Goal: Task Accomplishment & Management: Manage account settings

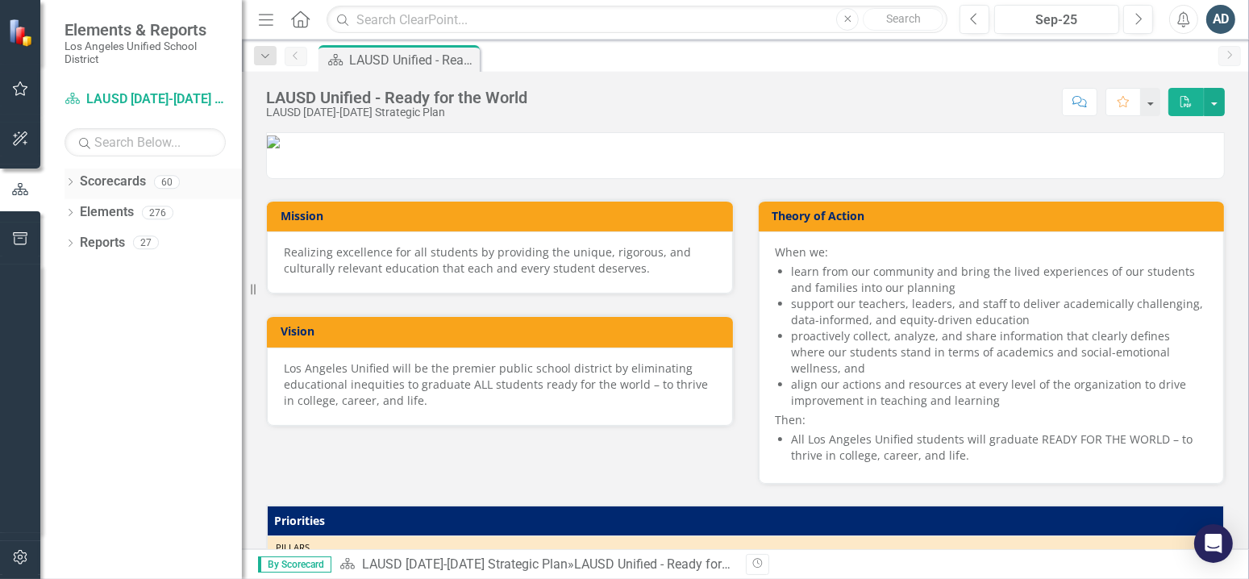
click at [76, 185] on div "Dropdown Scorecards 60" at bounding box center [152, 183] width 177 height 31
click at [72, 181] on icon "Dropdown" at bounding box center [69, 183] width 11 height 9
click at [73, 214] on icon "Dropdown" at bounding box center [79, 212] width 12 height 10
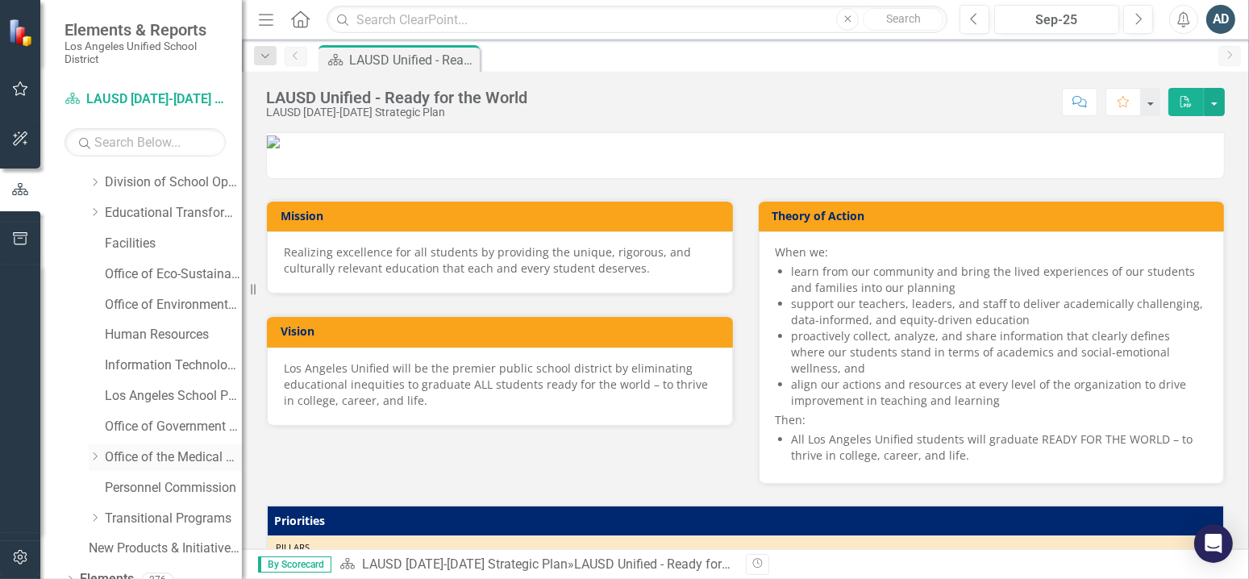
scroll to position [242, 0]
click at [177, 426] on link "Office of the Medical Director" at bounding box center [173, 428] width 137 height 19
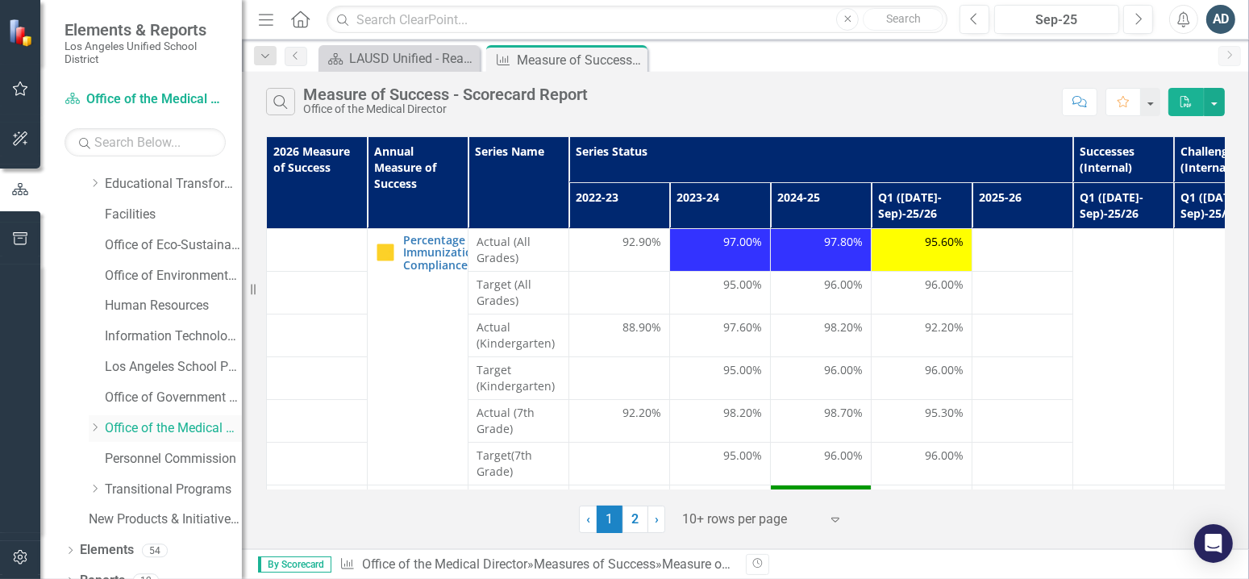
click at [89, 419] on div "Dropdown Office of the Medical Director" at bounding box center [165, 428] width 153 height 27
click at [94, 427] on icon "Dropdown" at bounding box center [95, 427] width 12 height 10
click at [140, 460] on link "Office of Health Emergency Response and Support" at bounding box center [181, 459] width 121 height 19
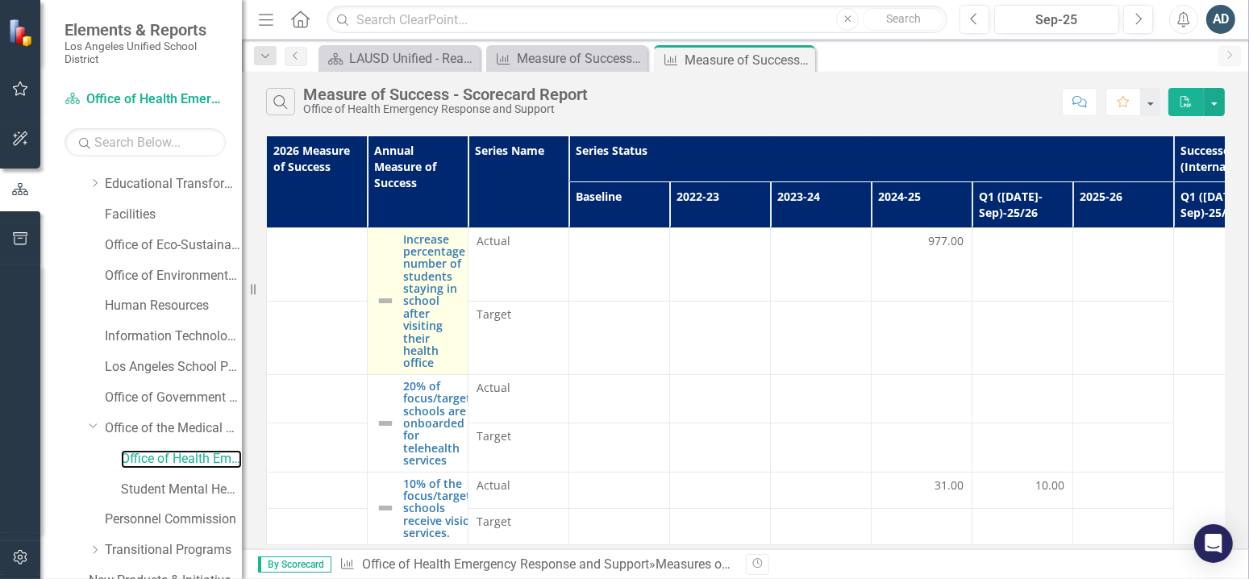
scroll to position [131, 0]
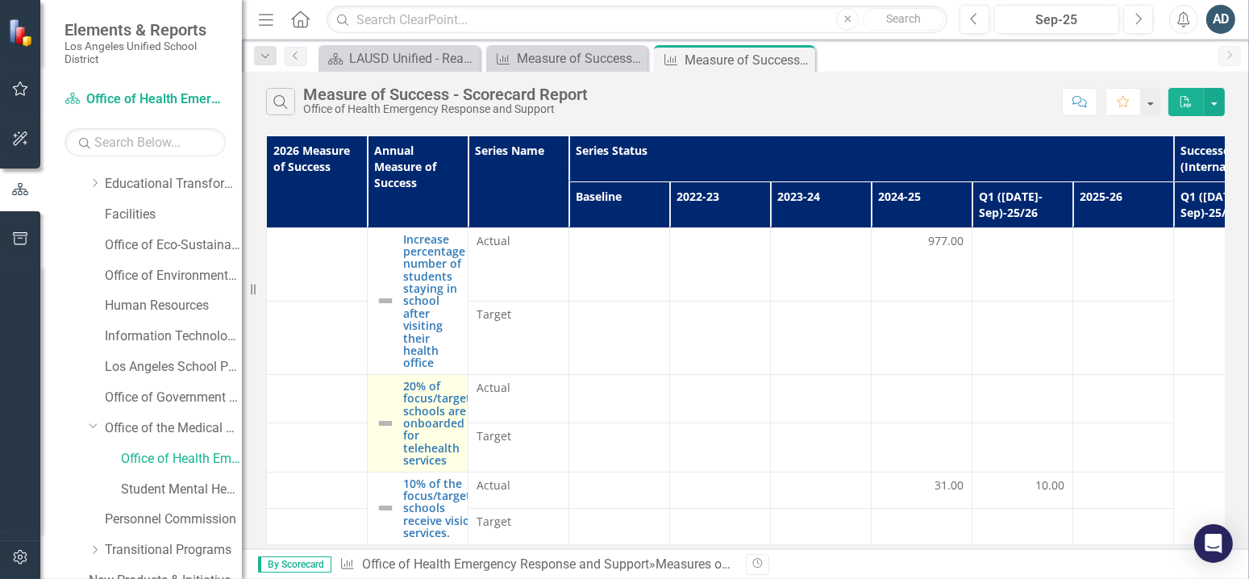
click at [395, 404] on div "20% of focus/target schools are onboarded for telehealth services" at bounding box center [418, 423] width 84 height 87
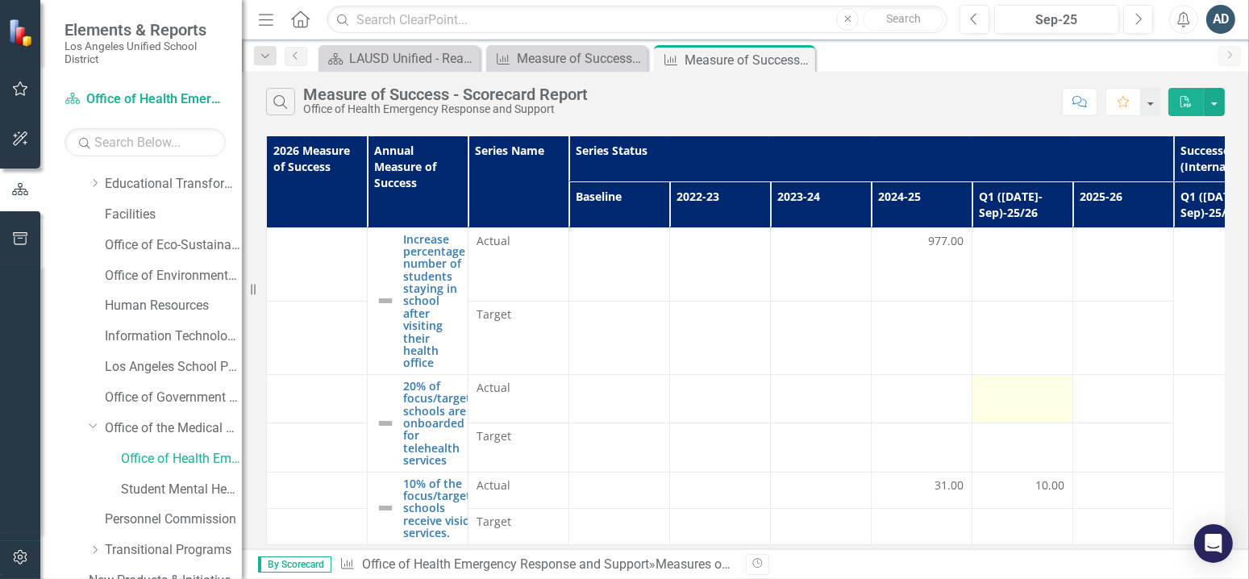
click at [991, 389] on div at bounding box center [1022, 389] width 84 height 19
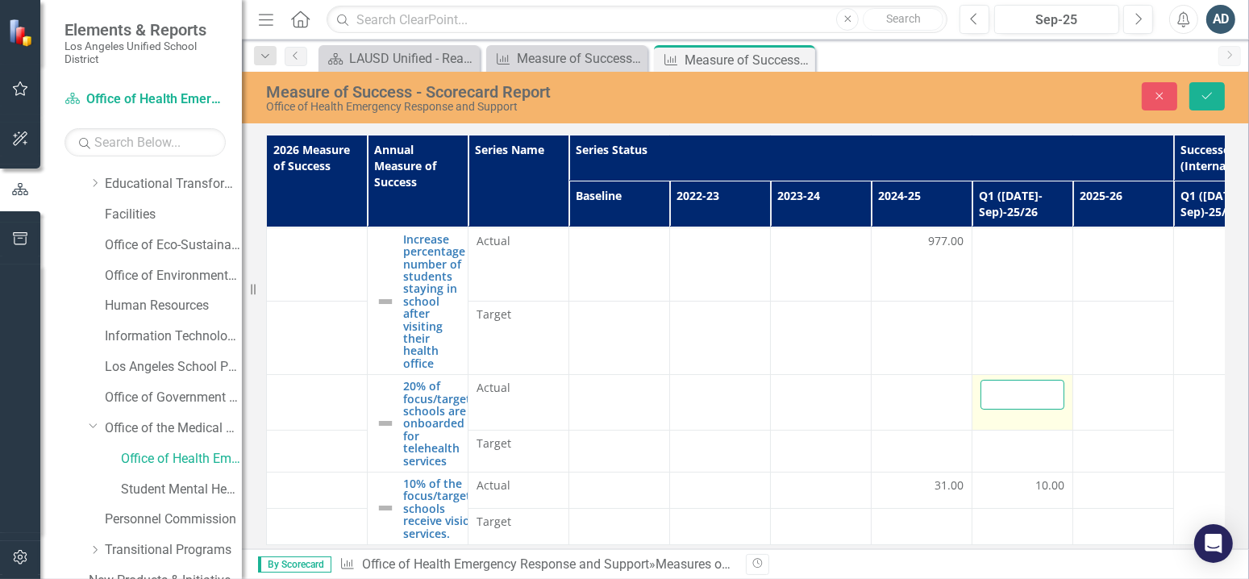
click at [991, 389] on input "number" at bounding box center [1022, 395] width 84 height 30
type input "27.00"
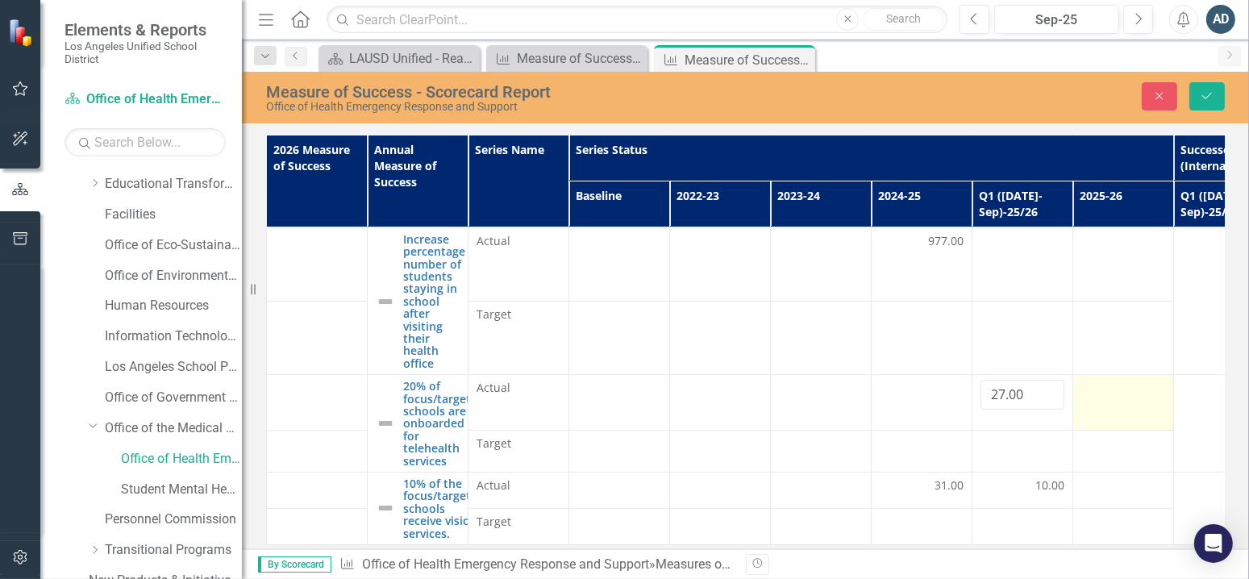
click at [1090, 391] on td at bounding box center [1123, 403] width 101 height 56
click at [1110, 388] on div at bounding box center [1123, 389] width 84 height 19
click at [1112, 390] on input "number" at bounding box center [1123, 395] width 84 height 30
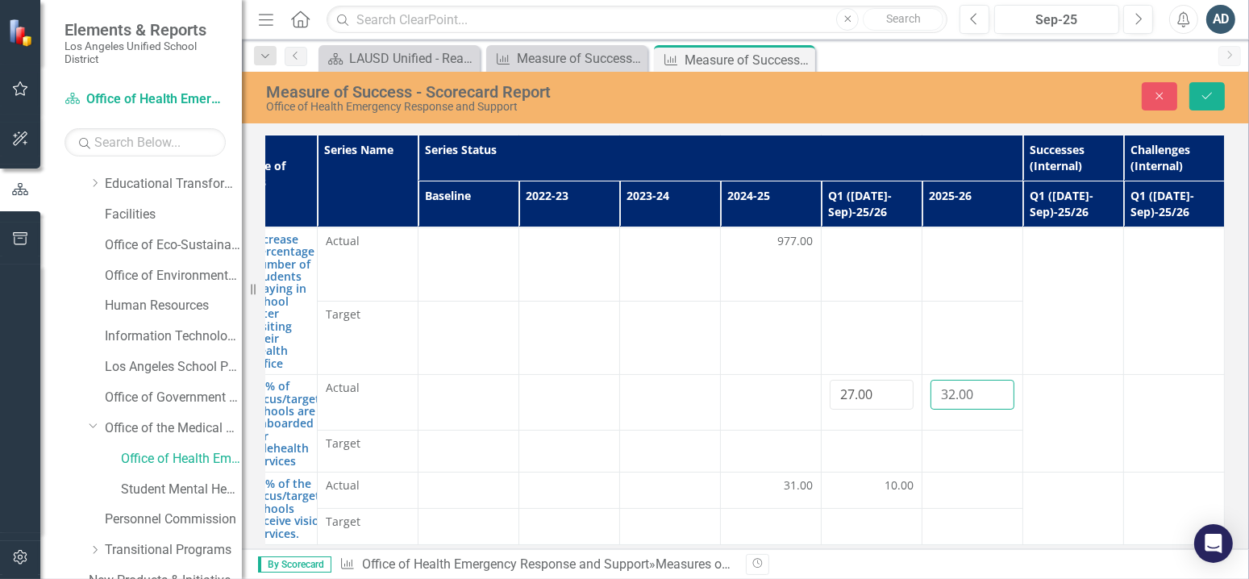
scroll to position [131, 161]
type input "32.00"
click at [876, 380] on input "27.00" at bounding box center [871, 395] width 84 height 30
type input "2"
click at [959, 383] on input "32.00" at bounding box center [972, 395] width 84 height 30
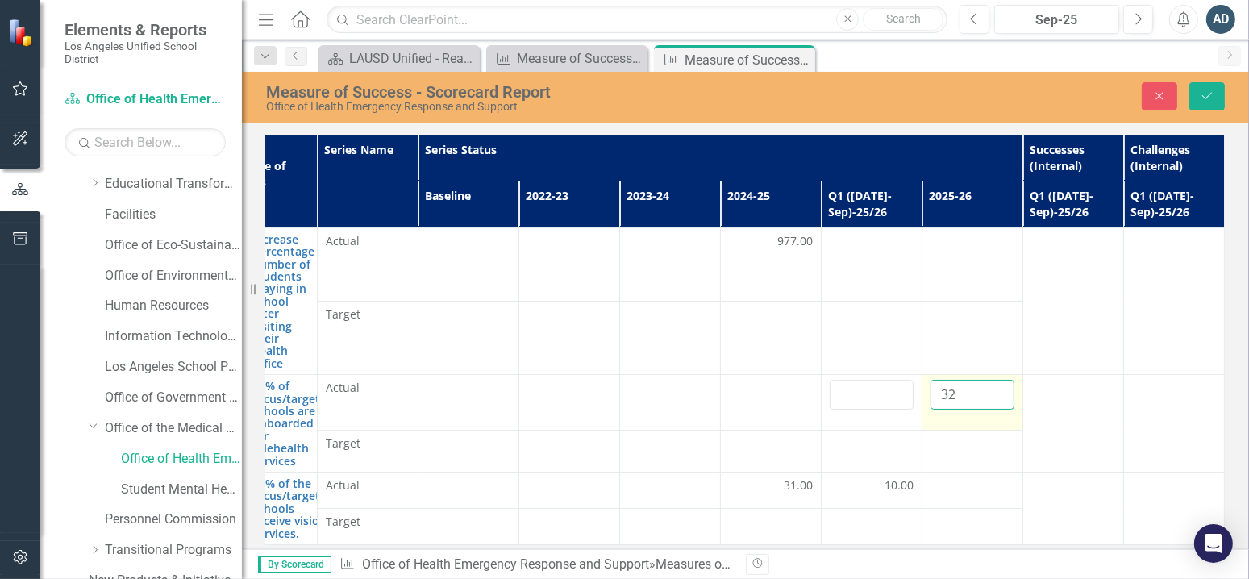
type input "3"
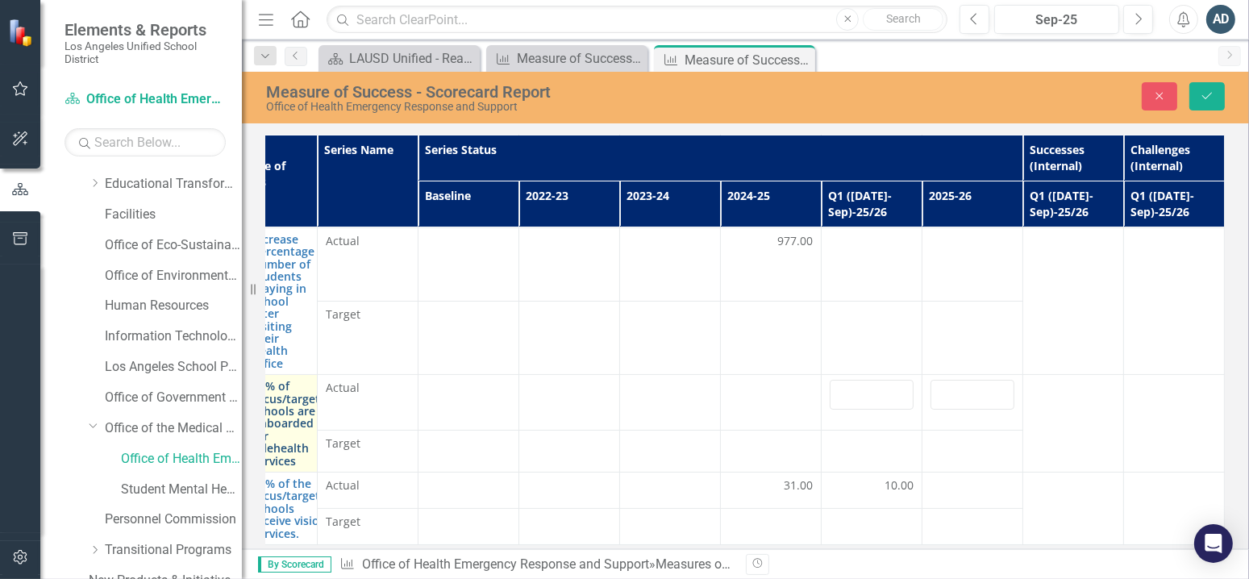
click at [295, 405] on link "20% of focus/target schools are onboarded for telehealth services" at bounding box center [286, 423] width 68 height 87
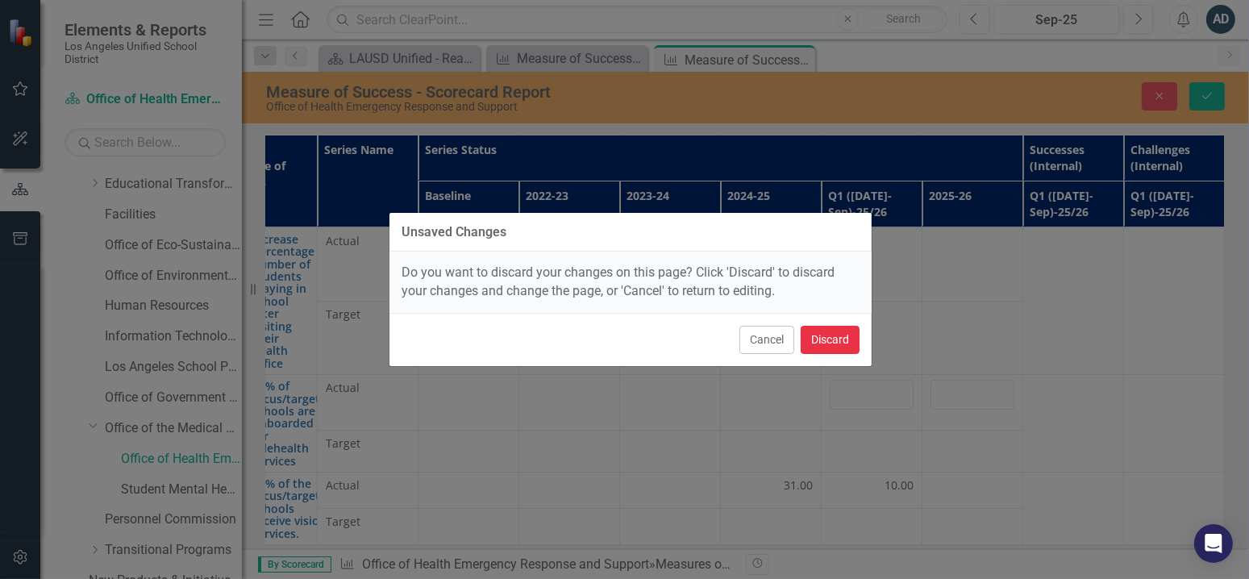
click at [844, 335] on button "Discard" at bounding box center [829, 340] width 59 height 28
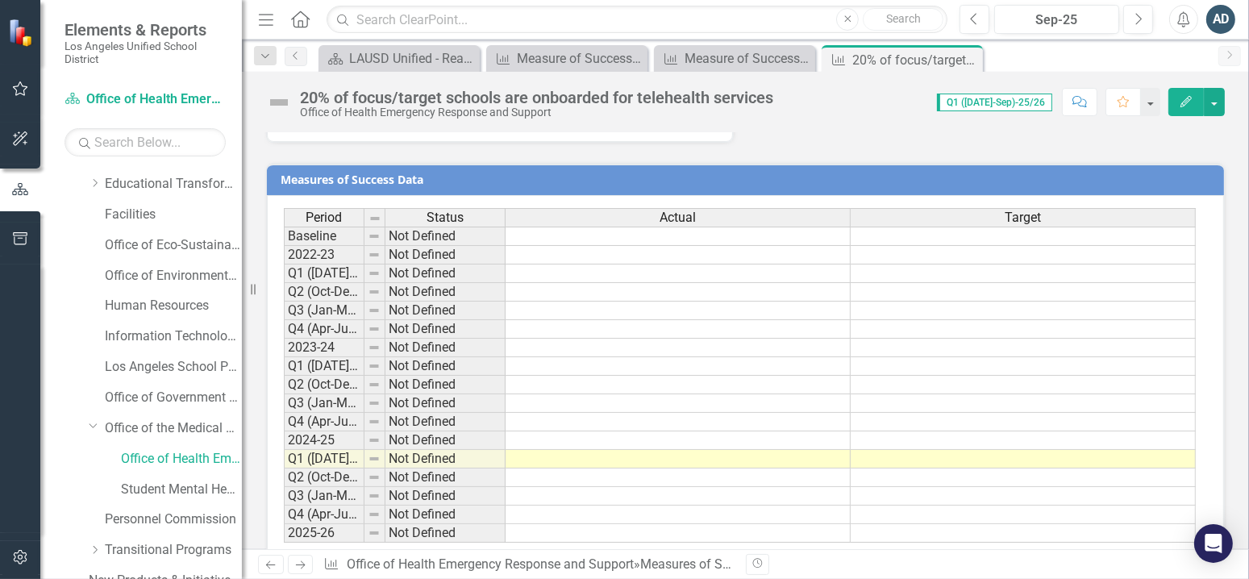
scroll to position [898, 0]
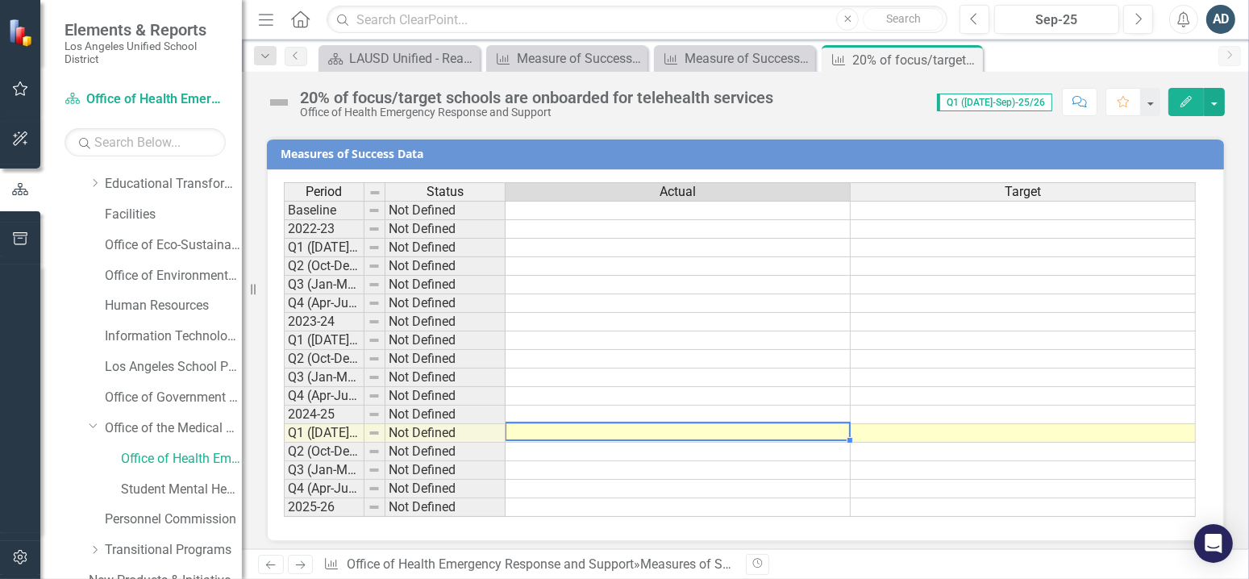
click at [770, 424] on td at bounding box center [677, 433] width 345 height 19
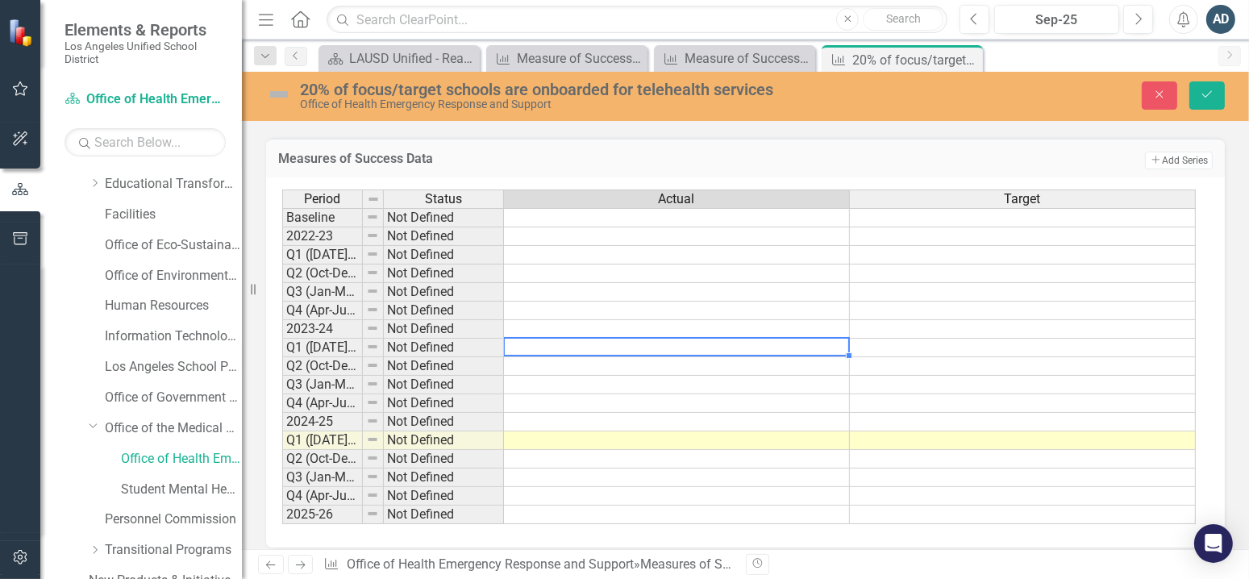
click at [576, 339] on td at bounding box center [677, 348] width 346 height 19
click at [364, 341] on td at bounding box center [373, 348] width 21 height 19
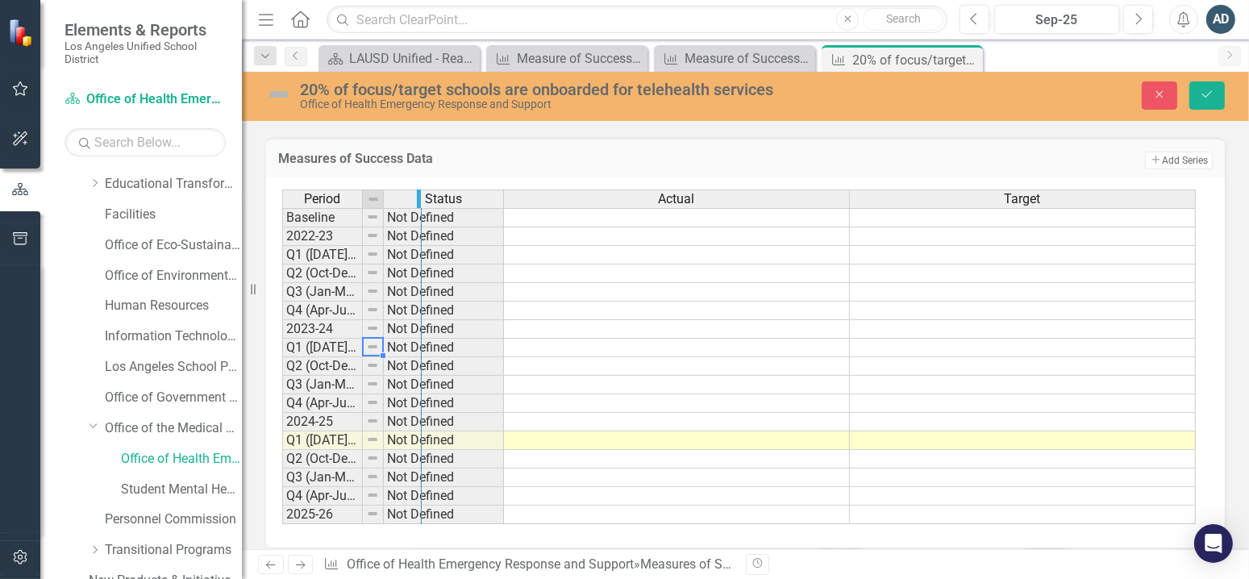
drag, startPoint x: 361, startPoint y: 186, endPoint x: 420, endPoint y: 190, distance: 59.0
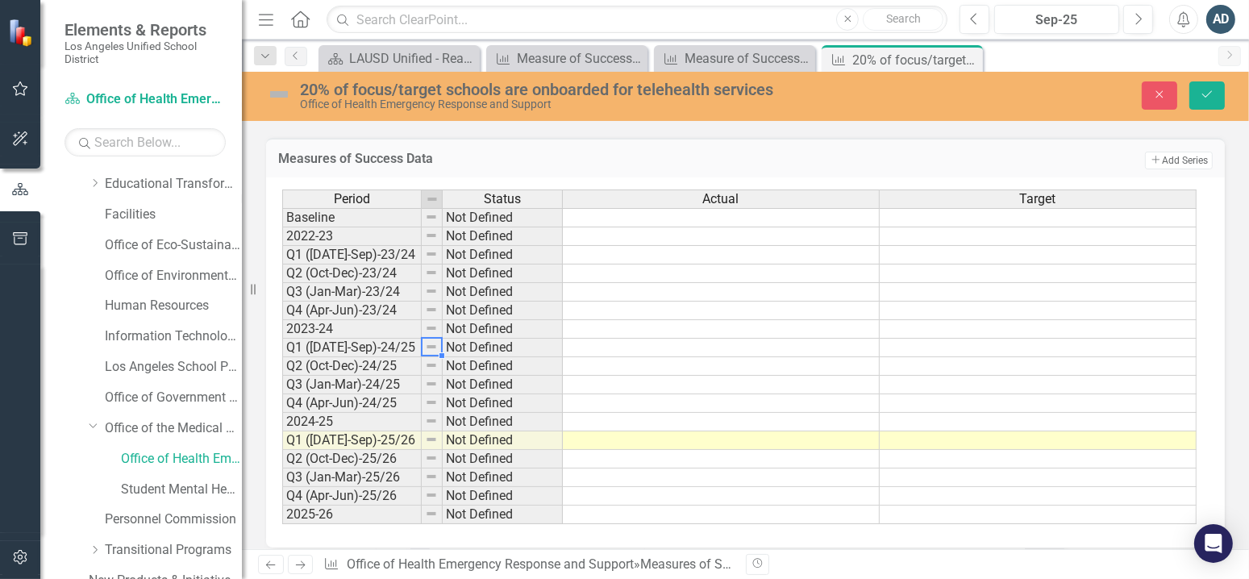
click at [615, 357] on td at bounding box center [721, 366] width 317 height 19
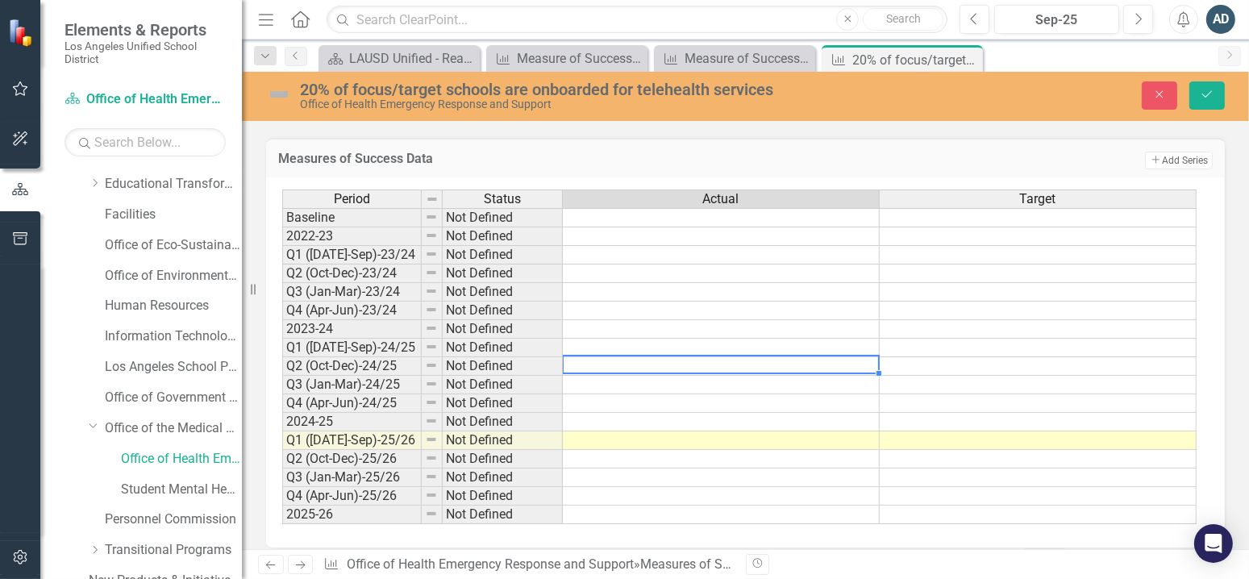
click at [615, 339] on td at bounding box center [721, 348] width 317 height 19
type textarea "27.00"
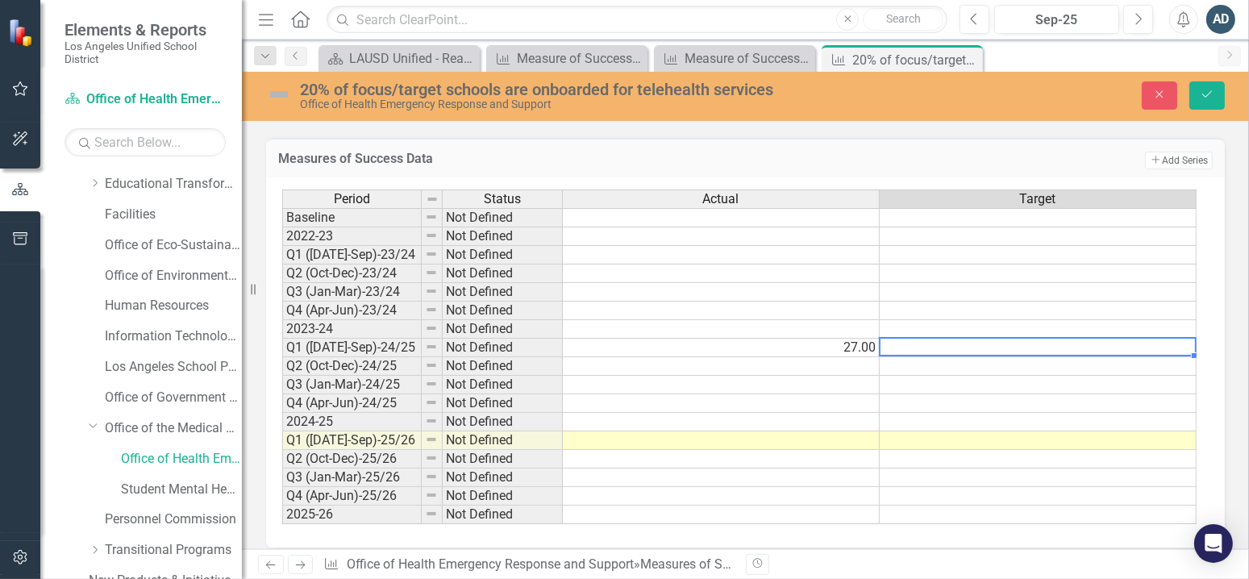
click at [628, 363] on td at bounding box center [721, 366] width 317 height 19
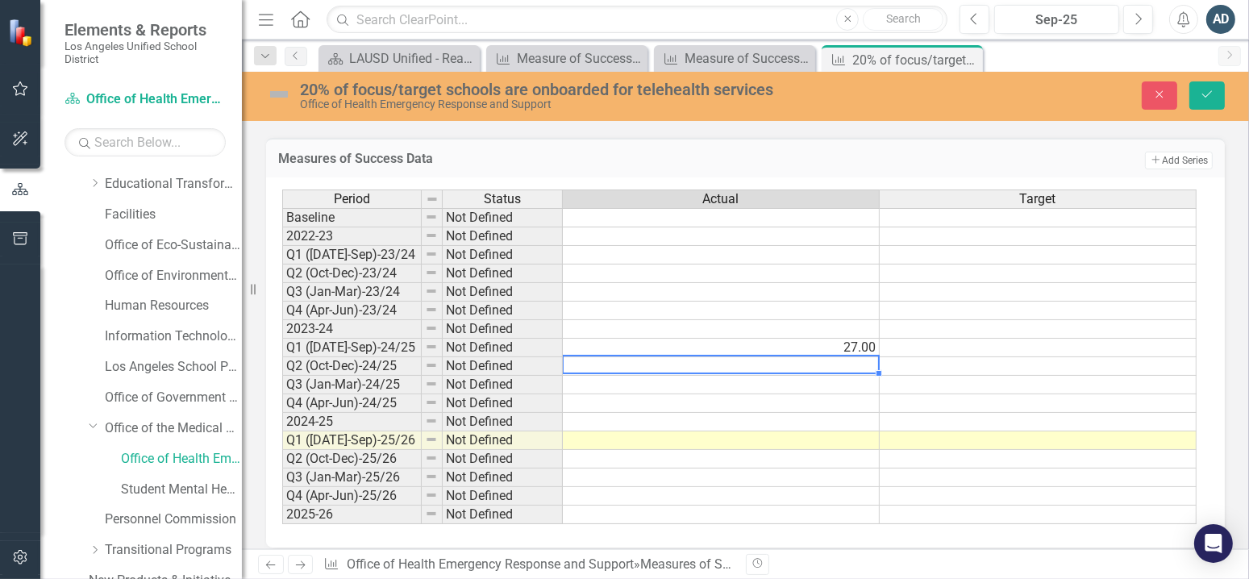
click at [628, 363] on td at bounding box center [721, 366] width 317 height 19
type textarea "32.00"
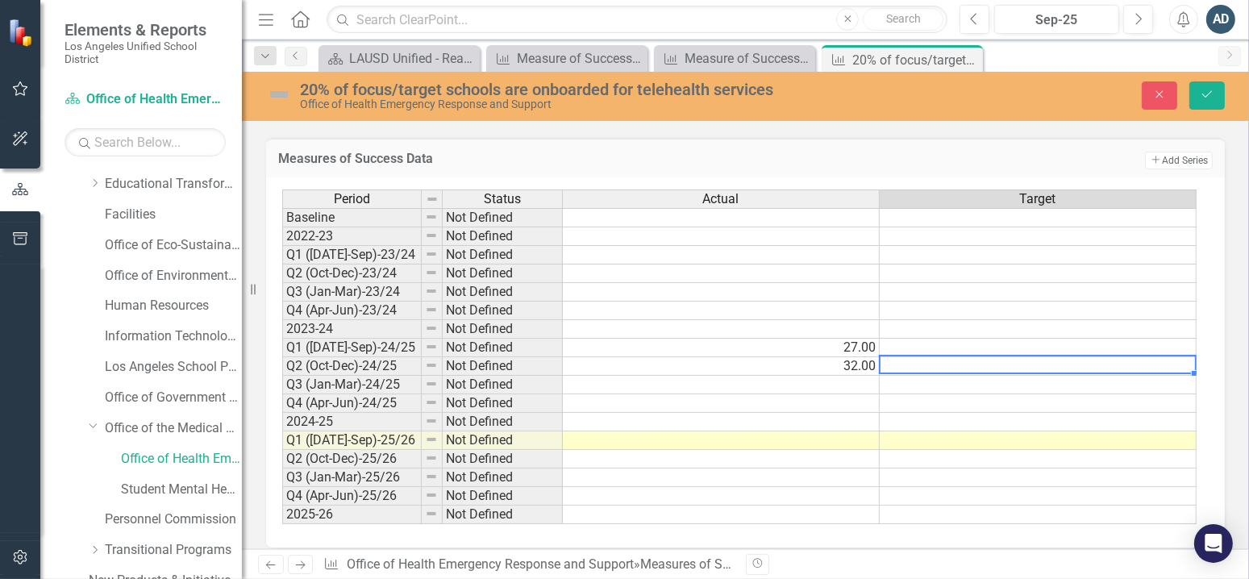
click at [668, 380] on td at bounding box center [721, 385] width 317 height 19
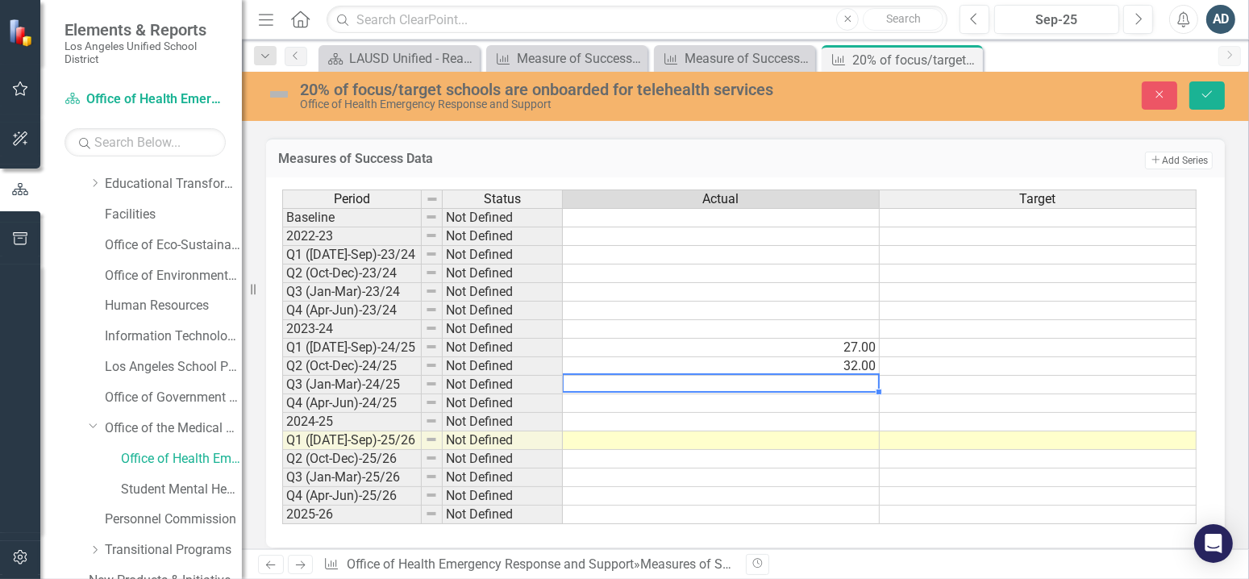
click at [668, 380] on td at bounding box center [721, 385] width 317 height 19
type textarea "77.00"
type textarea "130.00"
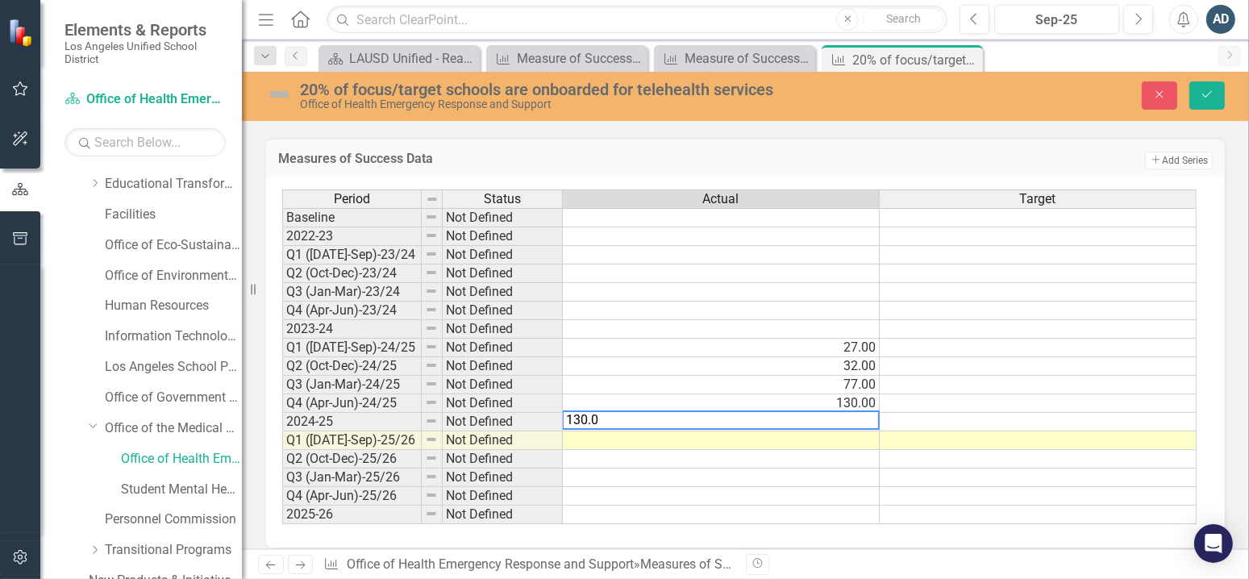
type textarea "130.00"
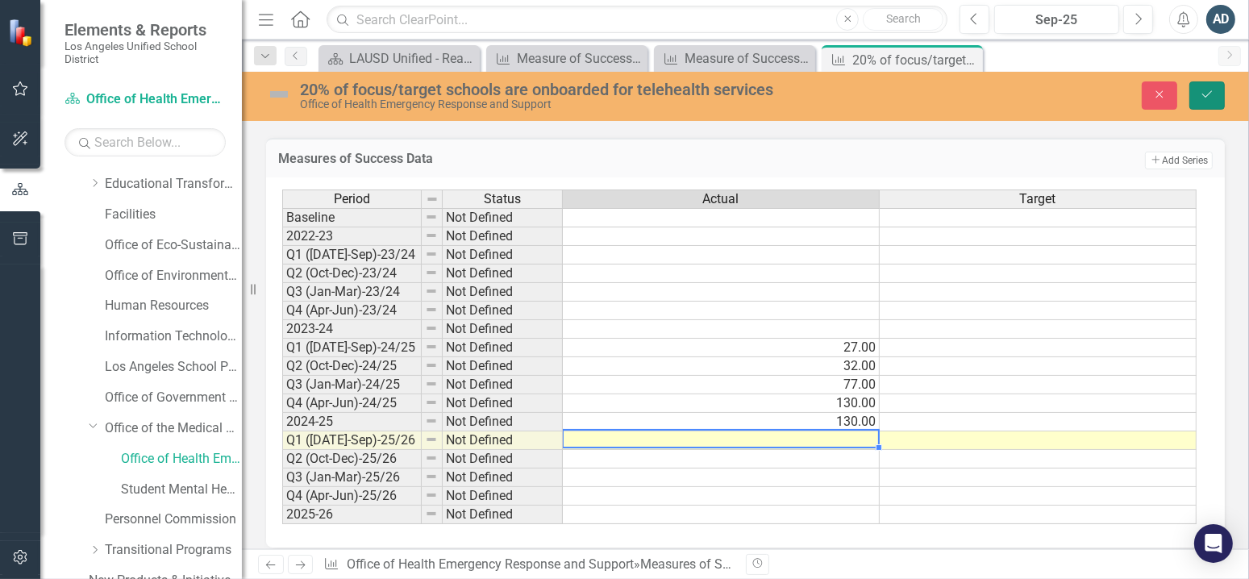
click at [1216, 96] on button "Save" at bounding box center [1206, 95] width 35 height 28
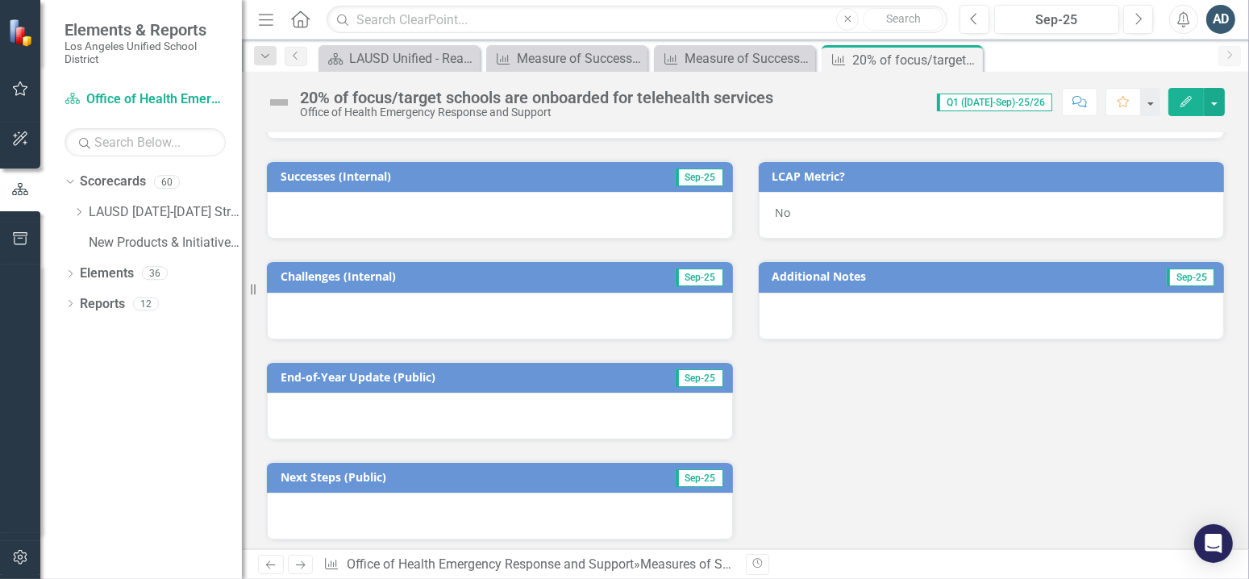
scroll to position [0, 0]
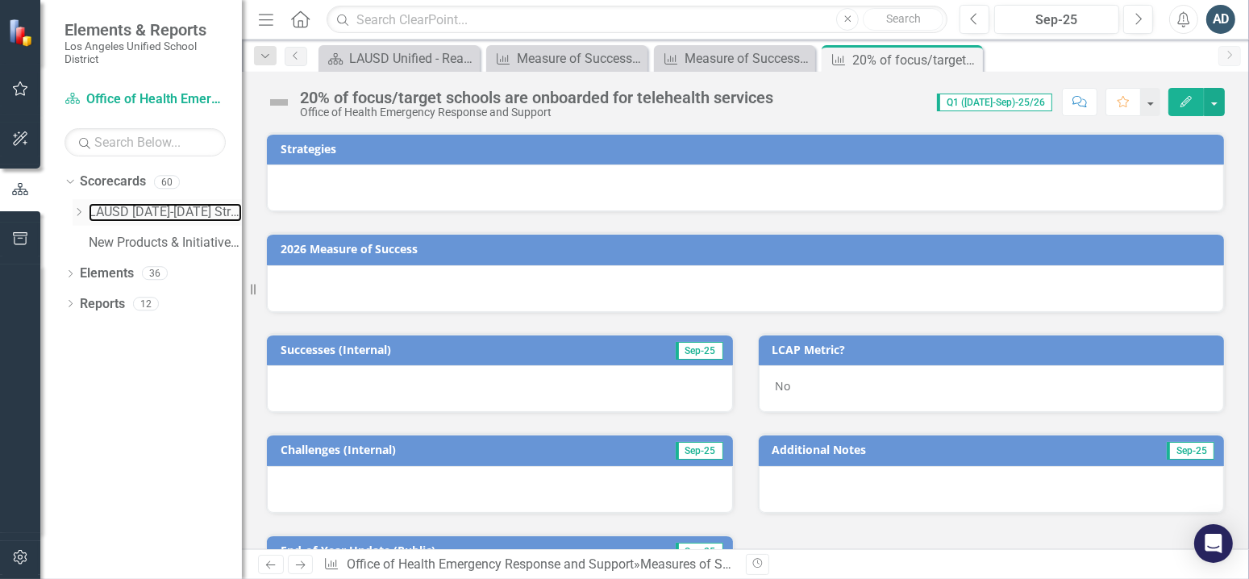
drag, startPoint x: 95, startPoint y: 214, endPoint x: 85, endPoint y: 214, distance: 10.5
click at [94, 214] on link "LAUSD [DATE]-[DATE] Strategic Plan" at bounding box center [165, 212] width 153 height 19
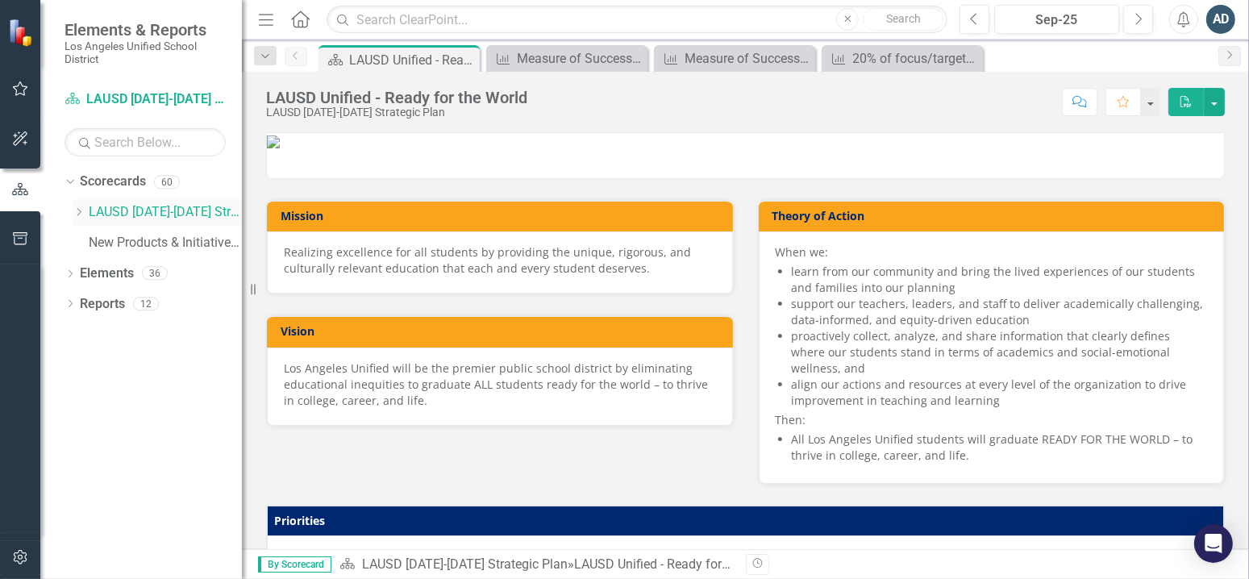
click at [85, 214] on div "Dropdown" at bounding box center [81, 213] width 16 height 14
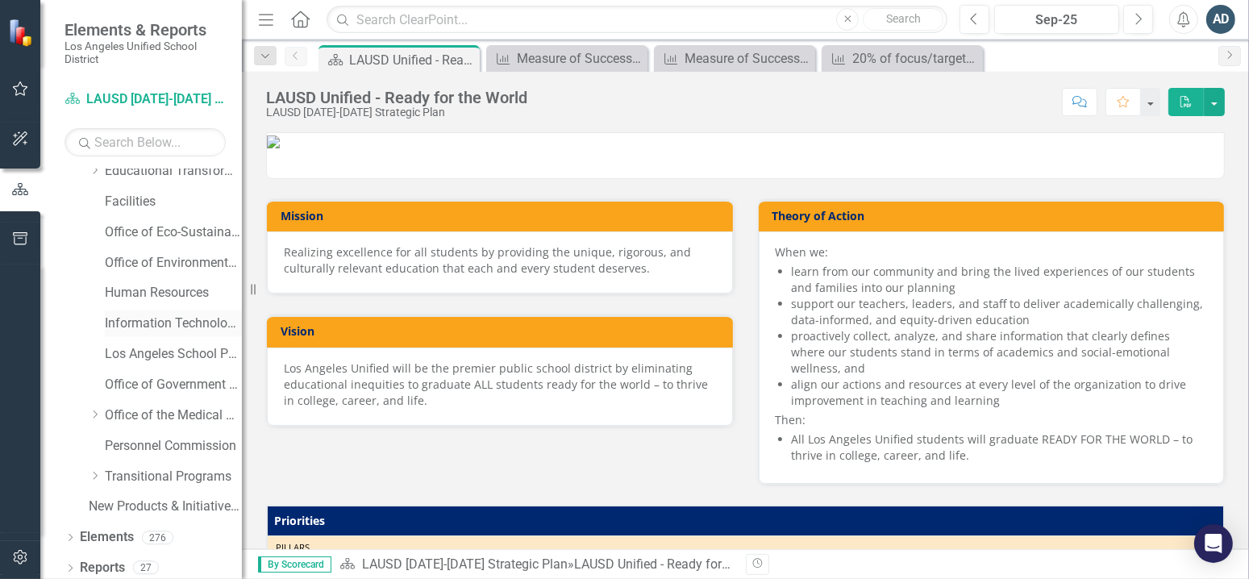
scroll to position [260, 0]
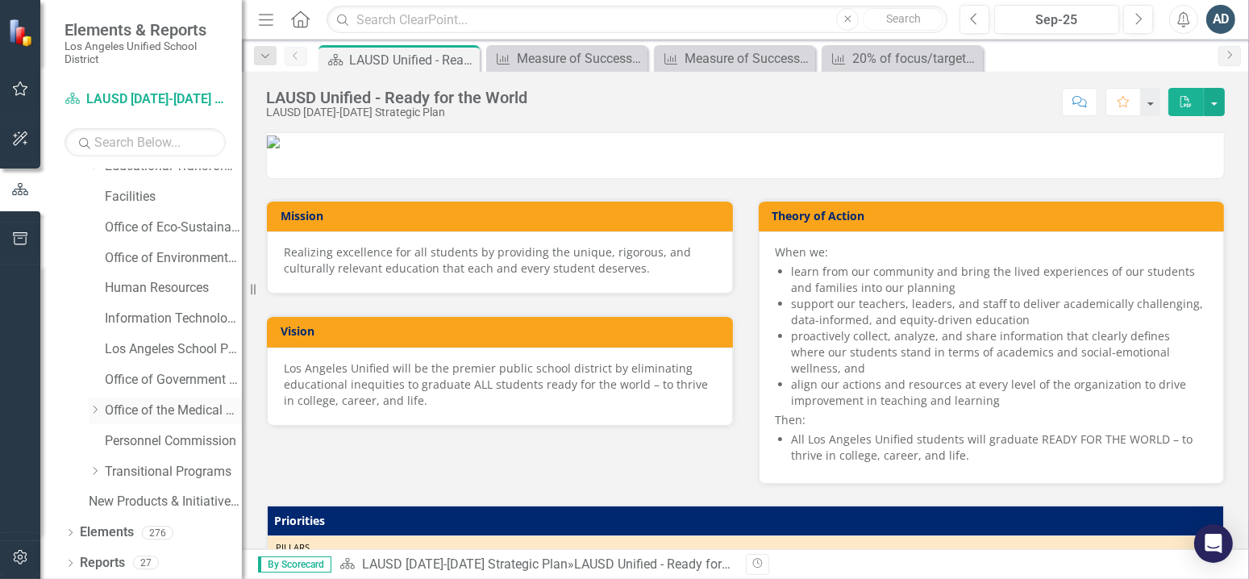
click at [165, 413] on link "Office of the Medical Director" at bounding box center [173, 410] width 137 height 19
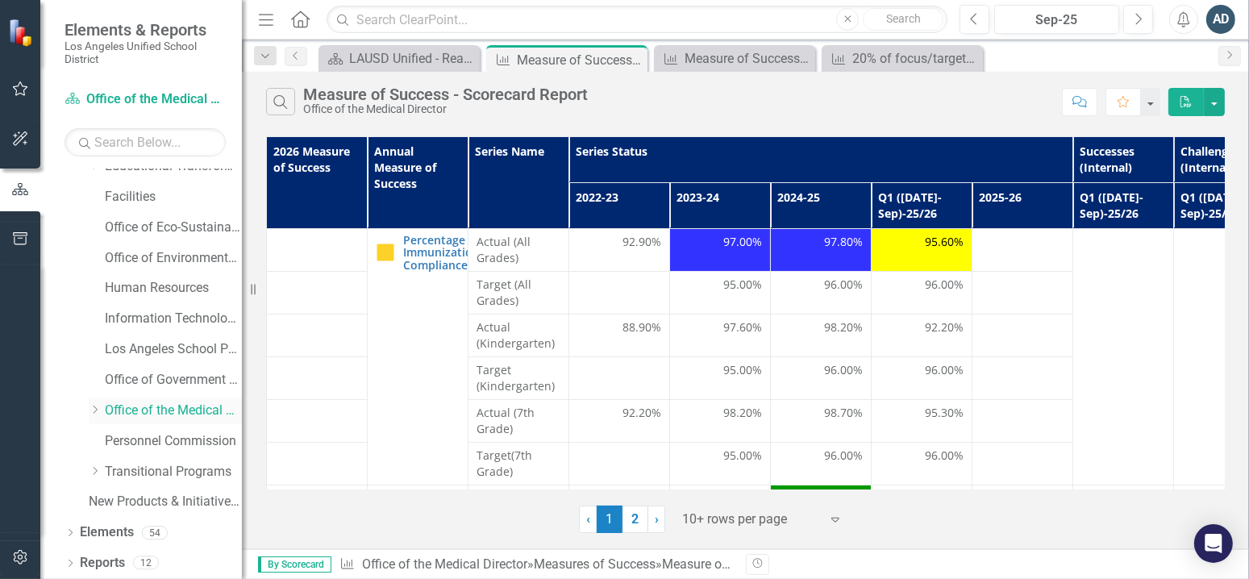
click at [95, 410] on icon "Dropdown" at bounding box center [95, 410] width 12 height 10
click at [150, 442] on link "Office of Health Emergency Response and Support" at bounding box center [181, 441] width 121 height 19
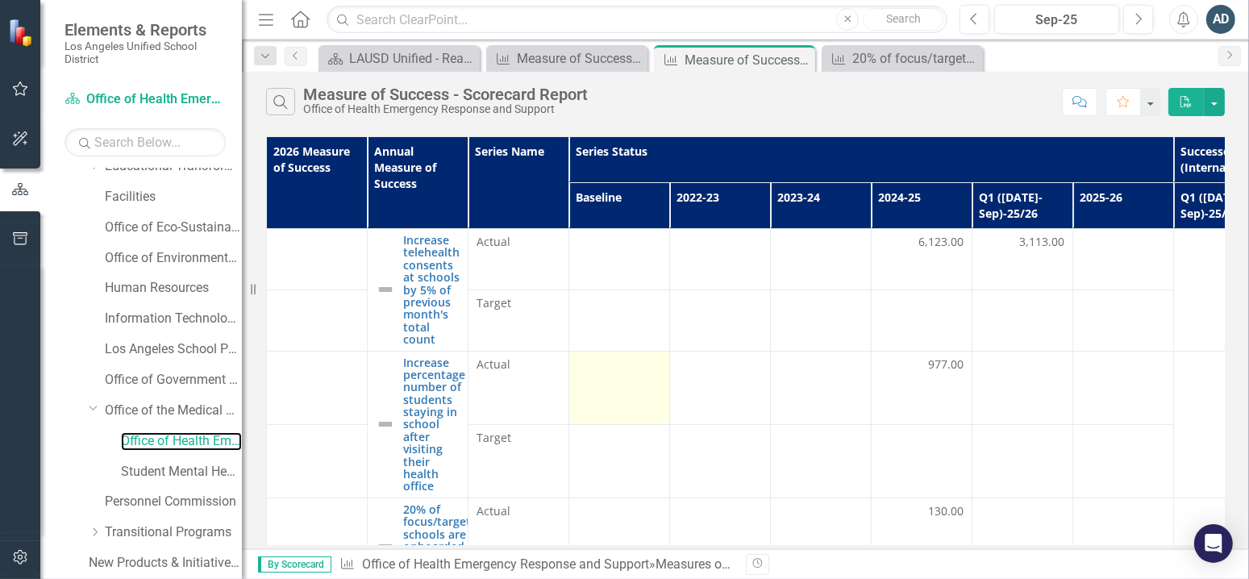
scroll to position [131, 0]
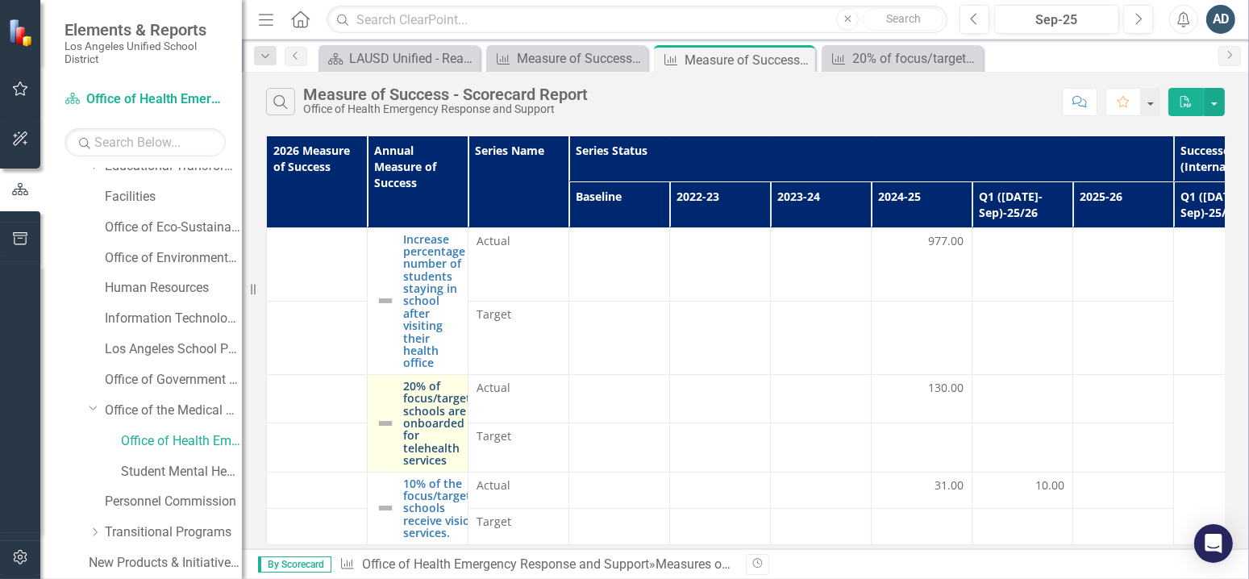
click at [432, 386] on link "20% of focus/target schools are onboarded for telehealth services" at bounding box center [437, 423] width 68 height 87
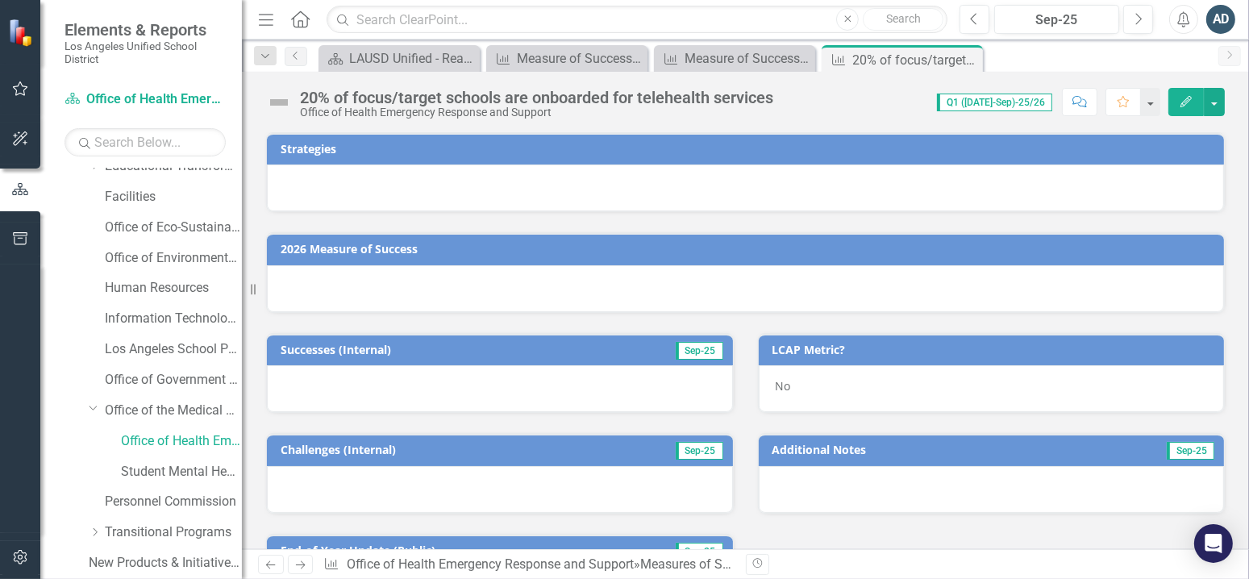
click at [285, 103] on img at bounding box center [279, 102] width 26 height 26
click at [1153, 104] on button "button" at bounding box center [1149, 102] width 21 height 28
click at [1216, 97] on button "button" at bounding box center [1213, 102] width 21 height 28
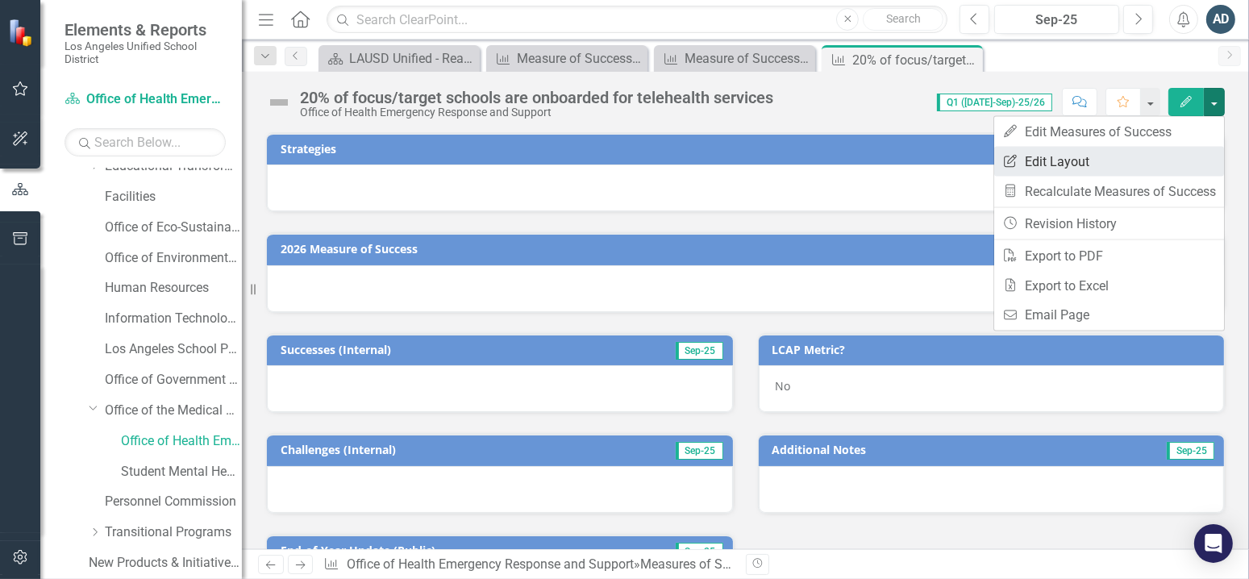
click at [1081, 167] on link "Edit Report Edit Layout" at bounding box center [1109, 162] width 230 height 30
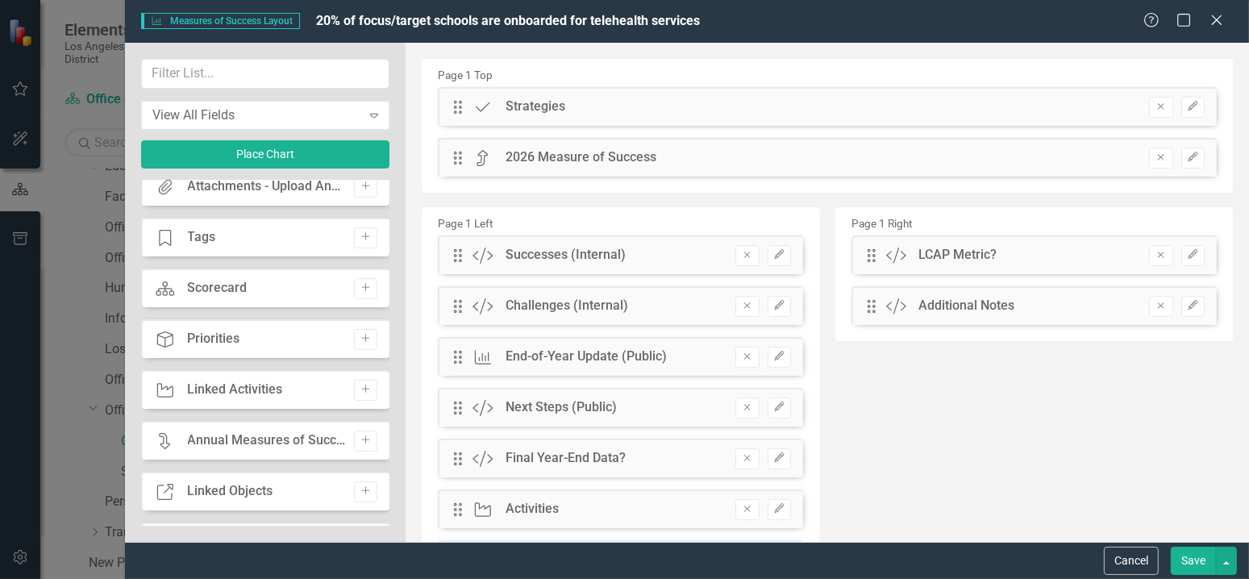
scroll to position [242, 0]
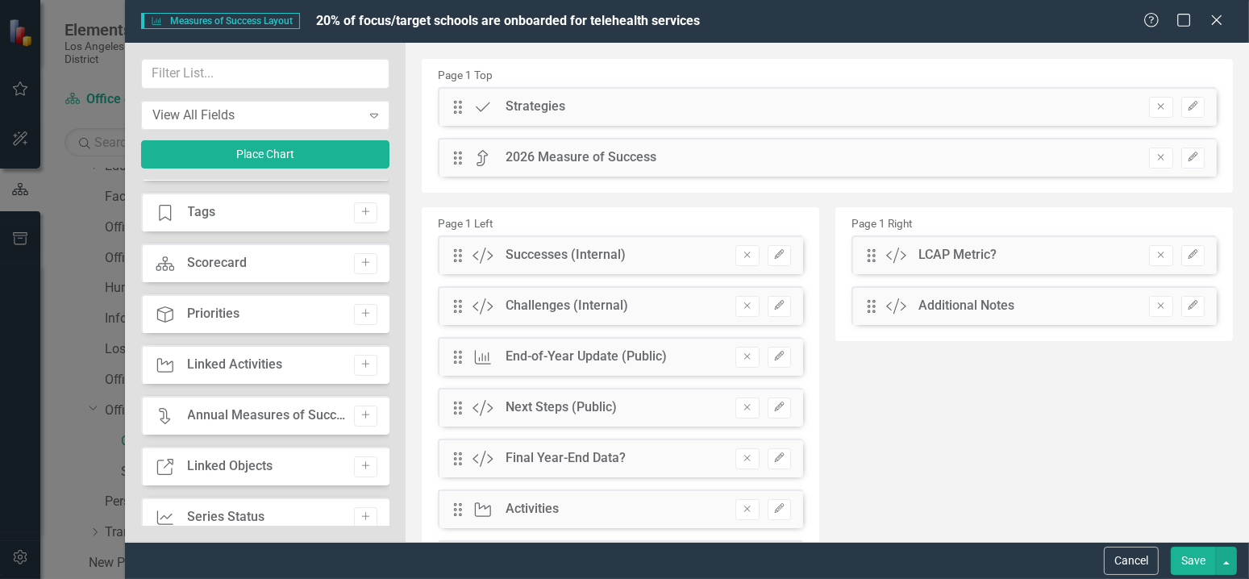
click at [248, 262] on div "Scorecard Scorecard Add" at bounding box center [265, 262] width 249 height 39
click at [363, 264] on icon "Add" at bounding box center [365, 263] width 12 height 10
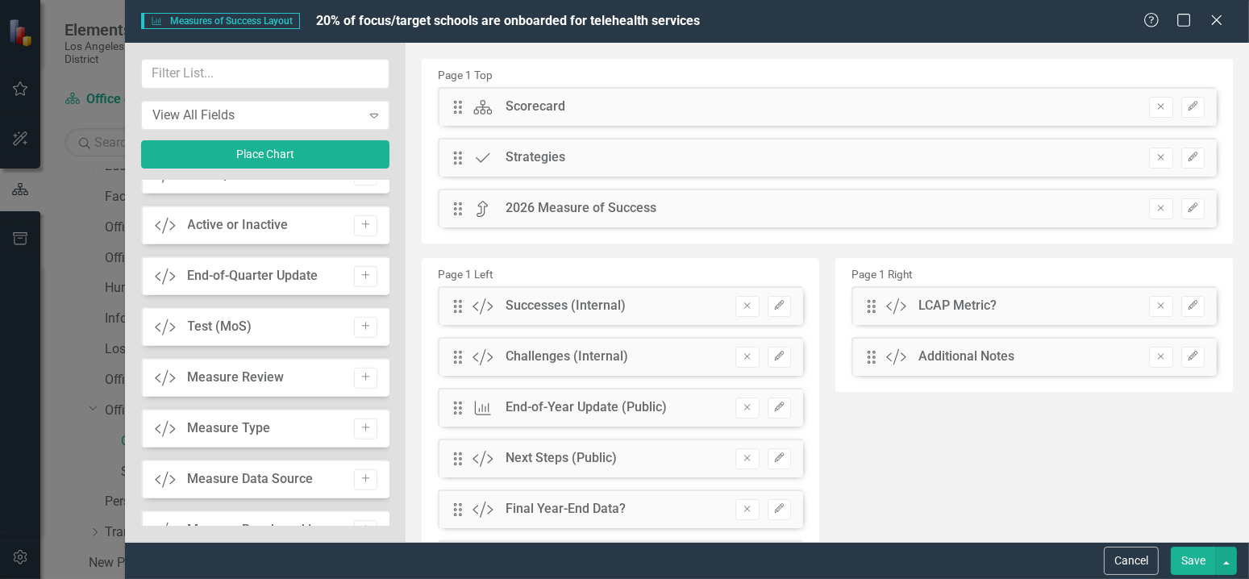
scroll to position [1209, 0]
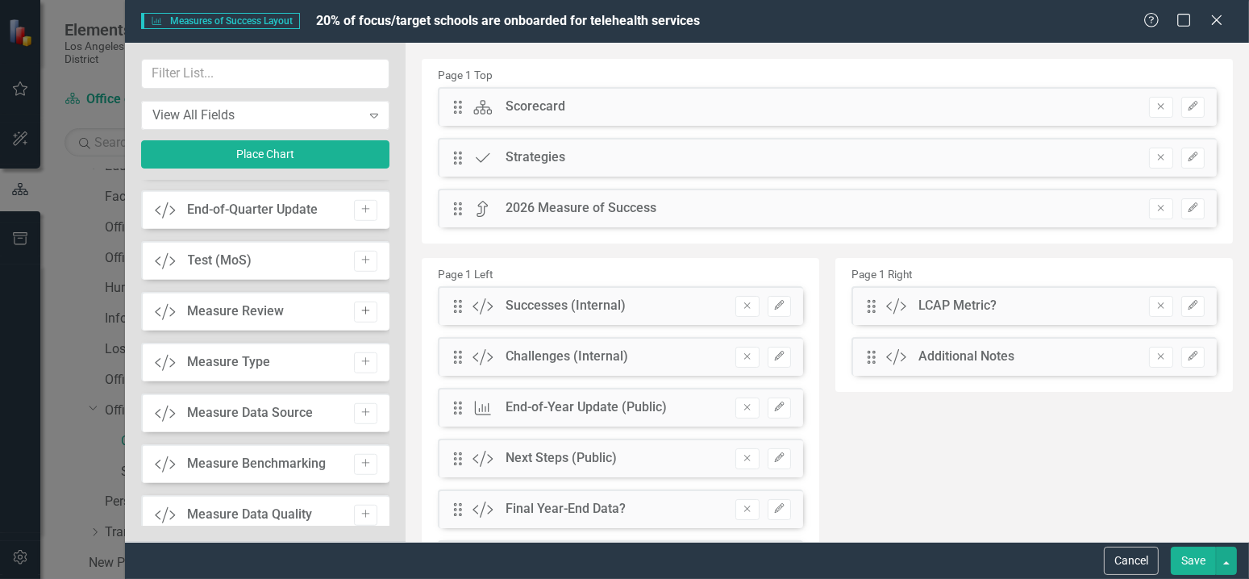
click at [359, 310] on icon "Add" at bounding box center [365, 311] width 12 height 10
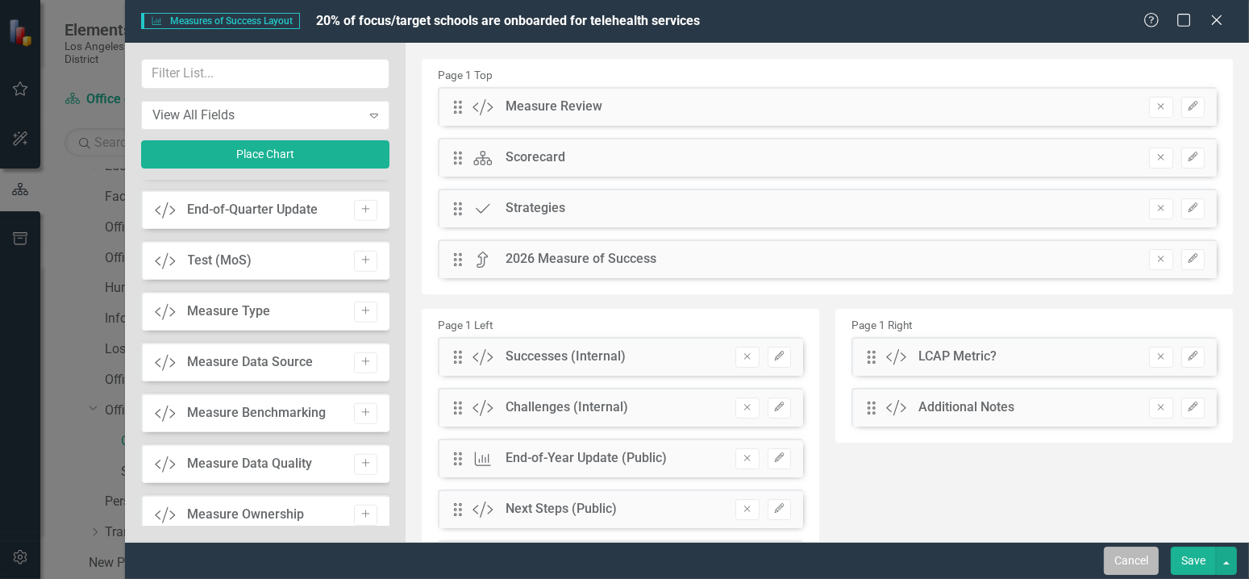
click at [1141, 549] on button "Cancel" at bounding box center [1130, 560] width 55 height 28
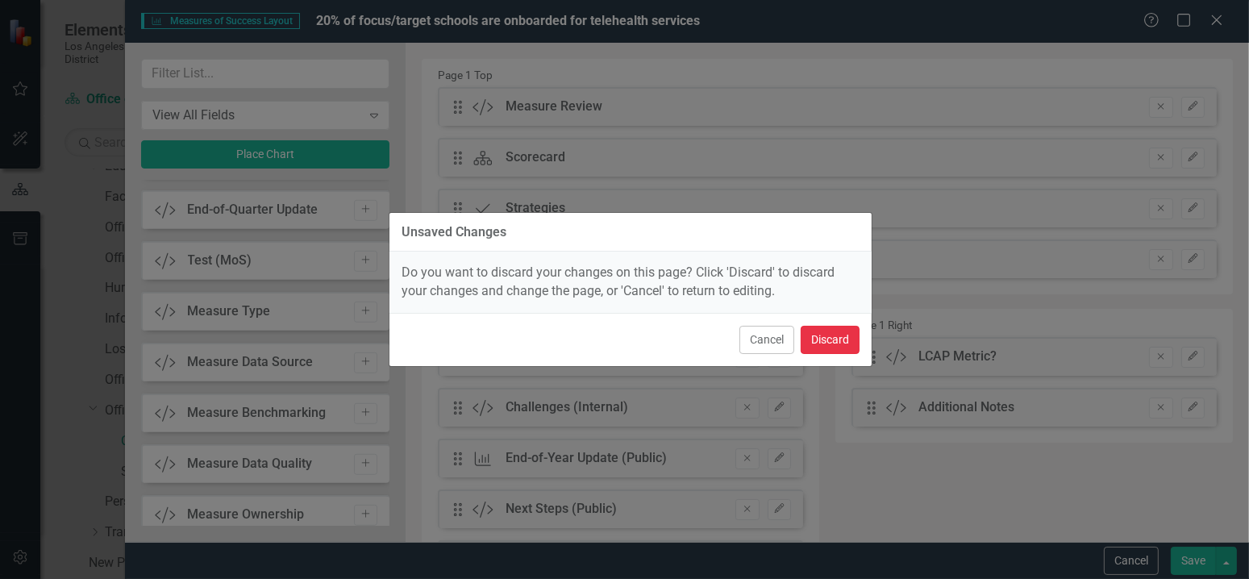
click at [842, 337] on button "Discard" at bounding box center [829, 340] width 59 height 28
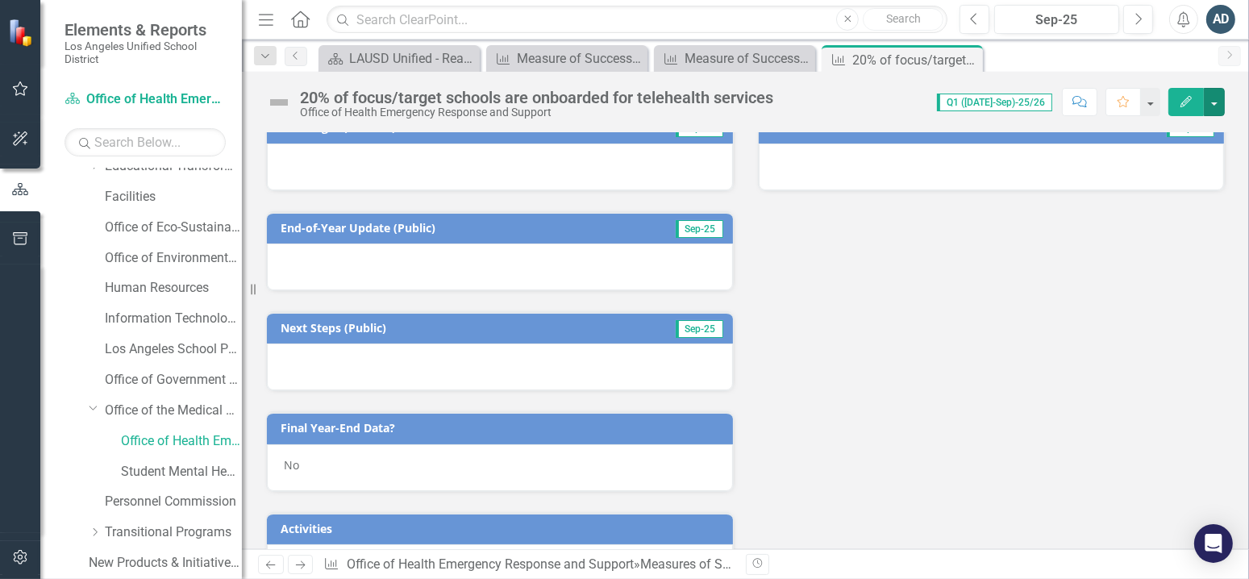
scroll to position [0, 0]
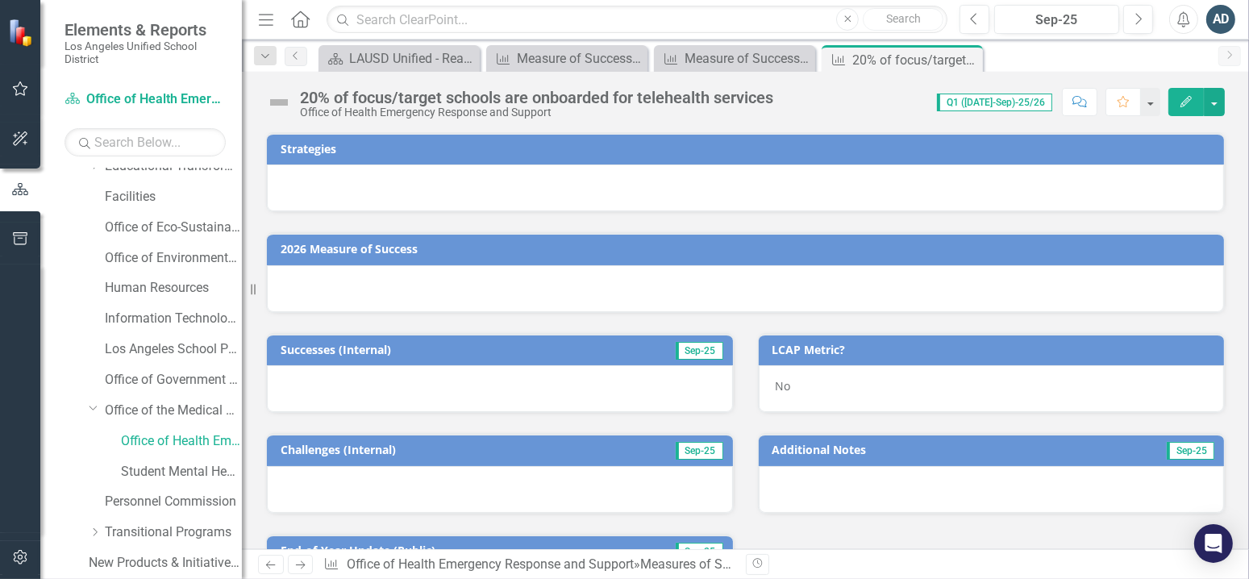
click at [1182, 11] on icon "Alerts" at bounding box center [1182, 19] width 17 height 16
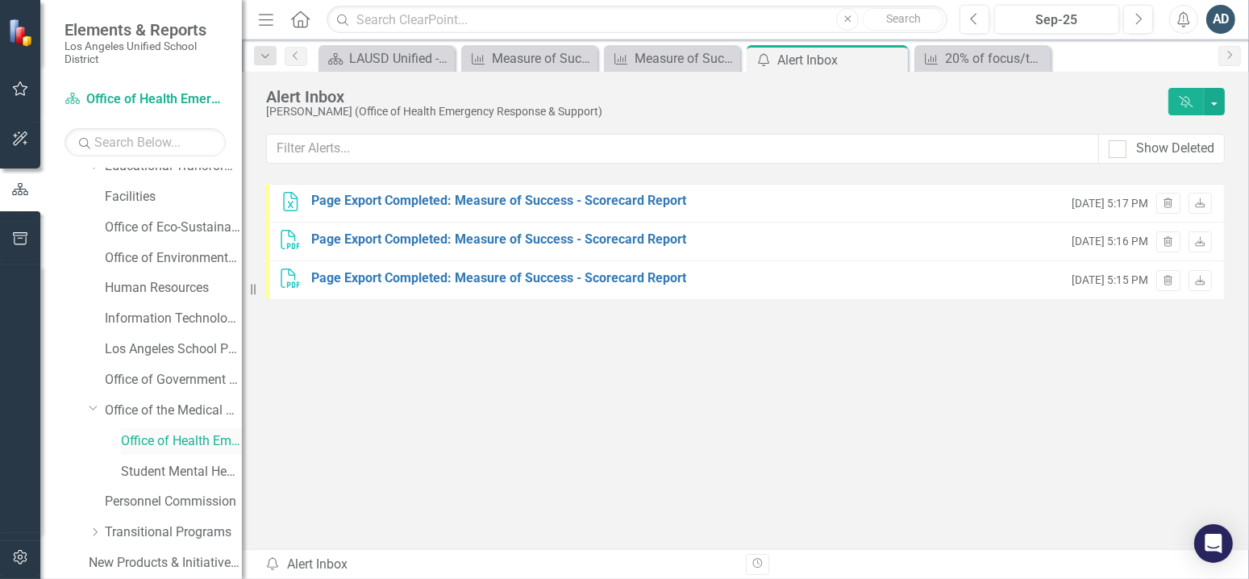
click at [139, 432] on link "Office of Health Emergency Response and Support" at bounding box center [181, 441] width 121 height 19
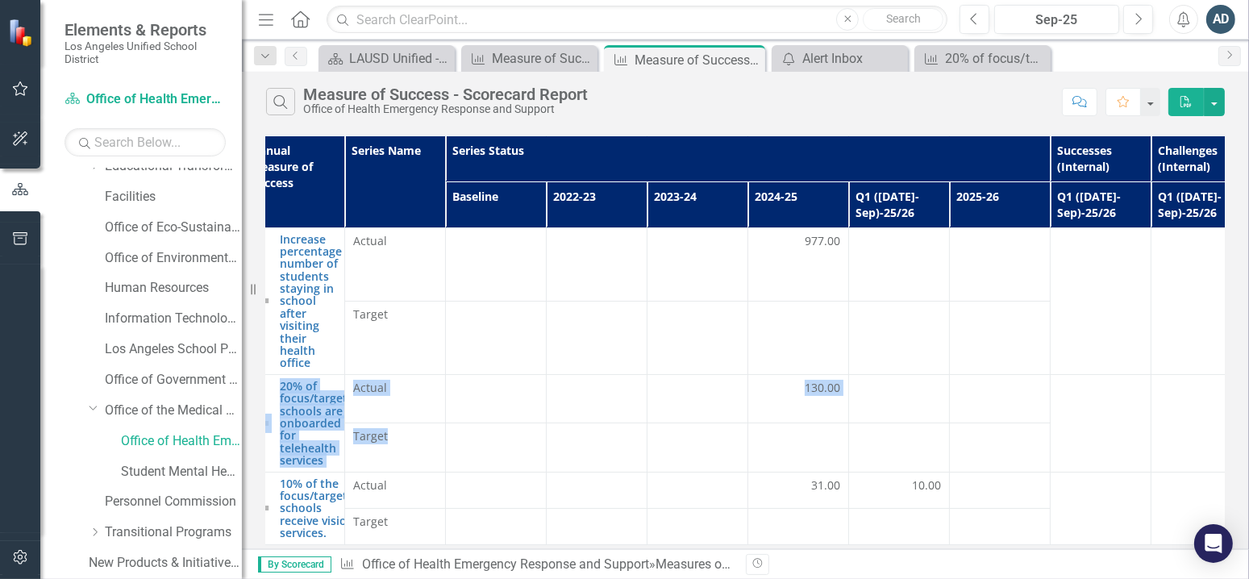
scroll to position [131, 161]
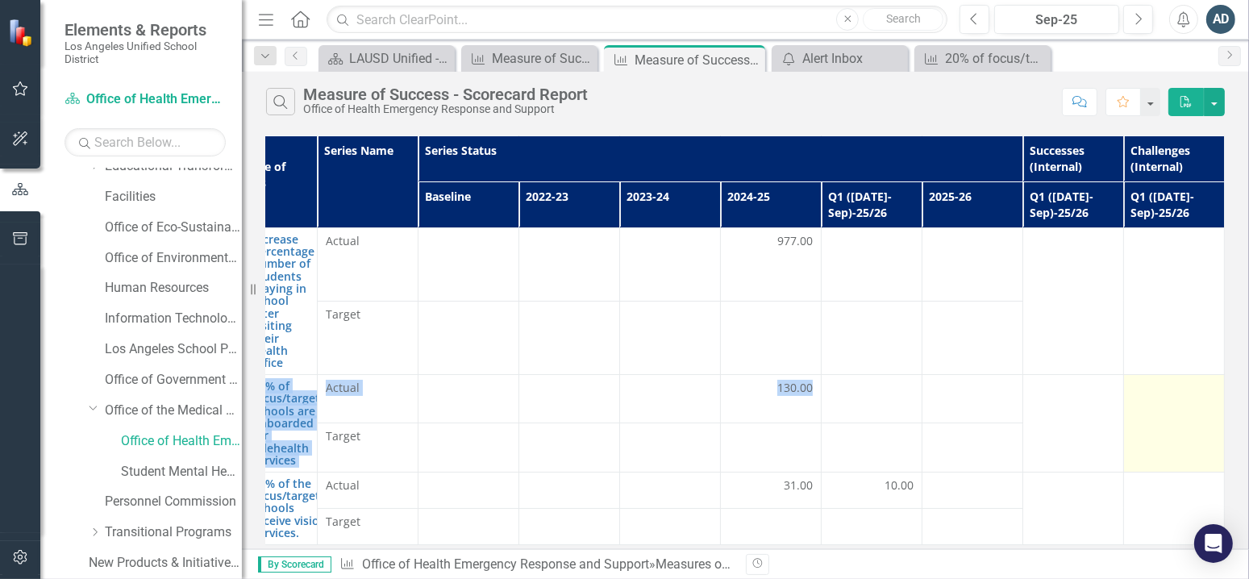
drag, startPoint x: 390, startPoint y: 393, endPoint x: 1153, endPoint y: 417, distance: 762.9
click at [1153, 417] on tr "20% of focus/target schools are onboarded for telehealth services Edit Edit Mea…" at bounding box center [670, 398] width 1108 height 48
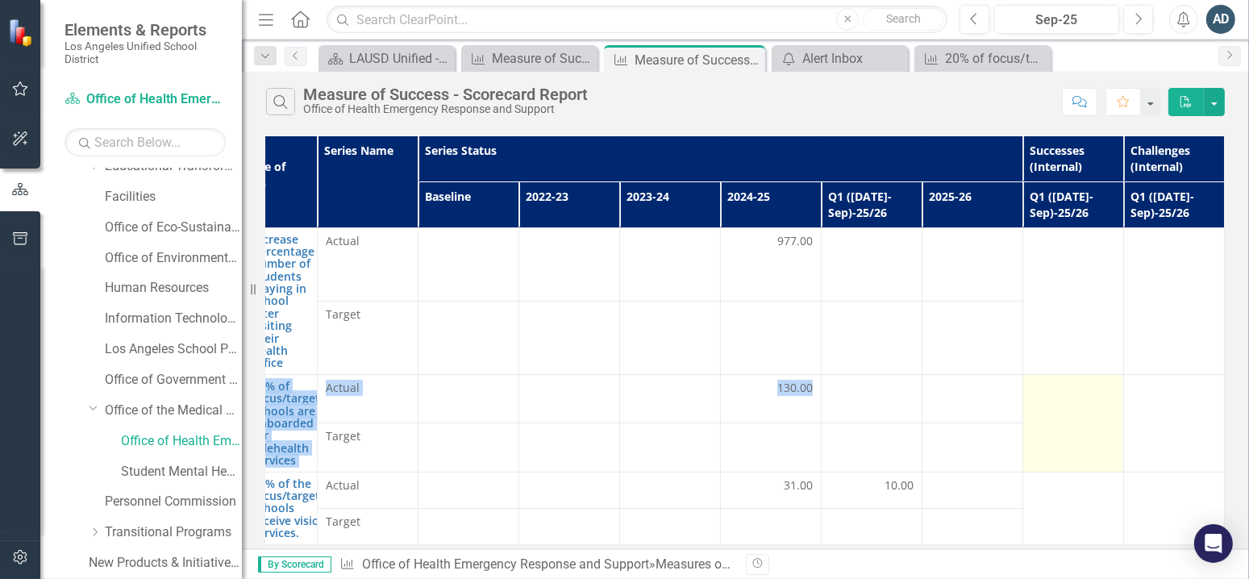
click at [1045, 426] on td at bounding box center [1073, 423] width 101 height 98
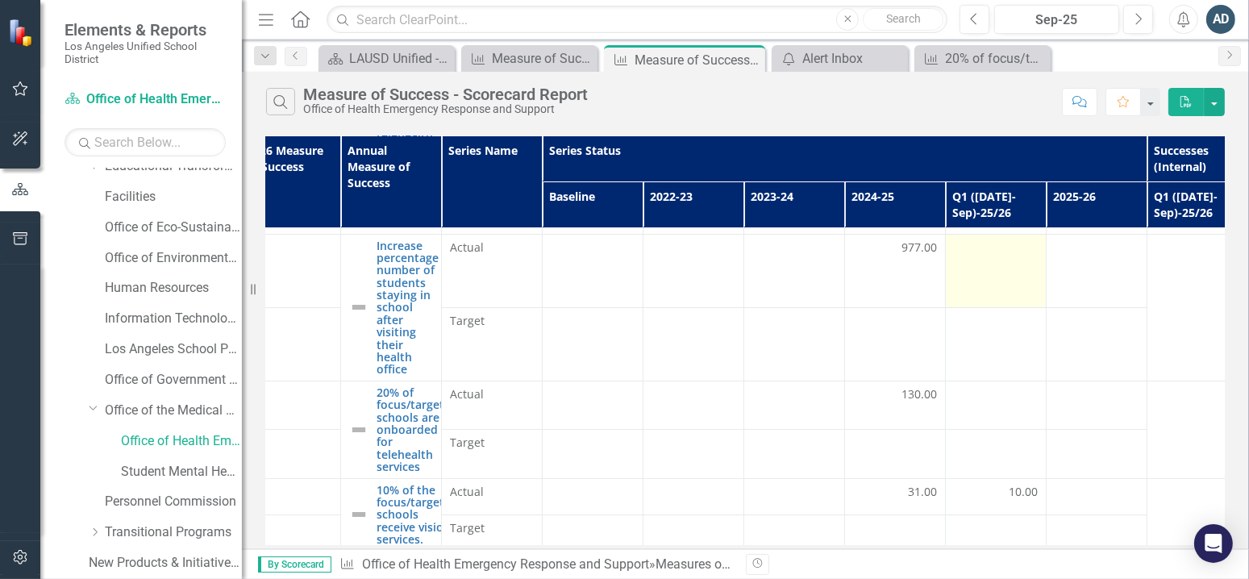
scroll to position [131, 27]
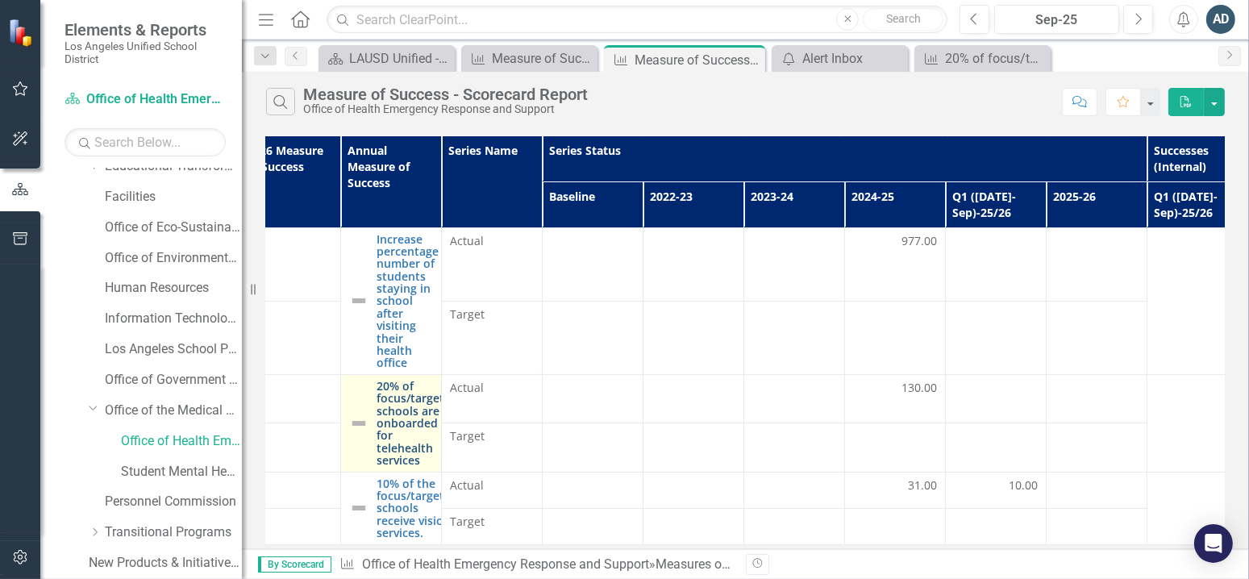
click at [386, 399] on link "20% of focus/target schools are onboarded for telehealth services" at bounding box center [410, 423] width 68 height 87
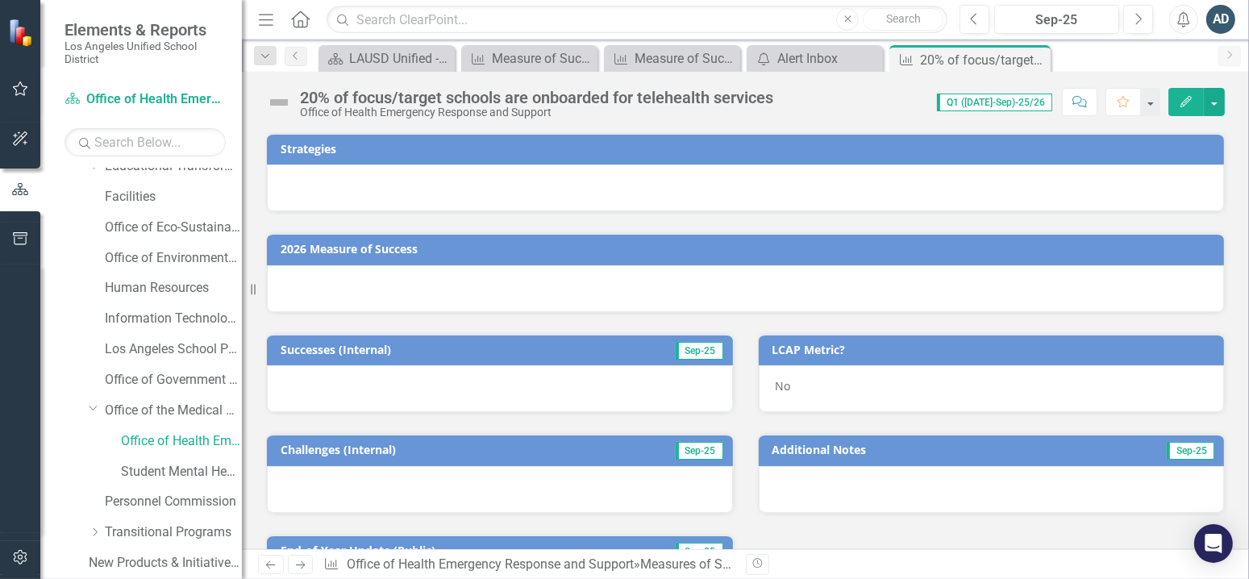
click at [1178, 97] on icon "Edit" at bounding box center [1185, 101] width 15 height 11
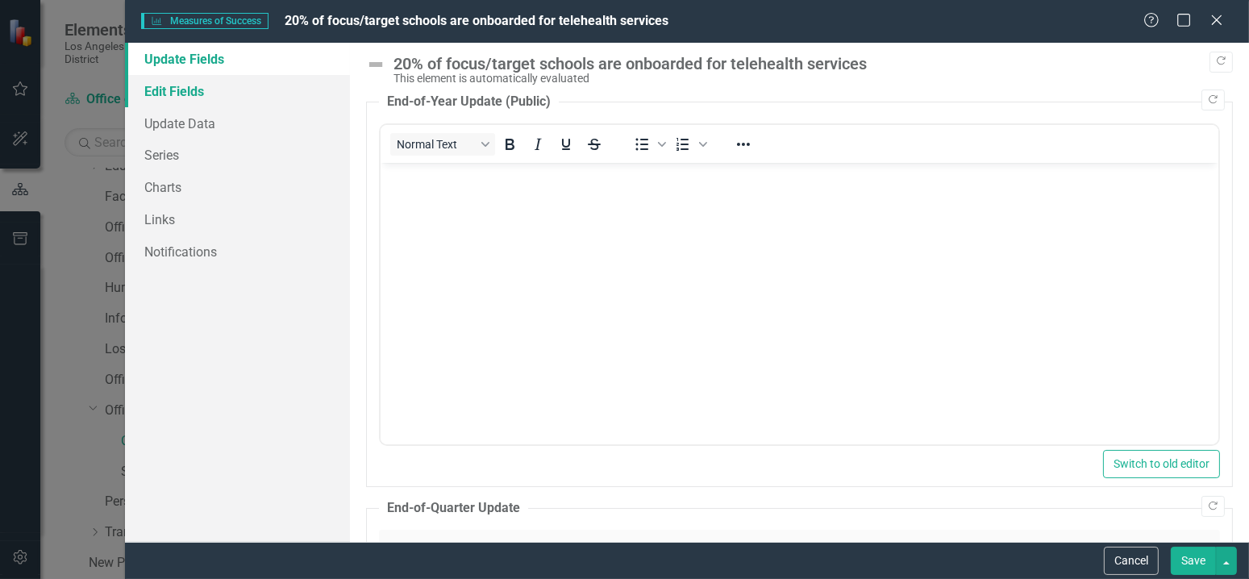
click at [202, 96] on link "Edit Fields" at bounding box center [237, 91] width 225 height 32
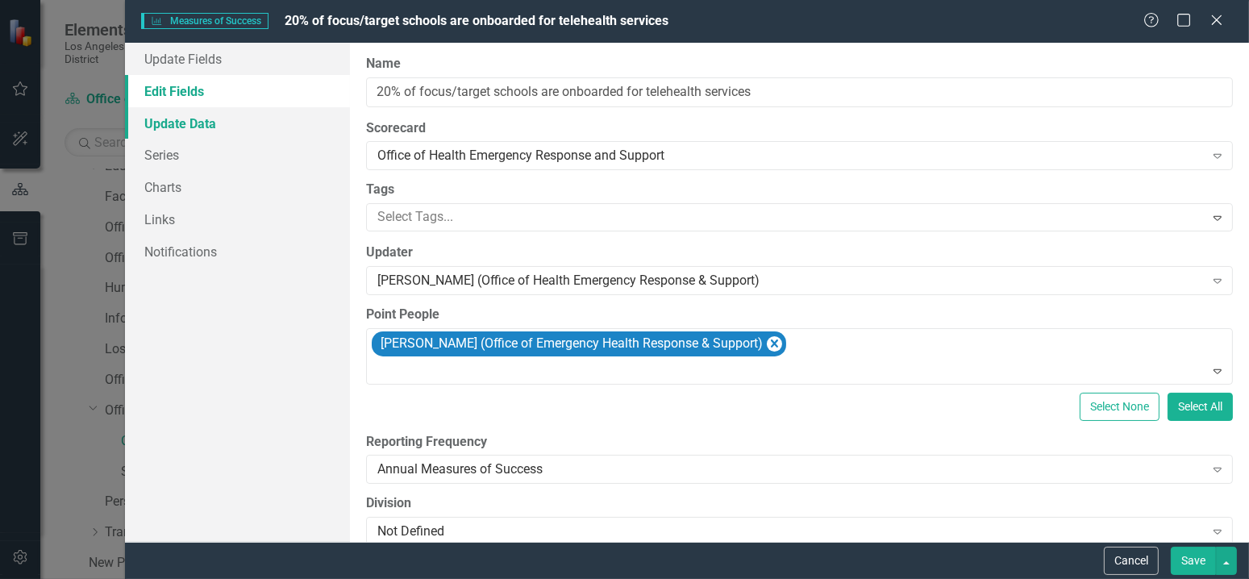
drag, startPoint x: 574, startPoint y: 272, endPoint x: 217, endPoint y: 123, distance: 387.0
click at [217, 123] on link "Update Data" at bounding box center [237, 123] width 225 height 32
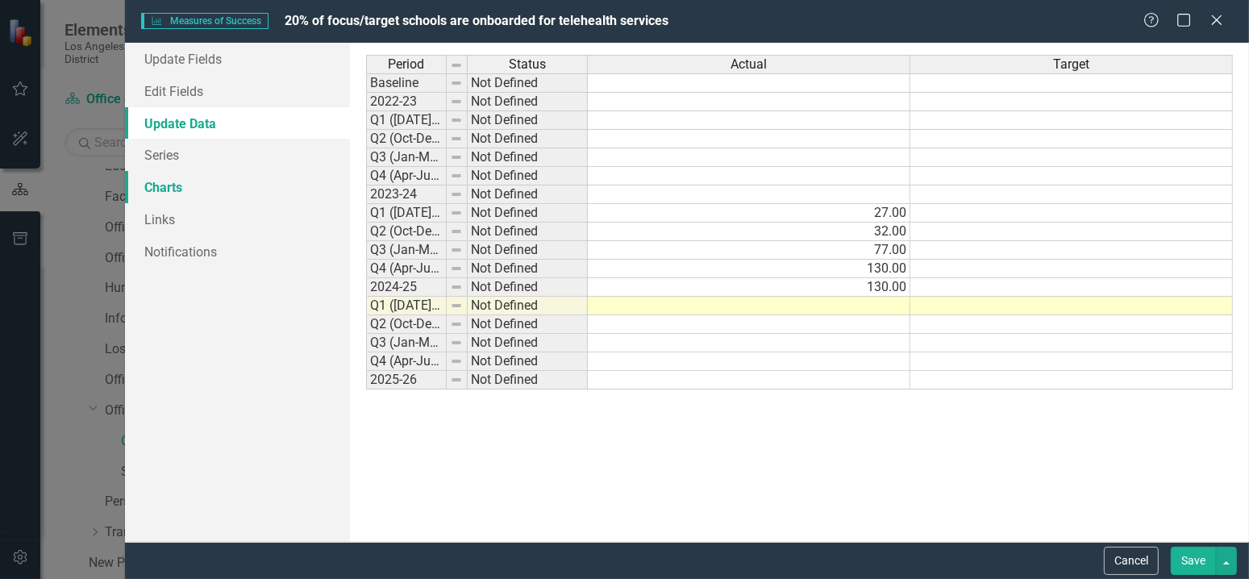
click at [202, 178] on link "Charts" at bounding box center [237, 187] width 225 height 32
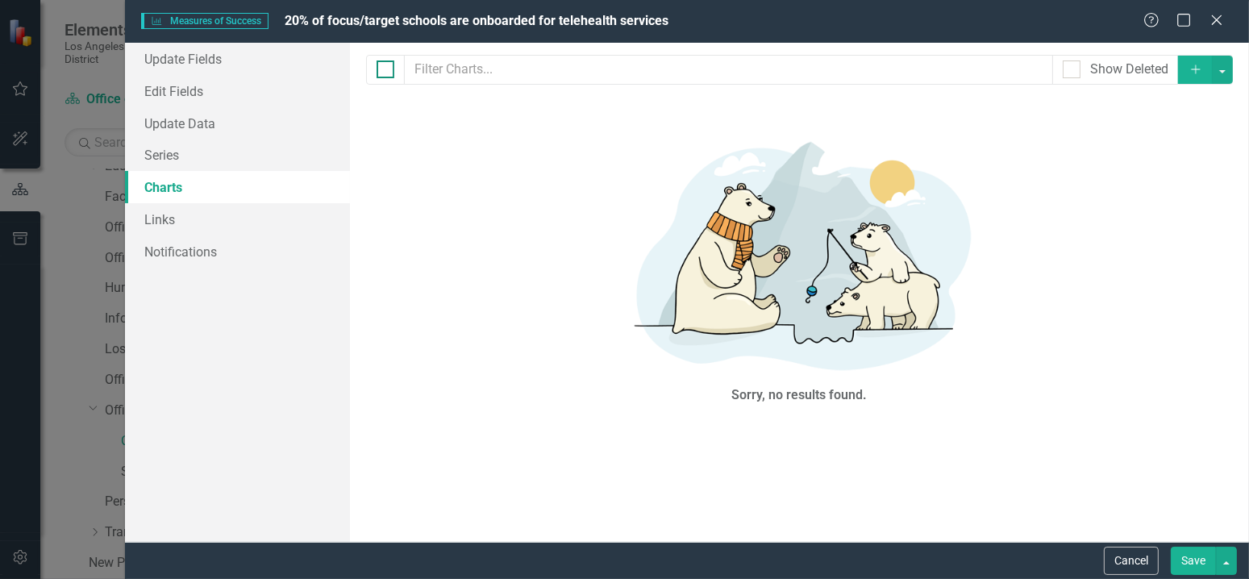
click at [376, 70] on input "checkbox" at bounding box center [381, 65] width 10 height 10
click at [387, 64] on div at bounding box center [385, 69] width 18 height 18
click at [387, 64] on input "checkbox" at bounding box center [381, 65] width 10 height 10
checkbox input "false"
click at [255, 221] on link "Links" at bounding box center [237, 219] width 225 height 32
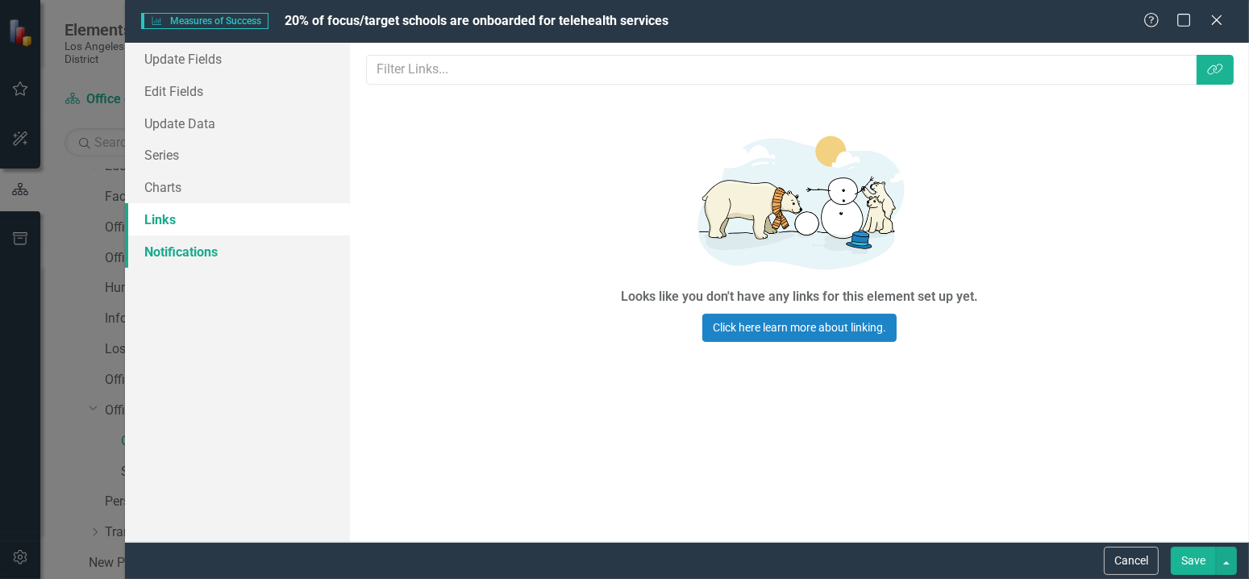
click at [205, 247] on link "Notifications" at bounding box center [237, 251] width 225 height 32
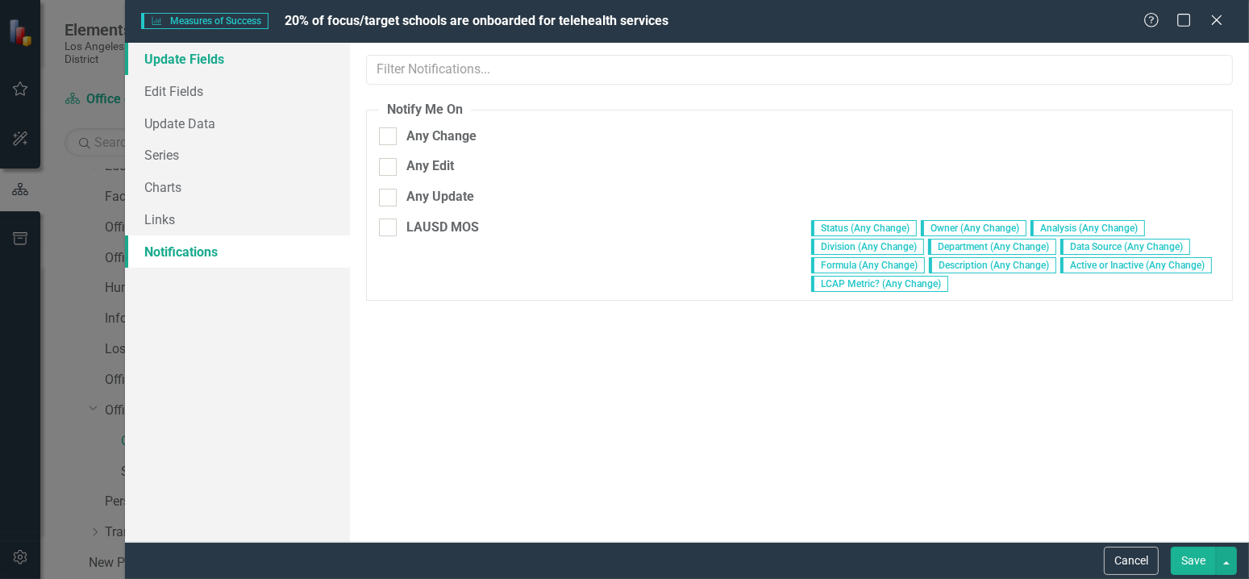
click at [203, 73] on link "Update Fields" at bounding box center [237, 59] width 225 height 32
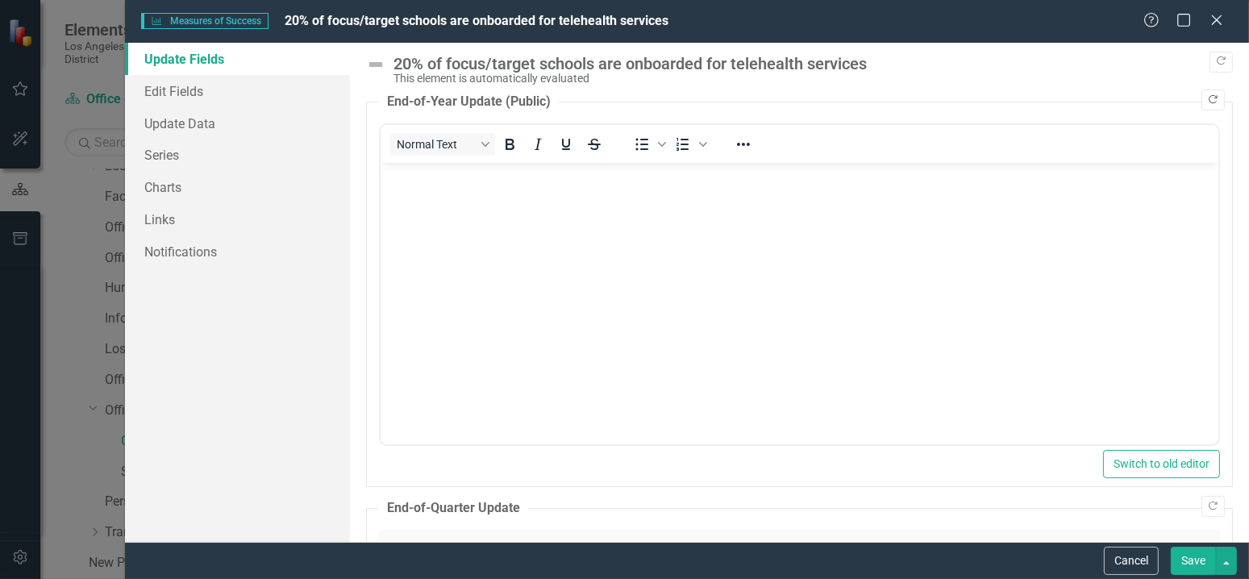
click at [1207, 97] on icon "Copy Forward" at bounding box center [1213, 100] width 12 height 10
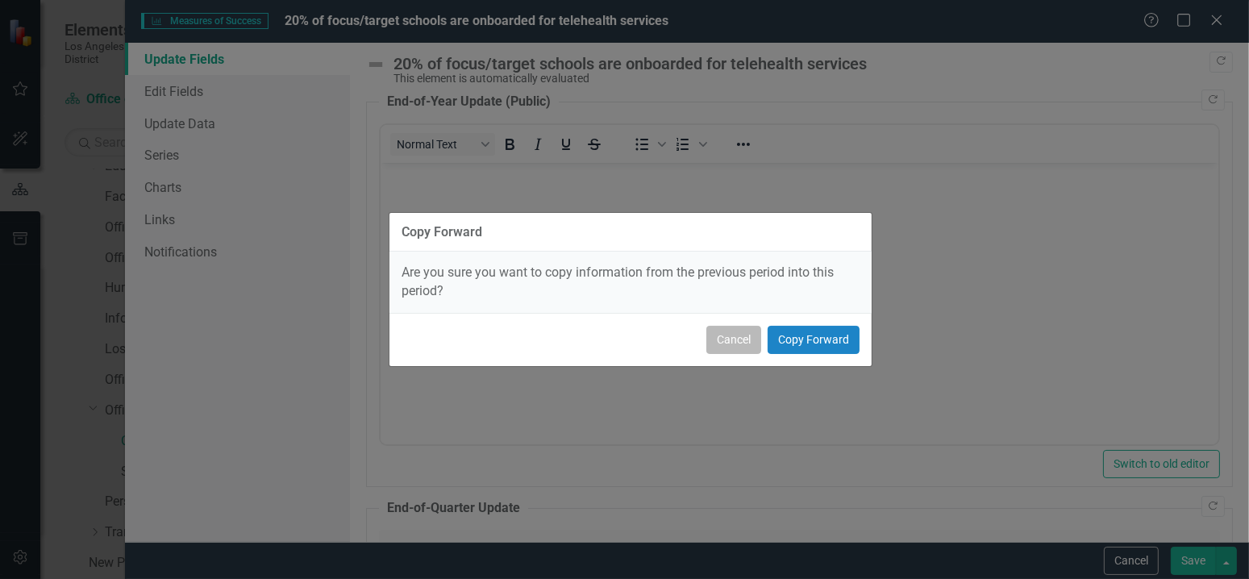
click at [745, 347] on button "Cancel" at bounding box center [733, 340] width 55 height 28
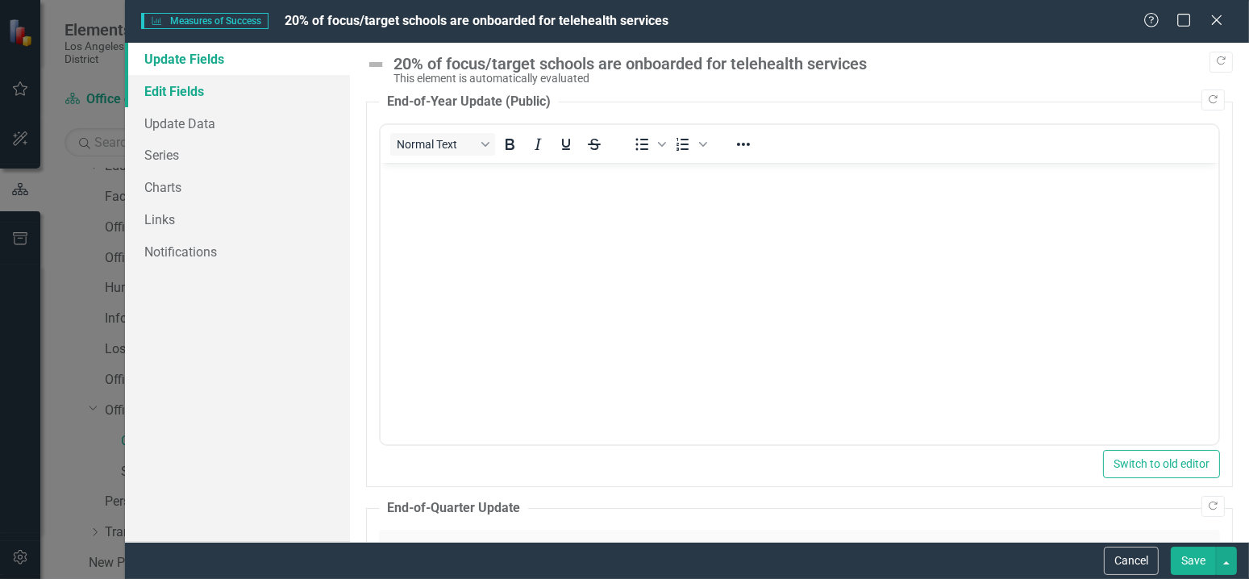
click at [197, 95] on link "Edit Fields" at bounding box center [237, 91] width 225 height 32
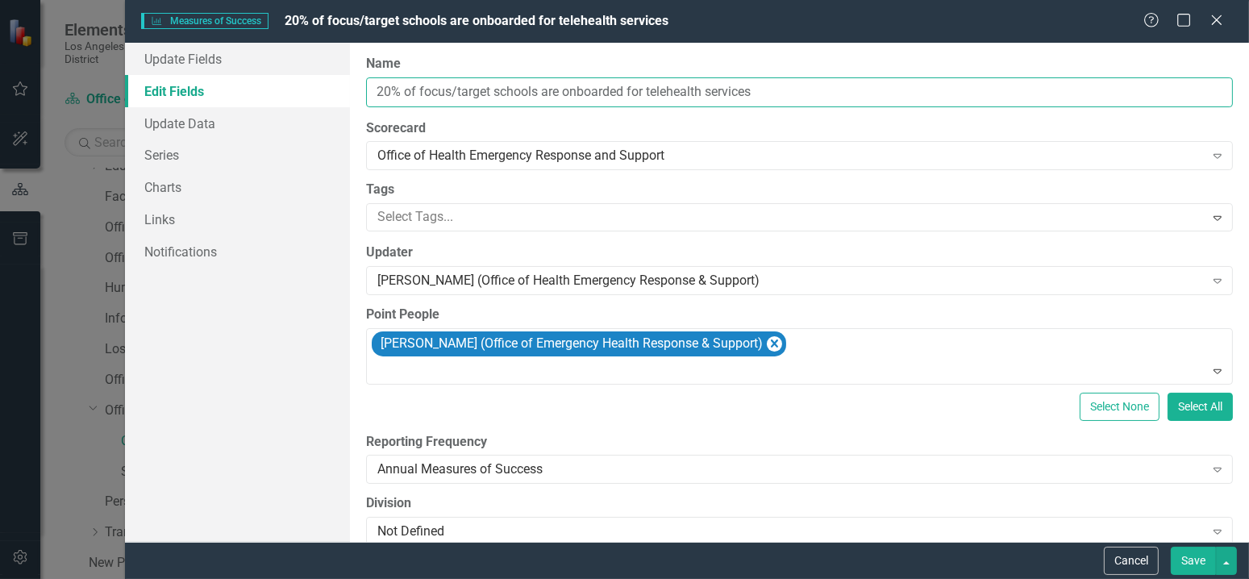
click at [547, 93] on input "20% of focus/target schools are onboarded for telehealth services" at bounding box center [799, 92] width 866 height 30
click at [580, 157] on div "Office of Health Emergency Response and Support" at bounding box center [790, 156] width 827 height 19
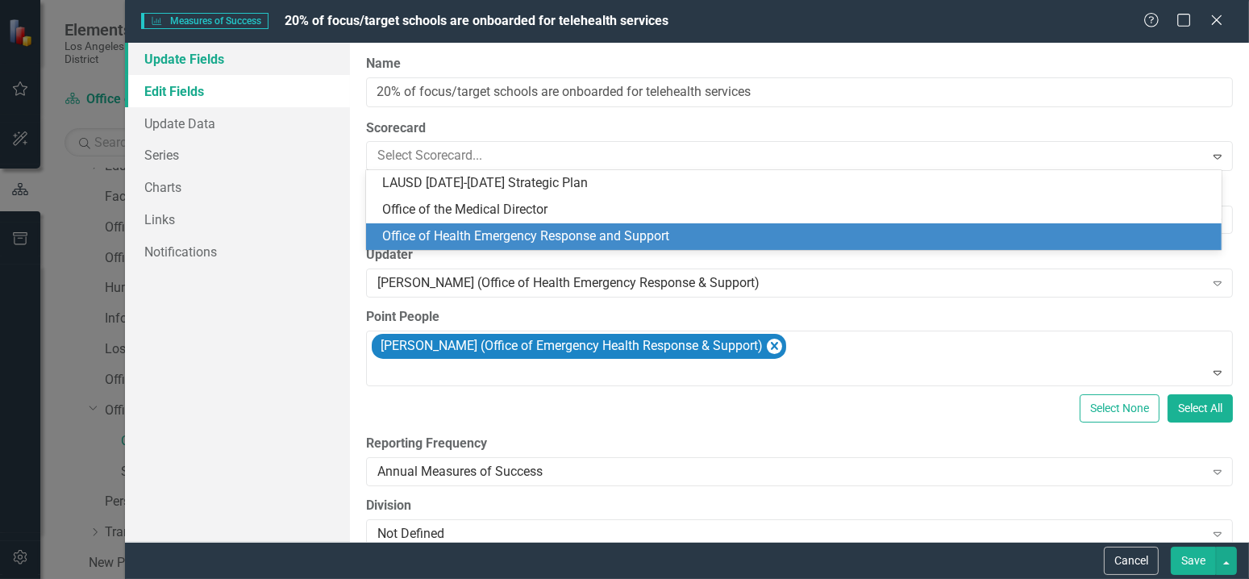
click at [344, 59] on link "Update Fields" at bounding box center [237, 59] width 225 height 32
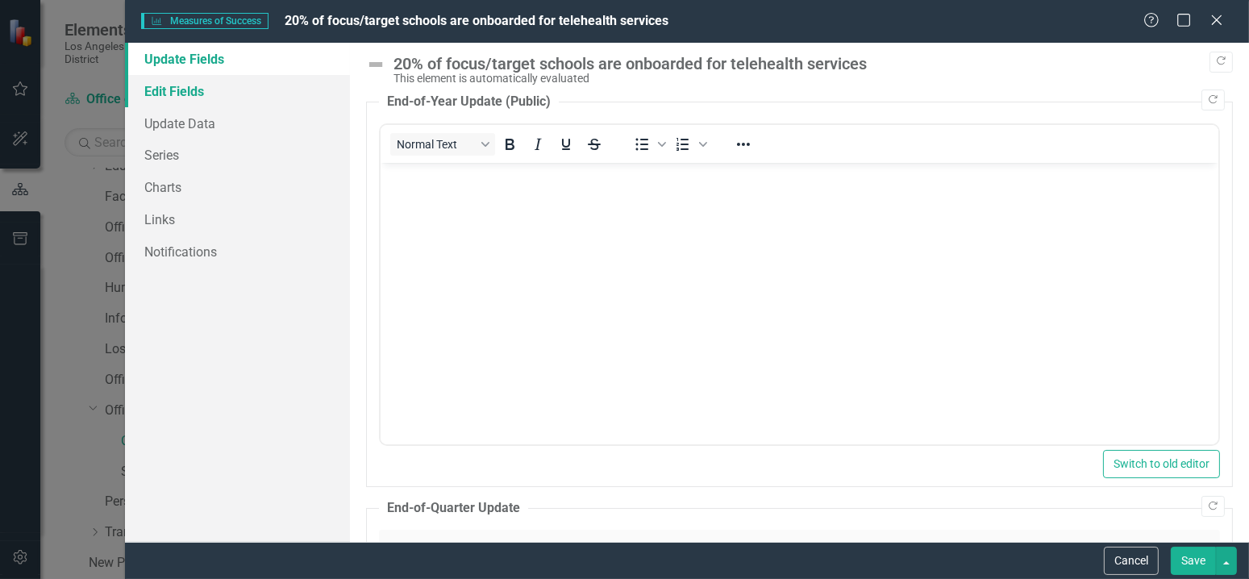
click at [274, 88] on link "Edit Fields" at bounding box center [237, 91] width 225 height 32
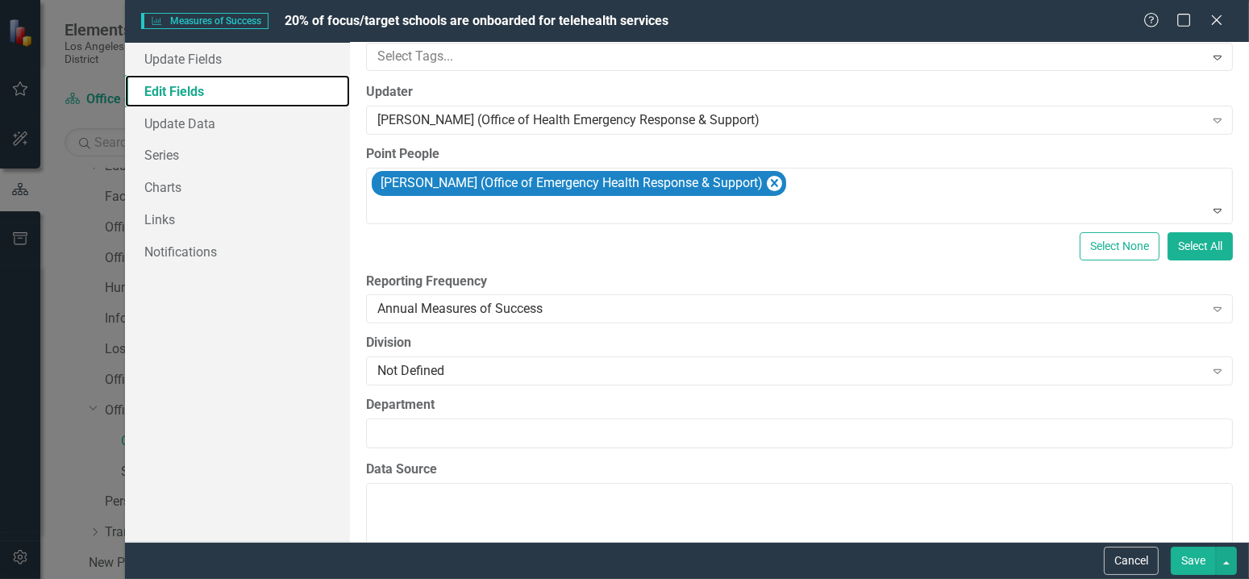
scroll to position [161, 0]
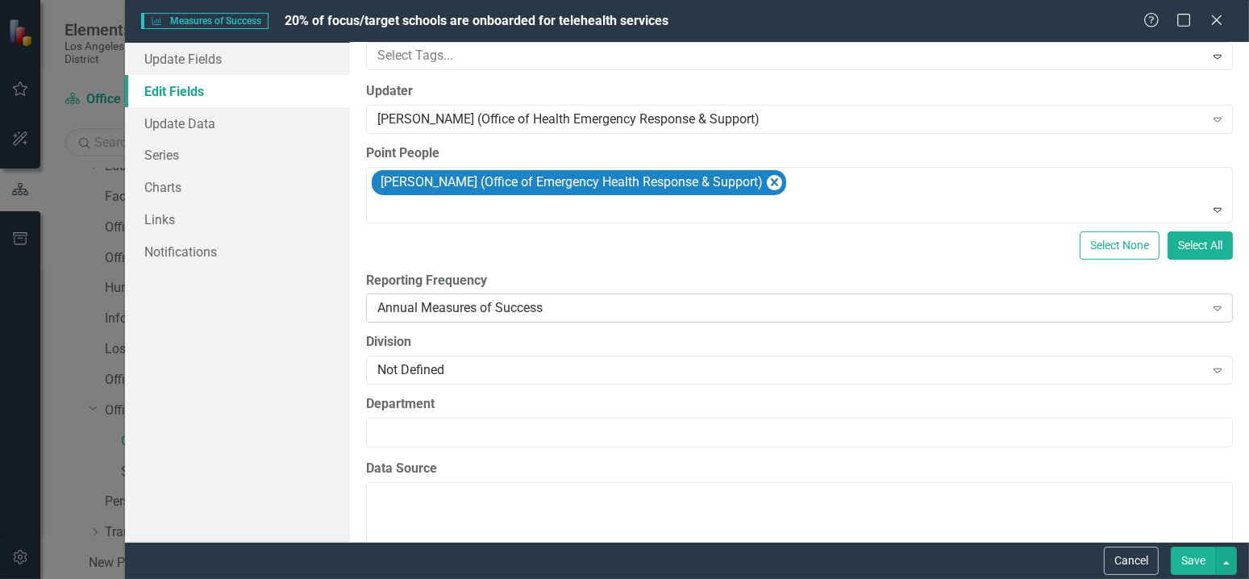
click at [733, 293] on div "Annual Measures of Success Expand" at bounding box center [799, 307] width 866 height 29
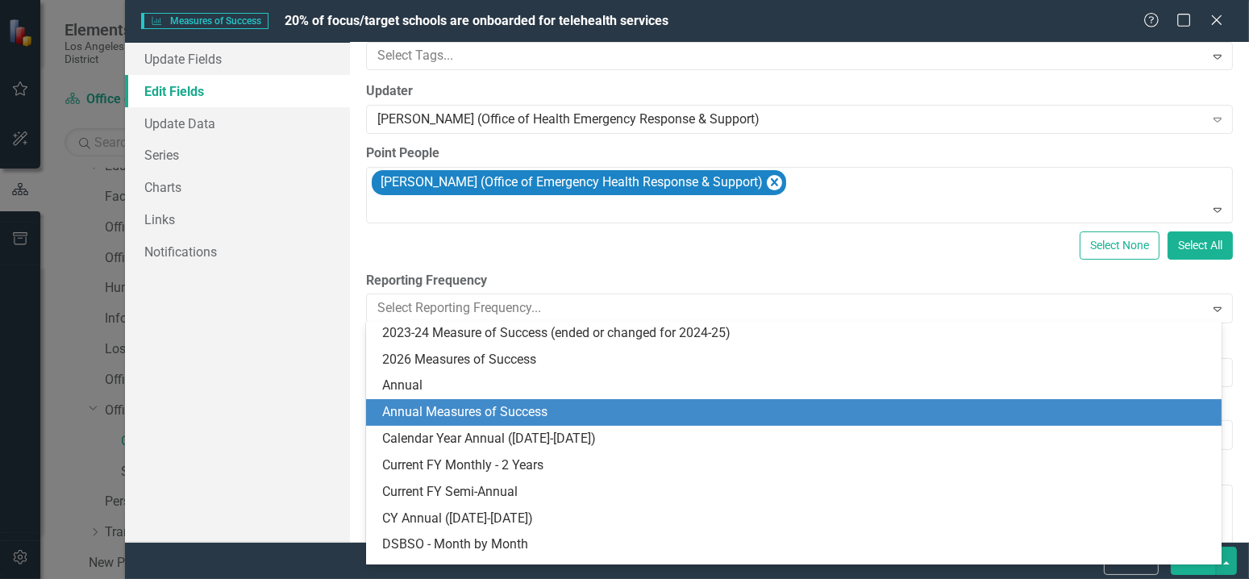
scroll to position [242, 0]
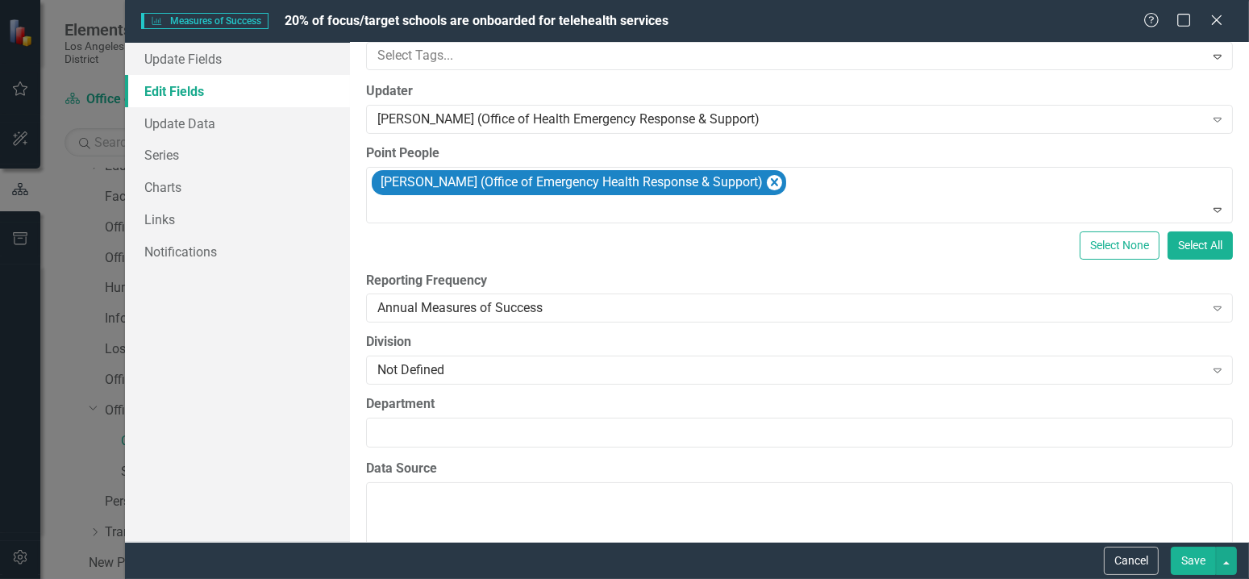
click at [343, 343] on div "Update Fields Edit Fields Update Data Series Charts Links Notifications" at bounding box center [237, 292] width 225 height 499
click at [434, 318] on div "Annual Measures of Success Expand" at bounding box center [799, 307] width 866 height 29
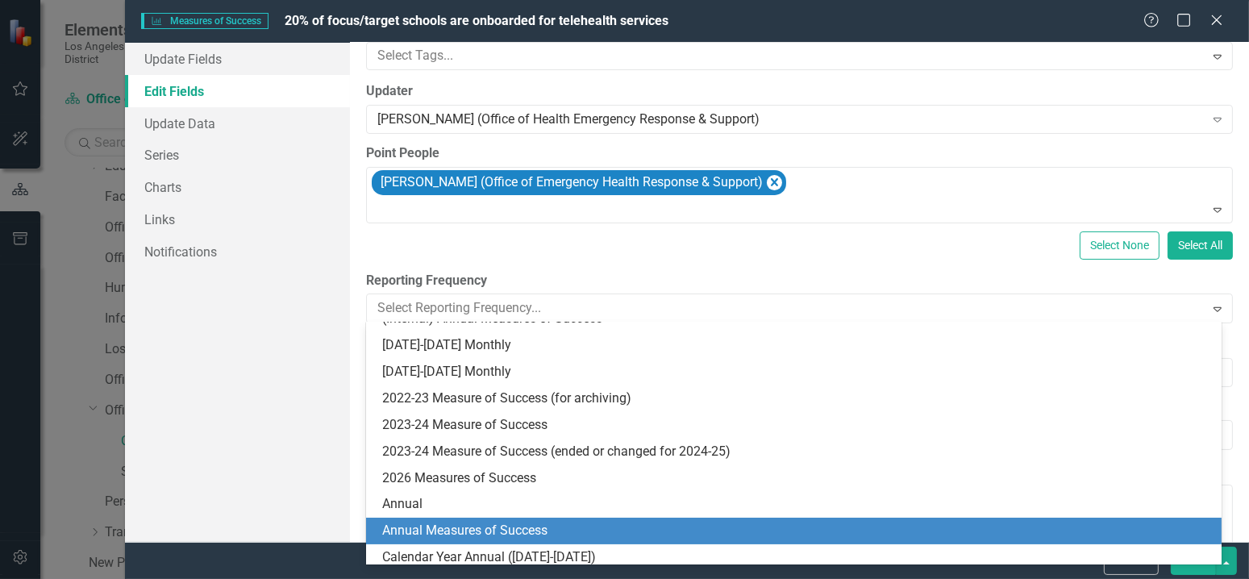
scroll to position [0, 0]
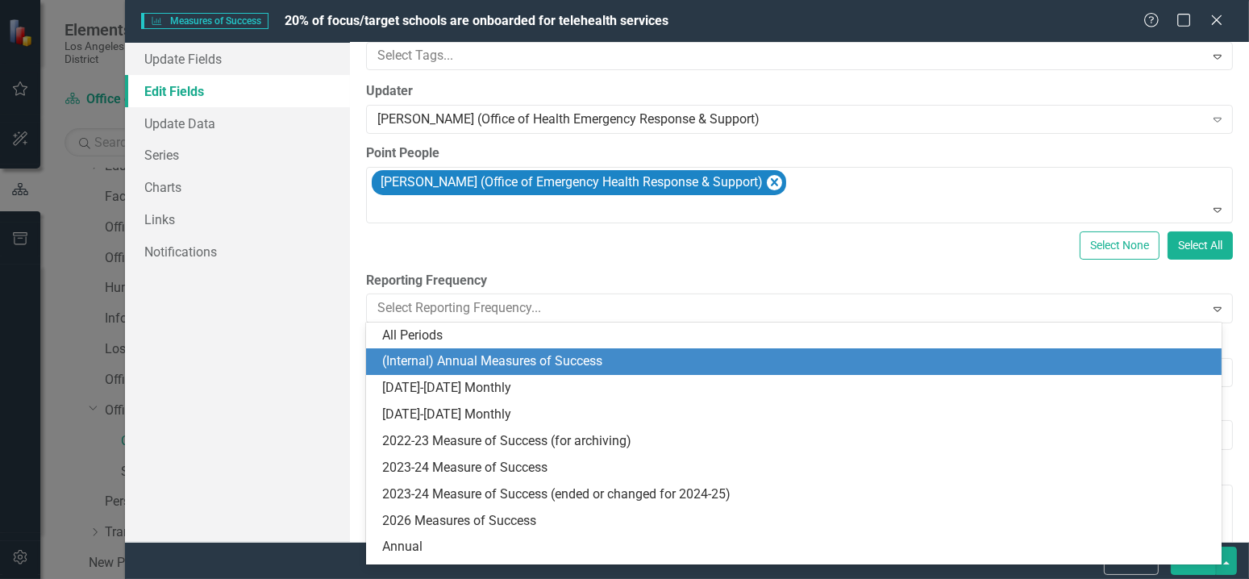
click at [430, 358] on div "(Internal) Annual Measures of Success" at bounding box center [796, 361] width 829 height 19
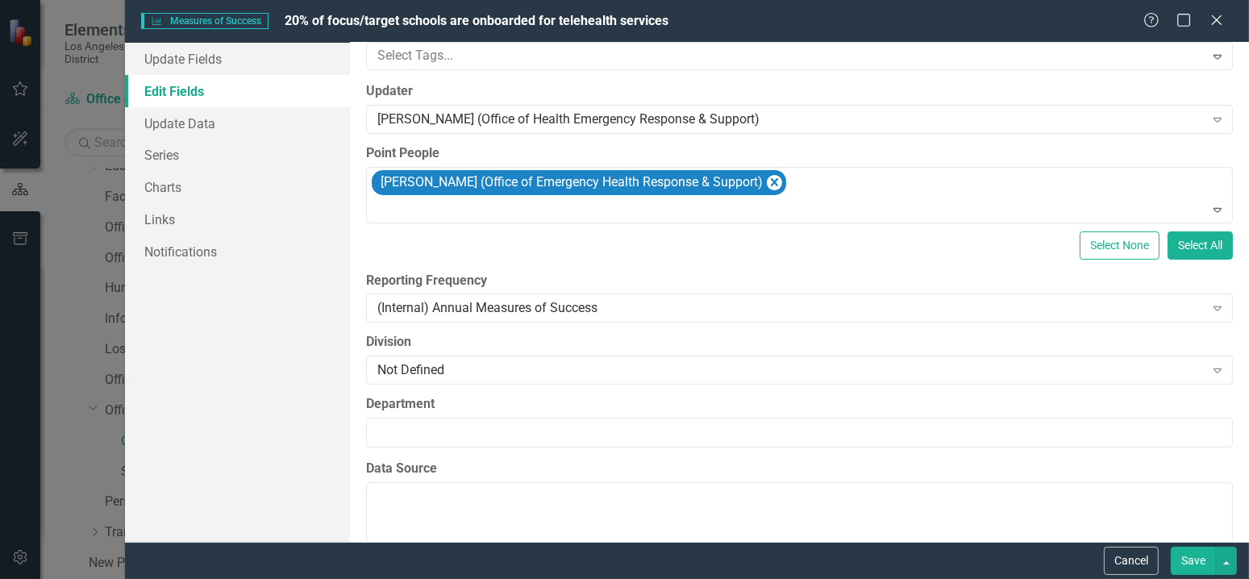
click at [1185, 565] on button "Save" at bounding box center [1192, 560] width 45 height 28
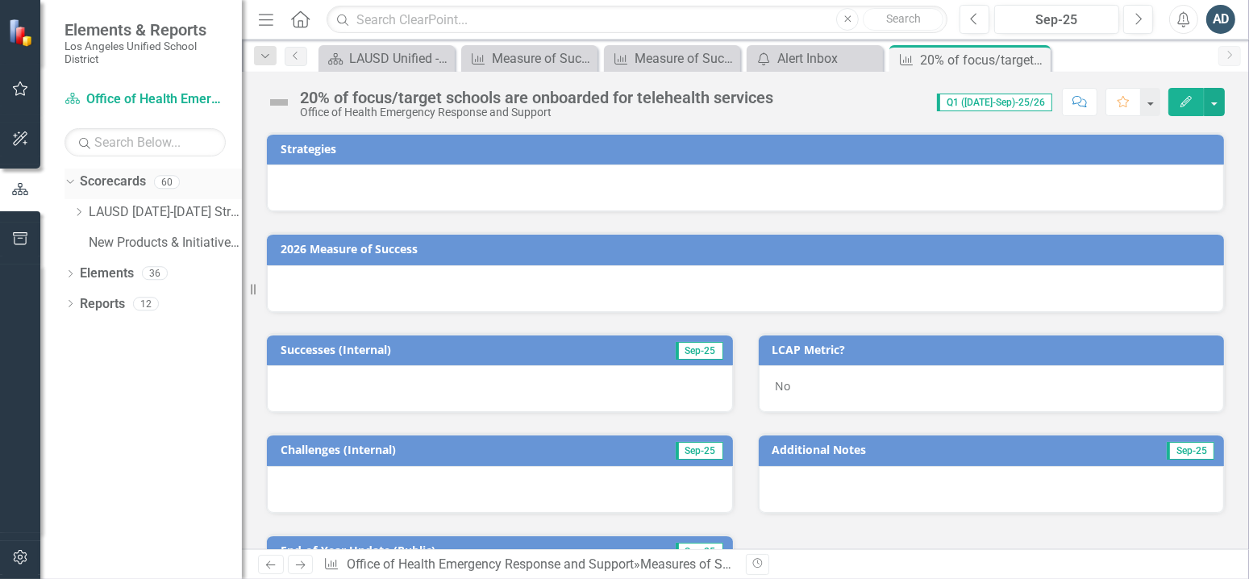
click at [66, 180] on icon "Dropdown" at bounding box center [68, 181] width 9 height 11
click at [66, 180] on icon "Dropdown" at bounding box center [69, 183] width 11 height 9
click at [71, 210] on div "Dropdown Scorecards 60 Dropdown LAUSD [DATE]-[DATE] Strategic Plan Dropdown Chi…" at bounding box center [152, 214] width 177 height 92
click at [77, 210] on icon "Dropdown" at bounding box center [79, 212] width 12 height 10
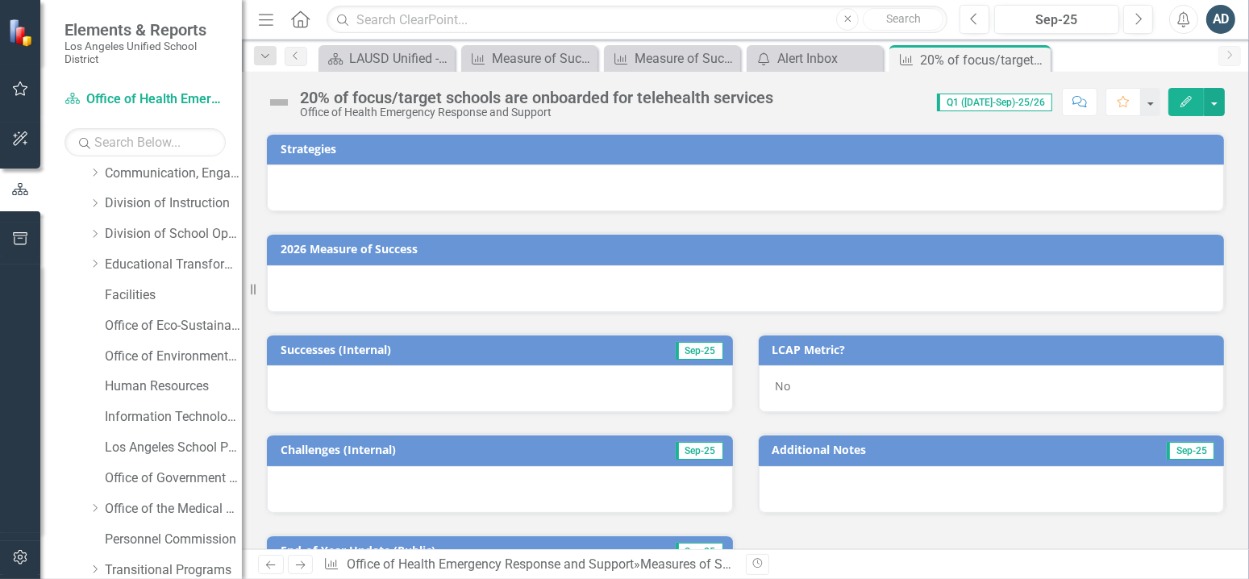
scroll to position [242, 0]
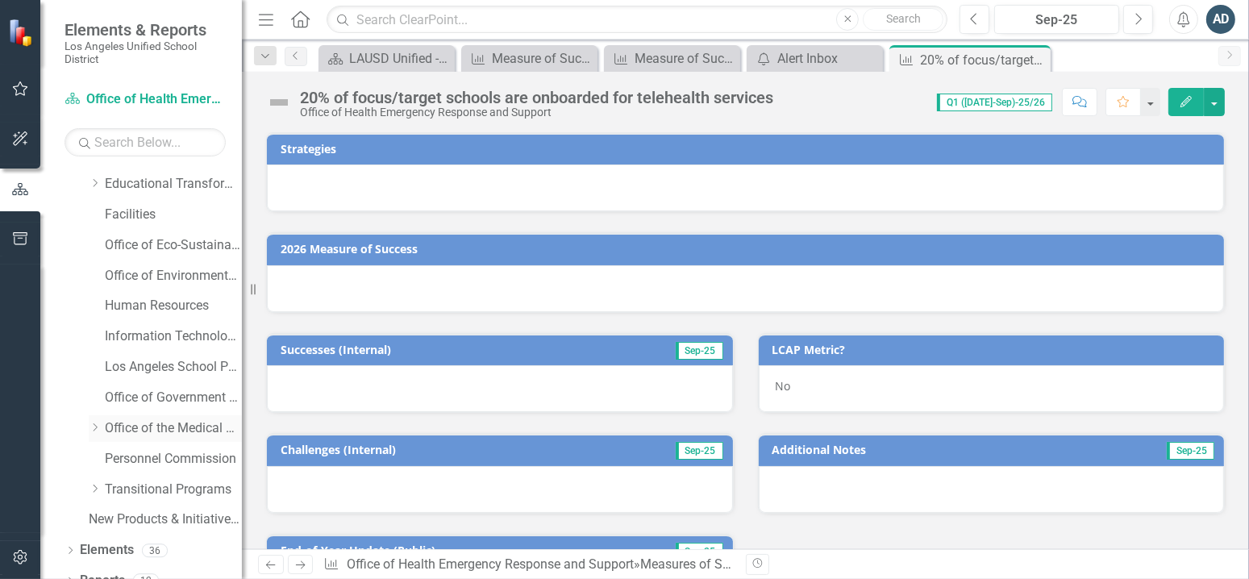
click at [168, 440] on div "Dropdown Office of the Medical Director" at bounding box center [165, 428] width 153 height 27
click at [93, 423] on icon "Dropdown" at bounding box center [95, 427] width 12 height 10
click at [157, 463] on link "Office of Health Emergency Response and Support" at bounding box center [181, 459] width 121 height 19
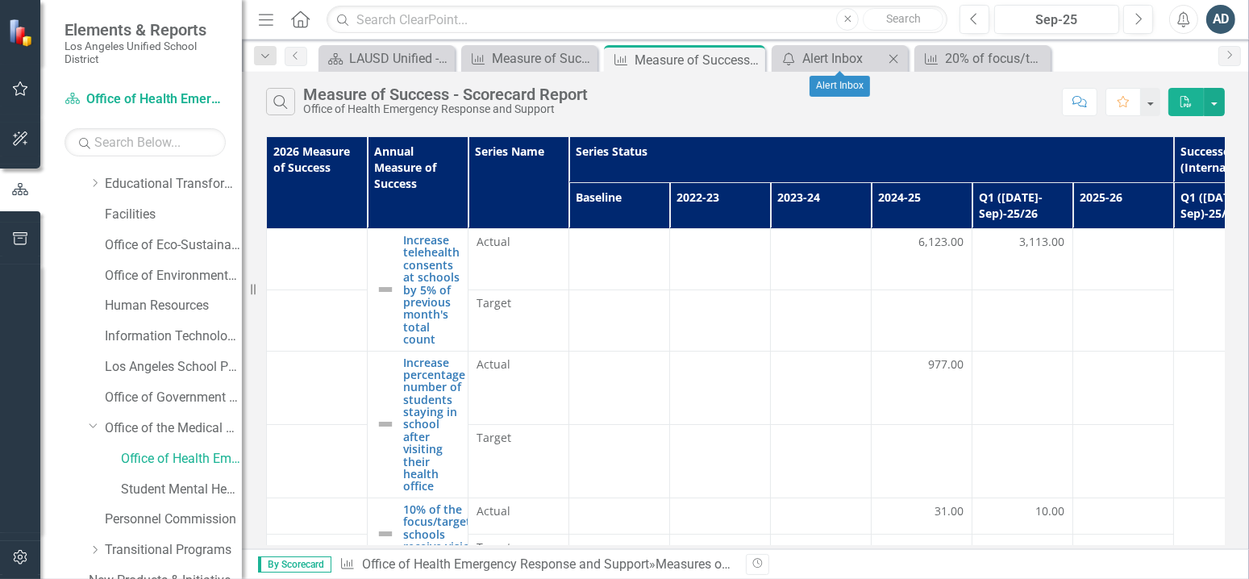
click at [897, 57] on icon "Close" at bounding box center [893, 58] width 16 height 13
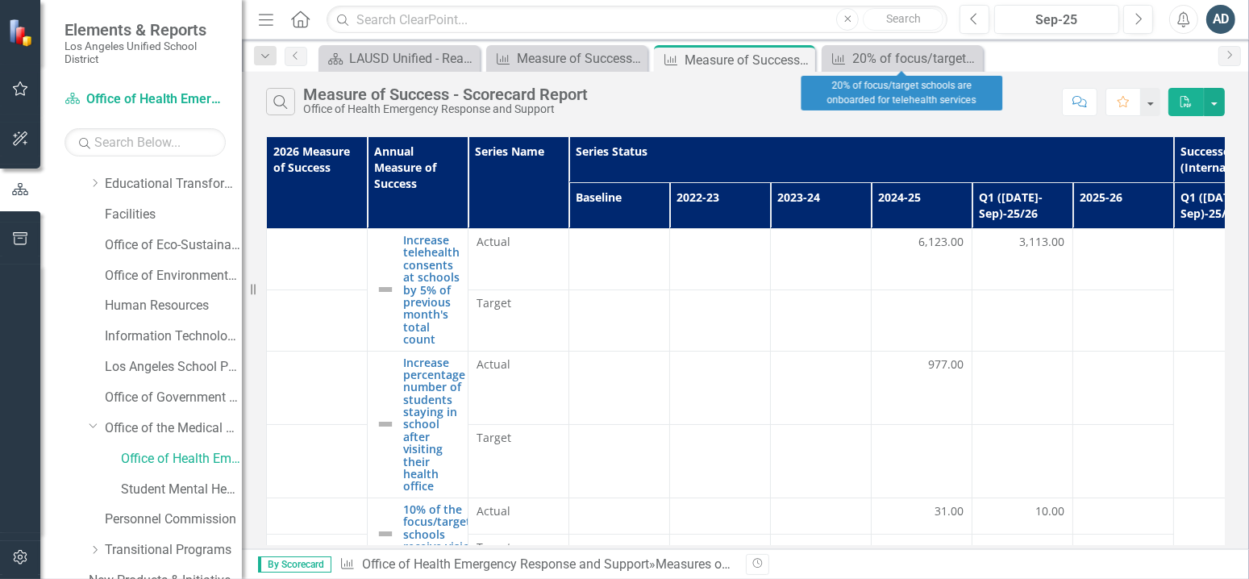
click at [0, 0] on icon "Close" at bounding box center [0, 0] width 0 height 0
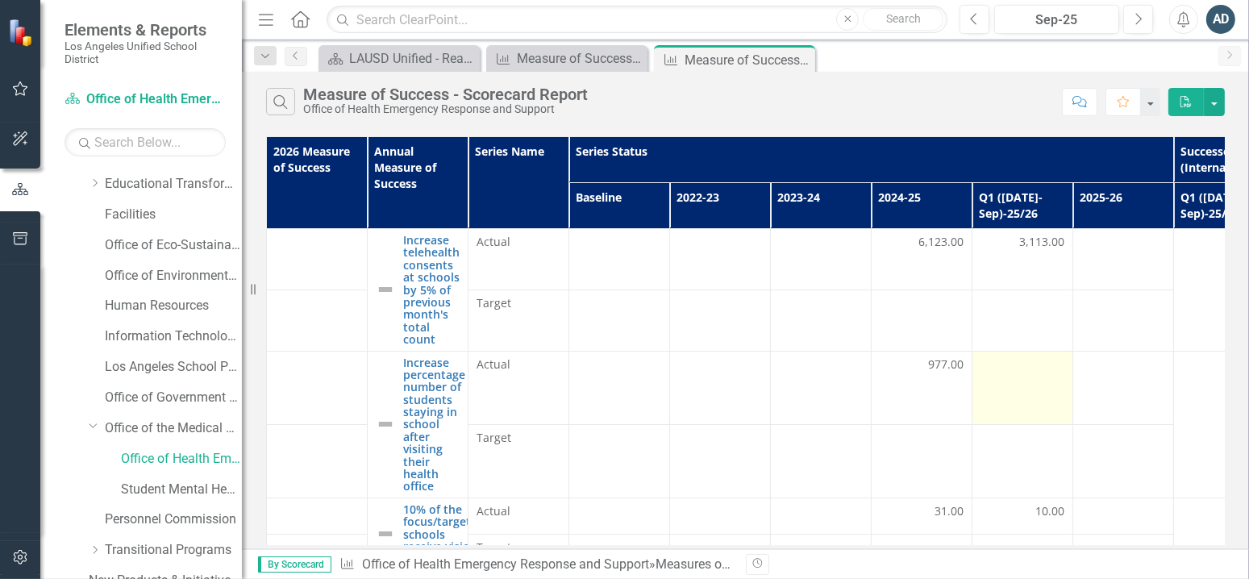
click at [1016, 384] on td at bounding box center [1022, 387] width 101 height 73
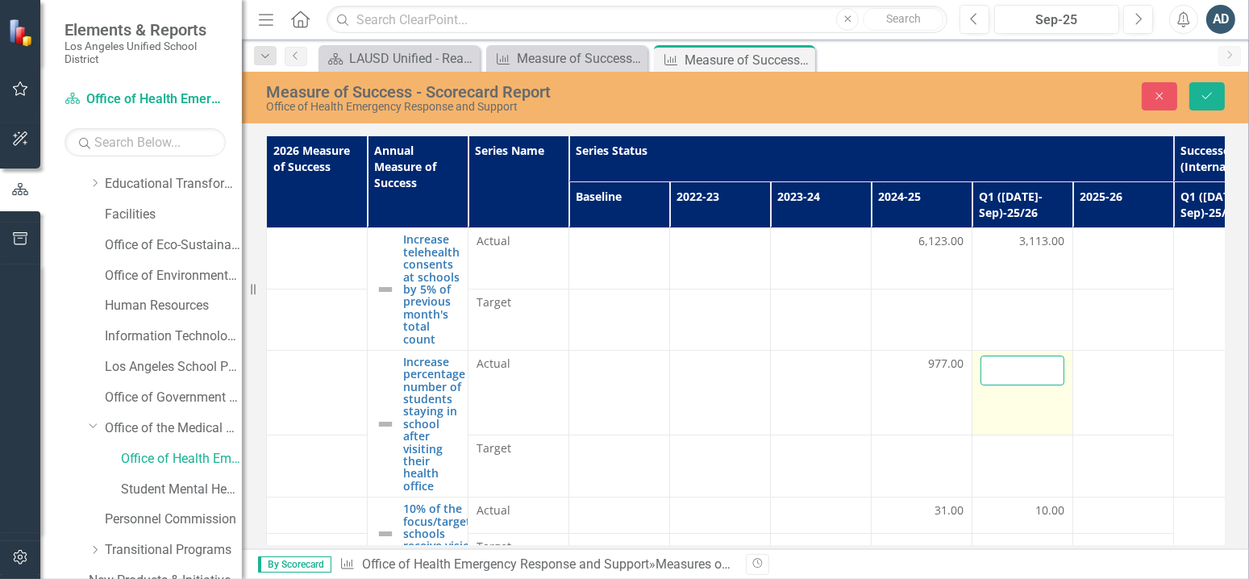
click at [1018, 380] on input "number" at bounding box center [1022, 370] width 84 height 30
click at [1019, 396] on td at bounding box center [1022, 392] width 101 height 85
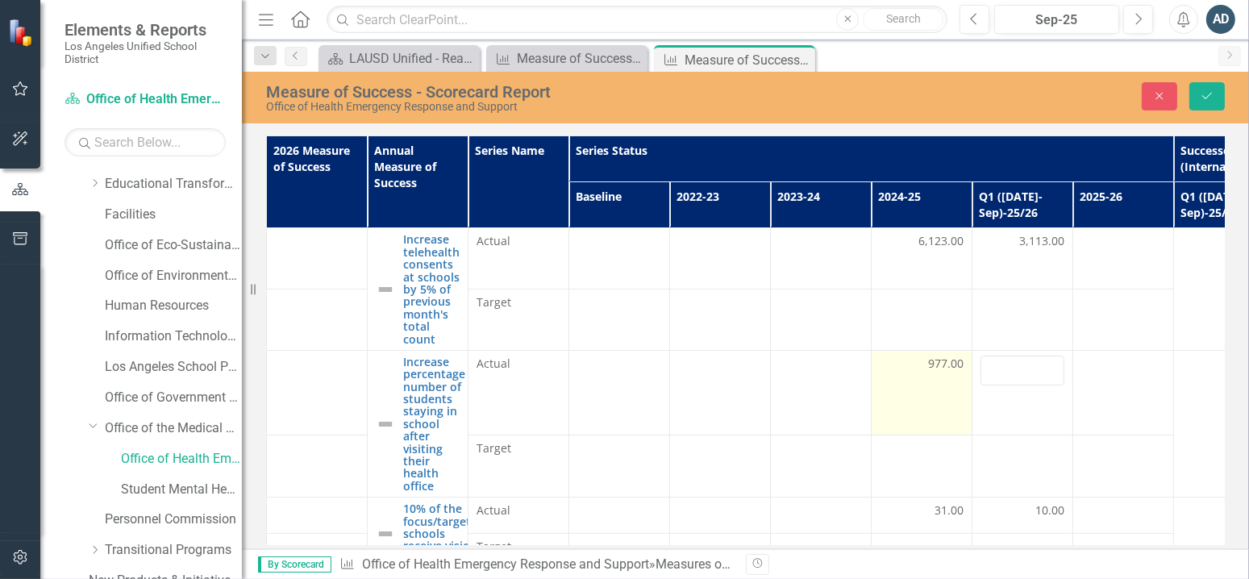
click at [909, 386] on td "977.00" at bounding box center [921, 392] width 101 height 85
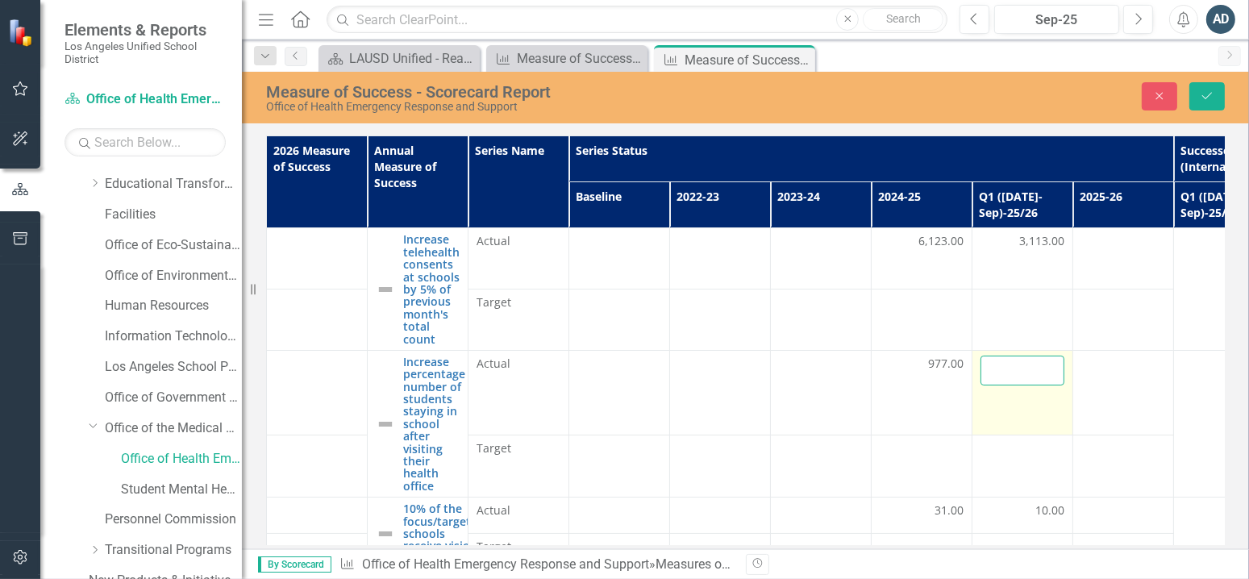
click at [1001, 379] on input "number" at bounding box center [1022, 370] width 84 height 30
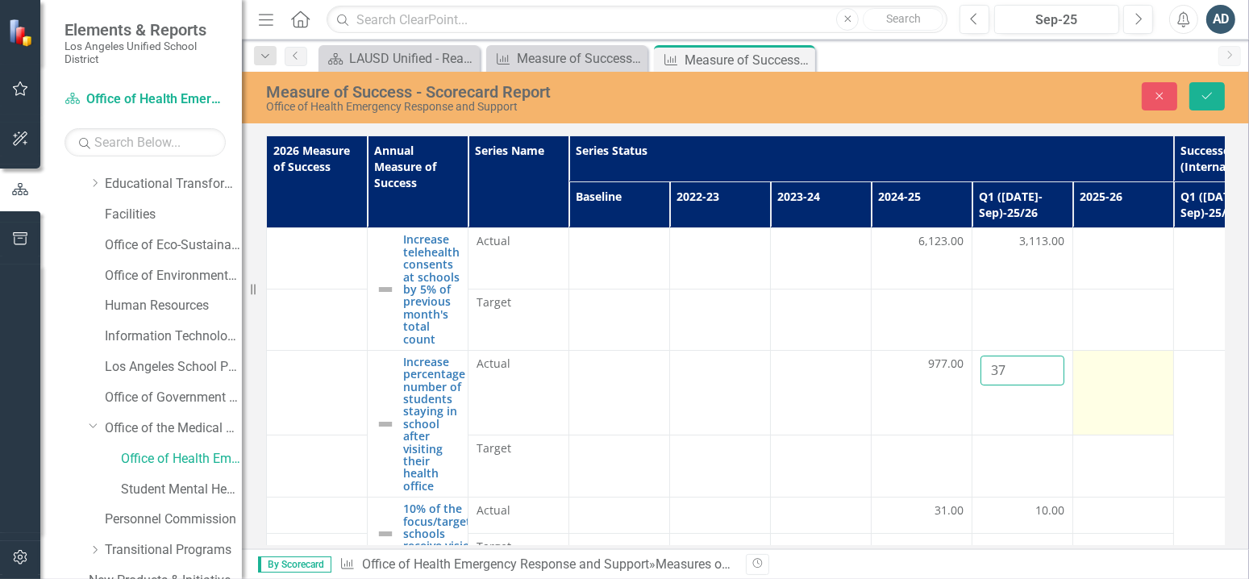
type input "37"
click at [1077, 392] on td at bounding box center [1123, 392] width 101 height 85
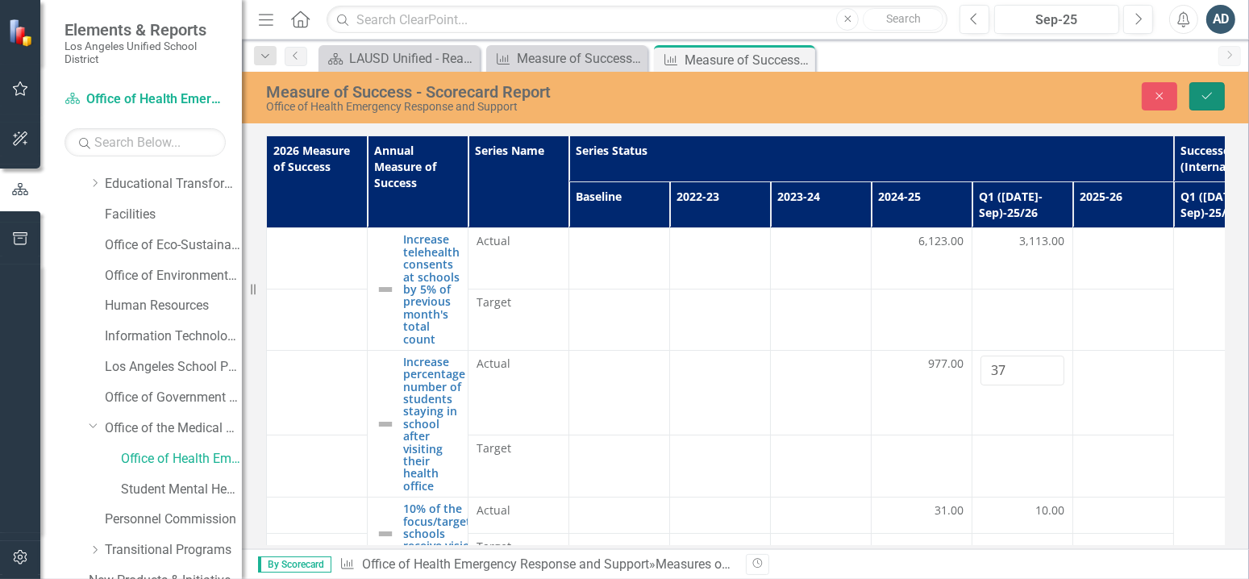
click at [1208, 93] on icon "Save" at bounding box center [1206, 95] width 15 height 11
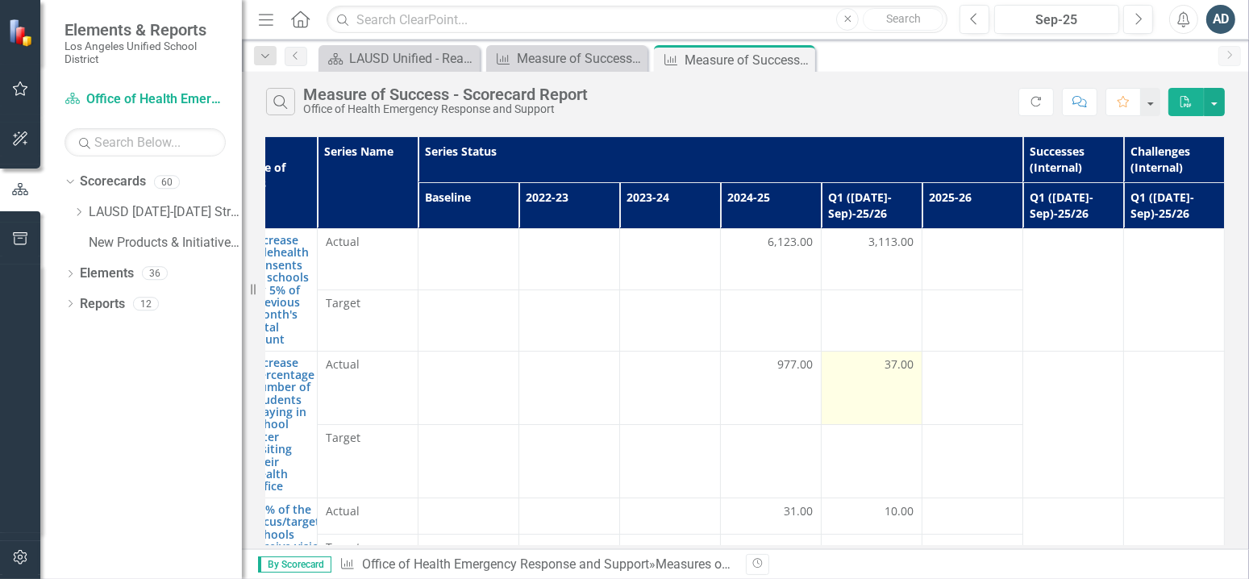
click at [879, 385] on td "37.00" at bounding box center [871, 387] width 101 height 73
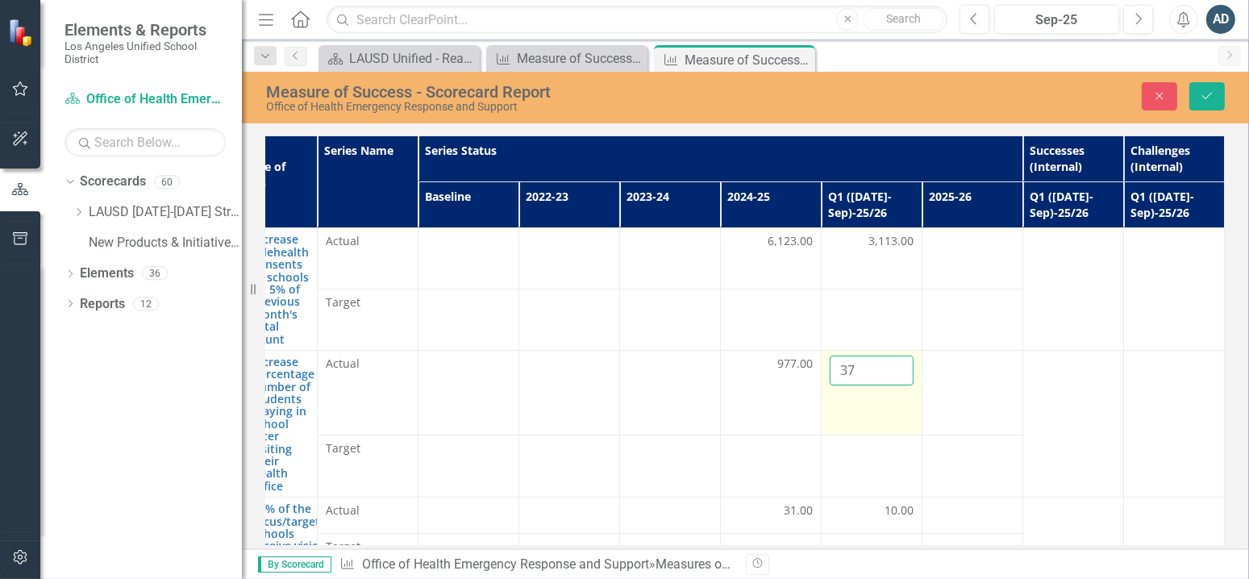
click at [876, 366] on input "37" at bounding box center [871, 370] width 84 height 30
type input "36"
click at [1211, 102] on button "Save" at bounding box center [1206, 96] width 35 height 28
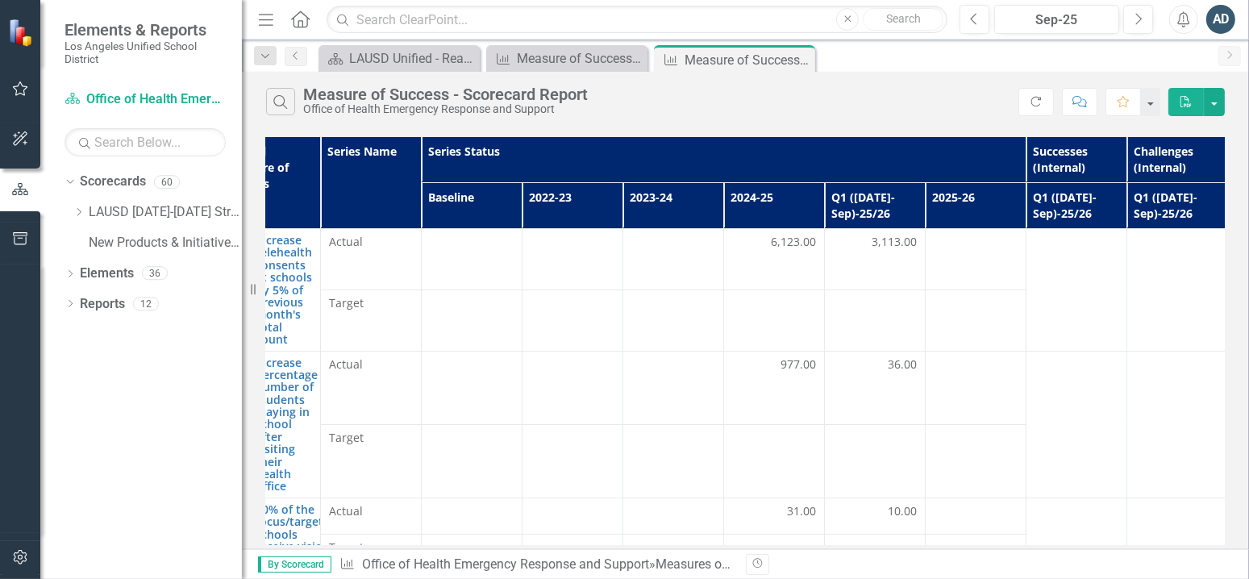
scroll to position [0, 161]
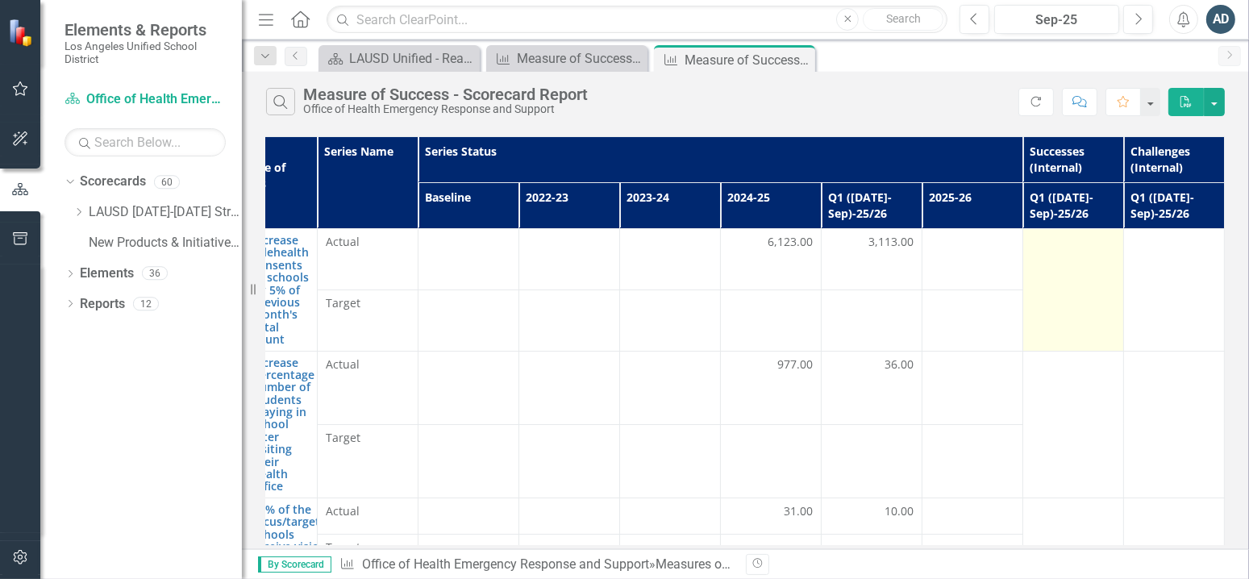
click at [1050, 268] on td at bounding box center [1073, 290] width 101 height 123
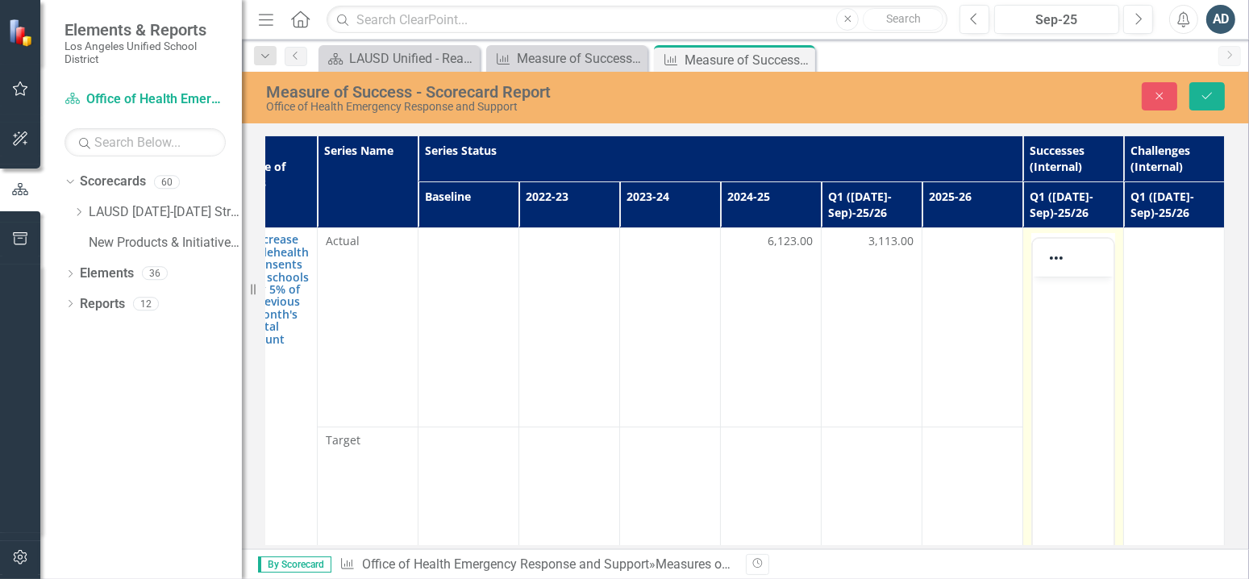
scroll to position [0, 0]
click at [1071, 307] on body "Rich Text Area. Press ALT-0 for help." at bounding box center [1072, 397] width 81 height 242
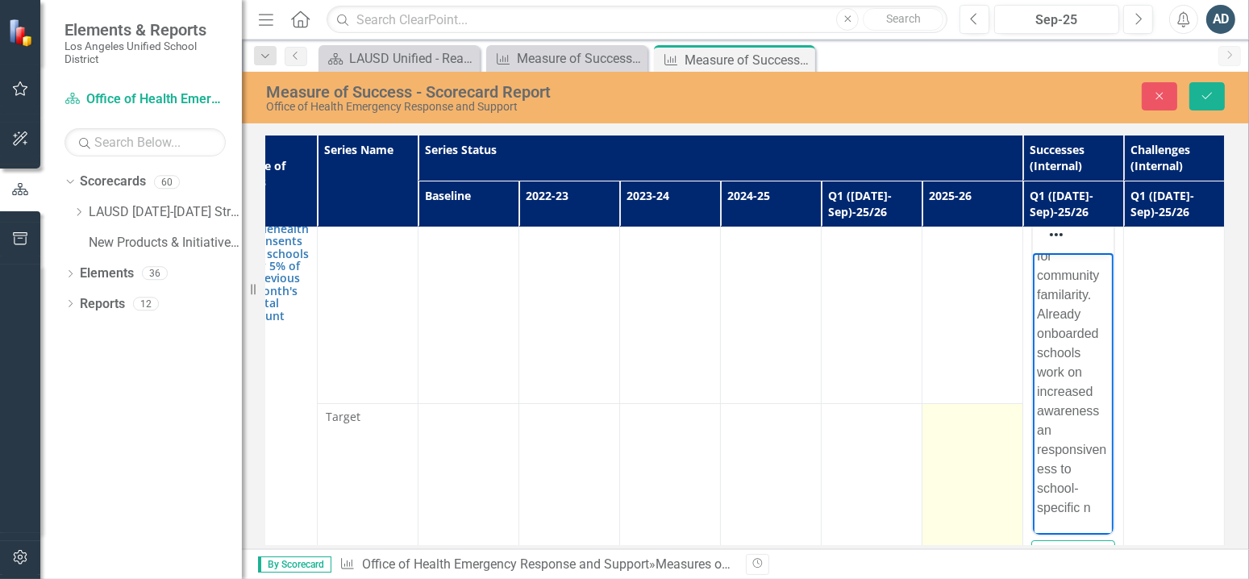
scroll to position [434, 0]
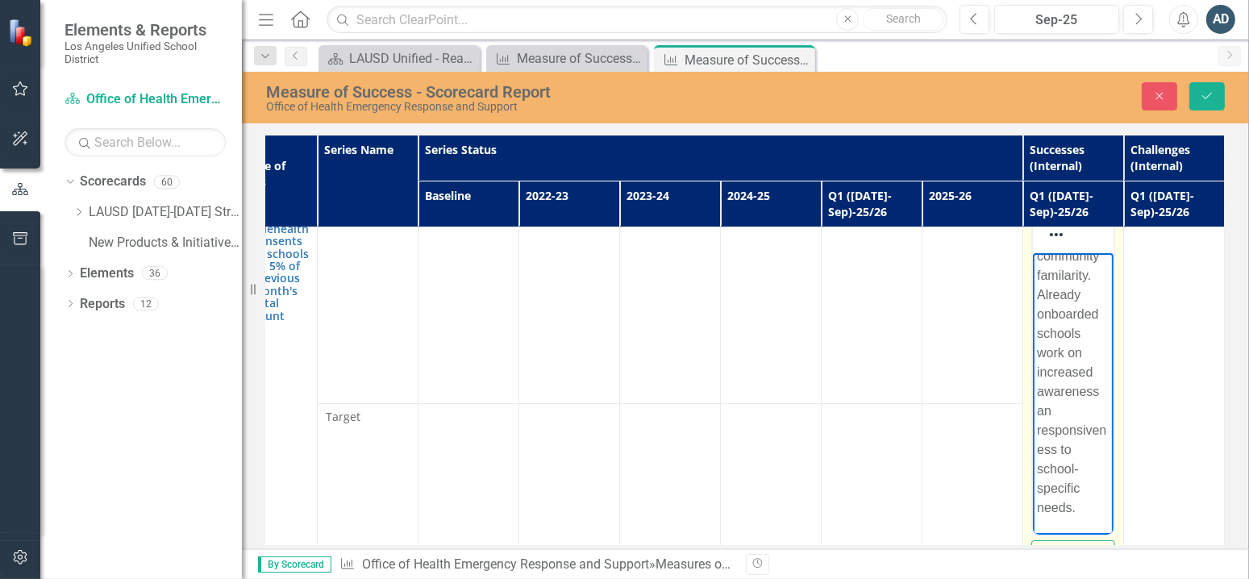
click at [1060, 296] on p "Provide flexible support by reviewing and uploading physical consent forms, inc…" at bounding box center [1072, 189] width 73 height 658
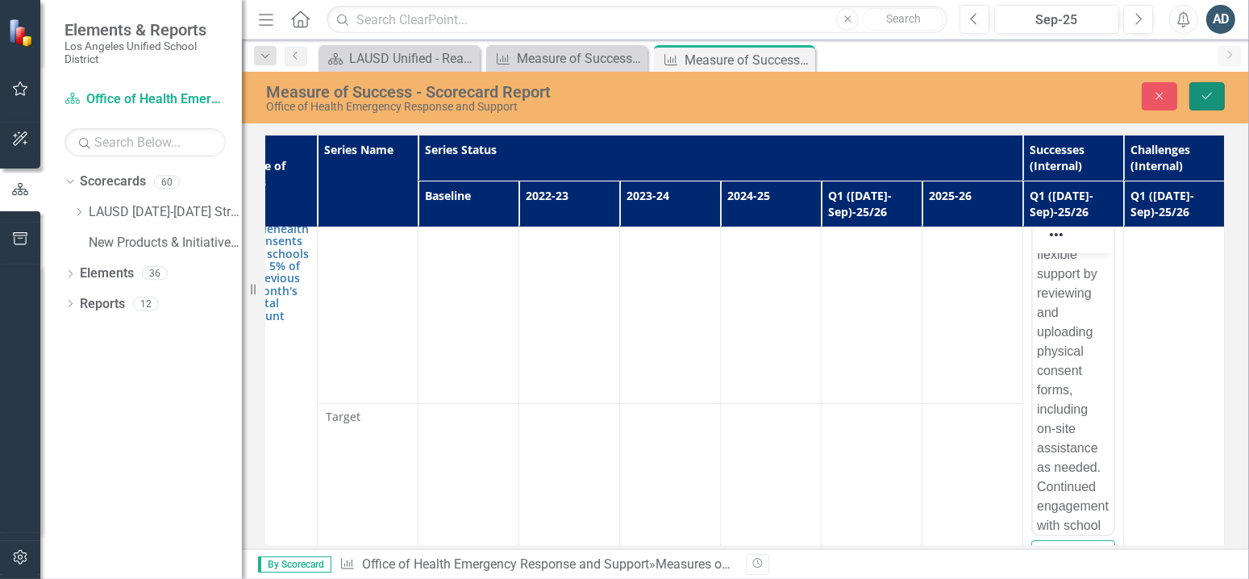
click at [1215, 100] on button "Save" at bounding box center [1206, 96] width 35 height 28
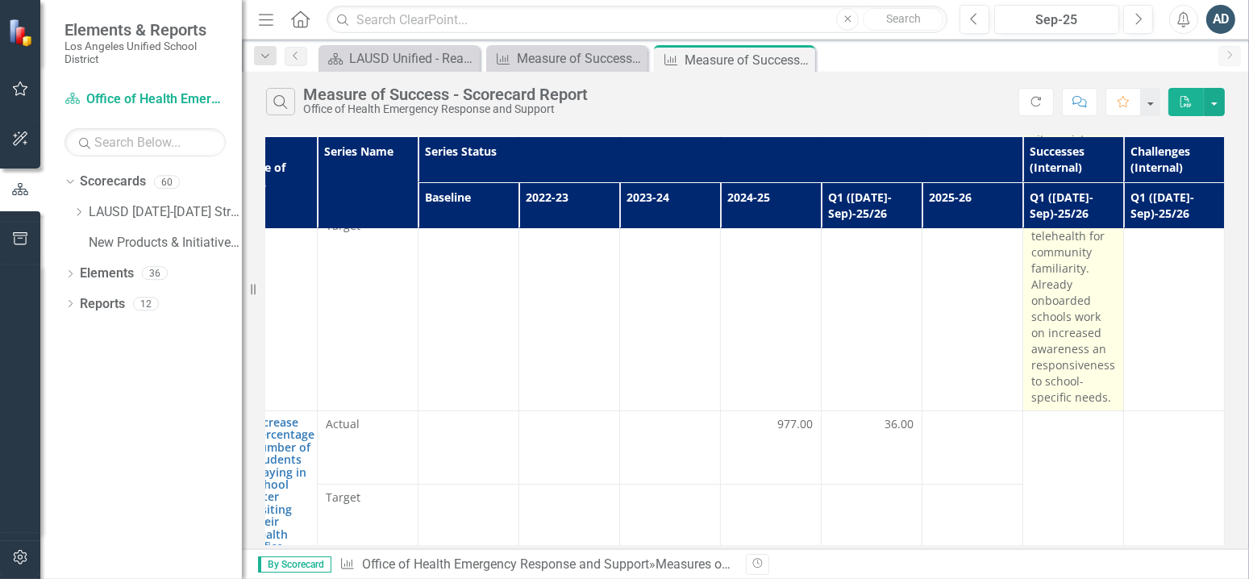
scroll to position [68, 161]
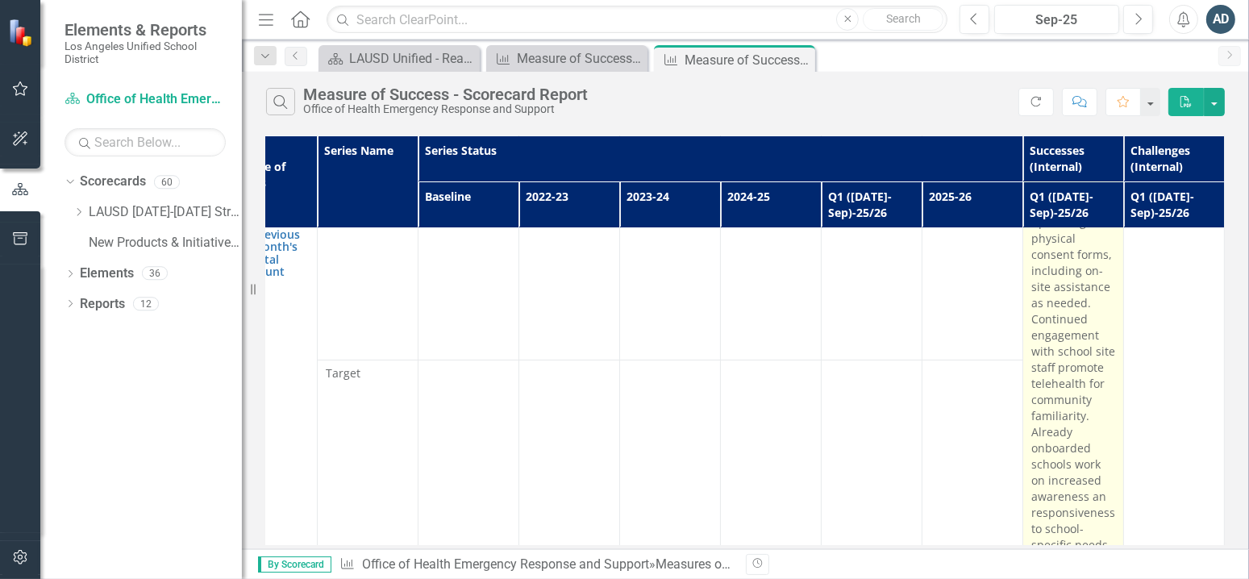
click at [1084, 351] on p "Provide flexible support by reviewing and uploading physical consent forms, inc…" at bounding box center [1073, 359] width 84 height 387
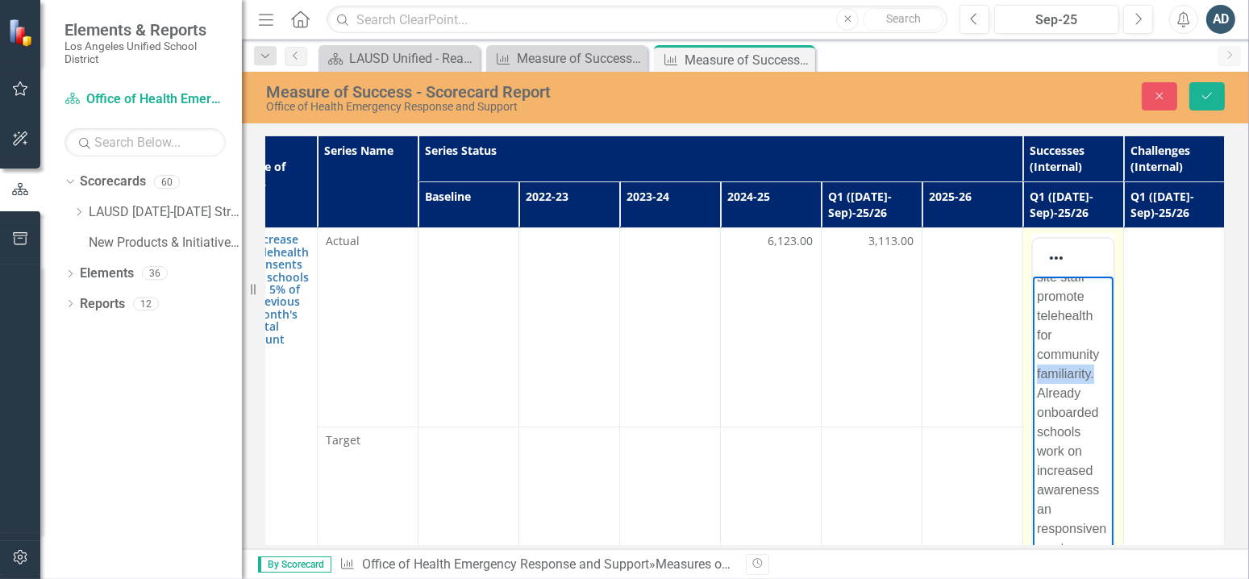
scroll to position [242, 0]
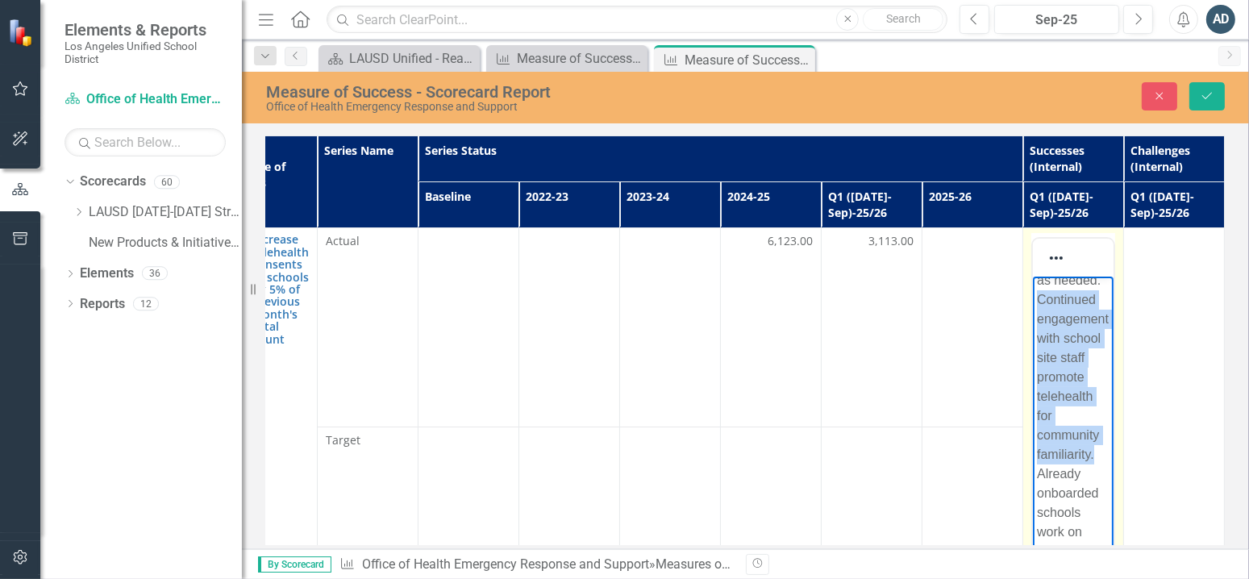
drag, startPoint x: 1093, startPoint y: 431, endPoint x: 1037, endPoint y: 314, distance: 130.2
click at [1037, 314] on p "Provide flexible support by reviewing and uploading physical consent forms, inc…" at bounding box center [1072, 368] width 73 height 658
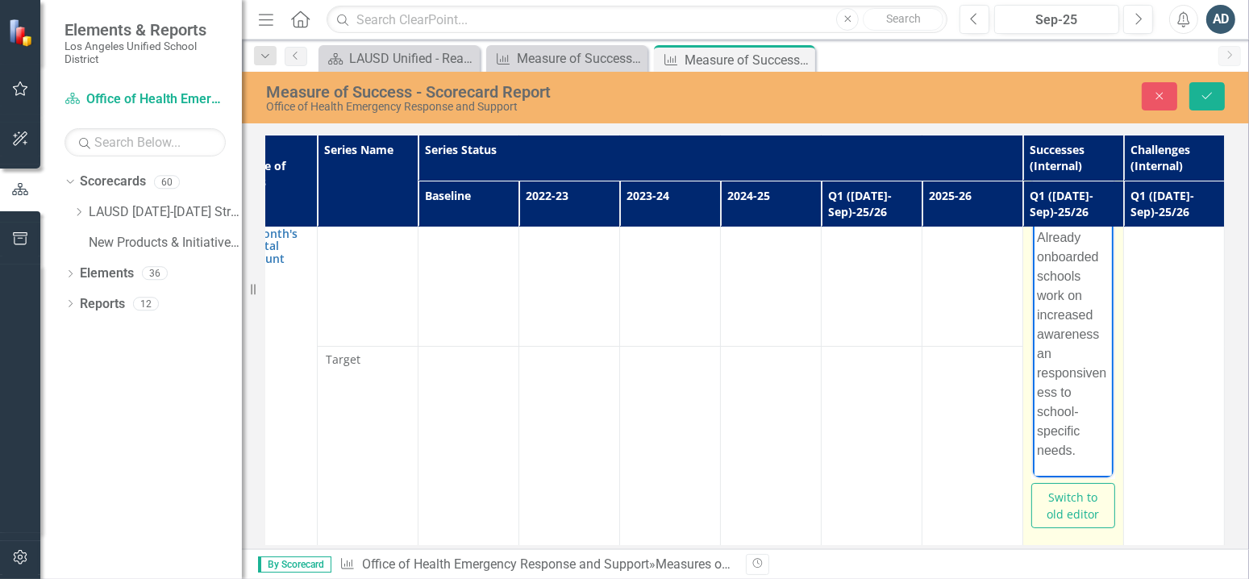
scroll to position [161, 0]
drag, startPoint x: 1082, startPoint y: 376, endPoint x: 1080, endPoint y: 305, distance: 70.9
click at [1080, 305] on p "Provide flexible support by reviewing and uploading physical consent forms, inc…" at bounding box center [1072, 281] width 73 height 484
click at [1039, 319] on p "Provide flexible support by reviewing and uploading physical consent forms, inc…" at bounding box center [1072, 257] width 73 height 406
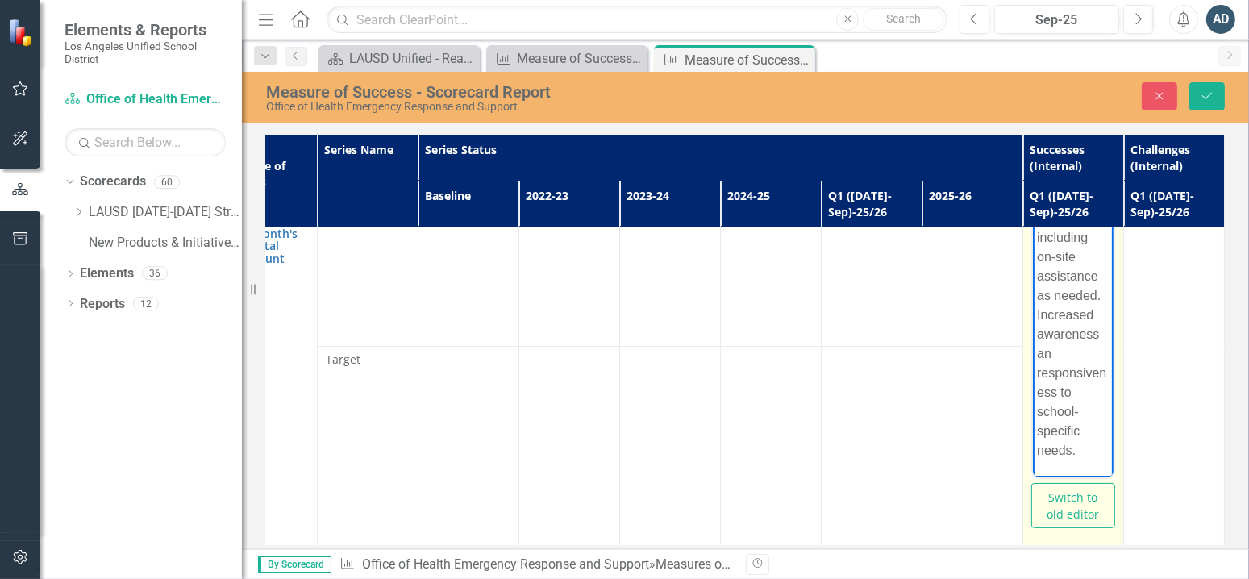
drag, startPoint x: 1080, startPoint y: 450, endPoint x: 1033, endPoint y: 328, distance: 130.7
click at [1033, 328] on body "Provide flexible support by reviewing and uploading physical consent forms, inc…" at bounding box center [1072, 263] width 81 height 427
click at [1063, 315] on p "Provide flexible support by reviewing and uploading physical consent forms, inc…" at bounding box center [1072, 257] width 73 height 406
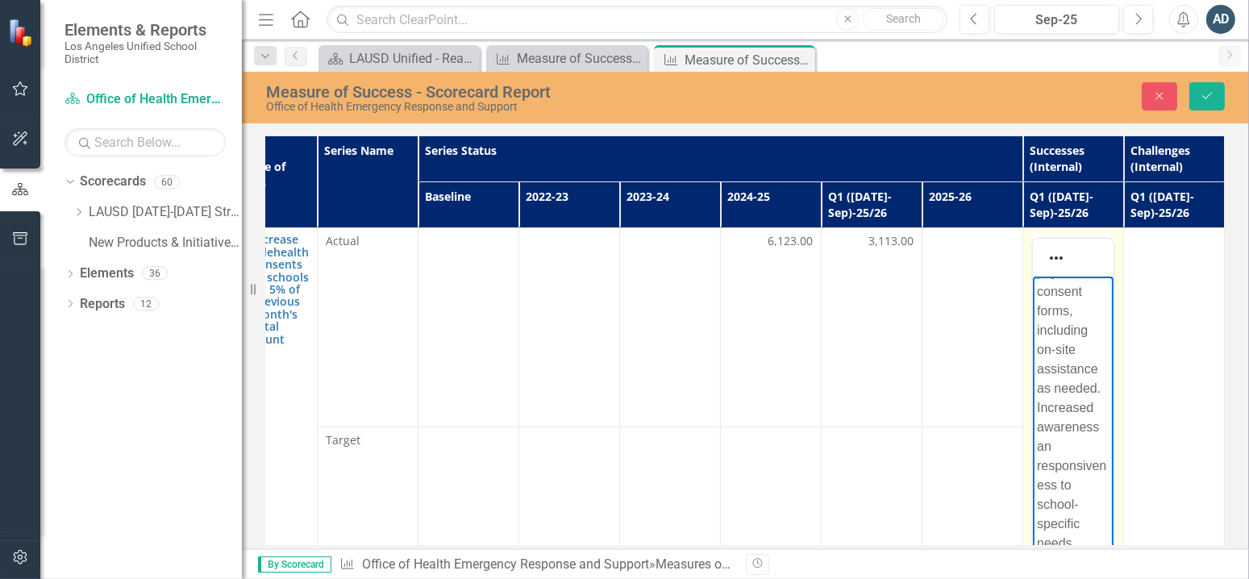
scroll to position [161, 0]
click at [1091, 396] on p "Provide flexible support by reviewing and uploading physical consent forms, inc…" at bounding box center [1072, 338] width 73 height 406
click at [1063, 438] on p "Provide flexible support by reviewing and uploading physical consent forms, inc…" at bounding box center [1072, 338] width 73 height 406
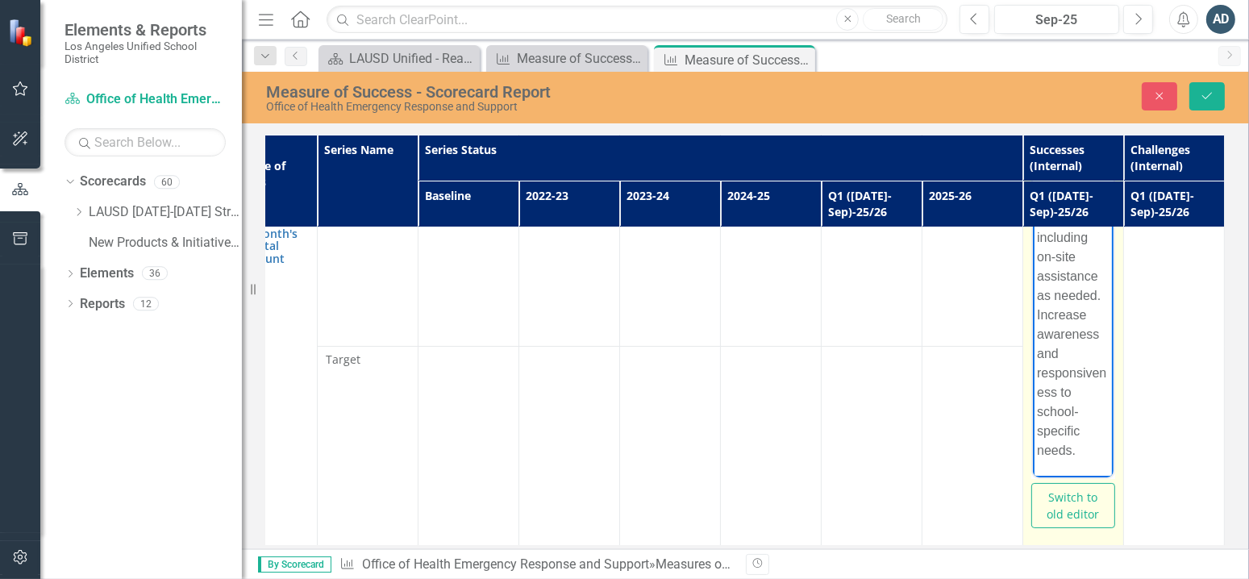
drag, startPoint x: 1077, startPoint y: 456, endPoint x: 1033, endPoint y: 318, distance: 145.3
click at [1033, 318] on body "Provide flexible support by reviewing and uploading physical consent forms, inc…" at bounding box center [1072, 263] width 81 height 427
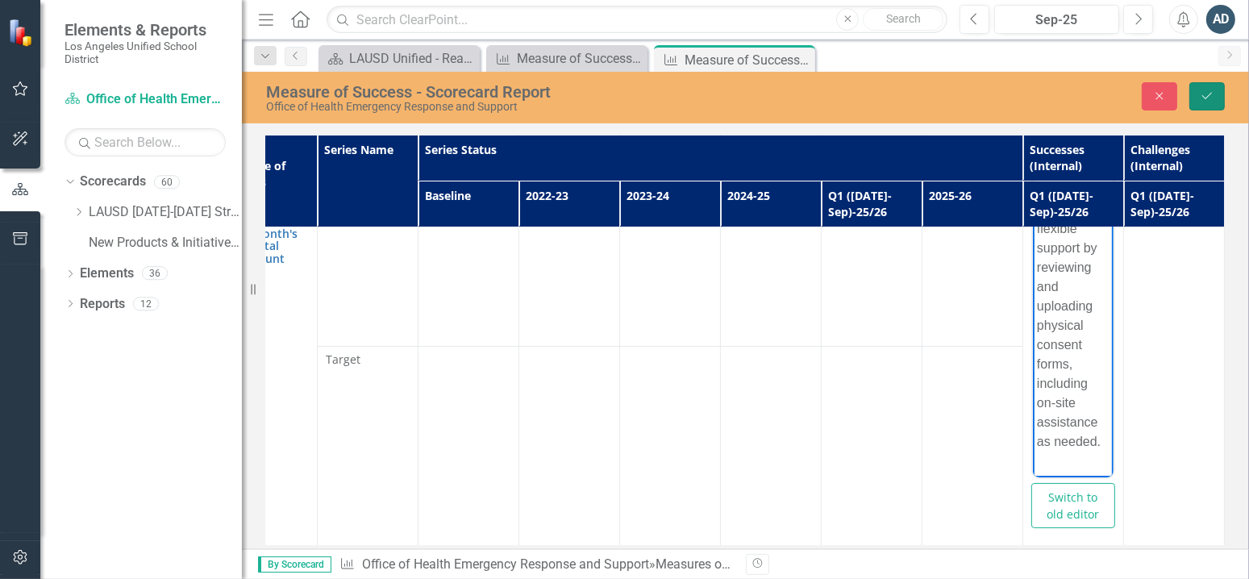
click at [1204, 101] on icon "Save" at bounding box center [1206, 95] width 15 height 11
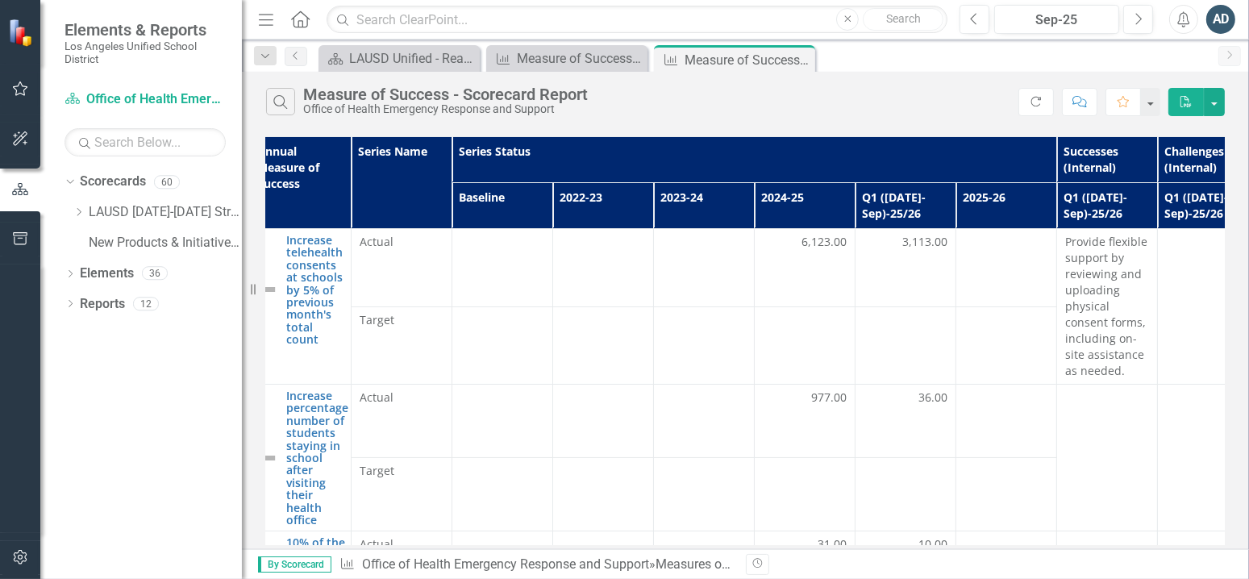
scroll to position [0, 161]
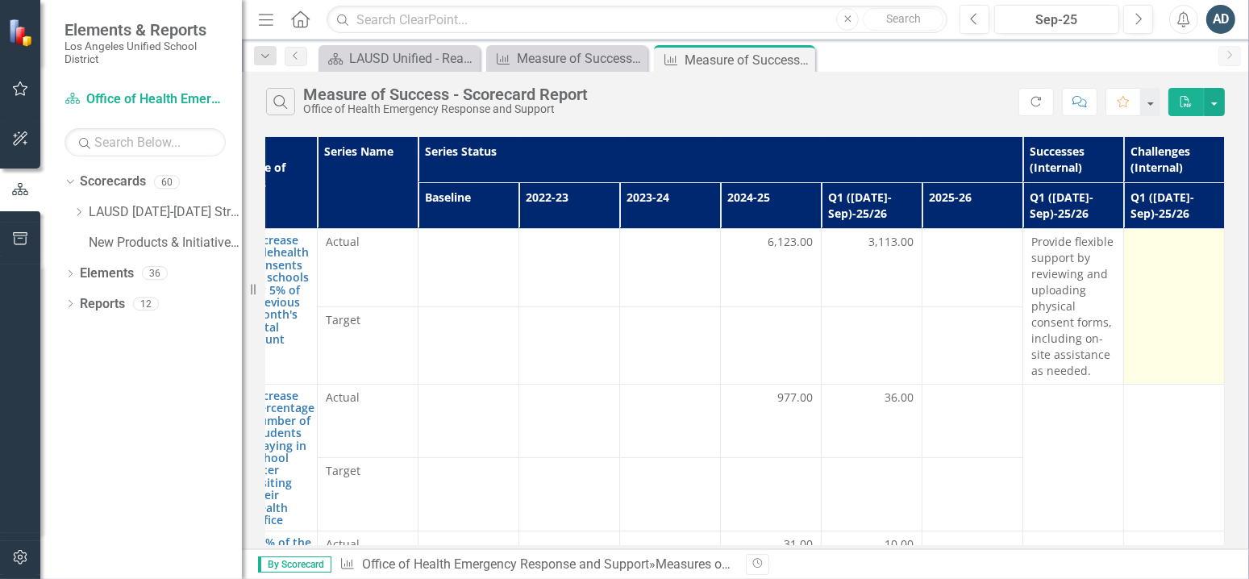
click at [1180, 269] on td at bounding box center [1174, 307] width 101 height 156
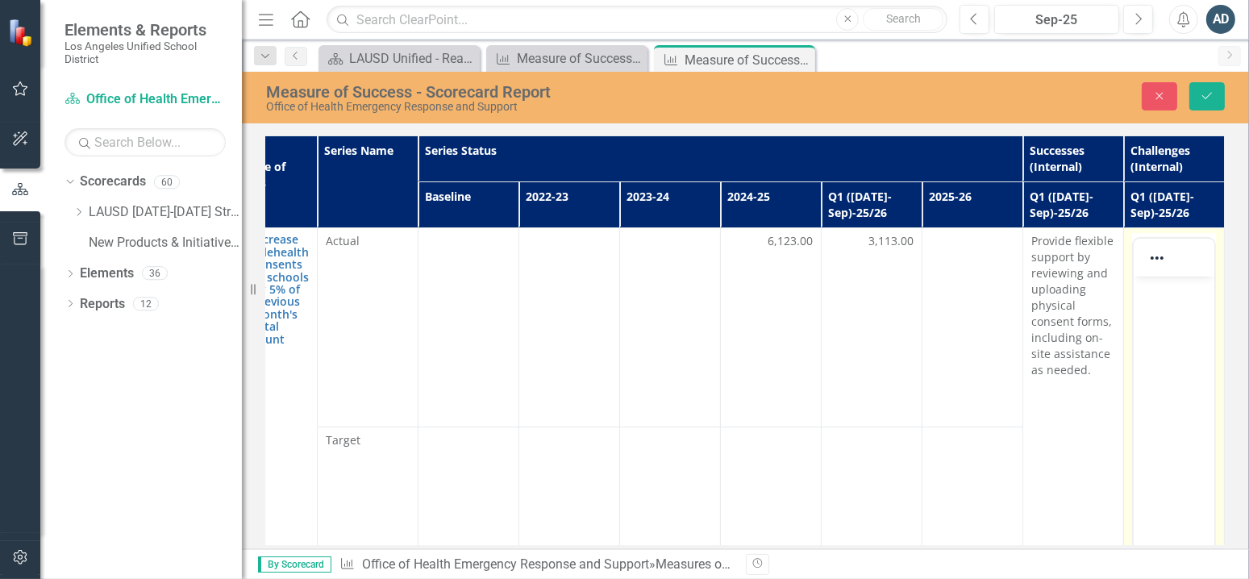
scroll to position [0, 0]
click at [1185, 293] on p "Rich Text Area. Press ALT-0 for help." at bounding box center [1173, 290] width 73 height 19
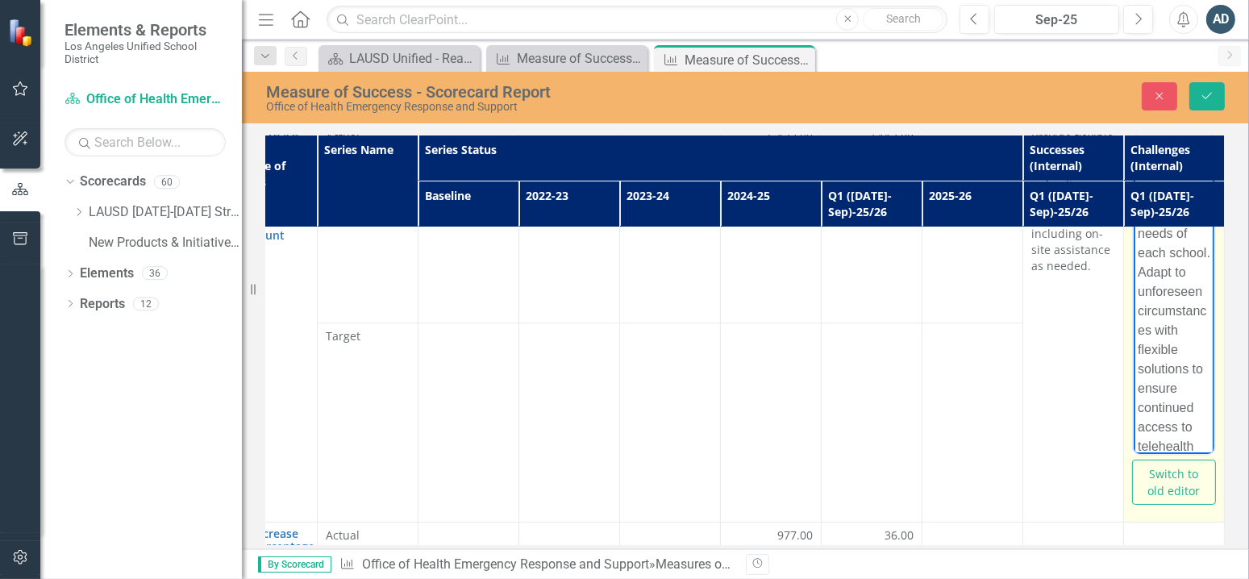
scroll to position [100, 0]
click at [1170, 338] on p "Providing consistent on-site support through scheduled work assignments to meet…" at bounding box center [1173, 309] width 73 height 464
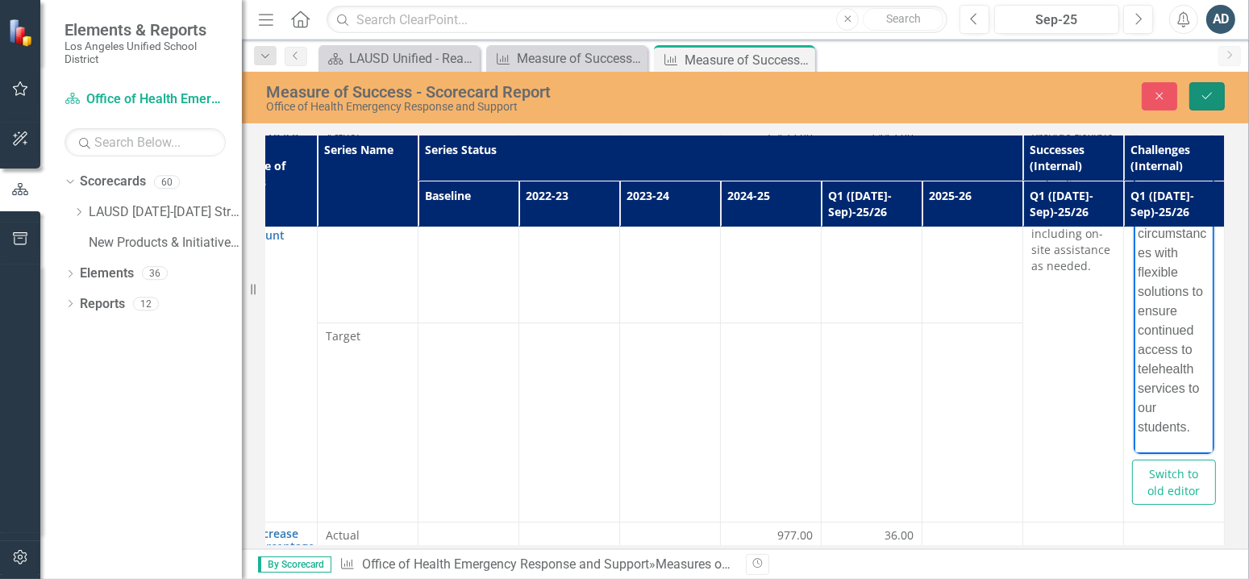
click at [1205, 102] on button "Save" at bounding box center [1206, 96] width 35 height 28
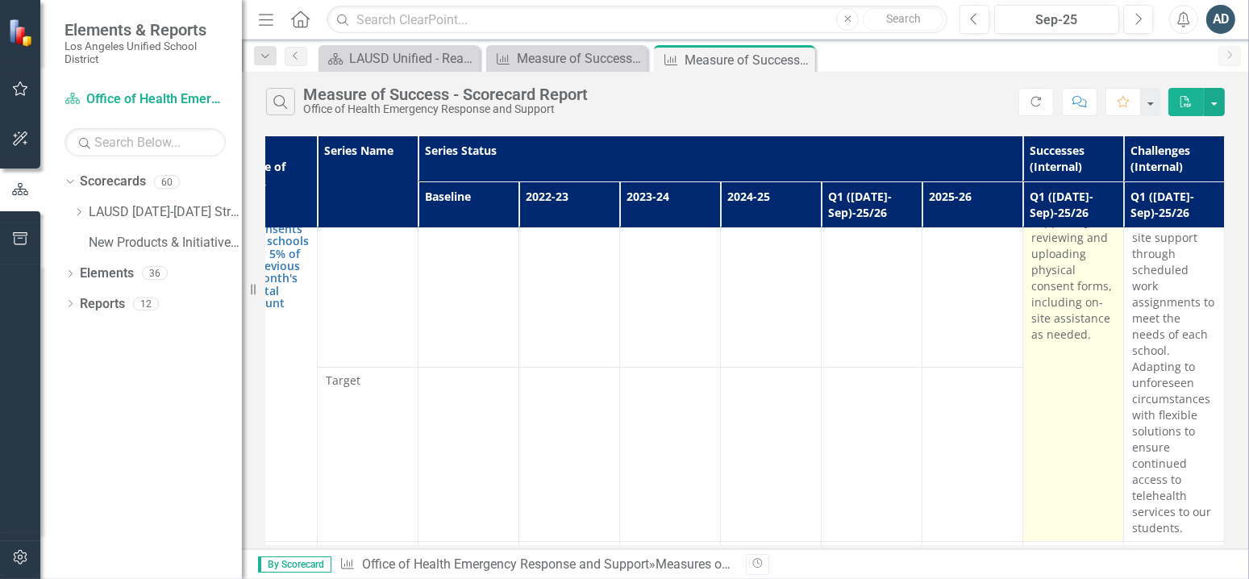
scroll to position [0, 161]
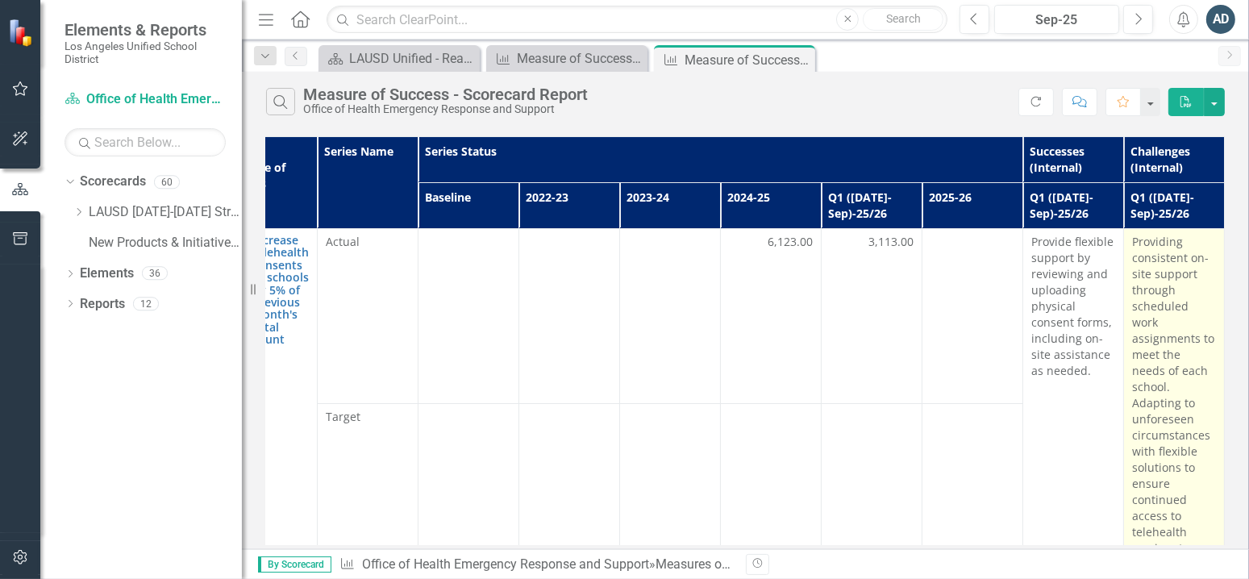
click at [1170, 459] on p "Providing consistent on-site support through scheduled work assignments to meet…" at bounding box center [1174, 403] width 84 height 339
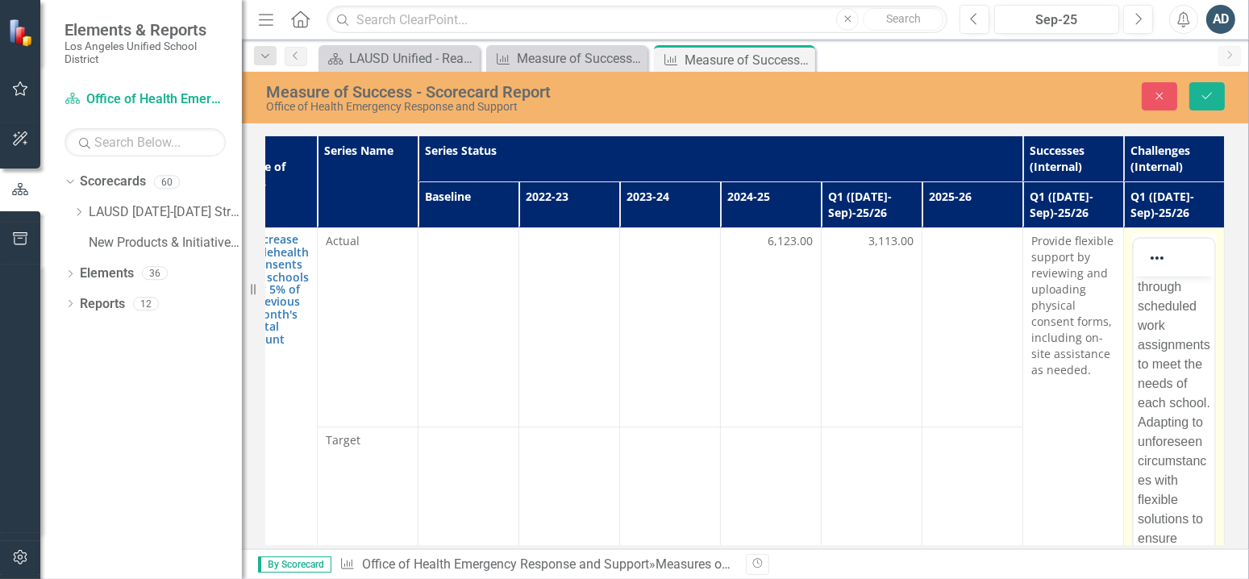
scroll to position [161, 0]
click at [1180, 362] on p "Providing consistent on-site support through scheduled work assignments to meet…" at bounding box center [1173, 351] width 73 height 464
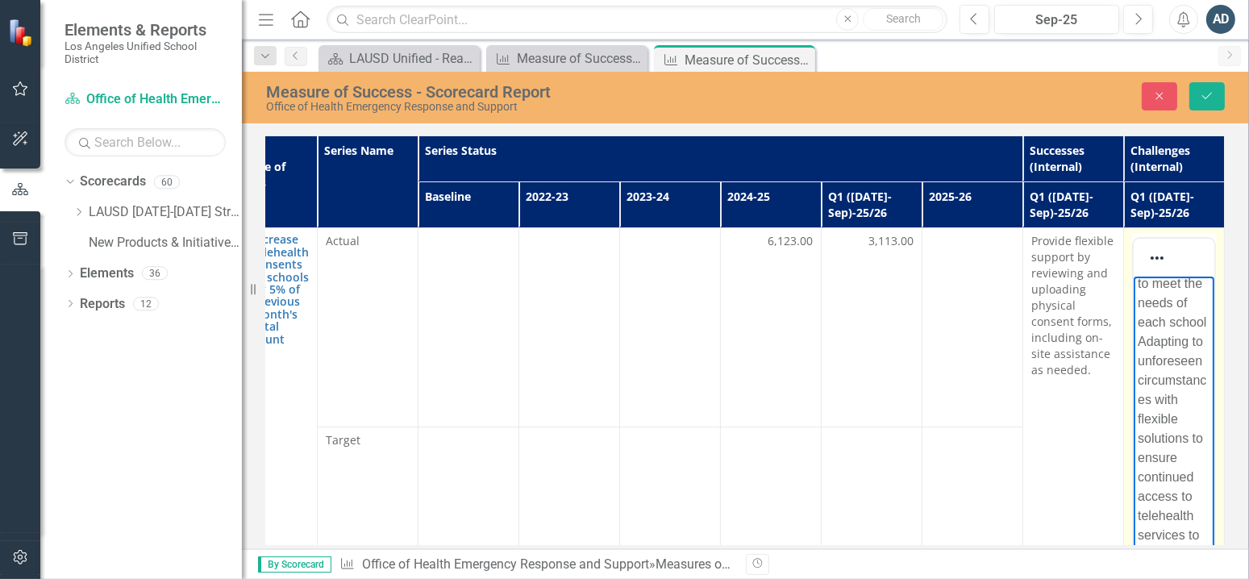
click at [1143, 379] on p "Providing consistent on-site support through scheduled work assignments to meet…" at bounding box center [1173, 351] width 73 height 464
drag, startPoint x: 1166, startPoint y: 357, endPoint x: 1152, endPoint y: 410, distance: 55.1
click at [1152, 410] on p "Providing consistent on-site support through scheduled work assignments to meet…" at bounding box center [1173, 299] width 73 height 484
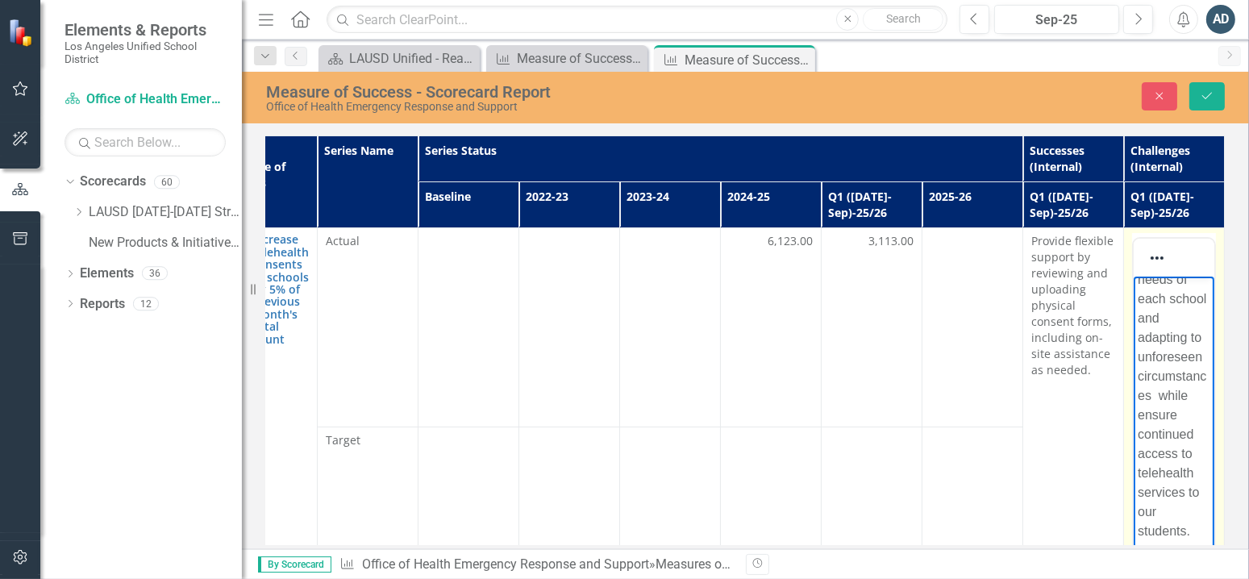
click at [1179, 417] on p "Providing consistent on-site support through scheduled work assignments to meet…" at bounding box center [1173, 318] width 73 height 445
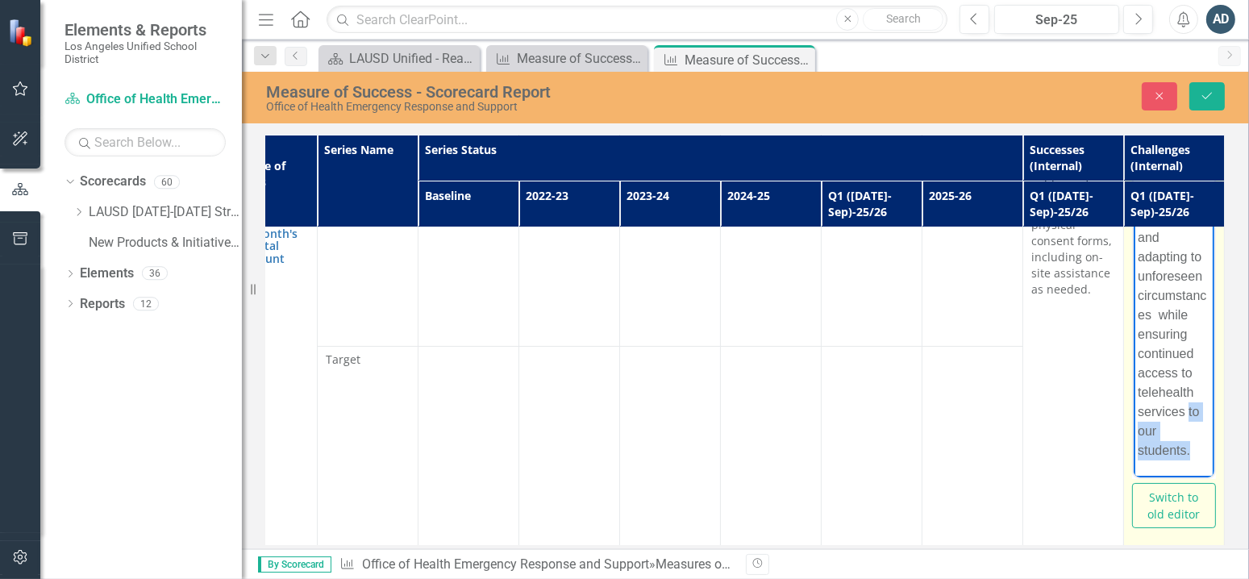
drag, startPoint x: 1191, startPoint y: 452, endPoint x: 1132, endPoint y: 430, distance: 62.3
click at [1132, 430] on body "Providing consistent on-site support through scheduled work assignments to meet…" at bounding box center [1172, 244] width 81 height 466
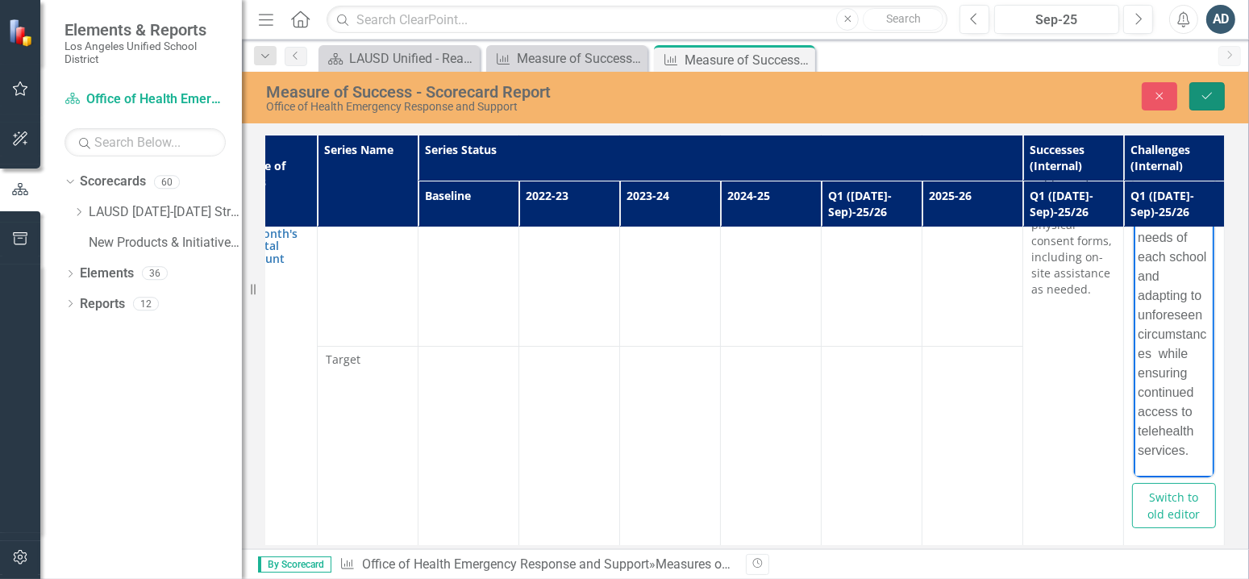
click at [1213, 102] on button "Save" at bounding box center [1206, 96] width 35 height 28
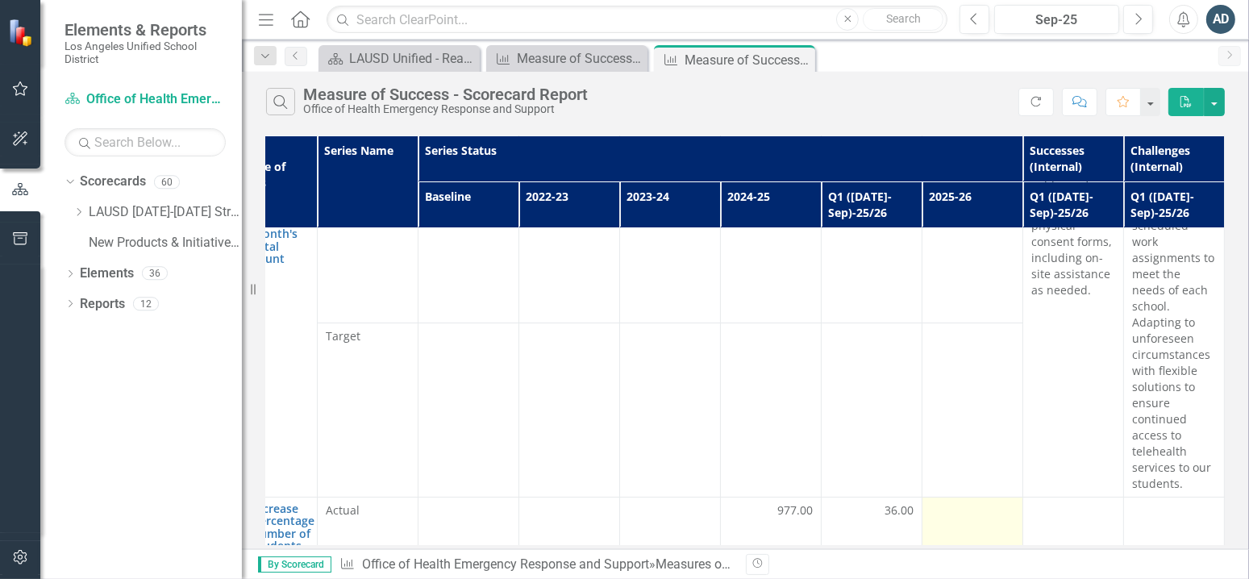
scroll to position [0, 161]
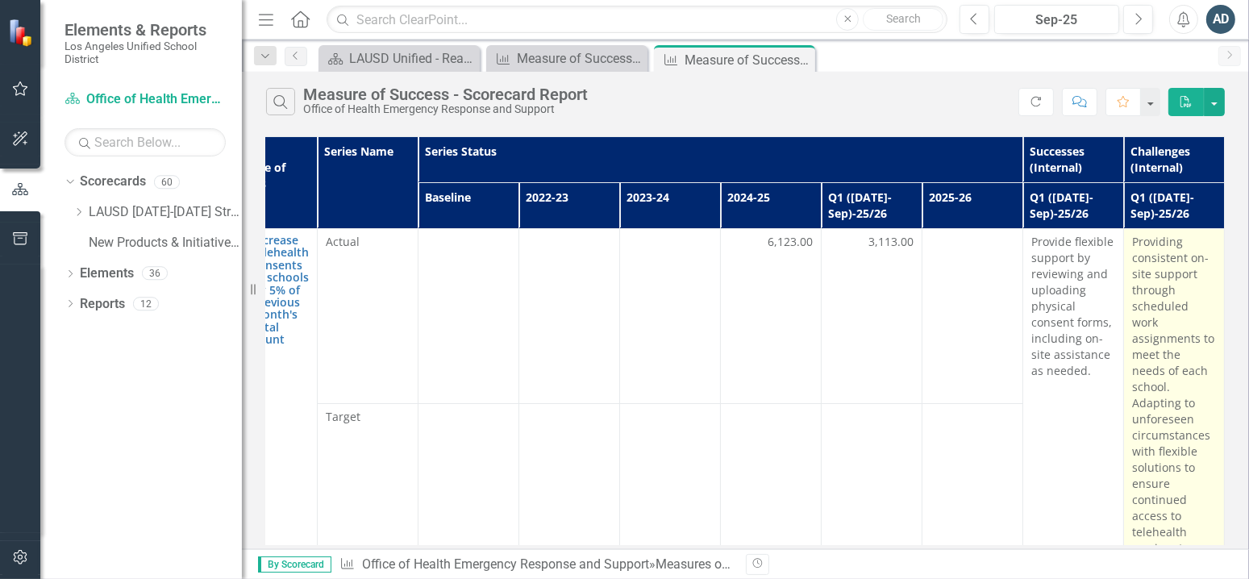
click at [1165, 337] on p "Providing consistent on-site support through scheduled work assignments to meet…" at bounding box center [1174, 403] width 84 height 339
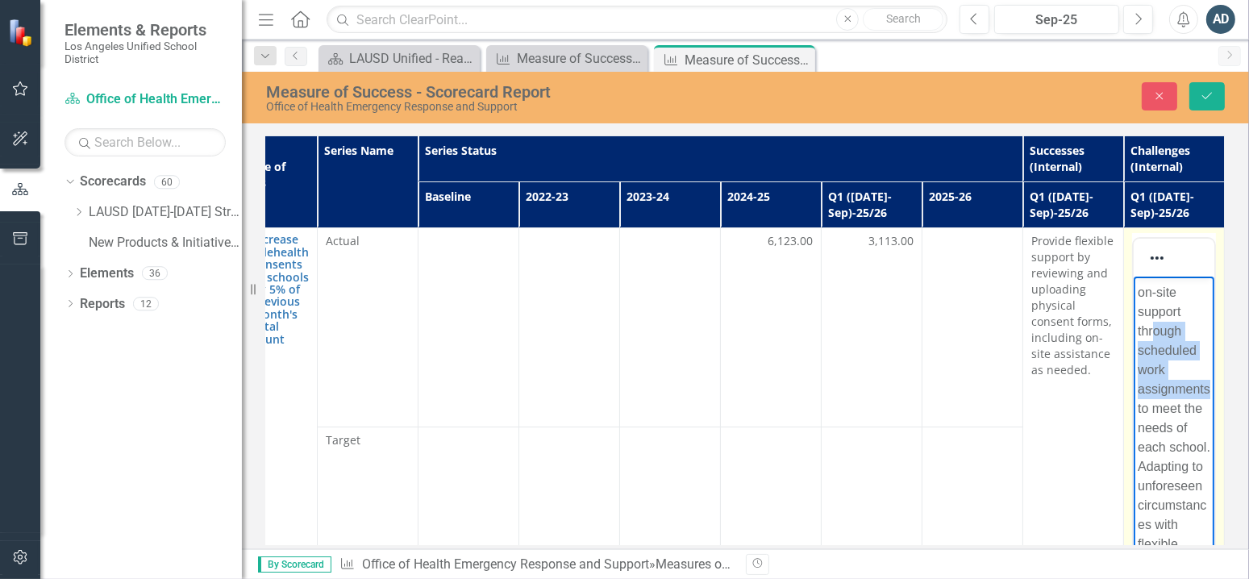
scroll to position [0, 0]
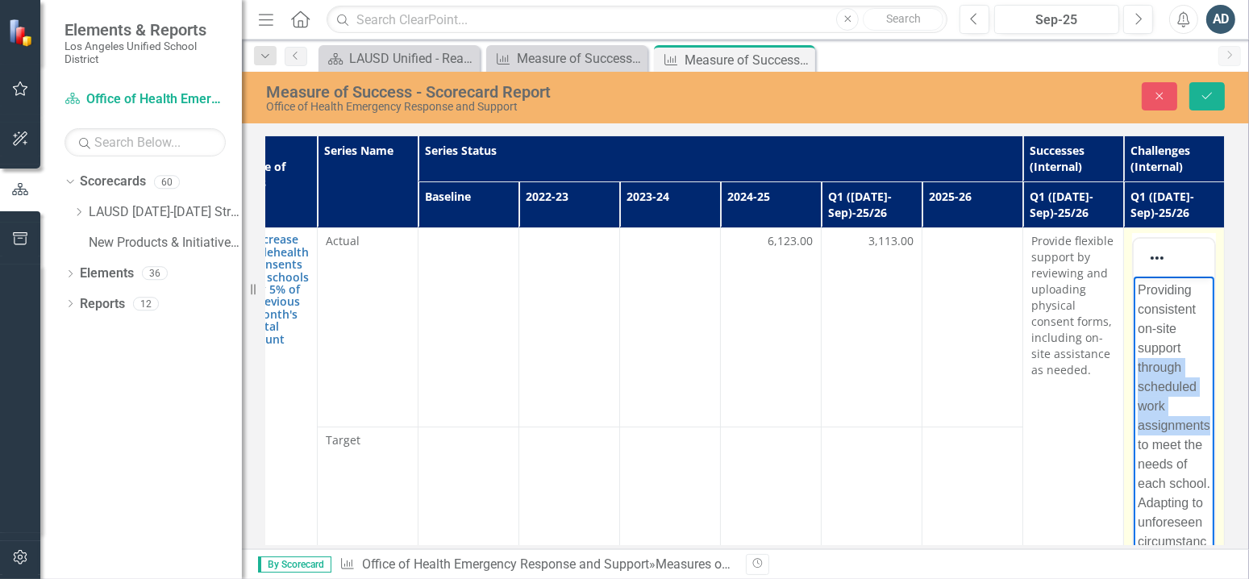
drag, startPoint x: 1153, startPoint y: 366, endPoint x: 1135, endPoint y: 372, distance: 19.6
click at [1135, 372] on body "Providing consistent on-site support through scheduled work assignments to meet…" at bounding box center [1172, 518] width 81 height 485
click at [1197, 397] on body "Providing consistent on-site support to meet the needs of each school. Adapting…" at bounding box center [1172, 480] width 81 height 408
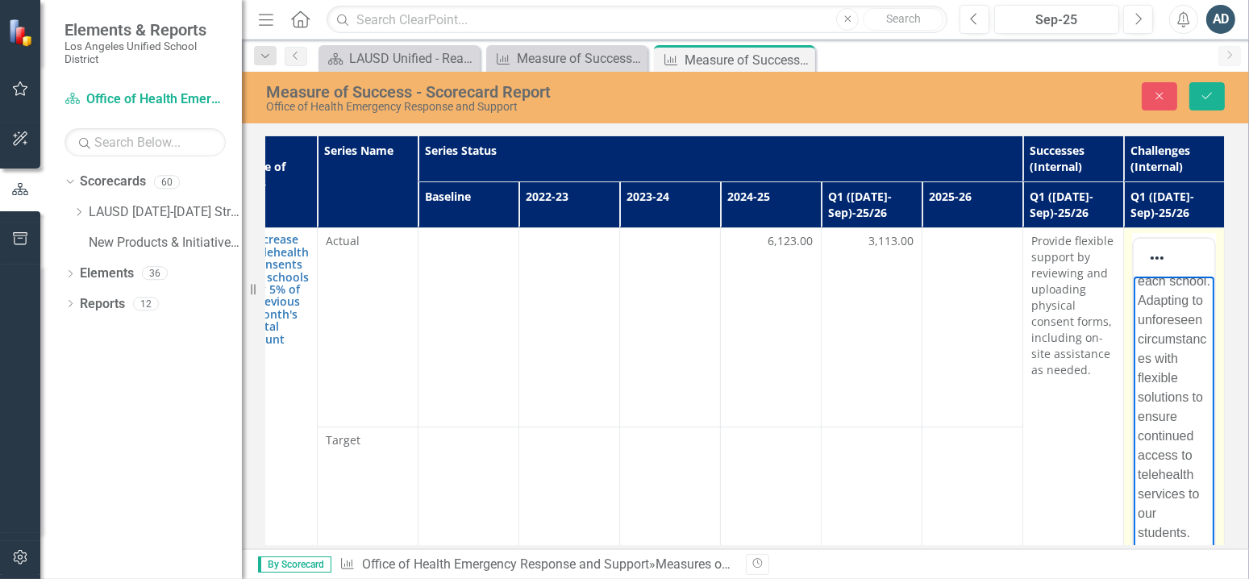
scroll to position [161, 0]
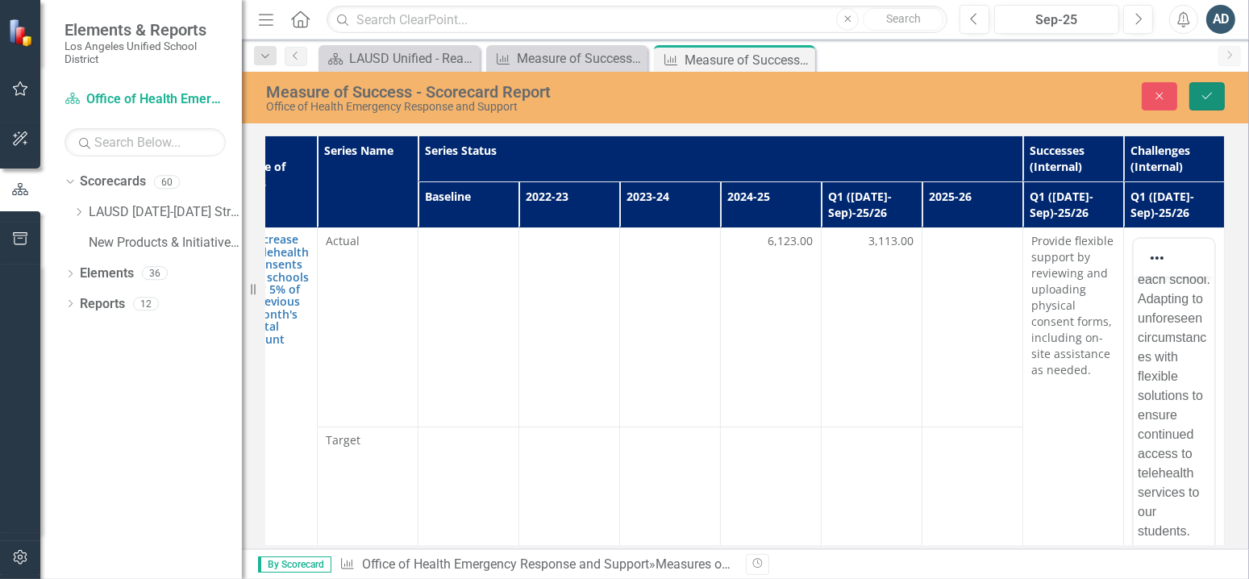
click at [1200, 100] on icon "Save" at bounding box center [1206, 95] width 15 height 11
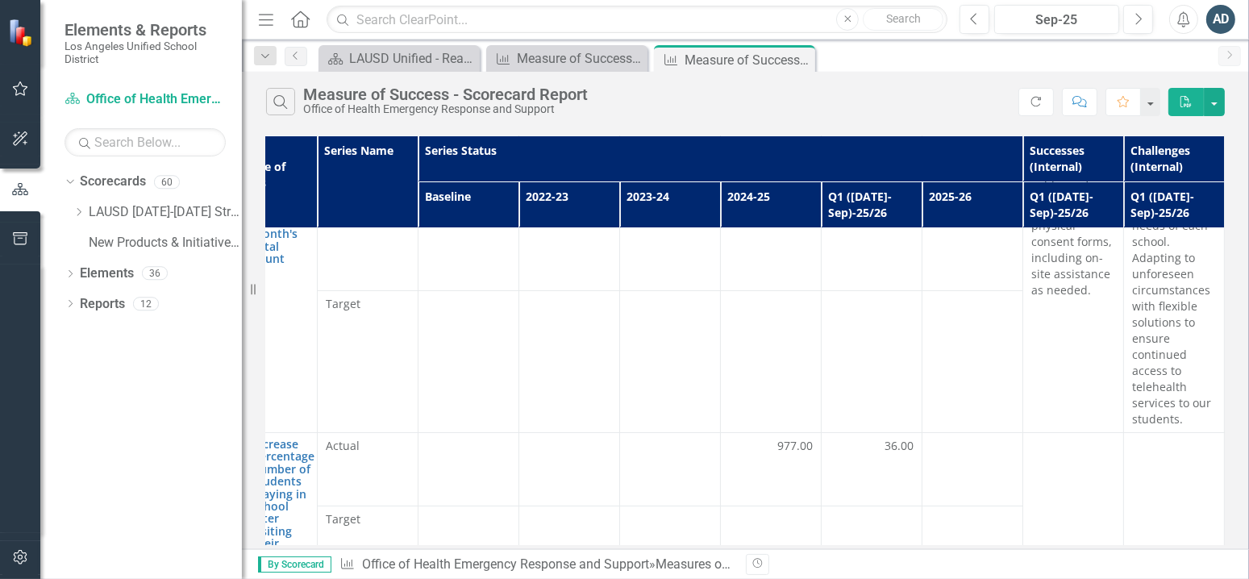
scroll to position [81, 161]
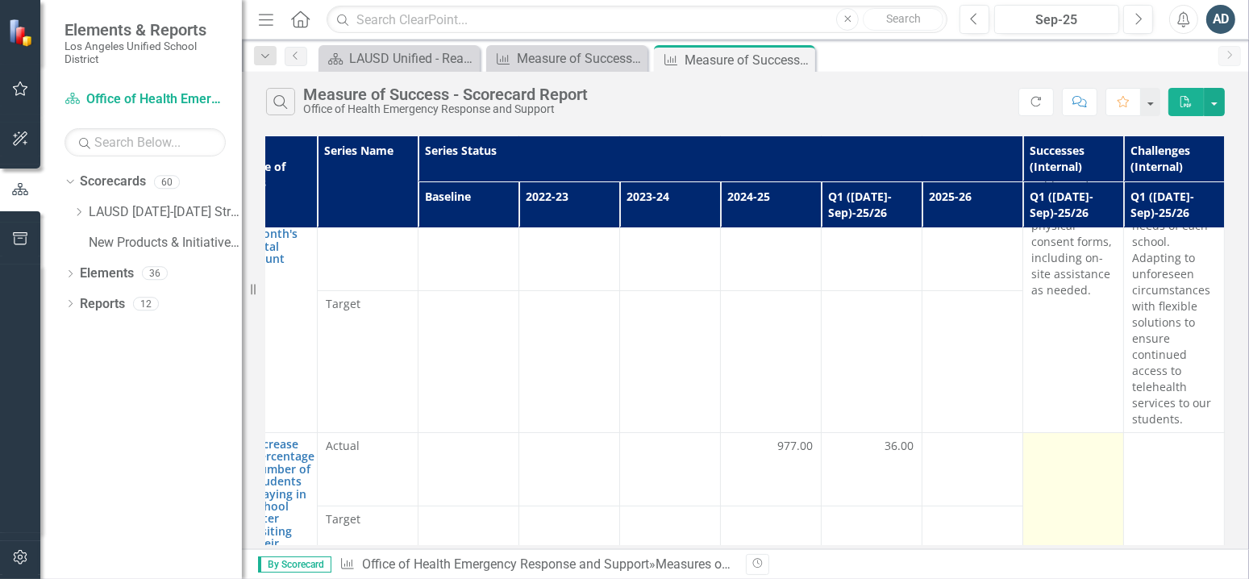
click at [1071, 466] on td at bounding box center [1073, 506] width 101 height 147
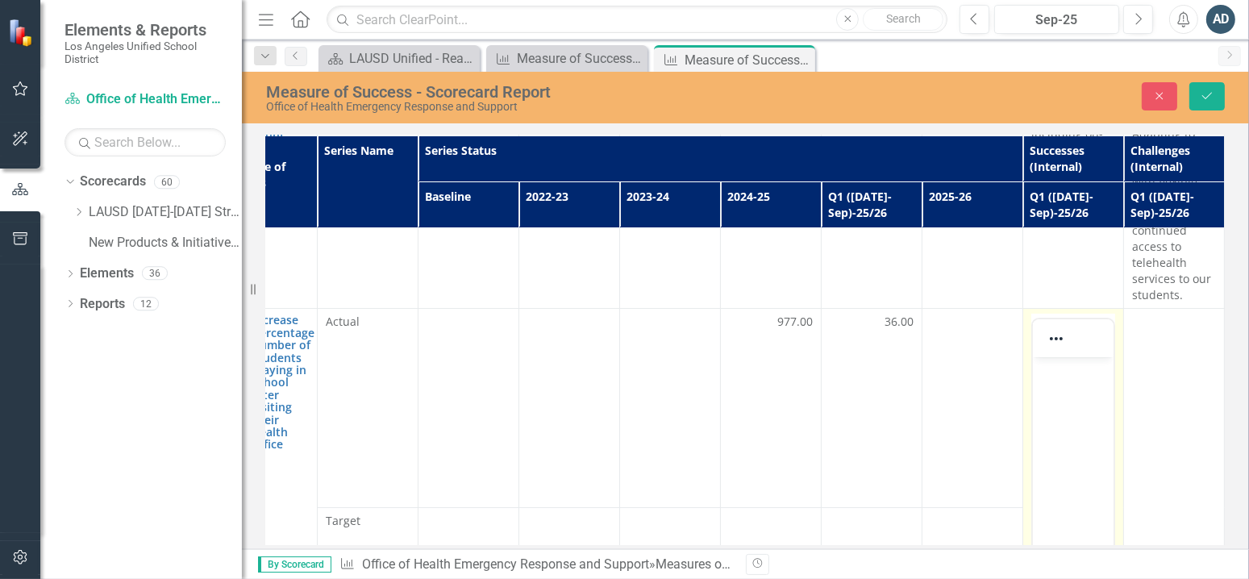
scroll to position [242, 161]
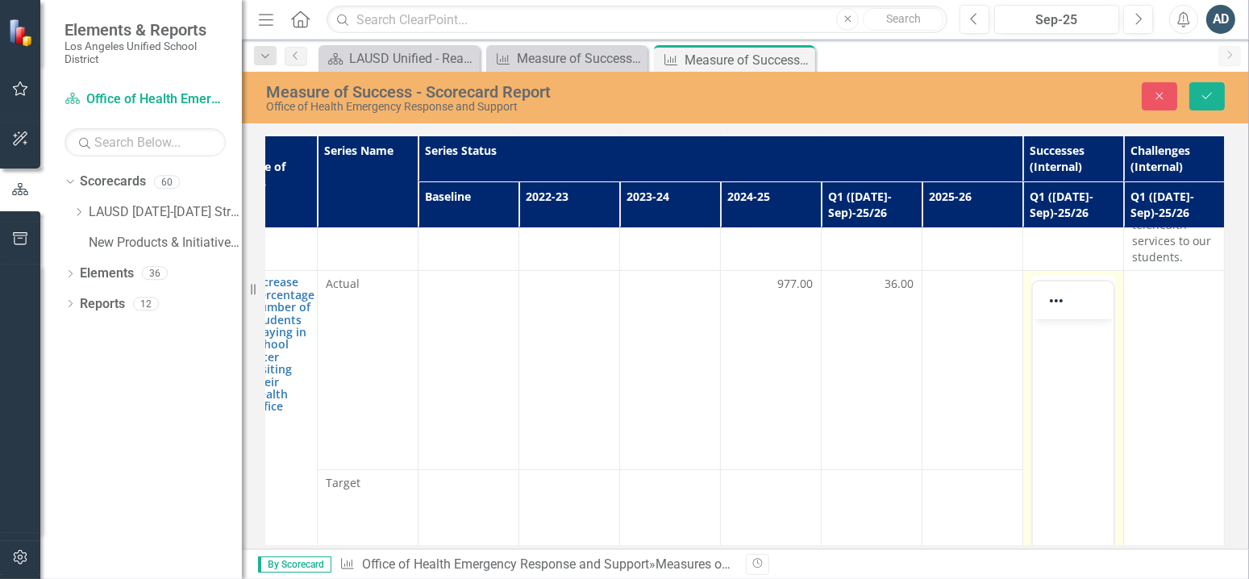
click at [1059, 353] on body "Rich Text Area. Press ALT-0 for help." at bounding box center [1072, 440] width 81 height 242
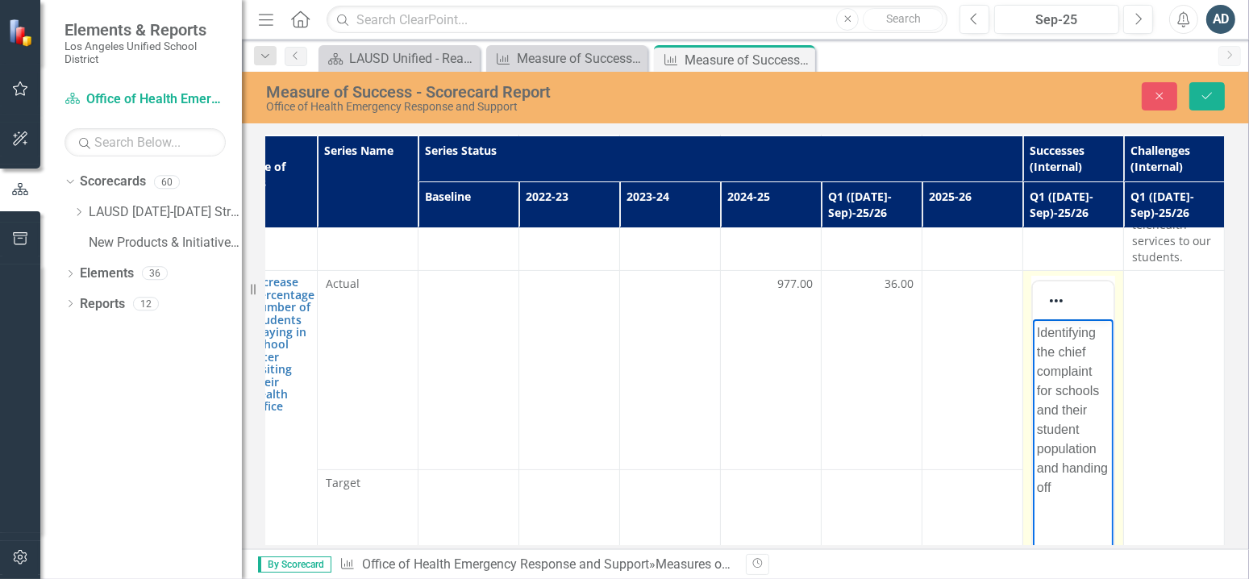
click at [1070, 484] on p "Identifying the chief complaint for schools and their student population and ha…" at bounding box center [1072, 410] width 73 height 174
drag, startPoint x: 1065, startPoint y: 485, endPoint x: 1057, endPoint y: 468, distance: 19.5
click at [1057, 468] on p "Identifying the chief complaint for schools and their student population and ha…" at bounding box center [1072, 410] width 73 height 174
click at [1095, 440] on p "Identifying the chief complaint for schools and their student population" at bounding box center [1072, 390] width 73 height 135
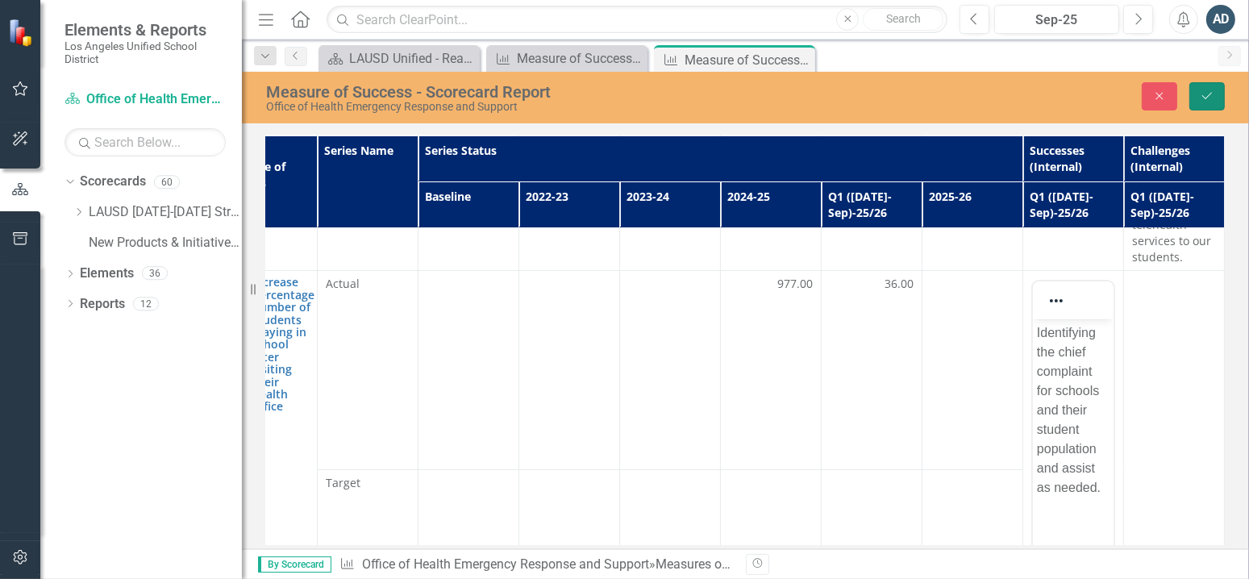
click at [1222, 103] on button "Save" at bounding box center [1206, 96] width 35 height 28
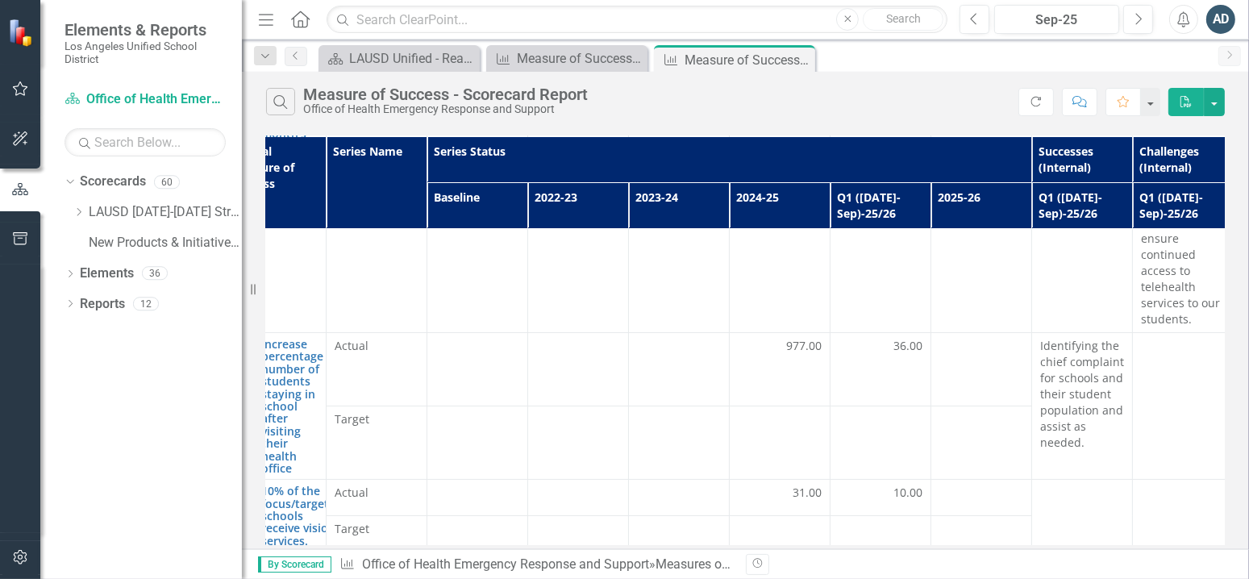
scroll to position [181, 161]
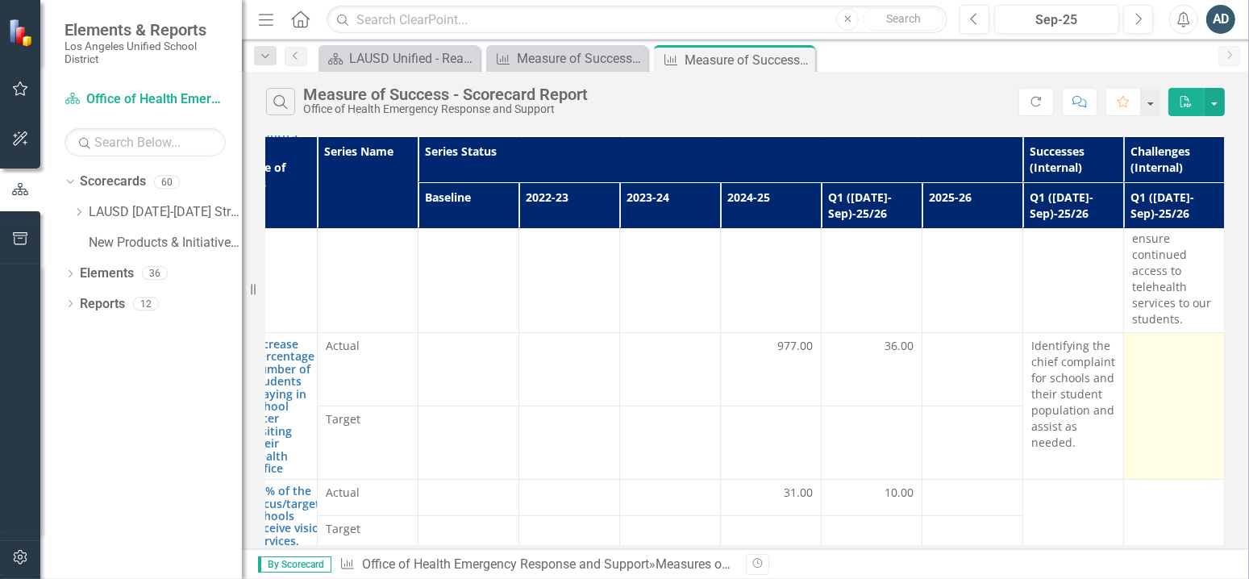
click at [1128, 368] on td at bounding box center [1174, 406] width 101 height 147
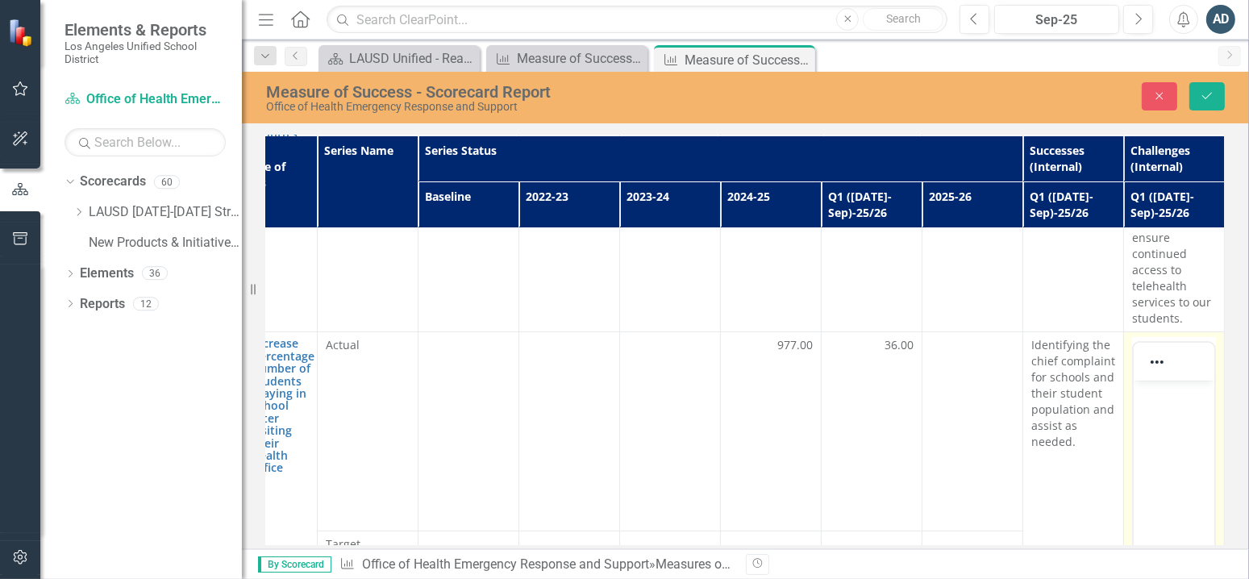
scroll to position [0, 0]
click at [1170, 390] on p "Rich Text Area. Press ALT-0 for help." at bounding box center [1173, 393] width 73 height 19
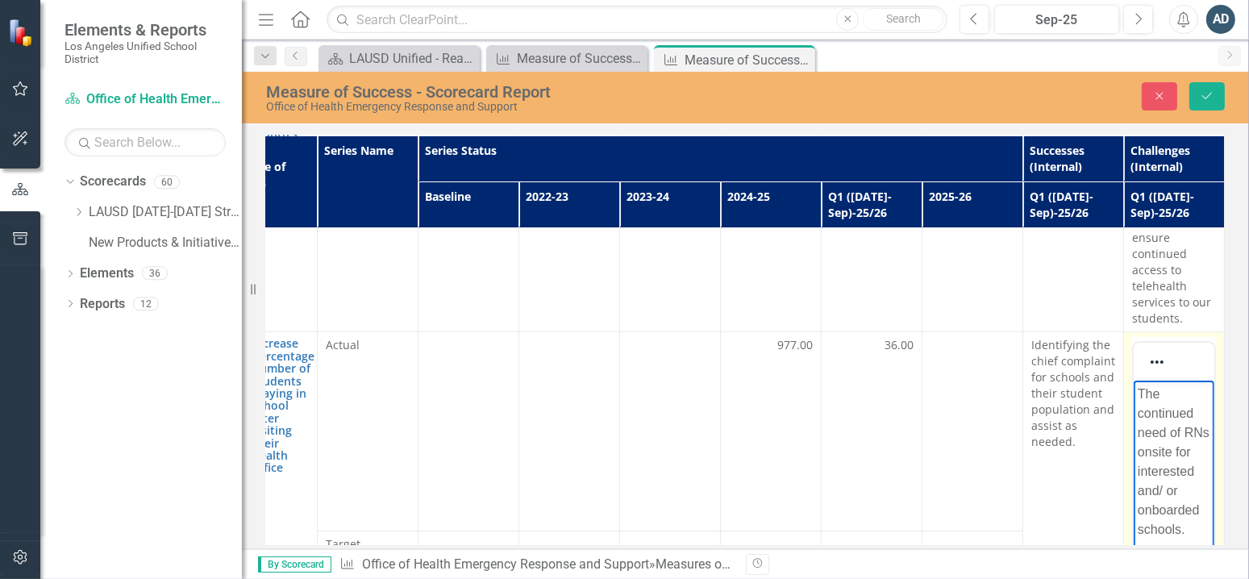
click at [1201, 408] on p "The continued need of RNs onsite for interested and/ or onboarded schools." at bounding box center [1173, 461] width 73 height 155
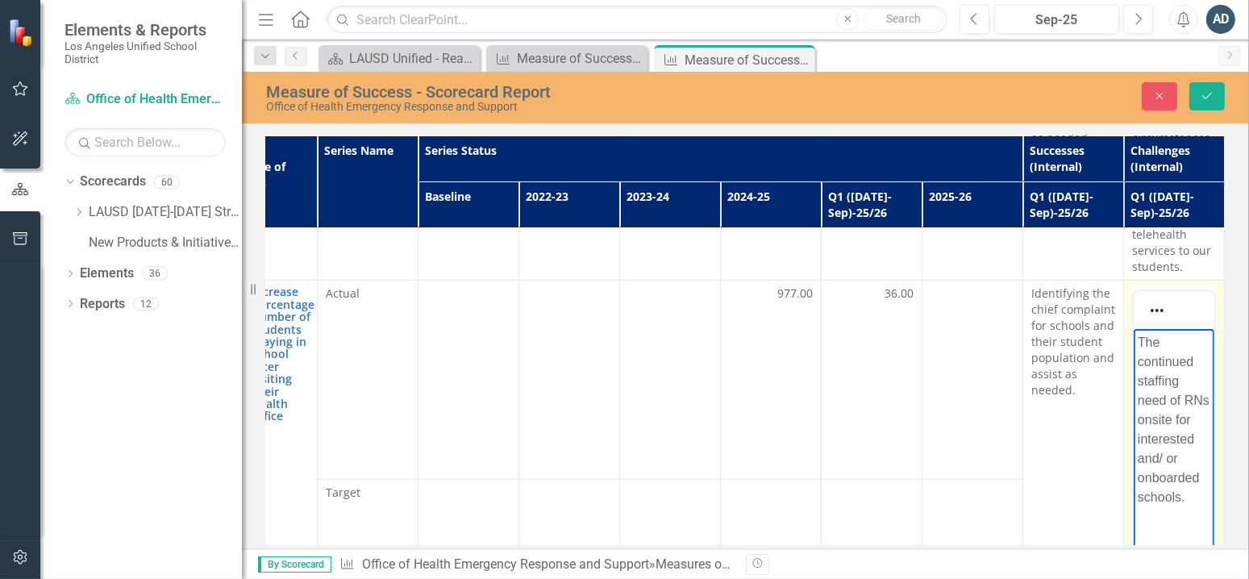
scroll to position [261, 161]
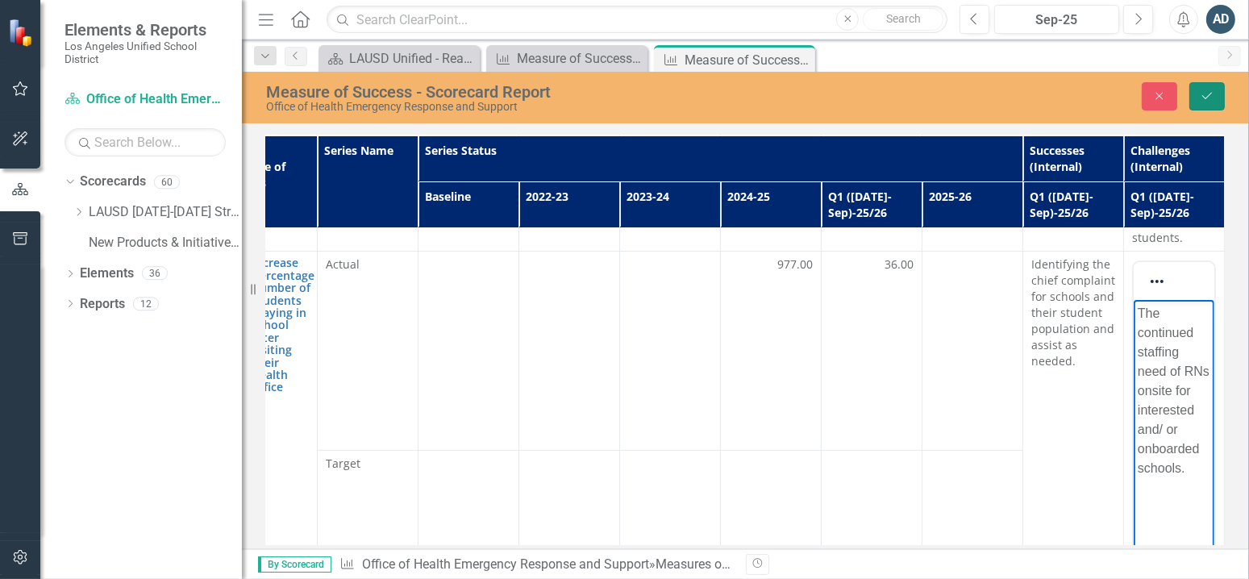
click at [1202, 90] on icon "Save" at bounding box center [1206, 95] width 15 height 11
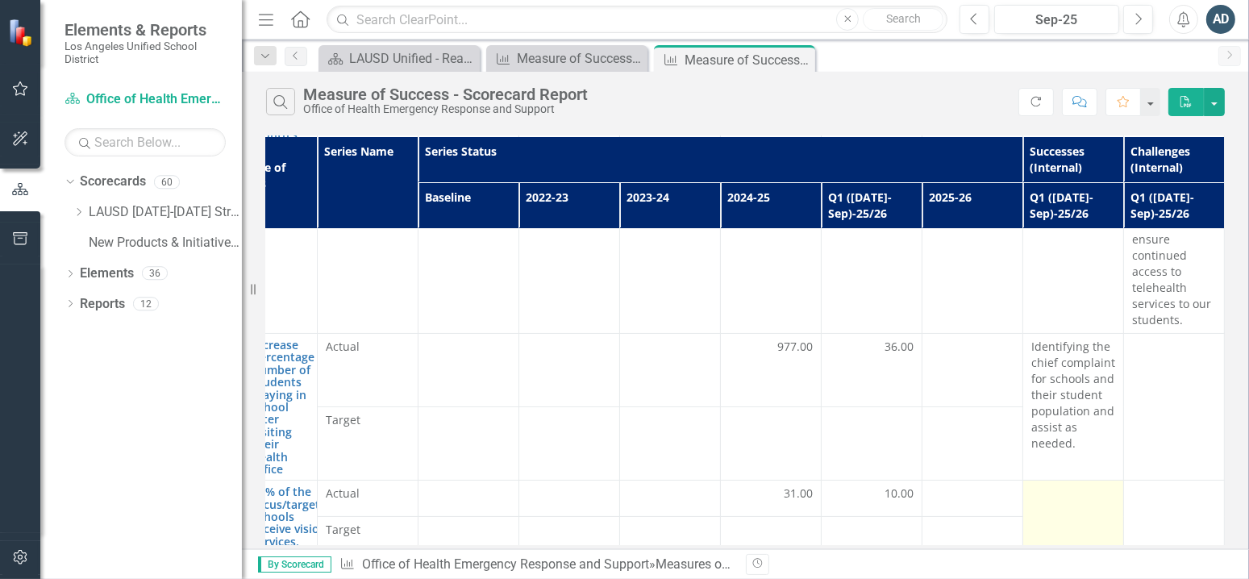
scroll to position [181, 161]
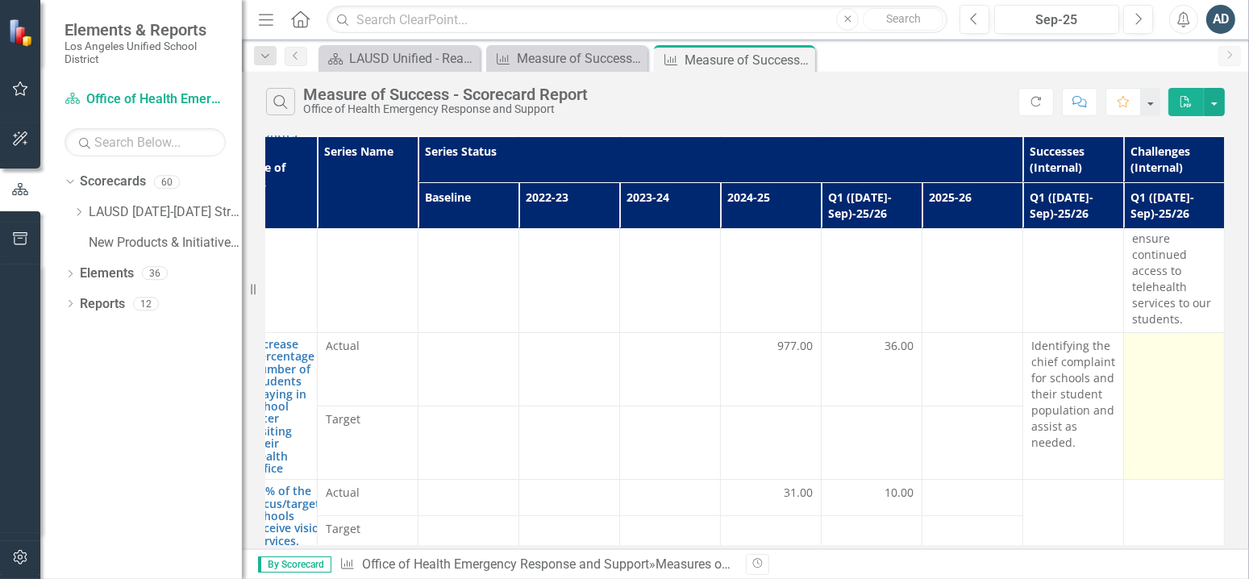
click at [1157, 352] on td at bounding box center [1174, 406] width 101 height 147
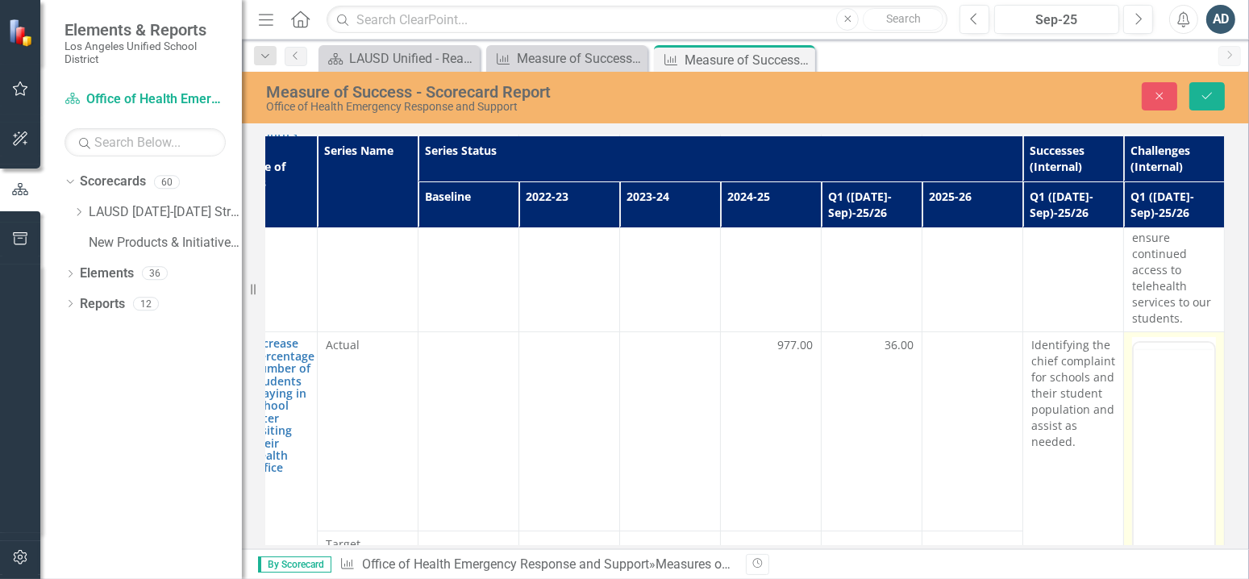
scroll to position [0, 0]
click at [1174, 411] on body "Rich Text Area. Press ALT-0 for help." at bounding box center [1172, 501] width 81 height 242
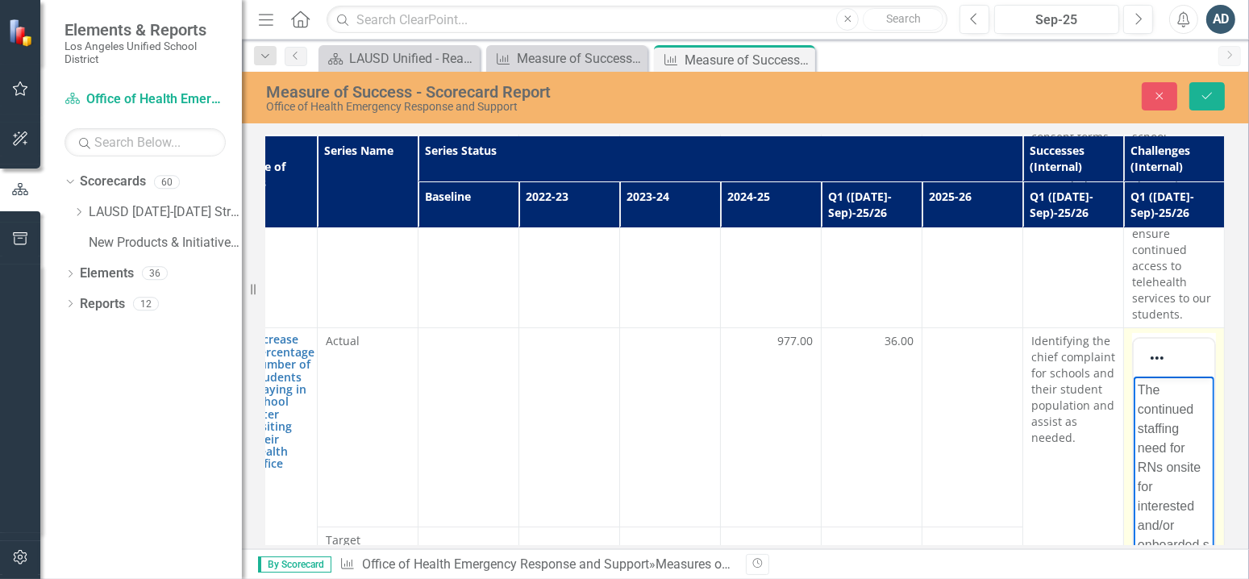
scroll to position [205, 161]
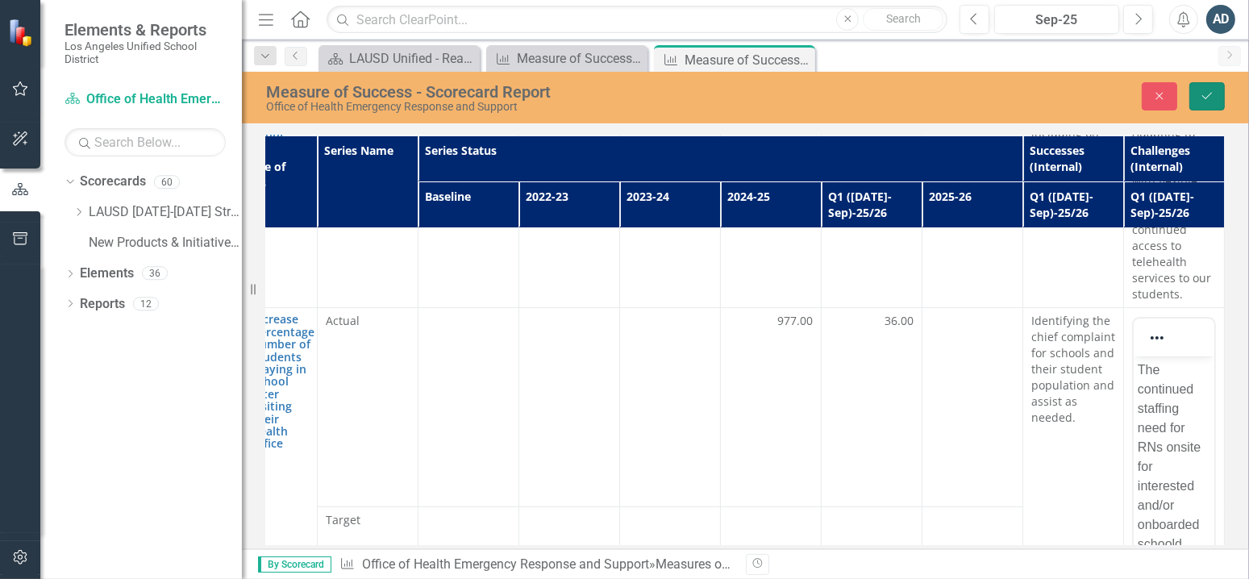
click at [1210, 90] on icon "Save" at bounding box center [1206, 95] width 15 height 11
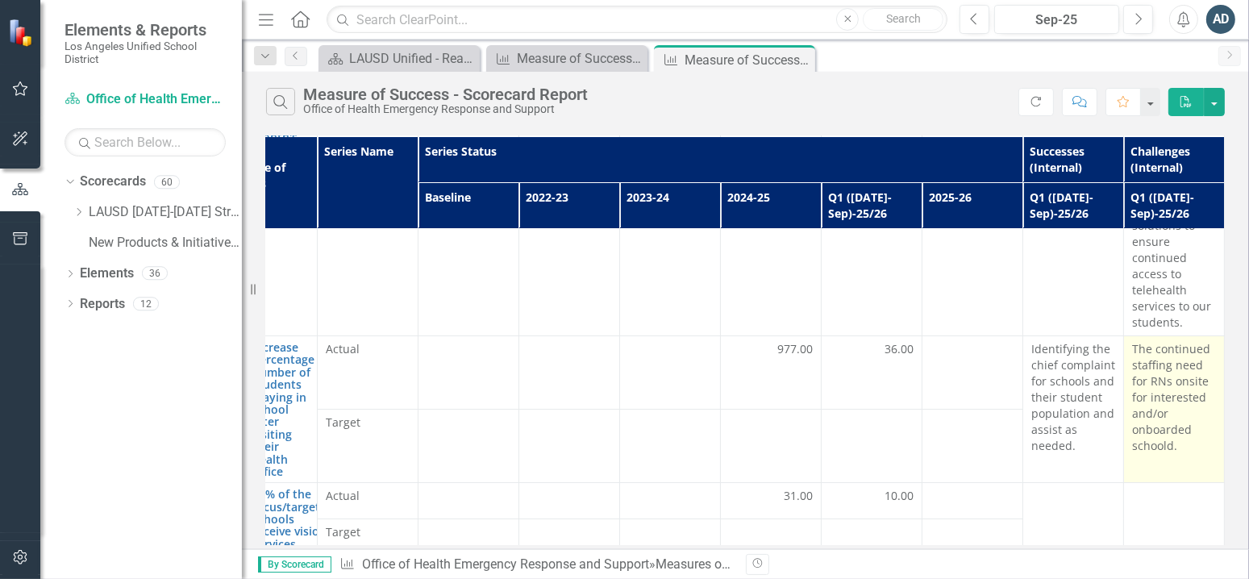
scroll to position [181, 161]
click at [1146, 404] on p "The continued staffing need for RNs onsite for interested and/or onboarded scho…" at bounding box center [1174, 394] width 84 height 113
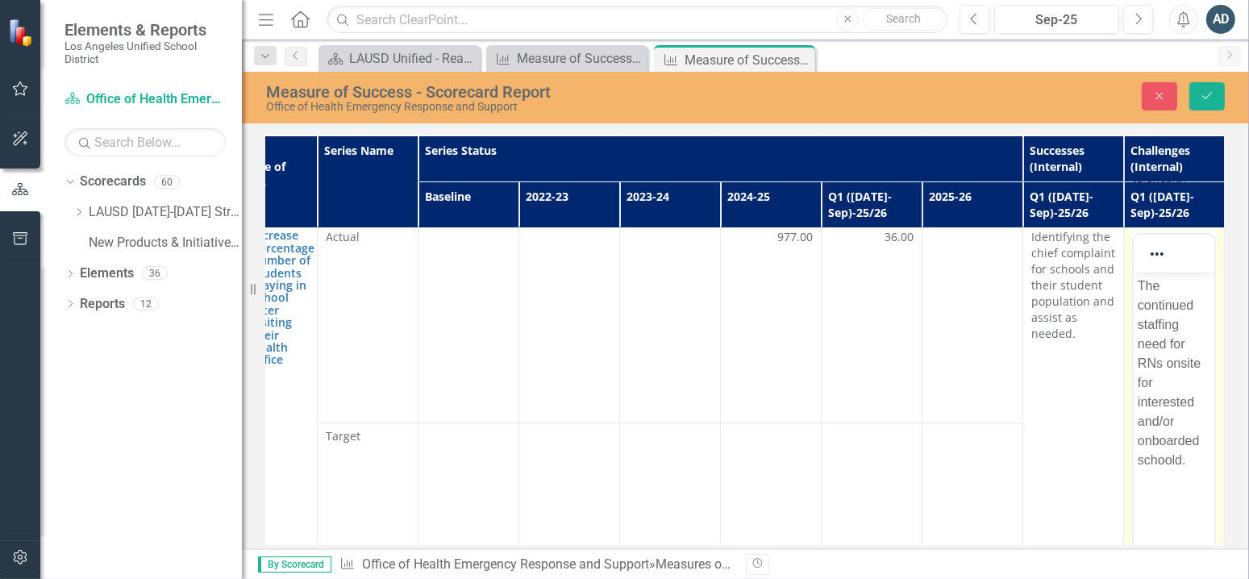
scroll to position [422, 161]
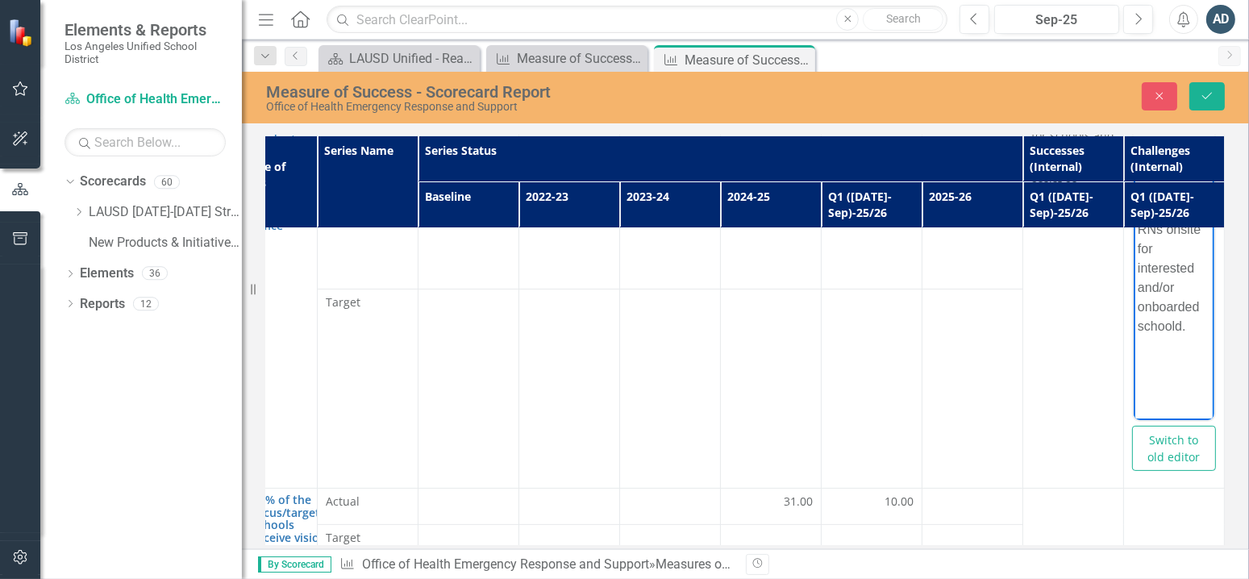
click at [1181, 320] on p "The continued staffing need for RNs onsite for interested and/or onboarded scho…" at bounding box center [1173, 239] width 73 height 193
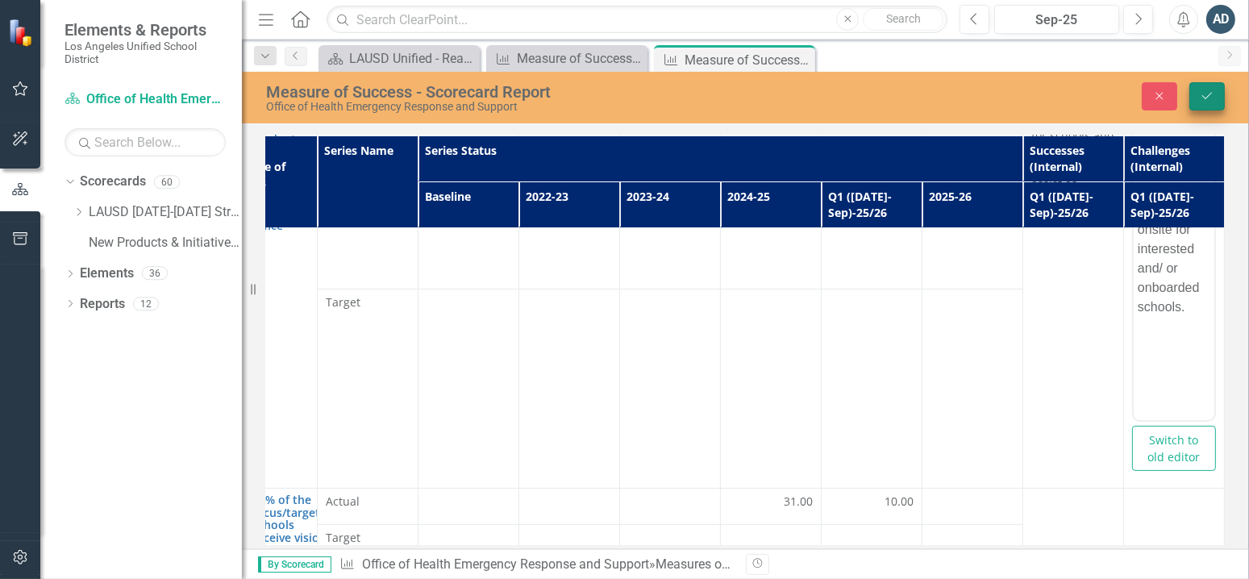
click at [1216, 97] on button "Save" at bounding box center [1206, 96] width 35 height 28
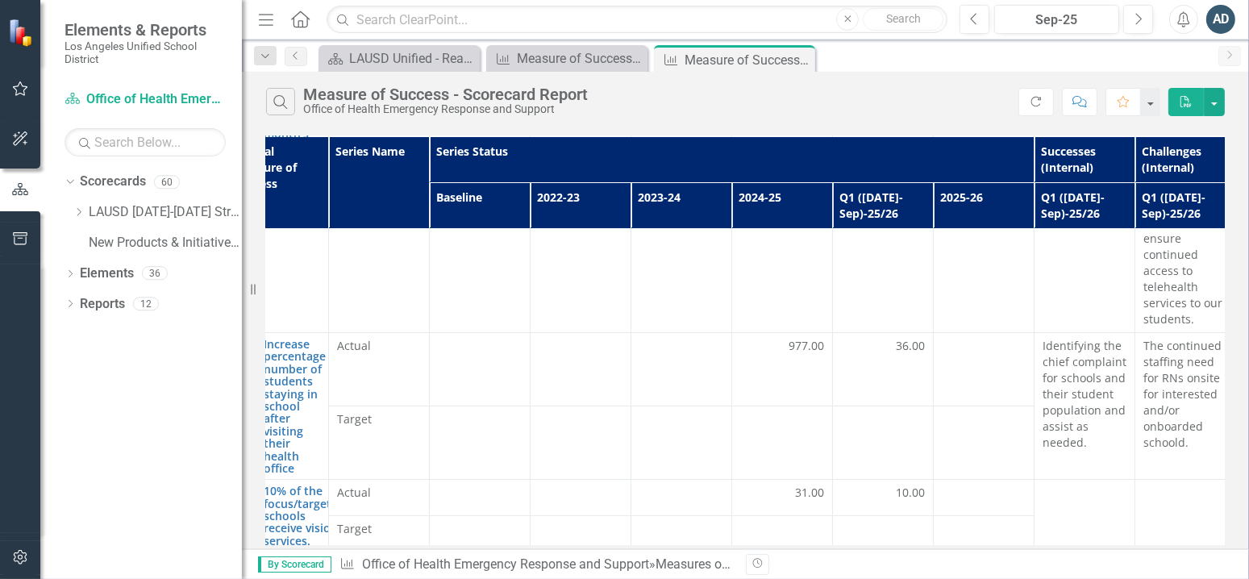
scroll to position [181, 161]
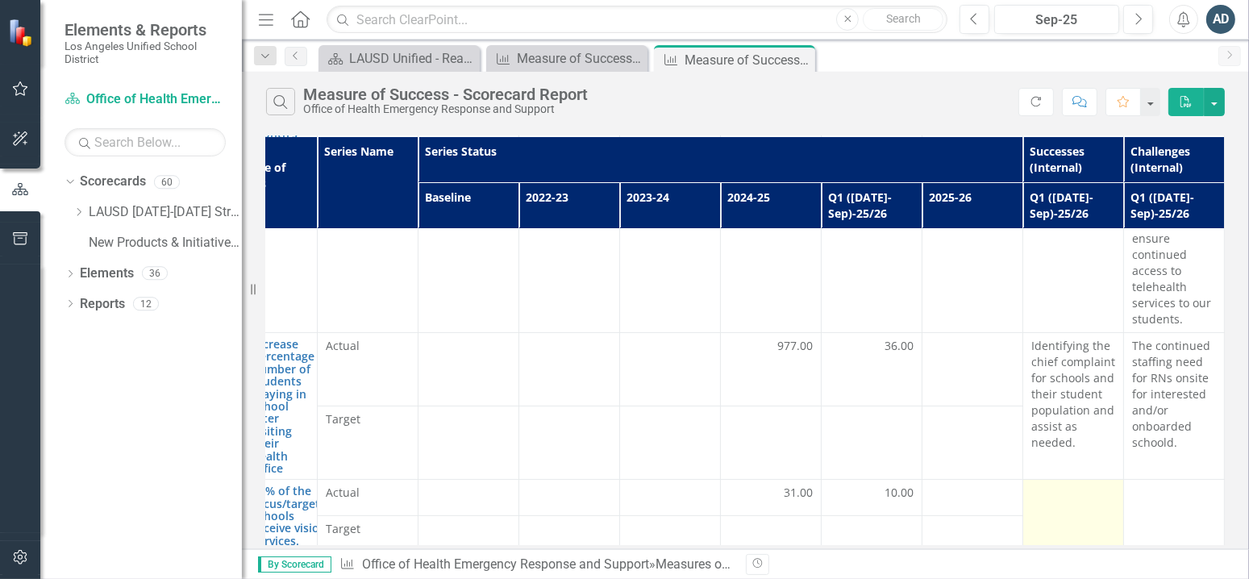
click at [1083, 484] on div at bounding box center [1073, 493] width 84 height 19
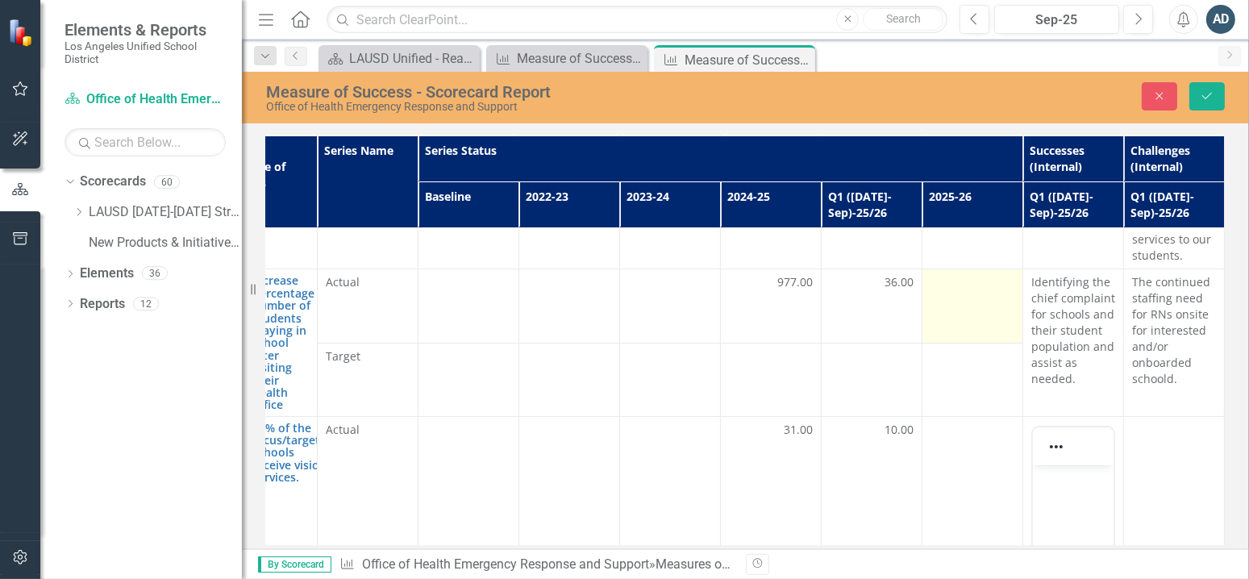
scroll to position [342, 161]
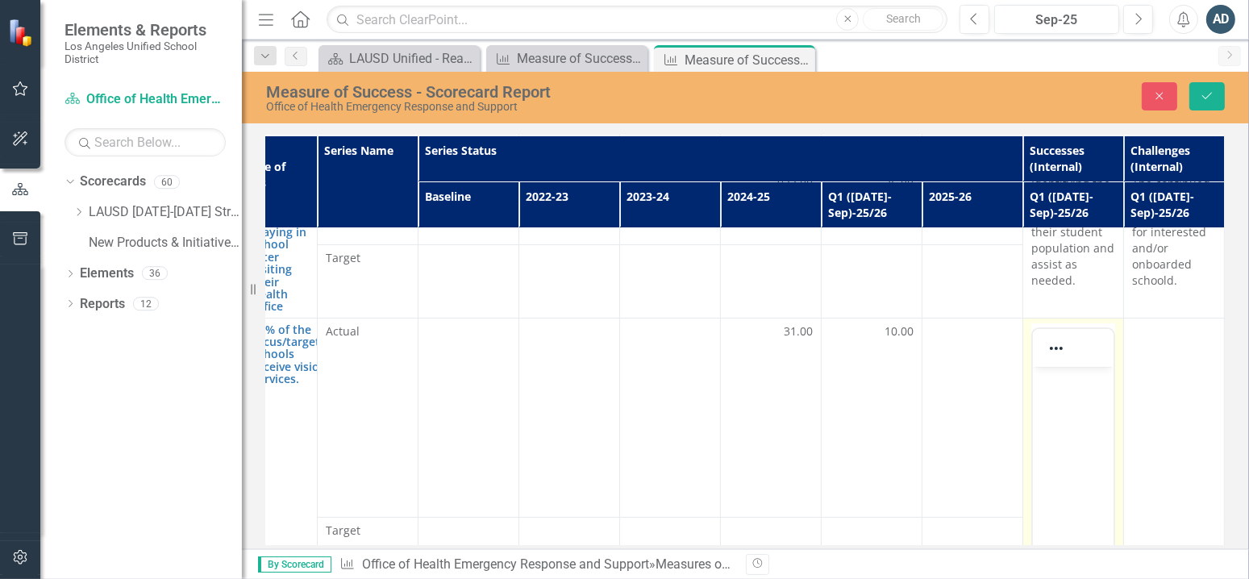
click at [1049, 383] on p "Rich Text Area. Press ALT-0 for help." at bounding box center [1072, 379] width 73 height 19
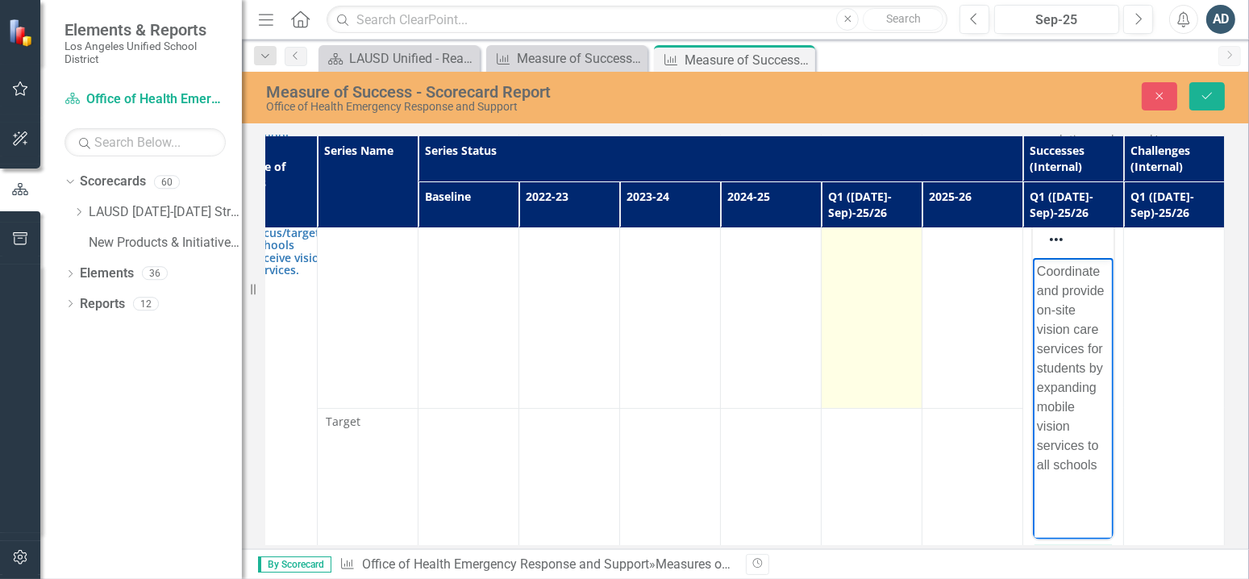
scroll to position [506, 161]
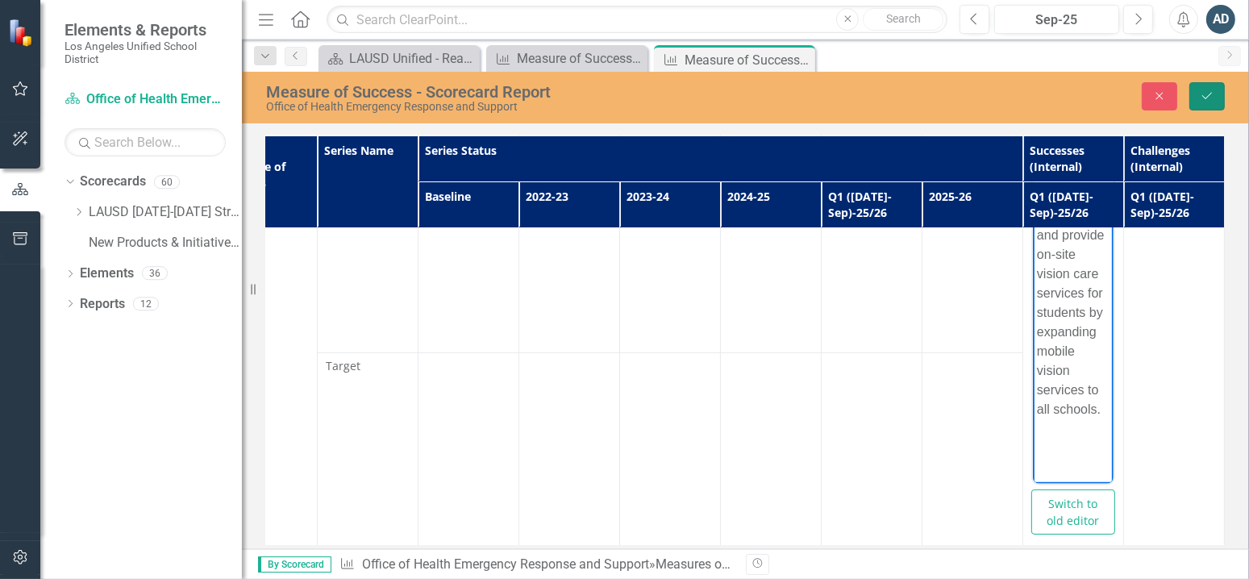
click at [1194, 89] on button "Save" at bounding box center [1206, 96] width 35 height 28
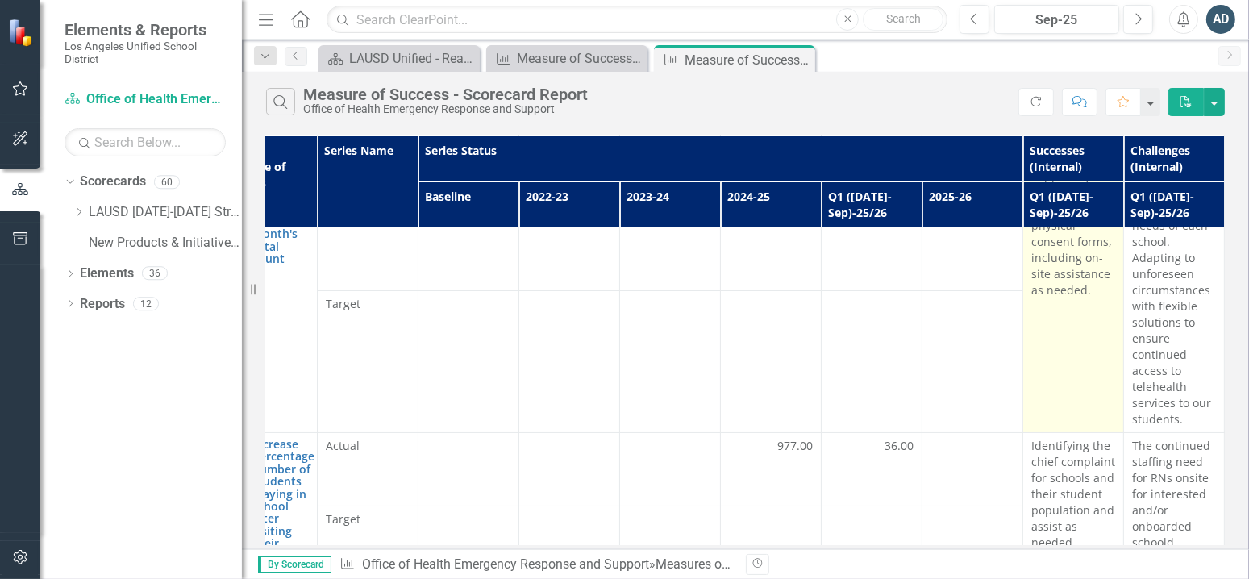
scroll to position [264, 161]
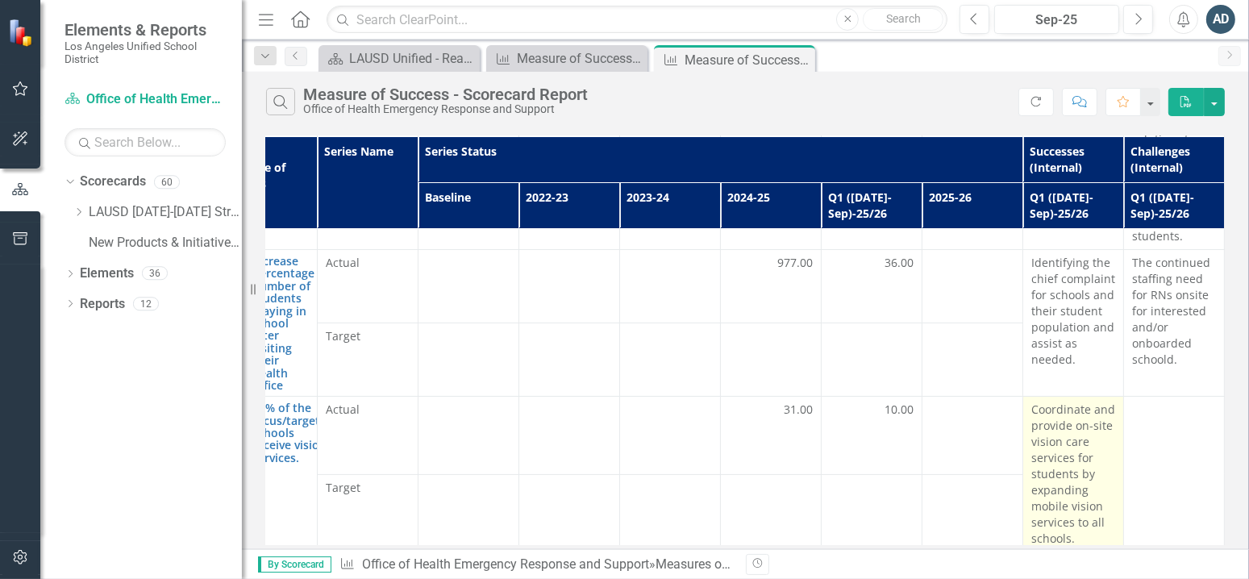
click at [1068, 525] on p "Coordinate and provide on-site vision care services for students by expanding m…" at bounding box center [1073, 473] width 84 height 145
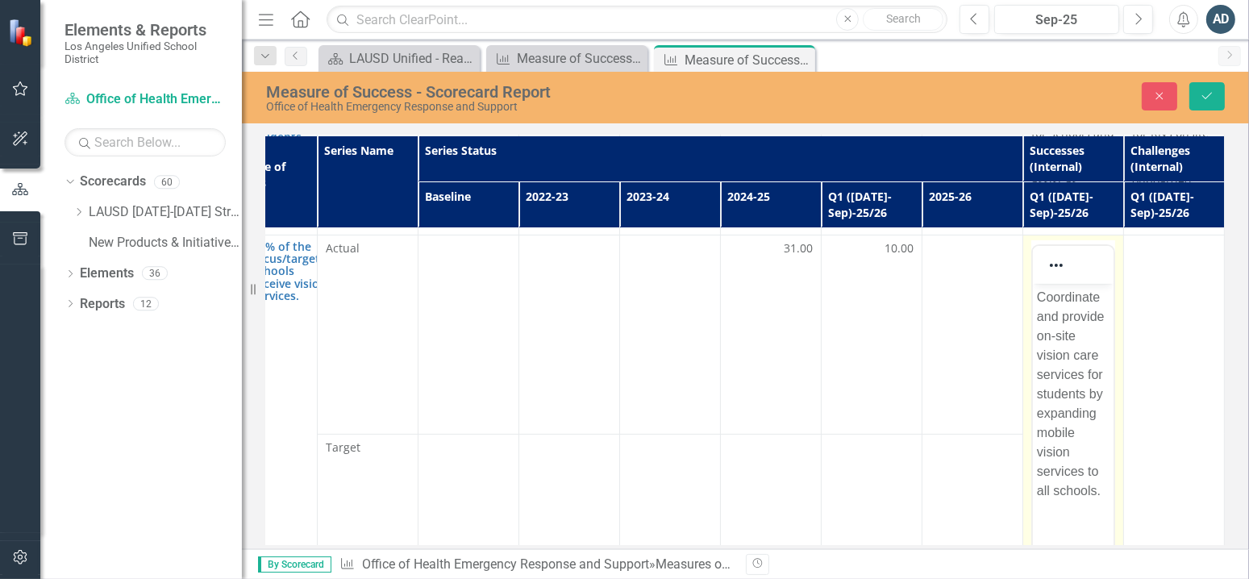
scroll to position [506, 161]
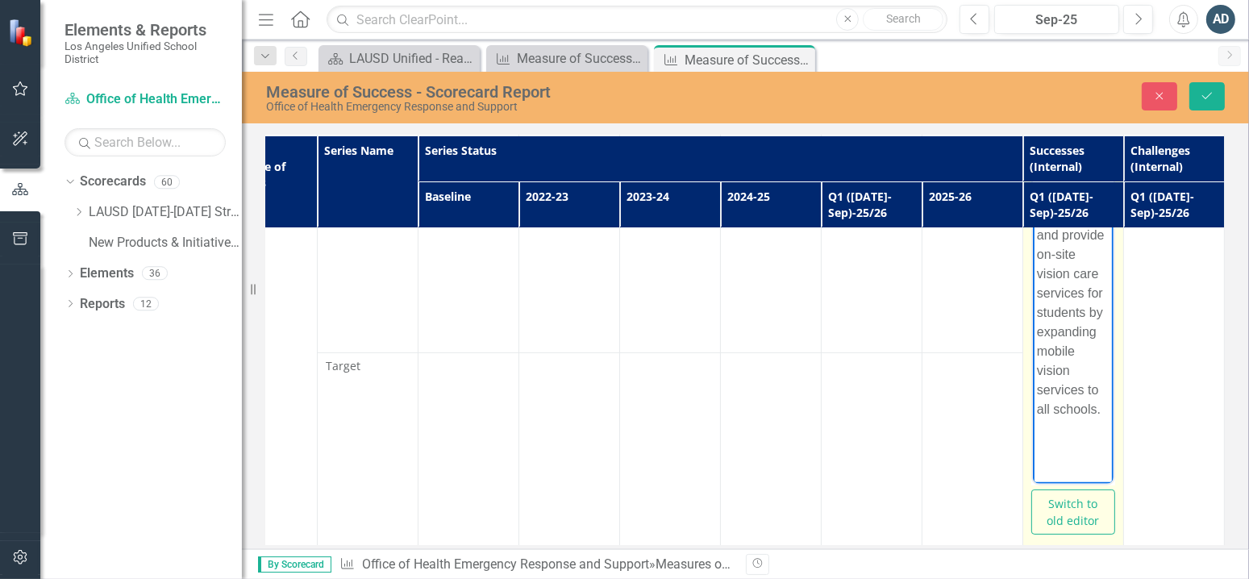
click at [1089, 418] on p "Coordinate and provide on-site vision care services for students by expanding m…" at bounding box center [1072, 312] width 73 height 213
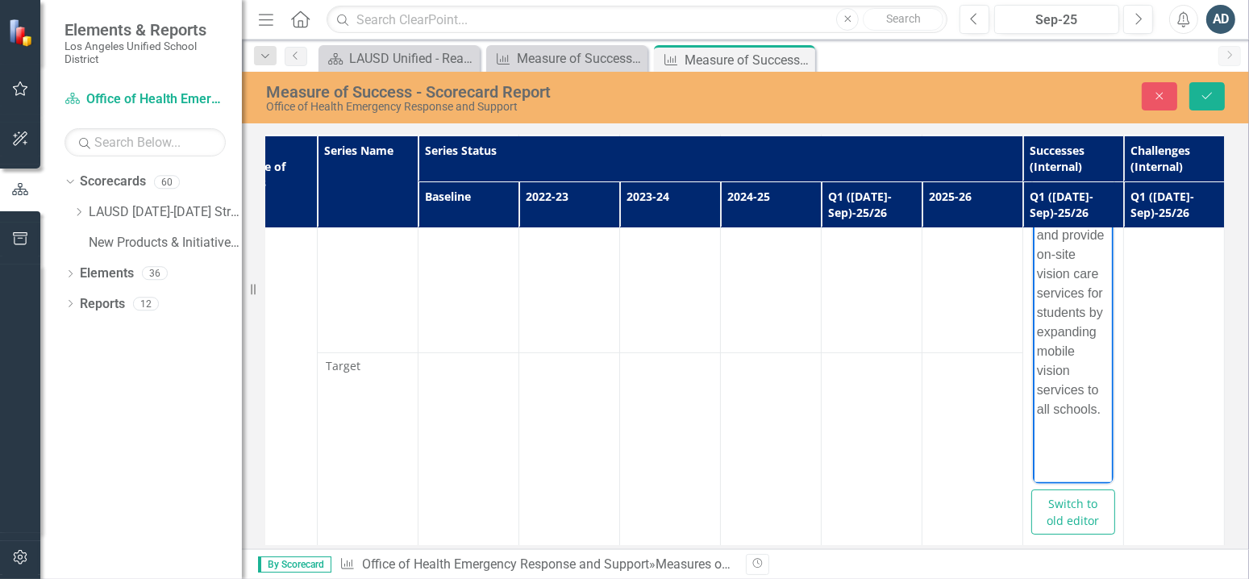
click at [1083, 409] on p "Coordinate and provide on-site vision care services for students by expanding m…" at bounding box center [1072, 312] width 73 height 213
click at [1100, 409] on p "Coordinate and provide on-site vision care services for students by expanding m…" at bounding box center [1072, 312] width 73 height 213
click at [1202, 104] on button "Save" at bounding box center [1206, 96] width 35 height 28
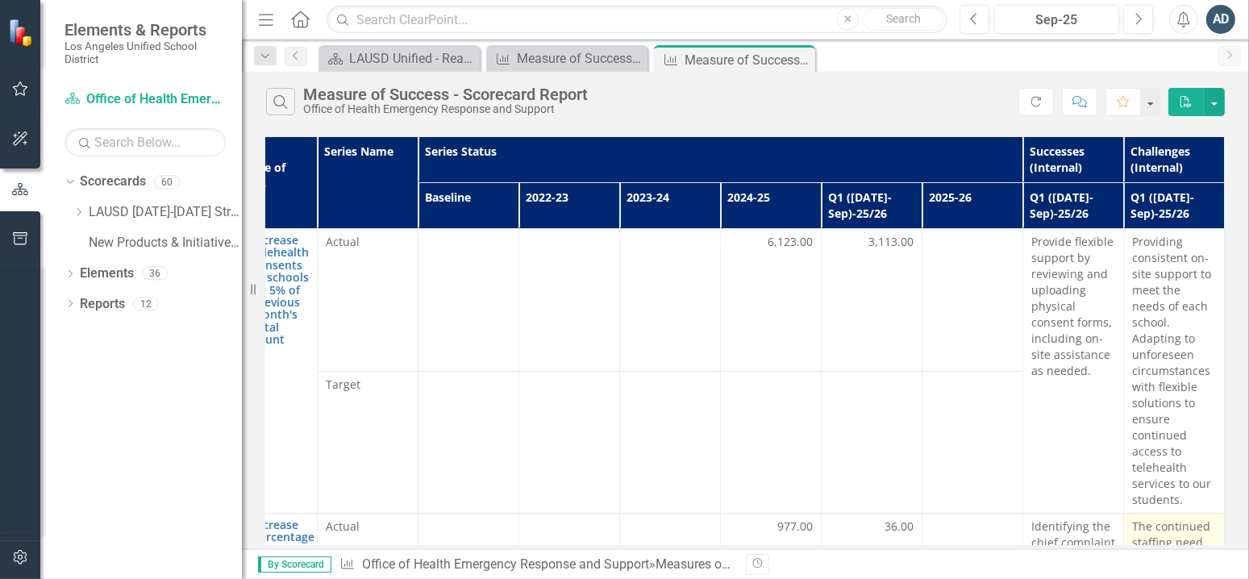
scroll to position [322, 161]
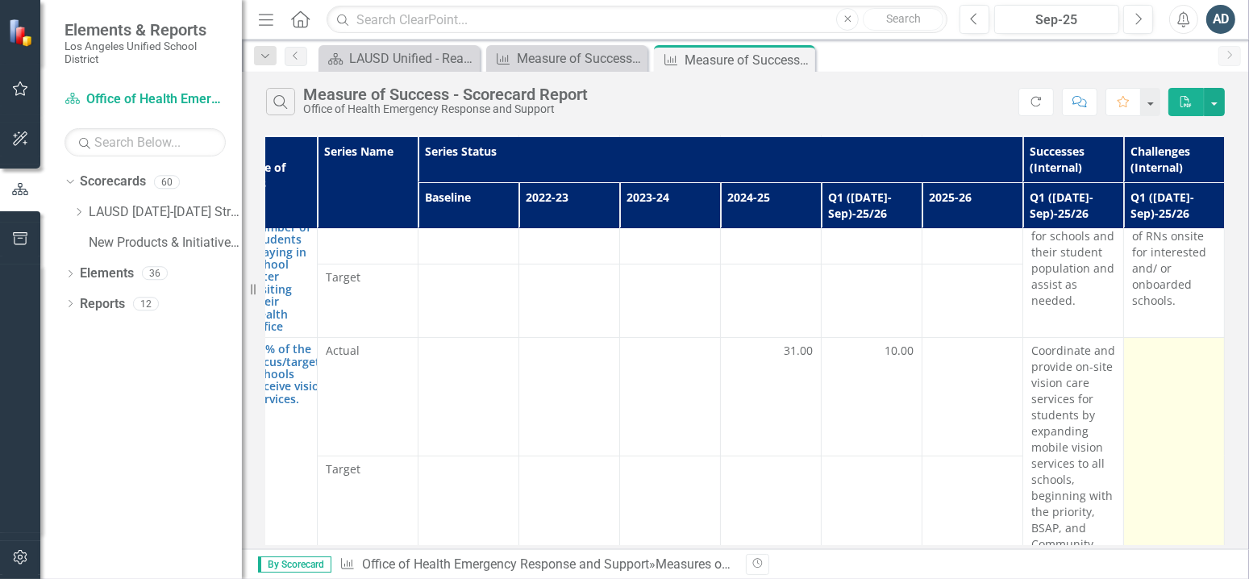
click at [1189, 368] on td at bounding box center [1174, 456] width 101 height 236
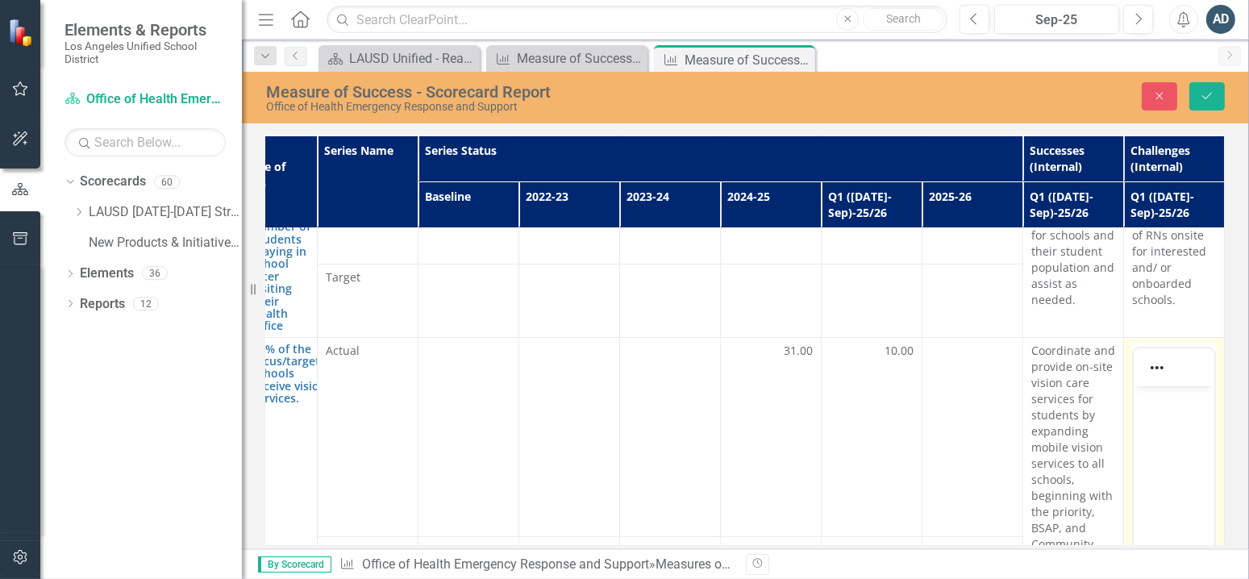
scroll to position [0, 0]
click at [1184, 397] on p "Rich Text Area. Press ALT-0 for help." at bounding box center [1173, 398] width 73 height 19
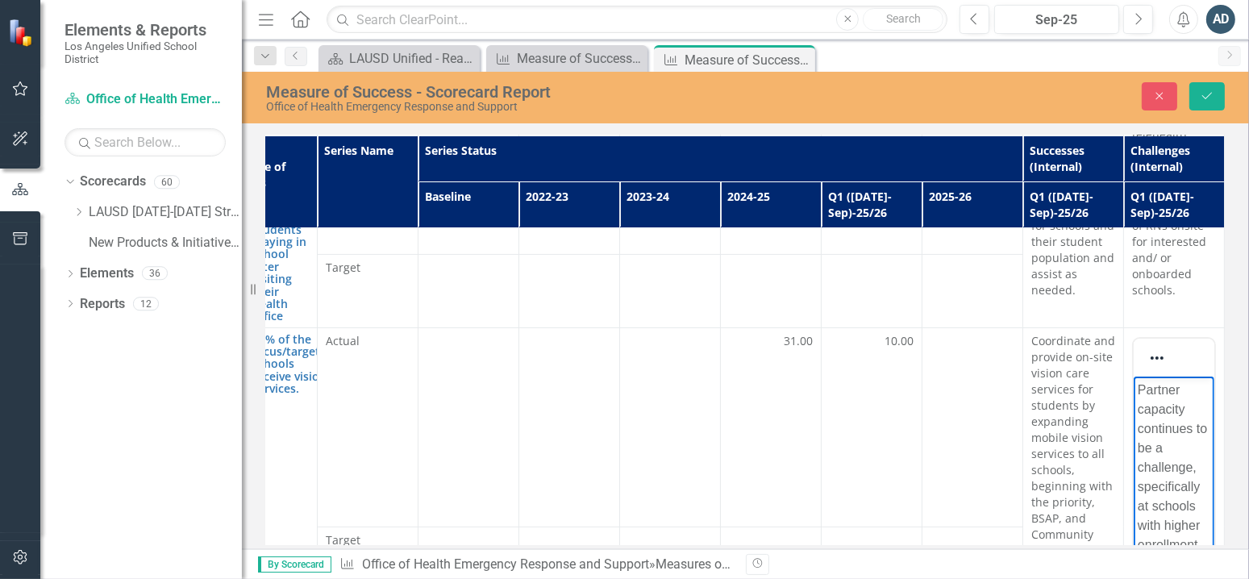
scroll to position [413, 161]
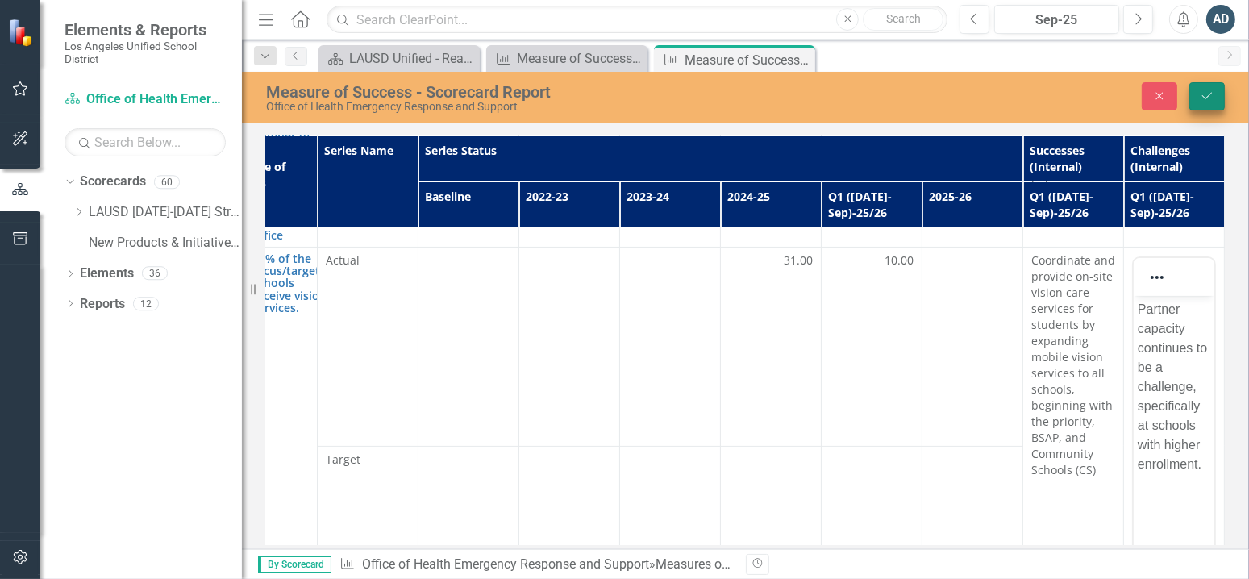
click at [1212, 100] on icon "Save" at bounding box center [1206, 95] width 15 height 11
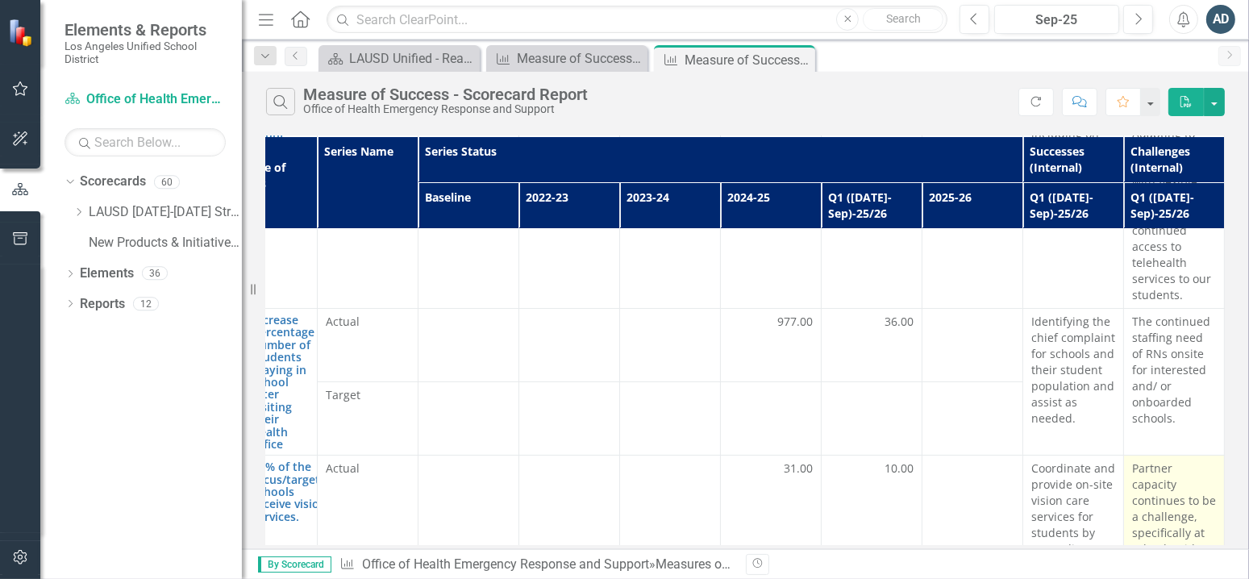
scroll to position [344, 161]
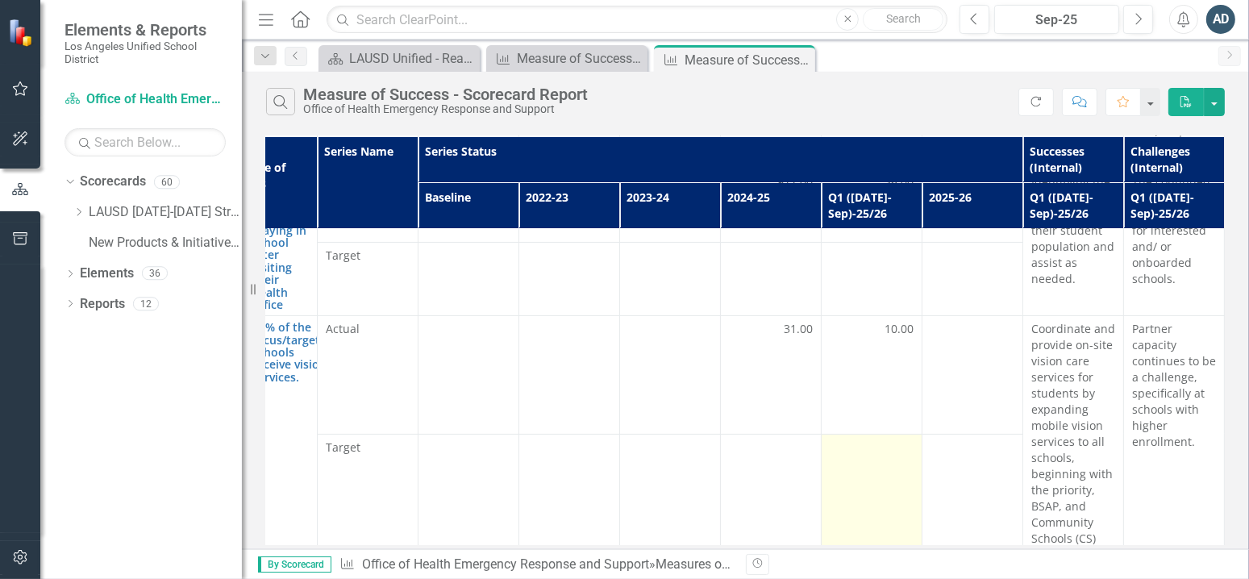
click at [907, 434] on td at bounding box center [871, 493] width 101 height 118
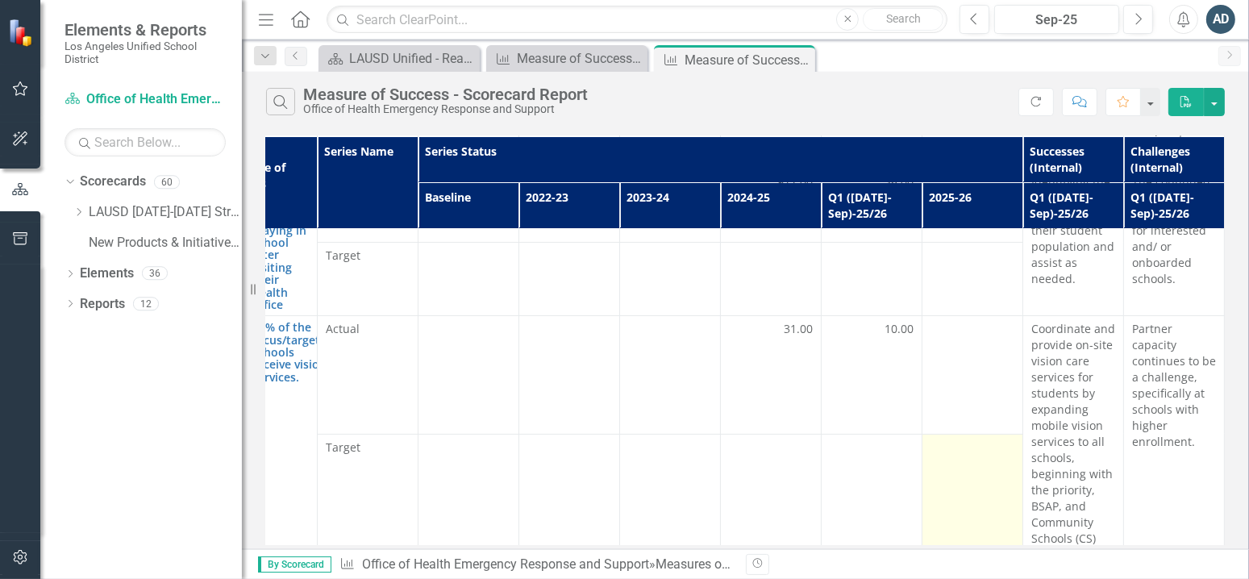
click at [948, 439] on div at bounding box center [972, 448] width 84 height 19
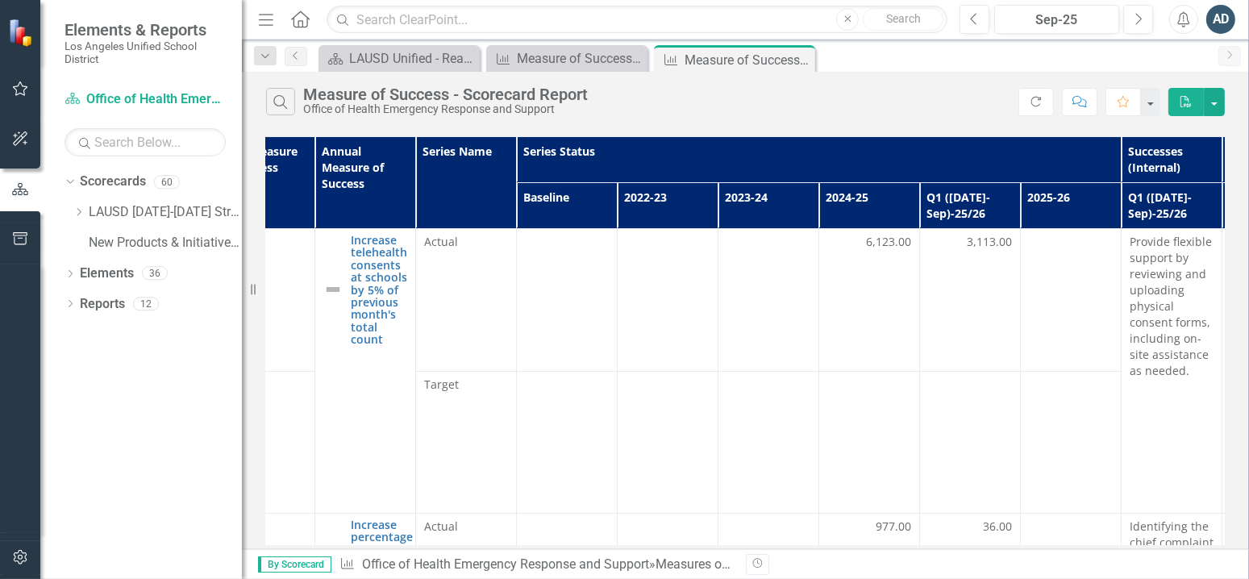
scroll to position [0, 0]
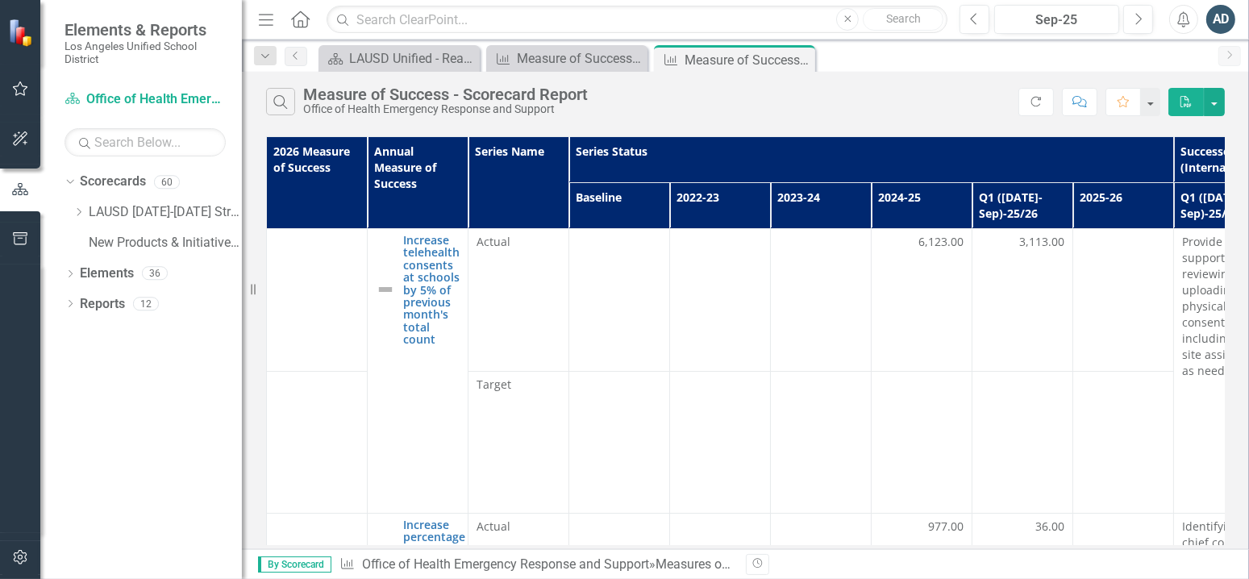
click at [1174, 98] on button "PDF" at bounding box center [1185, 102] width 35 height 28
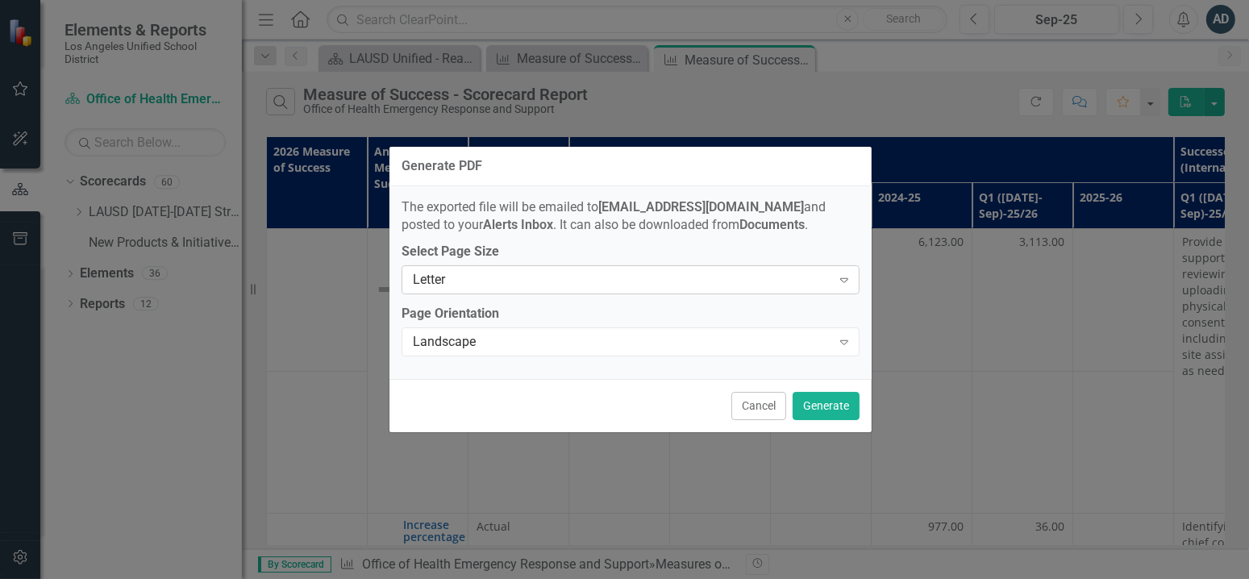
click at [738, 285] on div "Letter" at bounding box center [622, 280] width 418 height 19
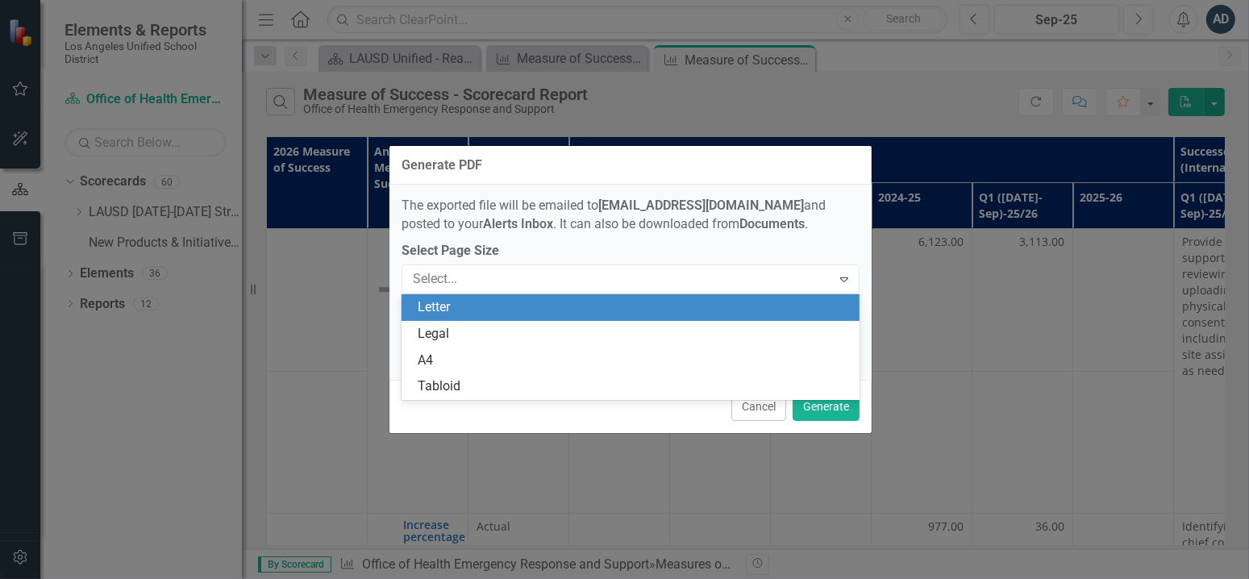
click at [762, 221] on div "The exported file will be emailed to [EMAIL_ADDRESS][DOMAIN_NAME] and posted to…" at bounding box center [630, 215] width 458 height 37
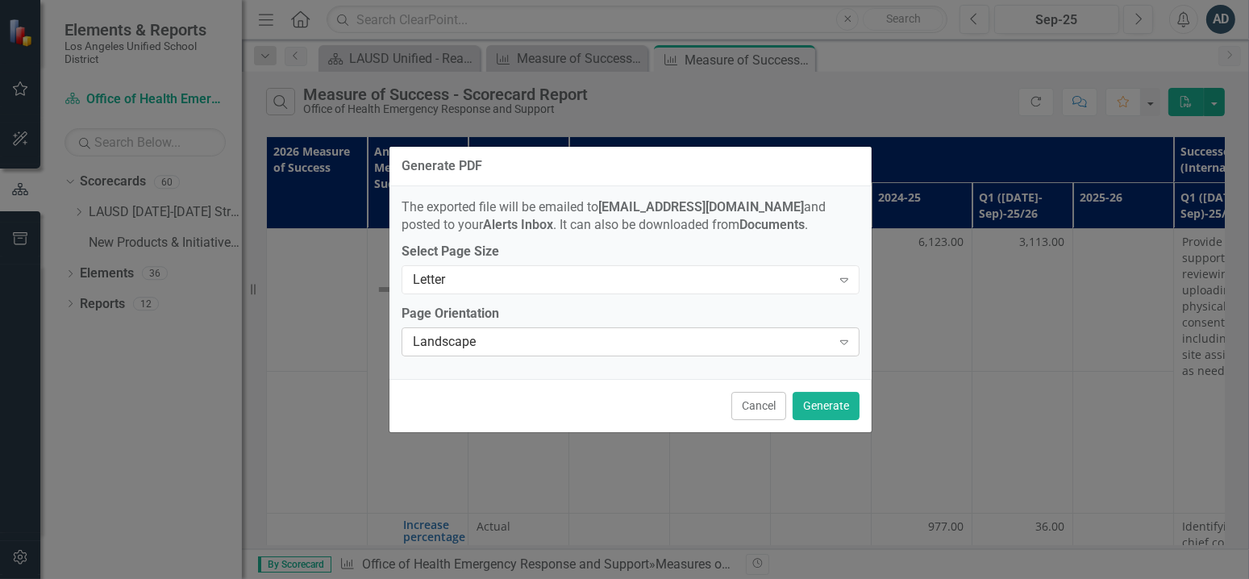
drag, startPoint x: 766, startPoint y: 364, endPoint x: 769, endPoint y: 339, distance: 26.0
click at [766, 361] on div "The exported file will be emailed to [EMAIL_ADDRESS][DOMAIN_NAME] and posted to…" at bounding box center [630, 282] width 482 height 193
click at [769, 338] on div "Landscape" at bounding box center [622, 342] width 418 height 19
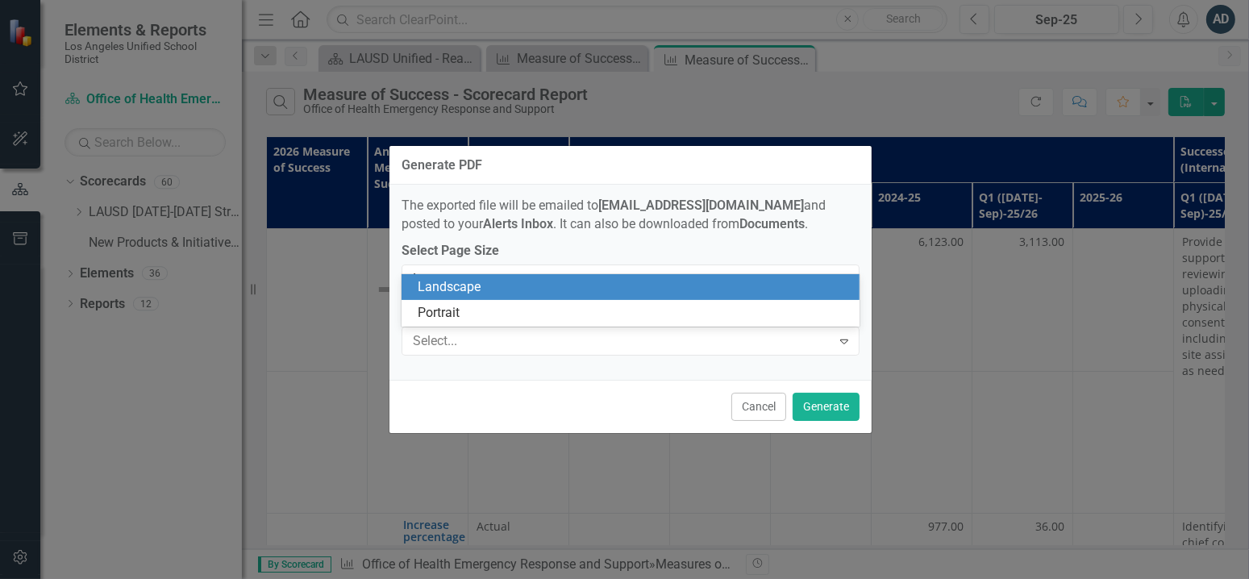
click at [845, 281] on div "Landscape" at bounding box center [634, 287] width 432 height 19
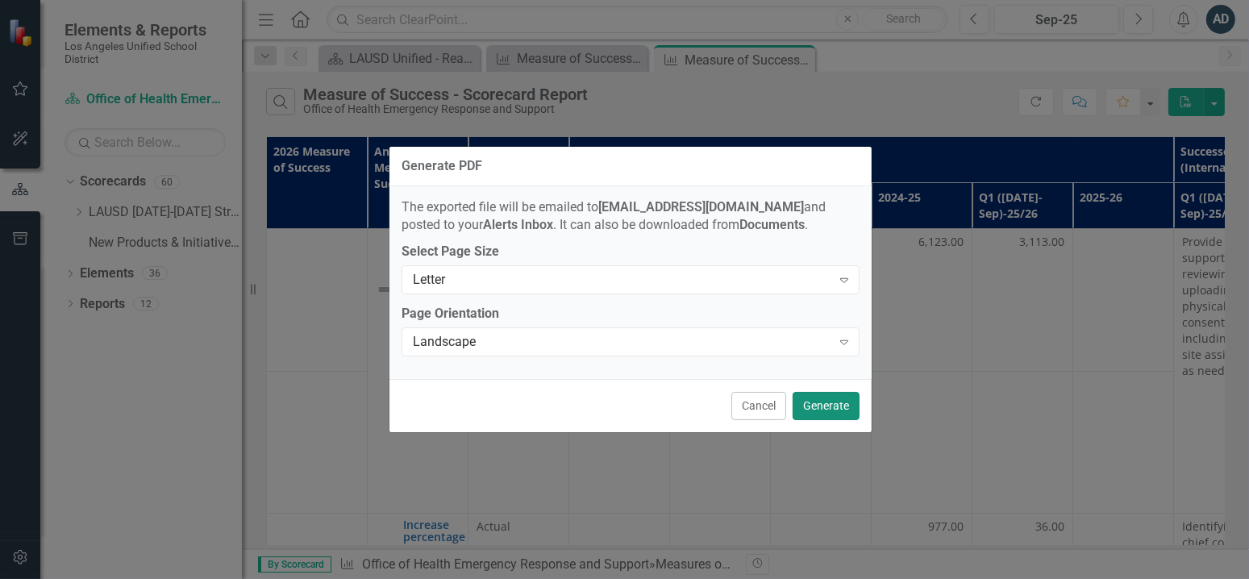
click at [812, 405] on button "Generate" at bounding box center [825, 406] width 67 height 28
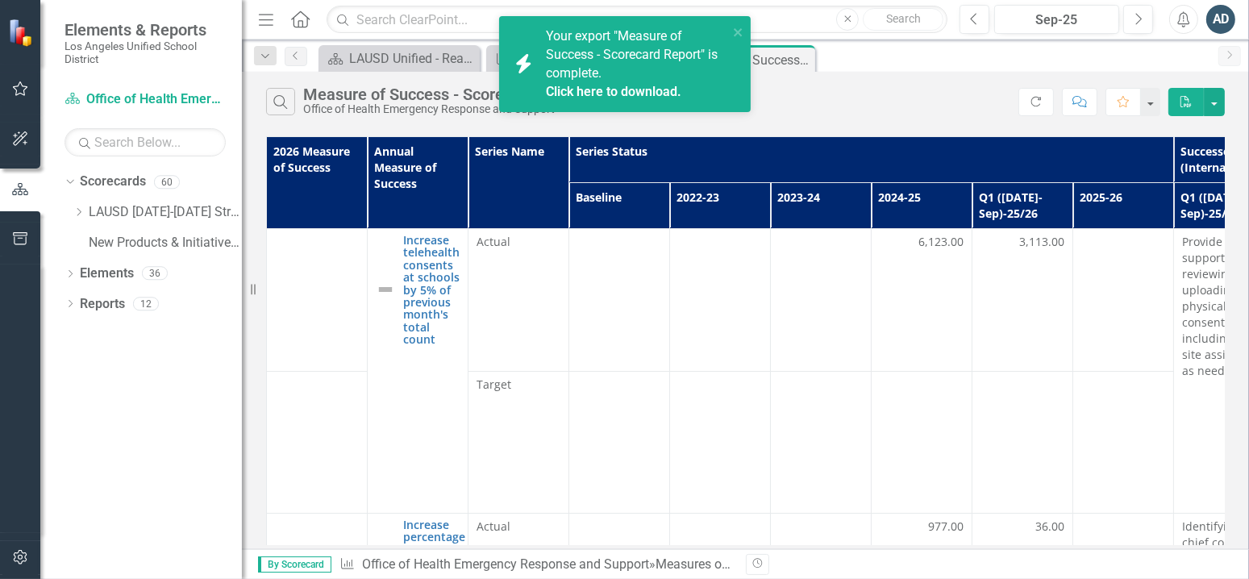
click at [577, 81] on div "Your export "Measure of Success - Scorecard Report" is complete. Click here to …" at bounding box center [637, 63] width 182 height 73
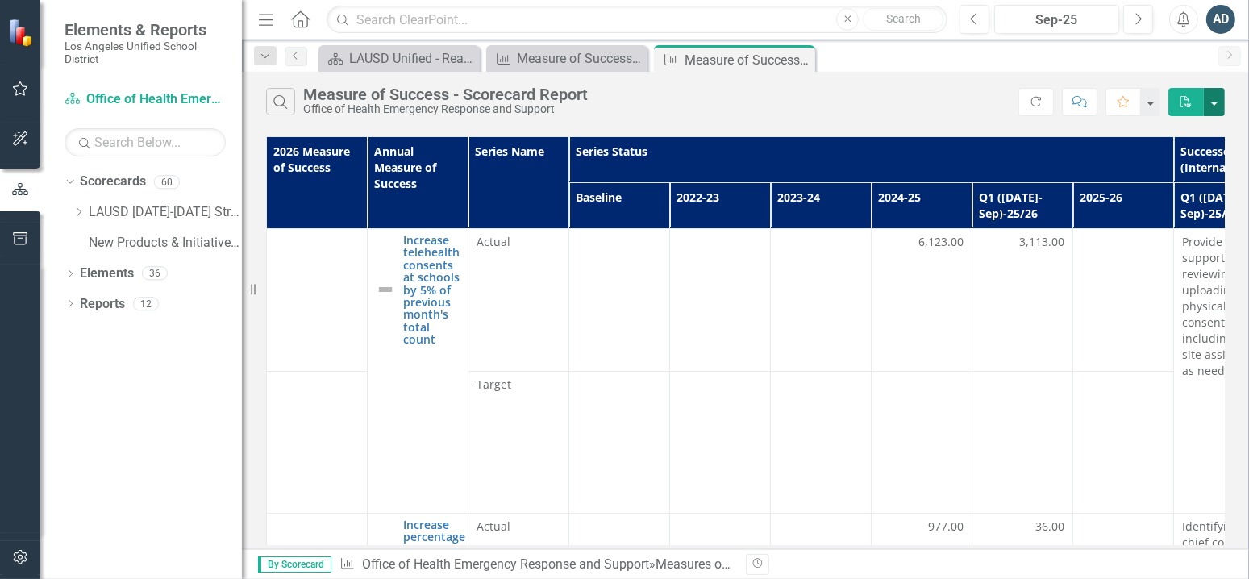
click at [1207, 104] on button "button" at bounding box center [1213, 102] width 21 height 28
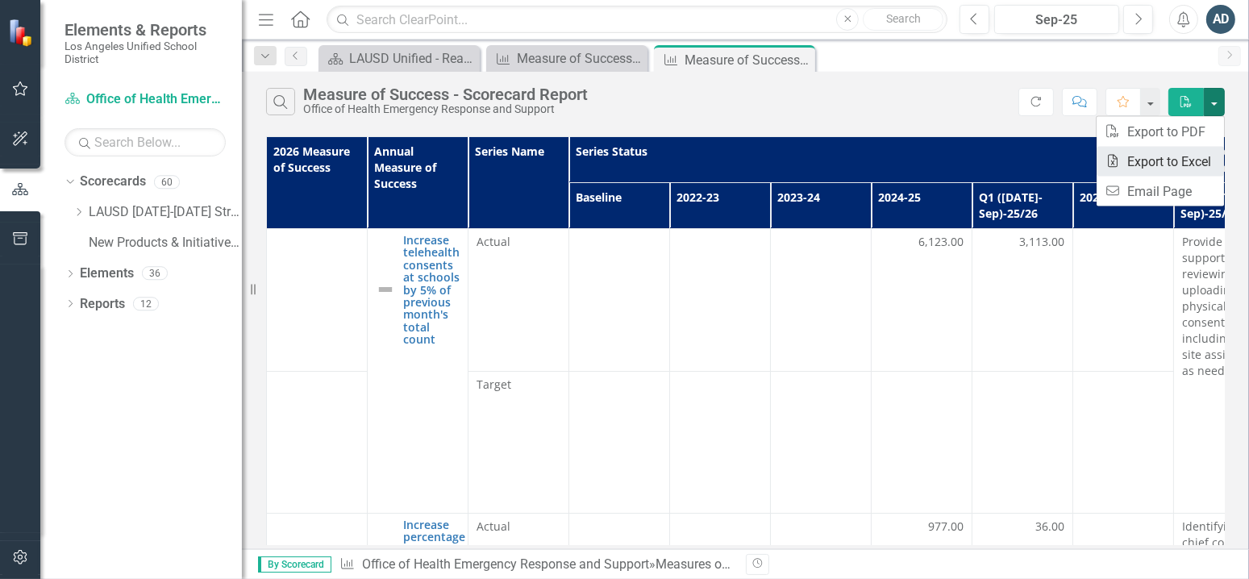
click at [1166, 165] on link "Excel Export to Excel" at bounding box center [1159, 162] width 127 height 30
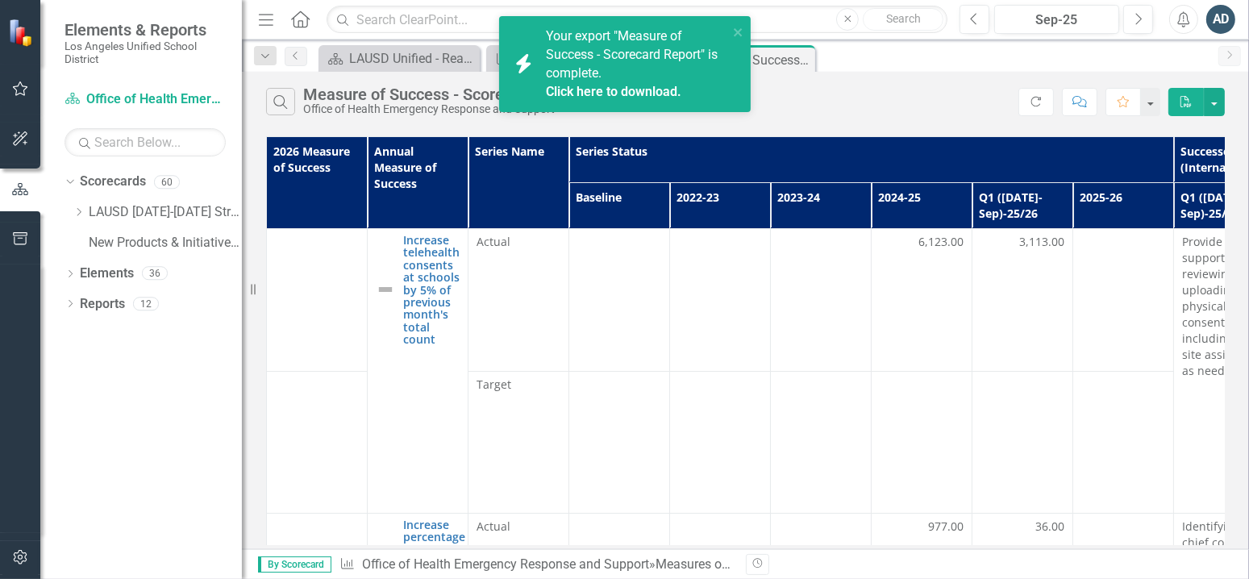
click at [665, 93] on link "Click here to download." at bounding box center [613, 91] width 135 height 15
click at [734, 28] on icon "close" at bounding box center [738, 32] width 11 height 13
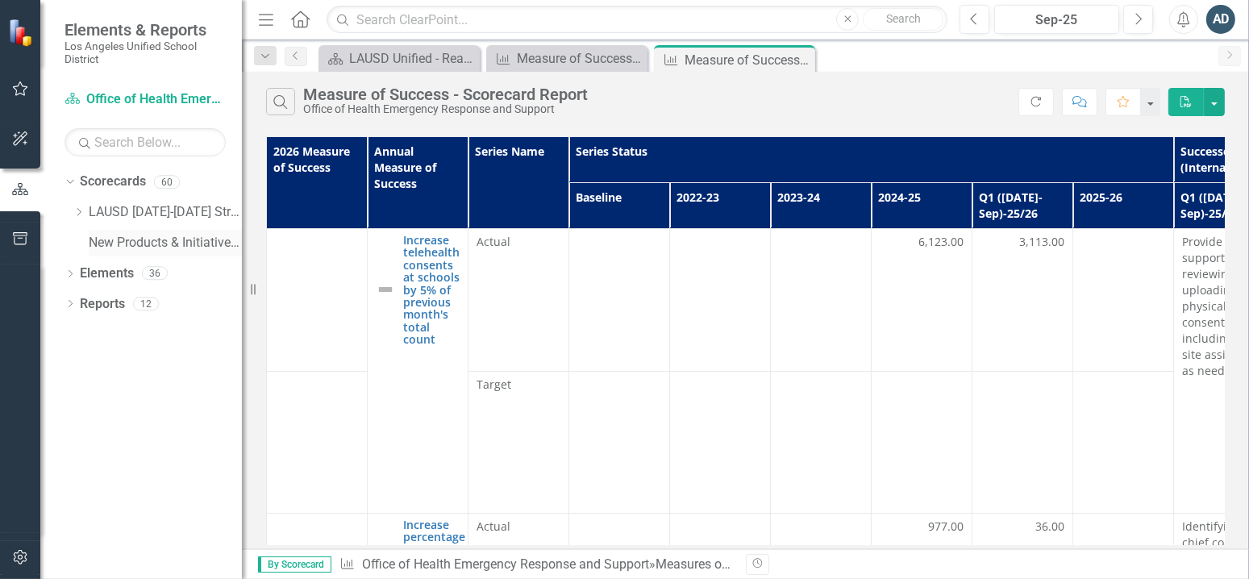
click at [114, 245] on link "New Products & Initiatives 2025-26" at bounding box center [165, 243] width 153 height 19
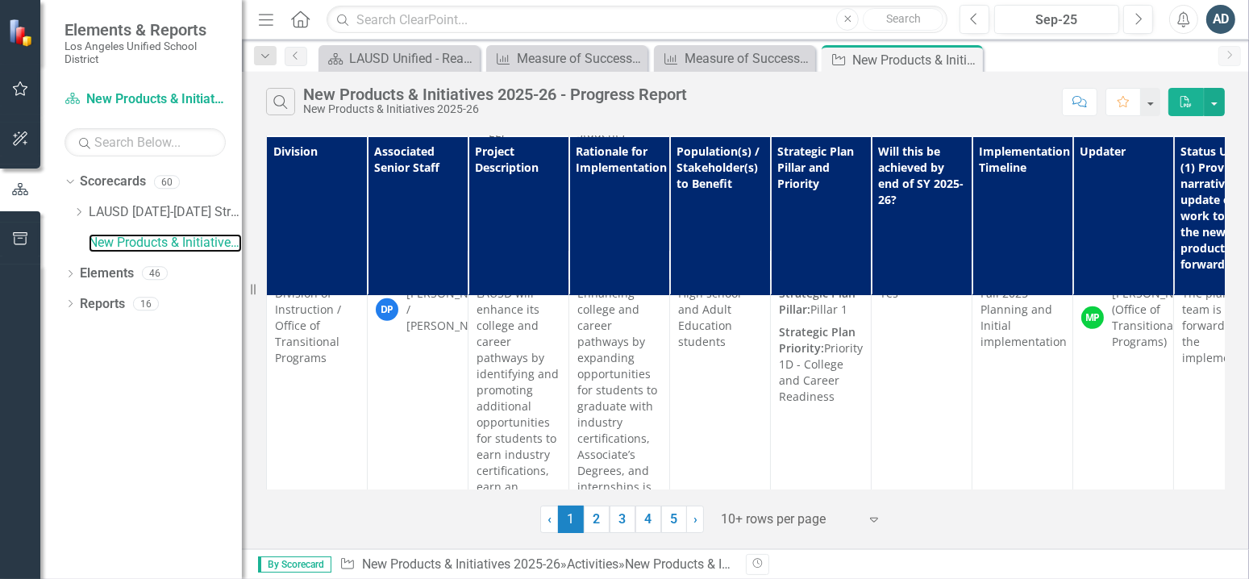
scroll to position [806, 0]
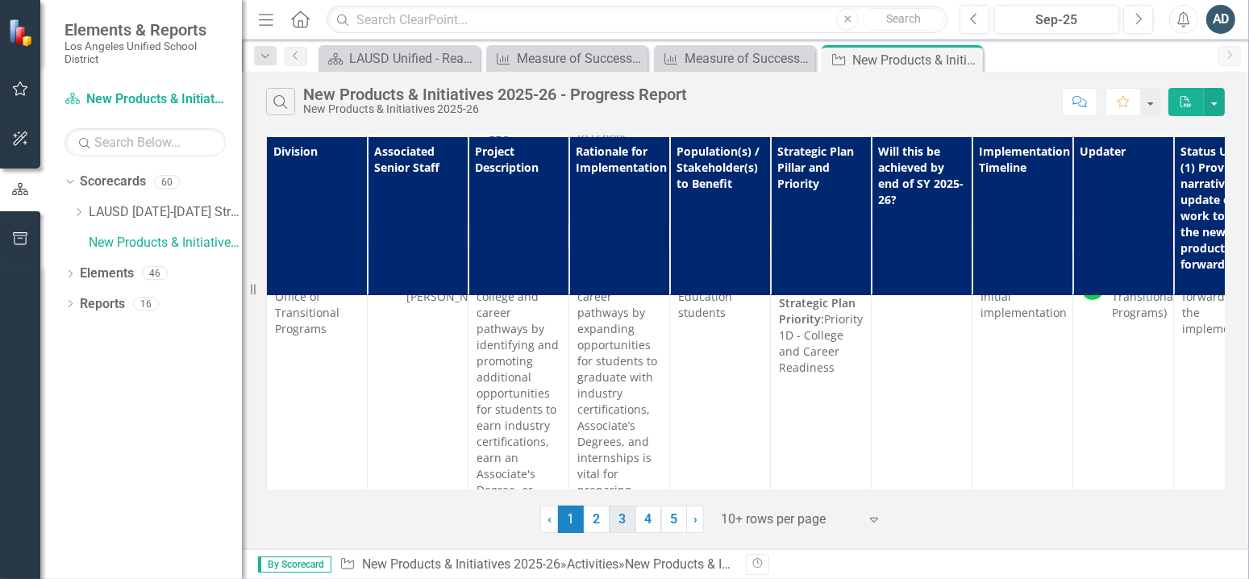
click at [621, 517] on link "3" at bounding box center [622, 518] width 26 height 27
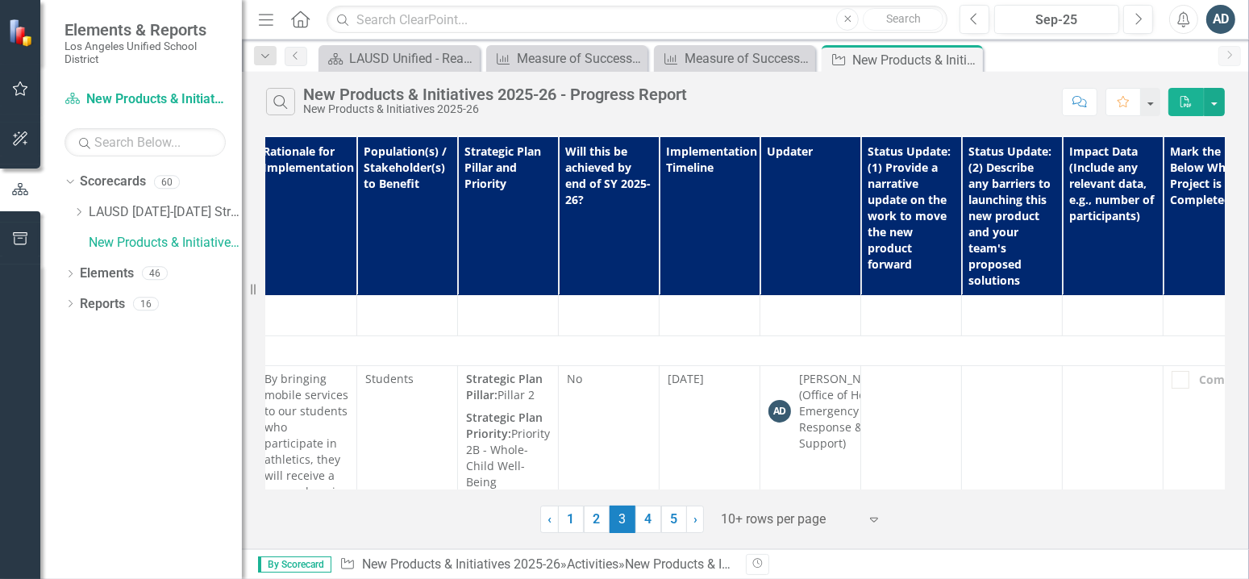
scroll to position [484, 363]
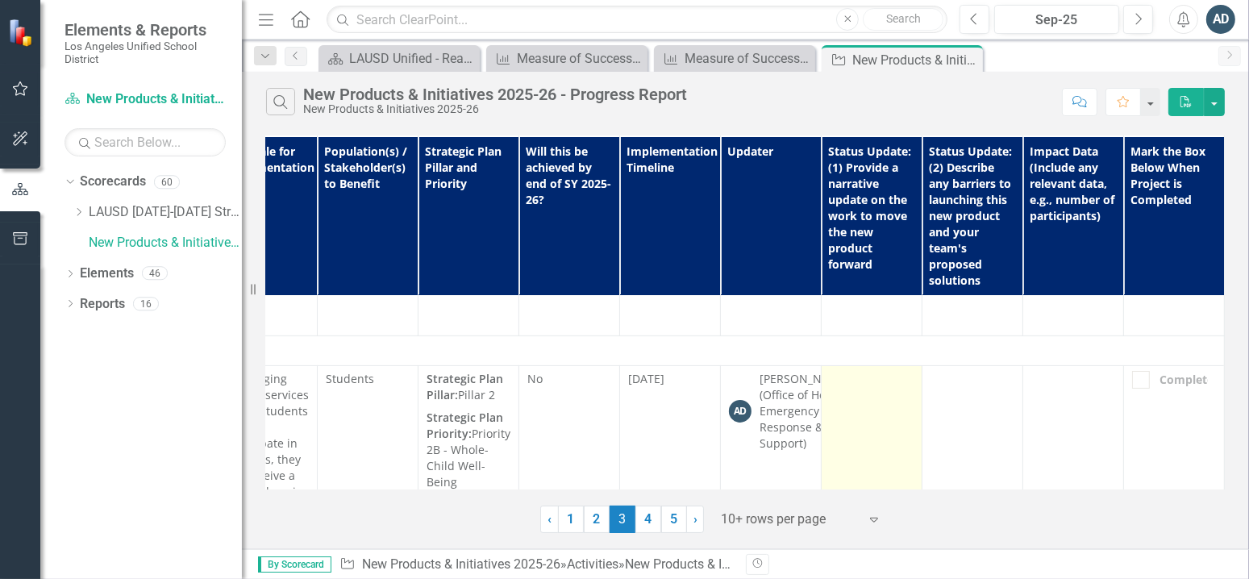
click at [857, 397] on td at bounding box center [871, 564] width 101 height 397
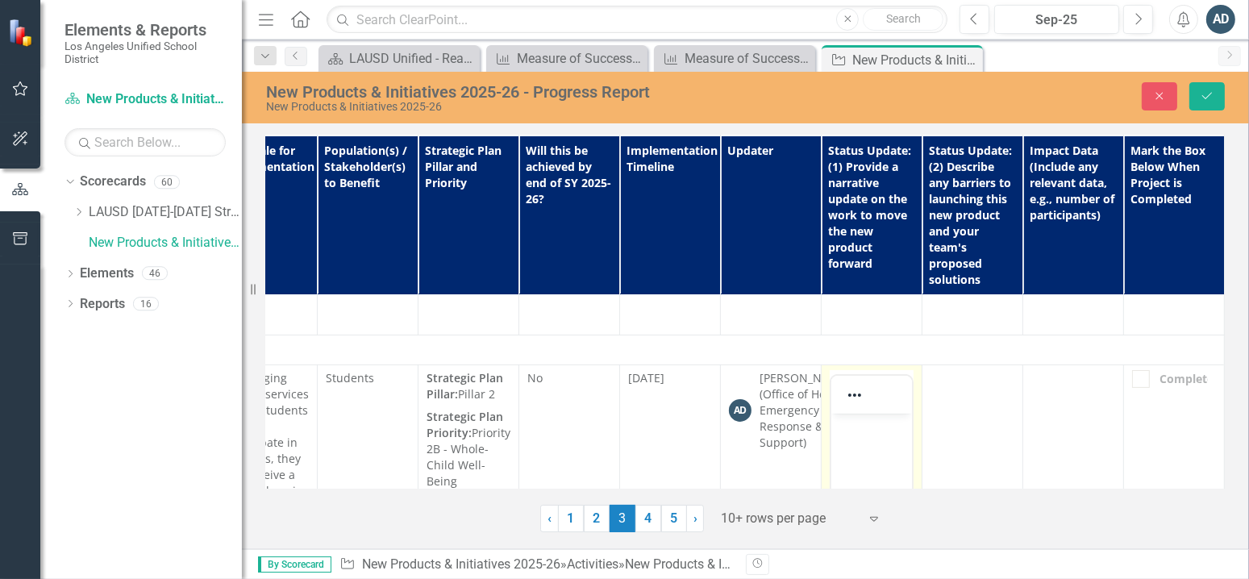
scroll to position [0, 0]
click at [868, 434] on p "Rich Text Area. Press ALT-0 for help." at bounding box center [870, 427] width 73 height 19
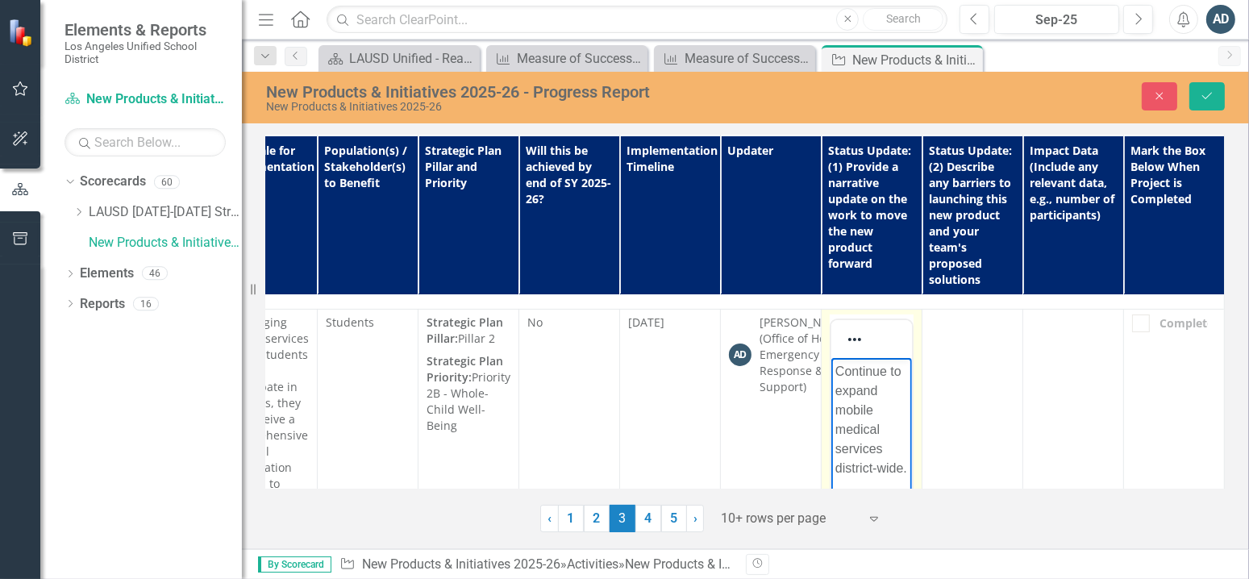
scroll to position [620, 363]
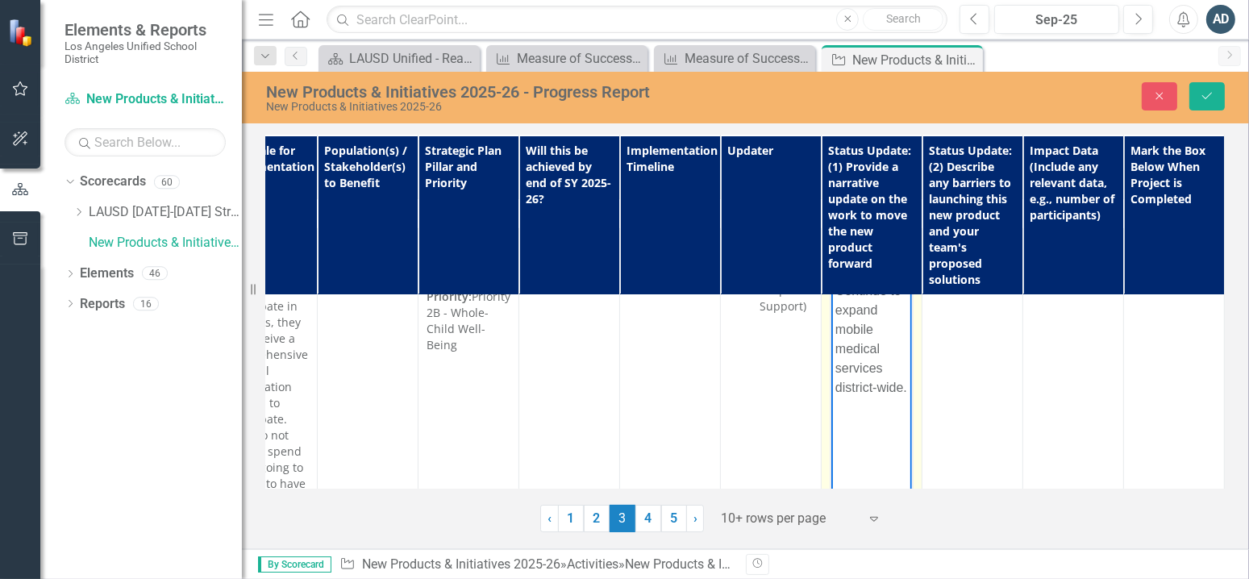
click at [882, 397] on p "Continue to expand mobile medical services district-wide." at bounding box center [870, 339] width 73 height 116
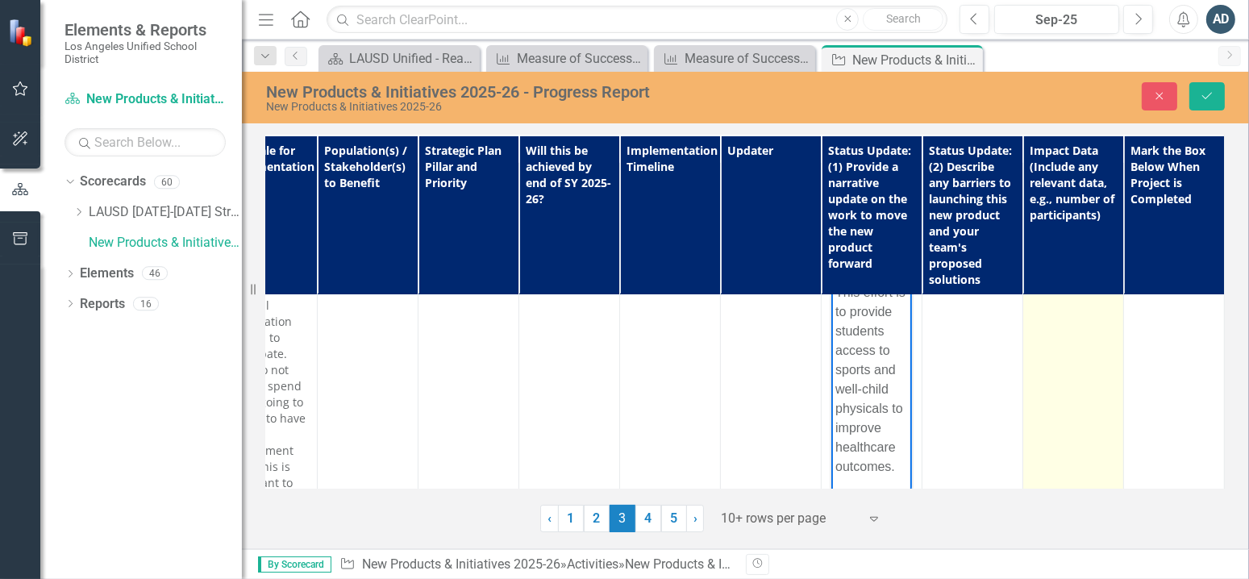
scroll to position [67, 0]
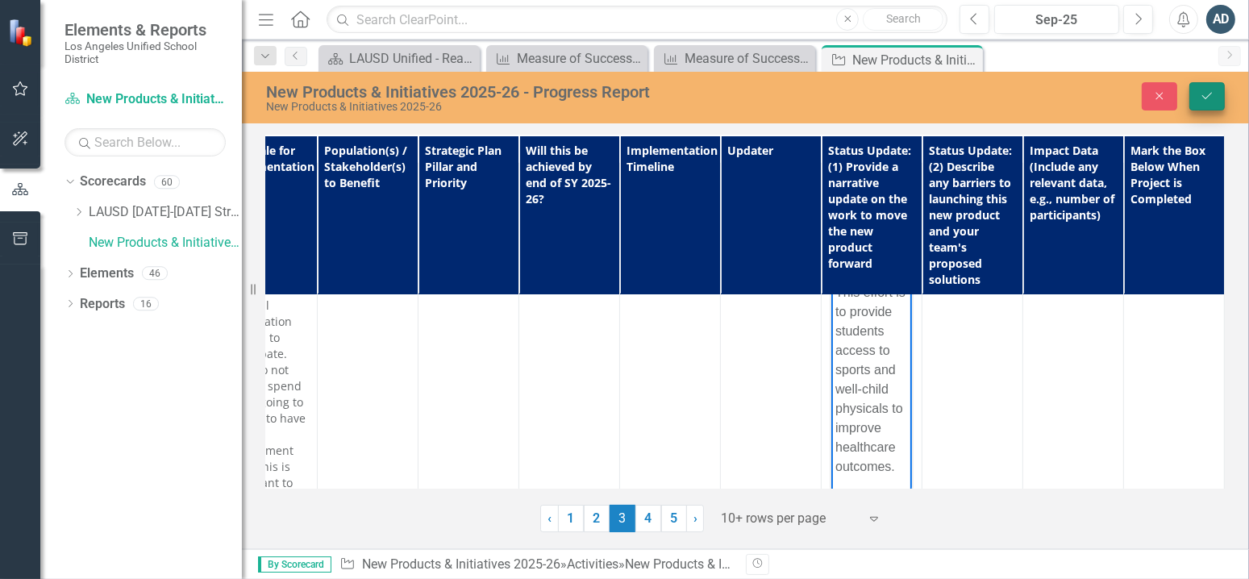
click at [1204, 97] on icon "Save" at bounding box center [1206, 95] width 15 height 11
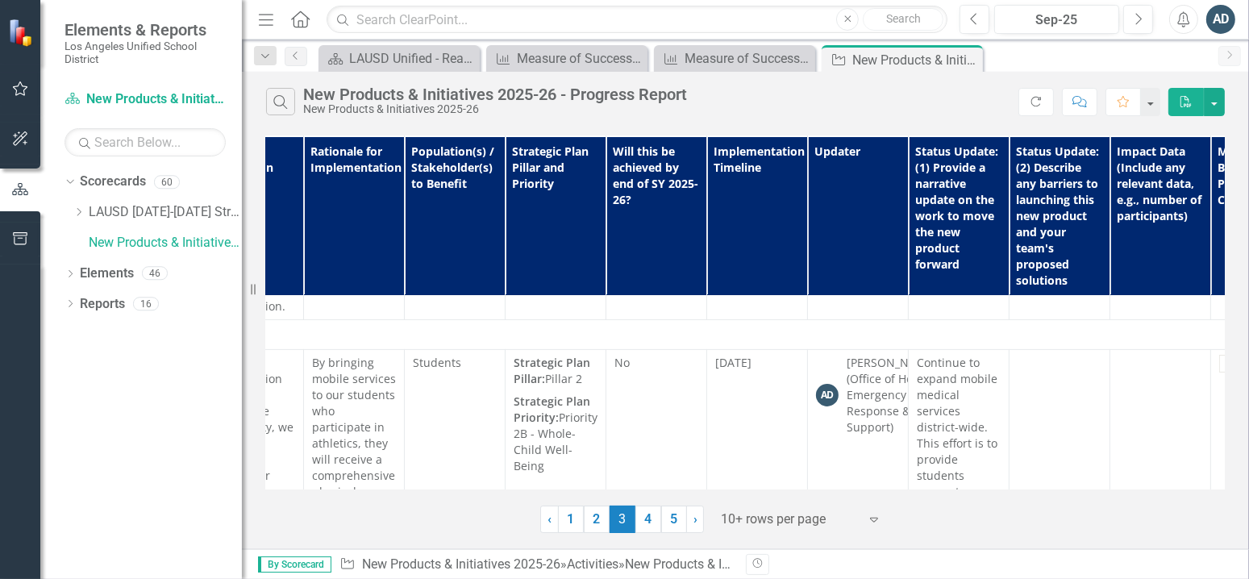
scroll to position [484, 265]
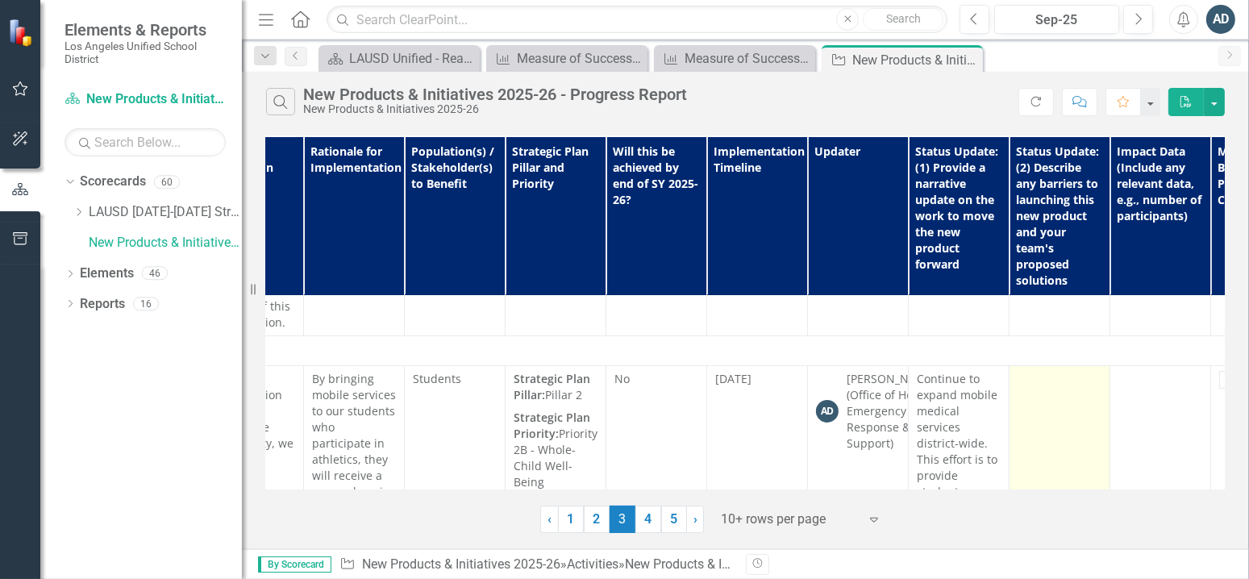
click at [1076, 371] on div at bounding box center [1059, 380] width 84 height 19
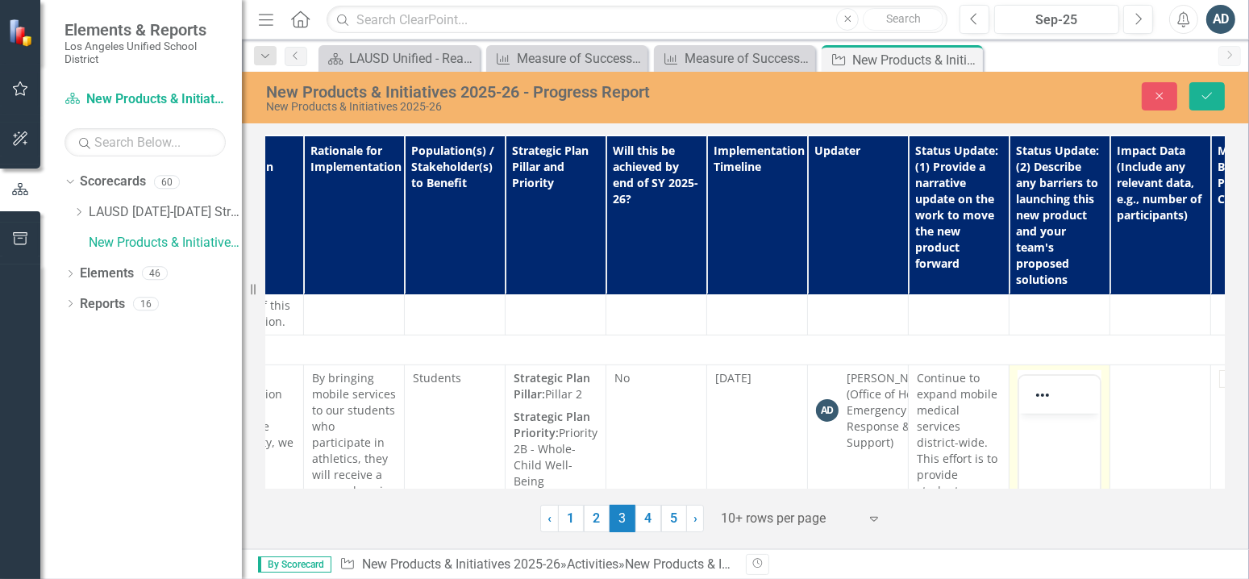
scroll to position [0, 0]
click at [1071, 436] on p "Rich Text Area. Press ALT-0 for help." at bounding box center [1058, 427] width 73 height 19
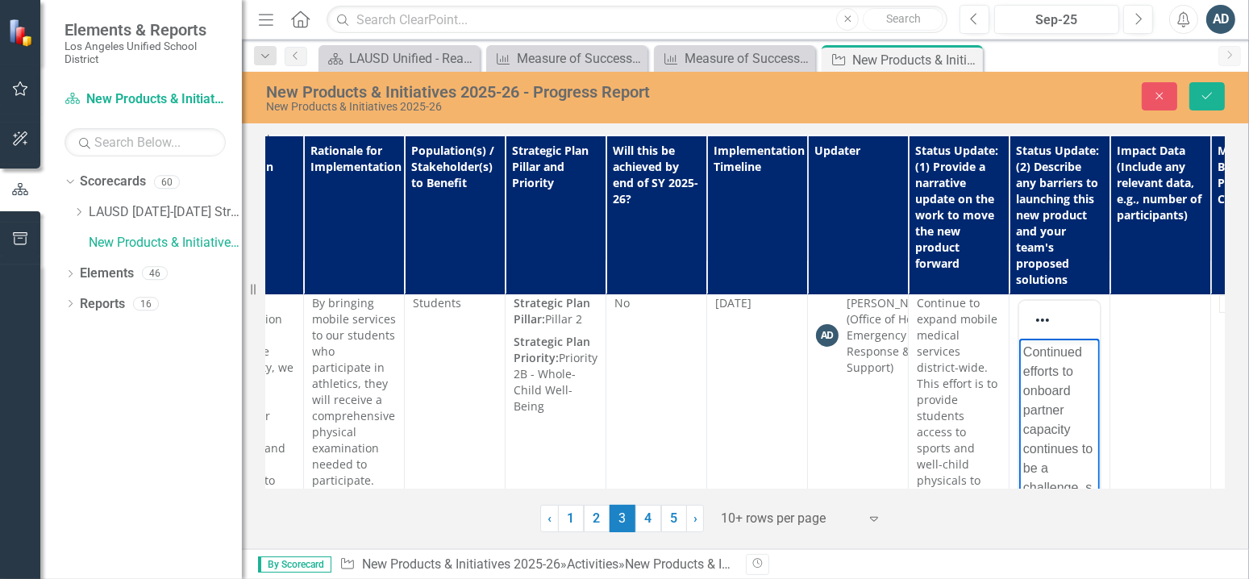
scroll to position [578, 265]
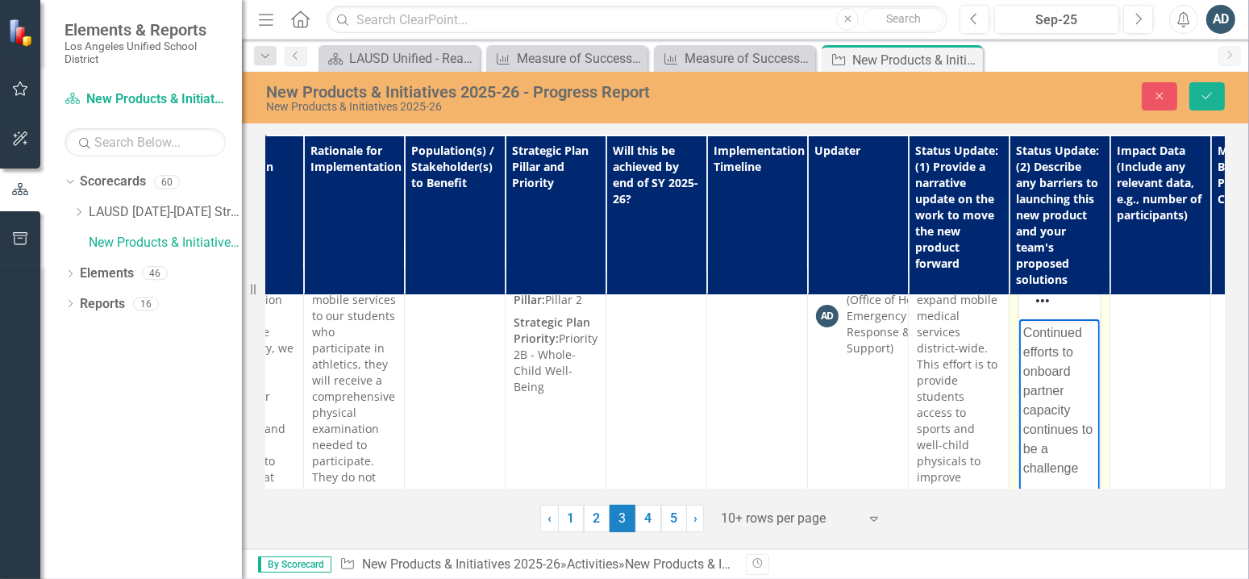
click at [1073, 373] on p "Continued efforts to onboard partner capacity continues to be a challenge" at bounding box center [1058, 400] width 73 height 155
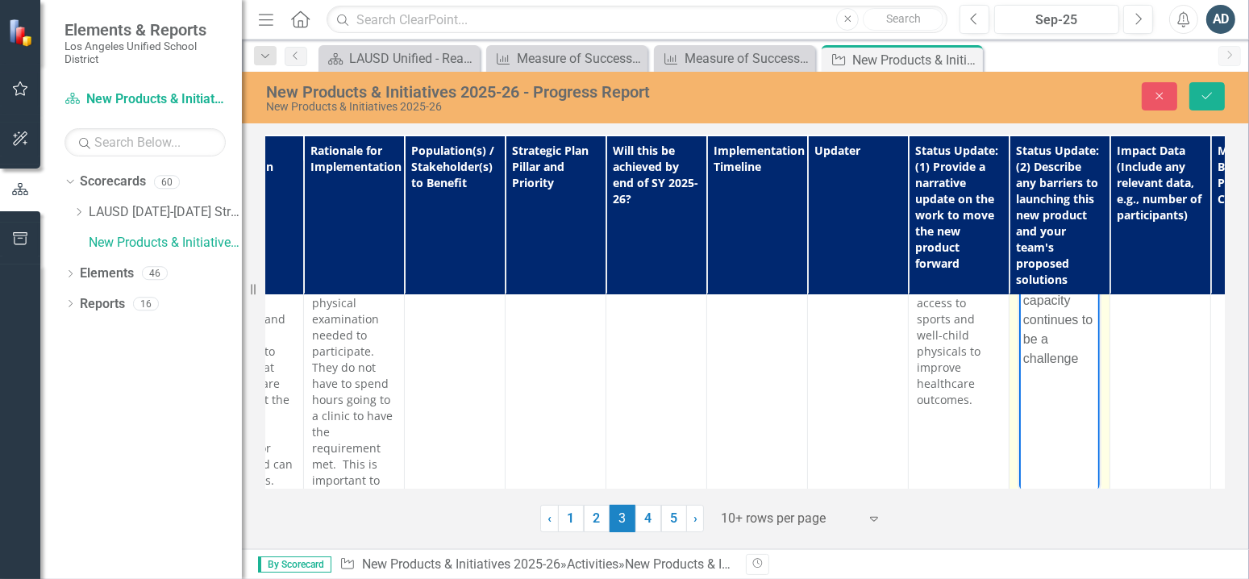
scroll to position [659, 265]
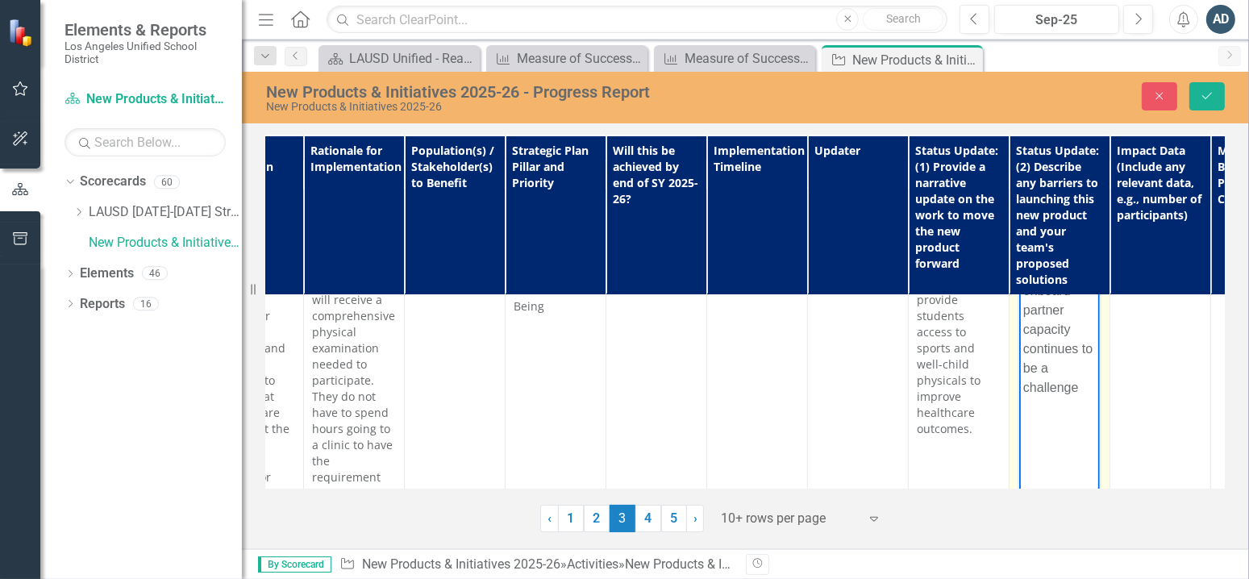
click at [1076, 391] on p "Continued efforts to onboard partner capacity continues to be a challenge" at bounding box center [1058, 320] width 73 height 155
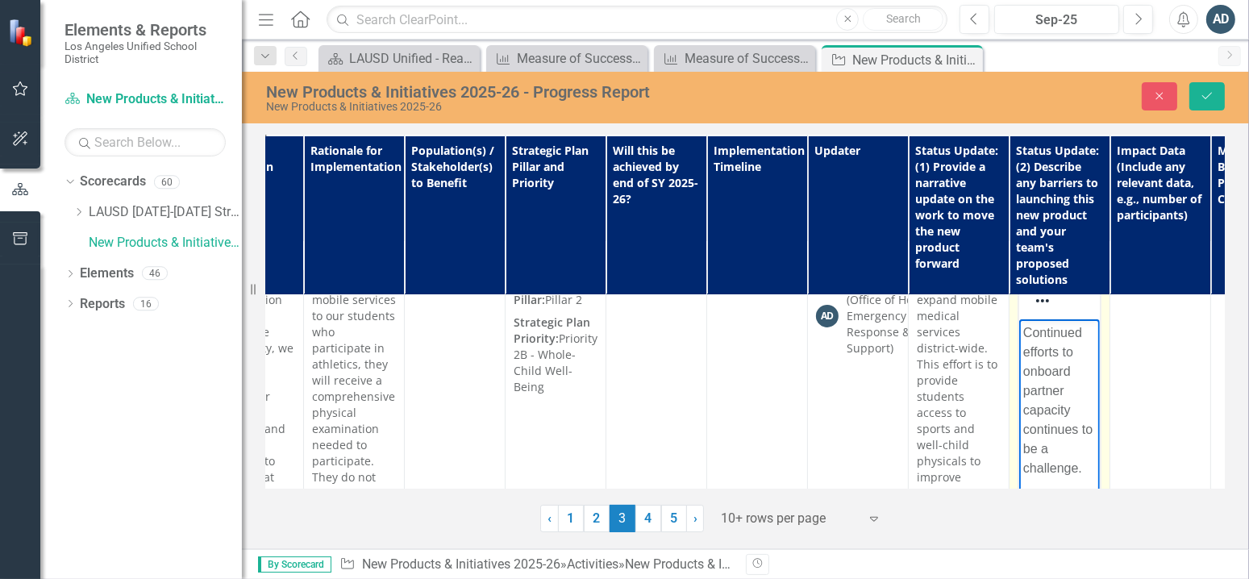
click at [1067, 376] on p "Continued efforts to onboard partner capacity continues to be a challenge." at bounding box center [1058, 400] width 73 height 155
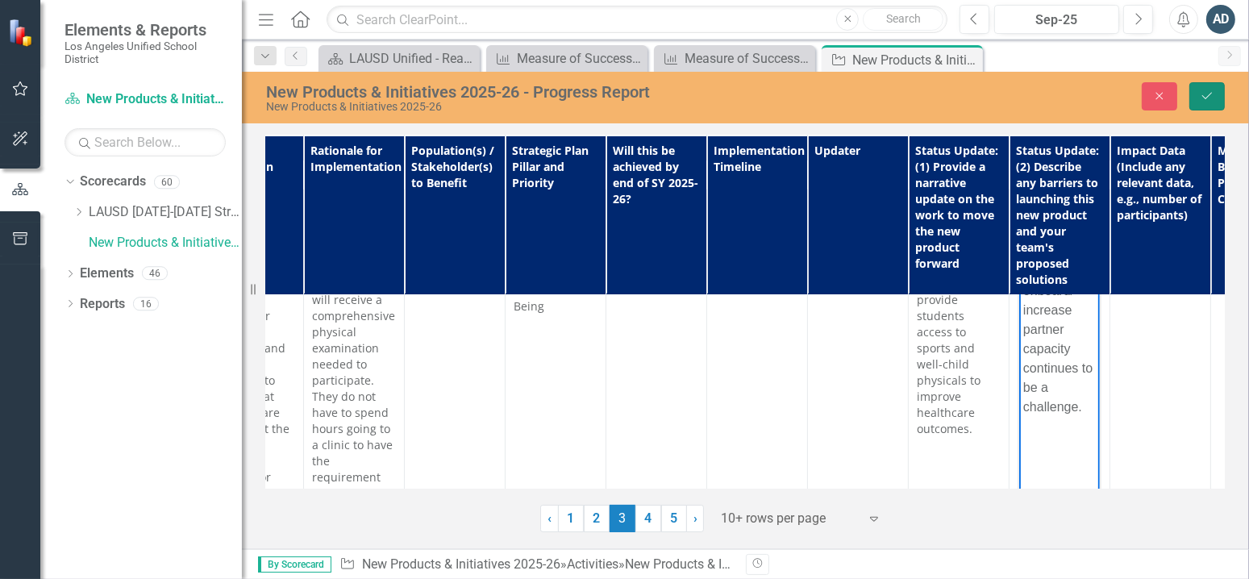
click at [1204, 94] on icon "Save" at bounding box center [1206, 95] width 15 height 11
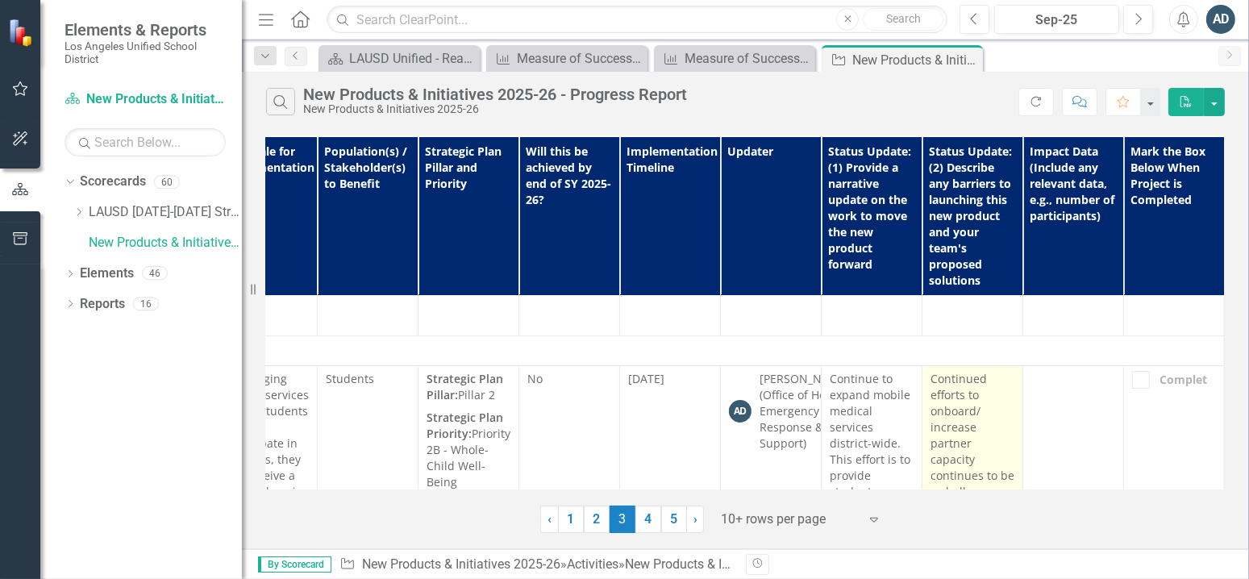
scroll to position [564, 363]
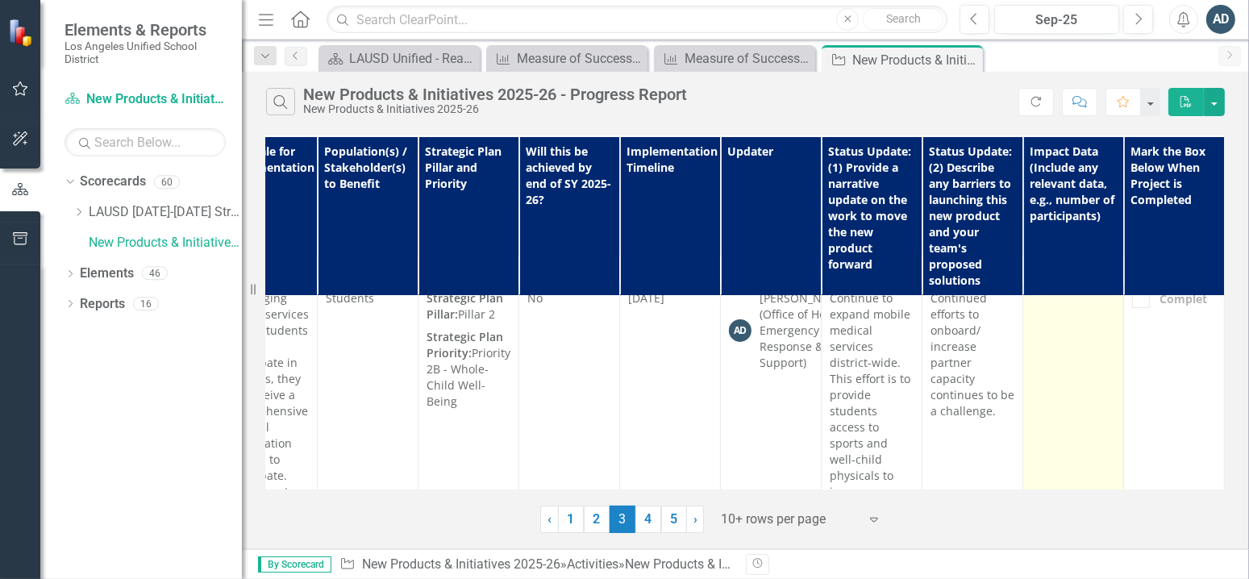
click at [1070, 340] on td at bounding box center [1073, 483] width 101 height 397
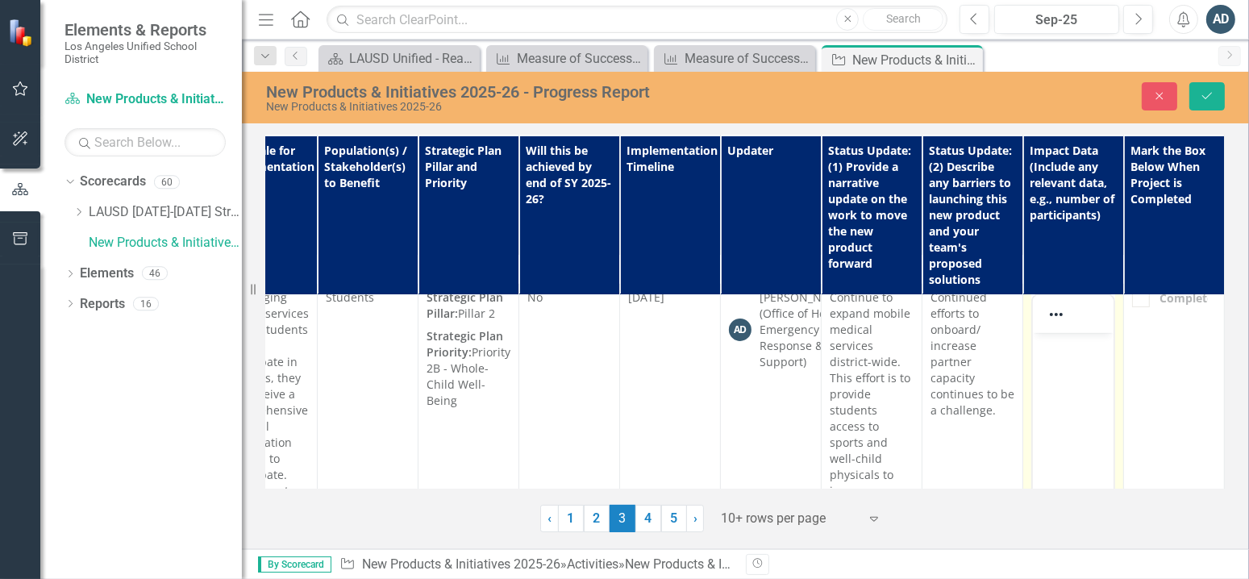
scroll to position [0, 0]
click at [1074, 355] on p "Rich Text Area. Press ALT-0 for help." at bounding box center [1072, 346] width 73 height 19
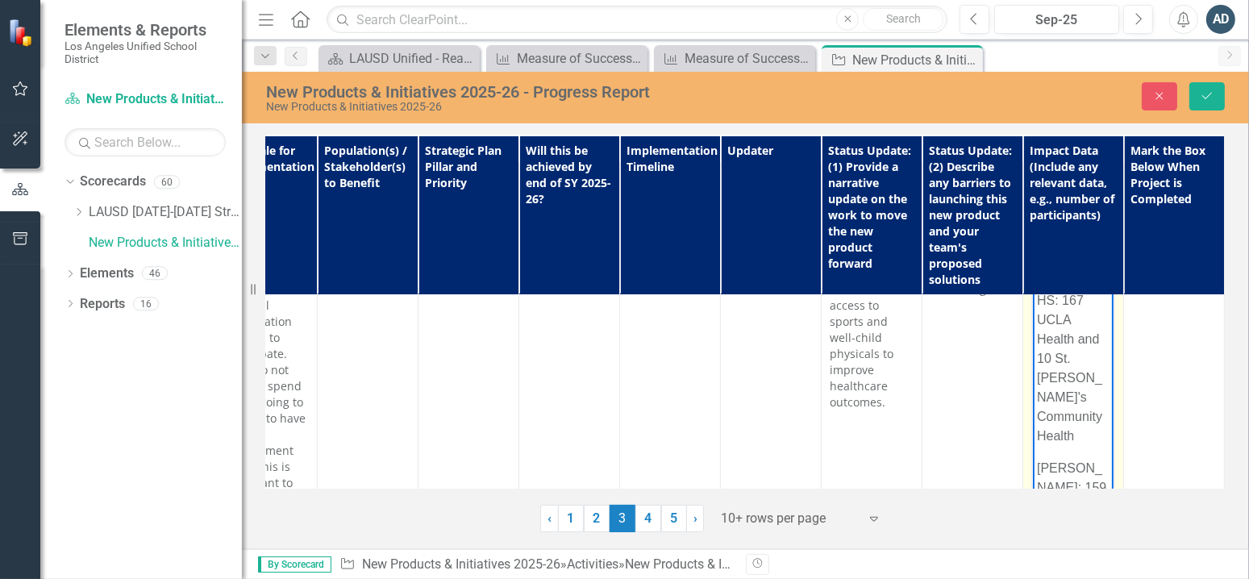
scroll to position [160, 0]
click at [1093, 444] on p "Contreras LC: 159" at bounding box center [1072, 462] width 73 height 39
click at [1087, 365] on p "Gardena HS: 167 UCLA Health and 10 St. John's Community Health" at bounding box center [1072, 420] width 73 height 174
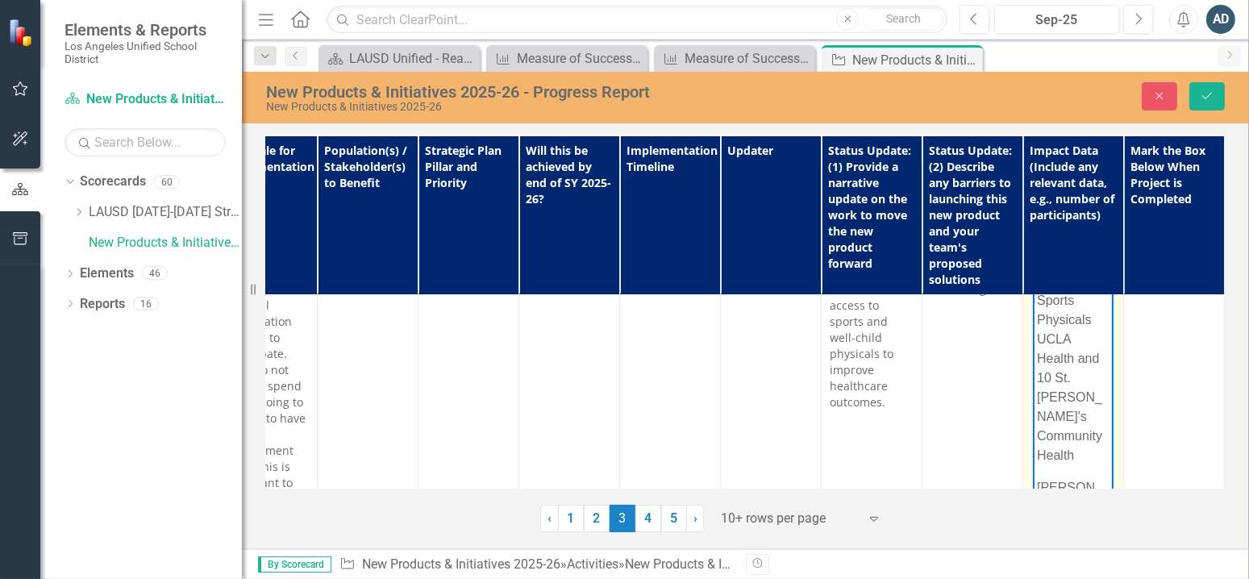
click at [1079, 380] on p "Gardena HS: 167 Sports Physicals UCLA Health and 10 St. John's Community Health" at bounding box center [1072, 358] width 73 height 213
click at [1083, 426] on p "Contreras LC: 159 Sports" at bounding box center [1072, 455] width 73 height 58
click at [1077, 431] on p "Contreras LC: 159 Sports" at bounding box center [1072, 455] width 73 height 58
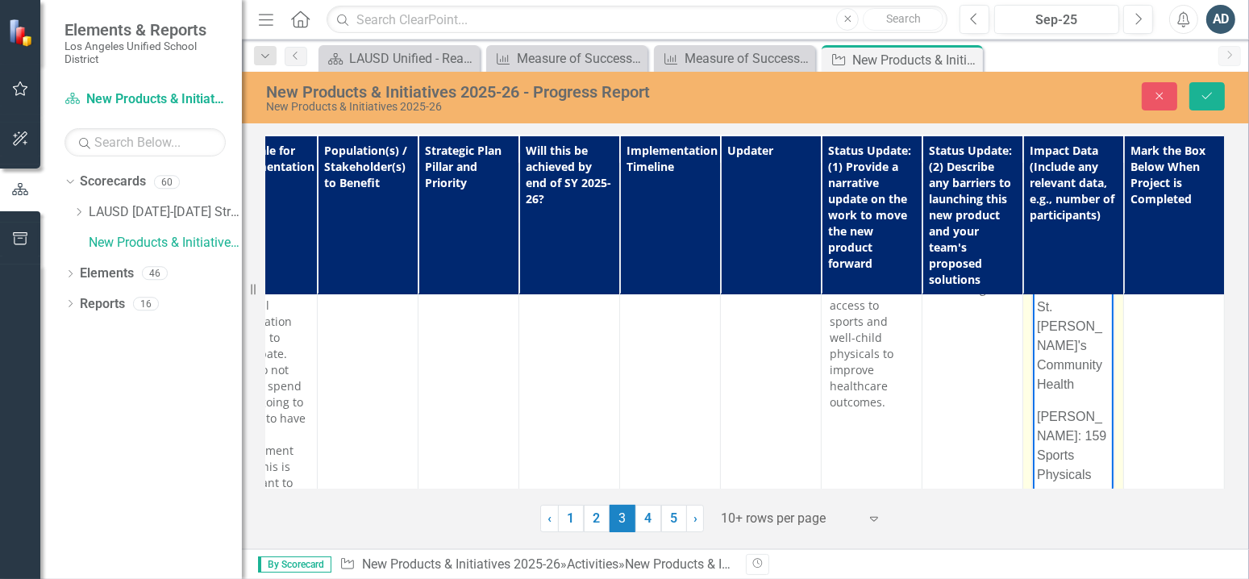
click at [1053, 497] on p "7" at bounding box center [1072, 506] width 73 height 19
click at [1053, 450] on body "LAUSD Health Screening Fair Events: Canoga Park HS: 17 Sports Physicals Gardena…" at bounding box center [1072, 226] width 81 height 614
click at [1087, 459] on p "Contreras LC: 159 Sports Physical and 7" at bounding box center [1072, 467] width 73 height 97
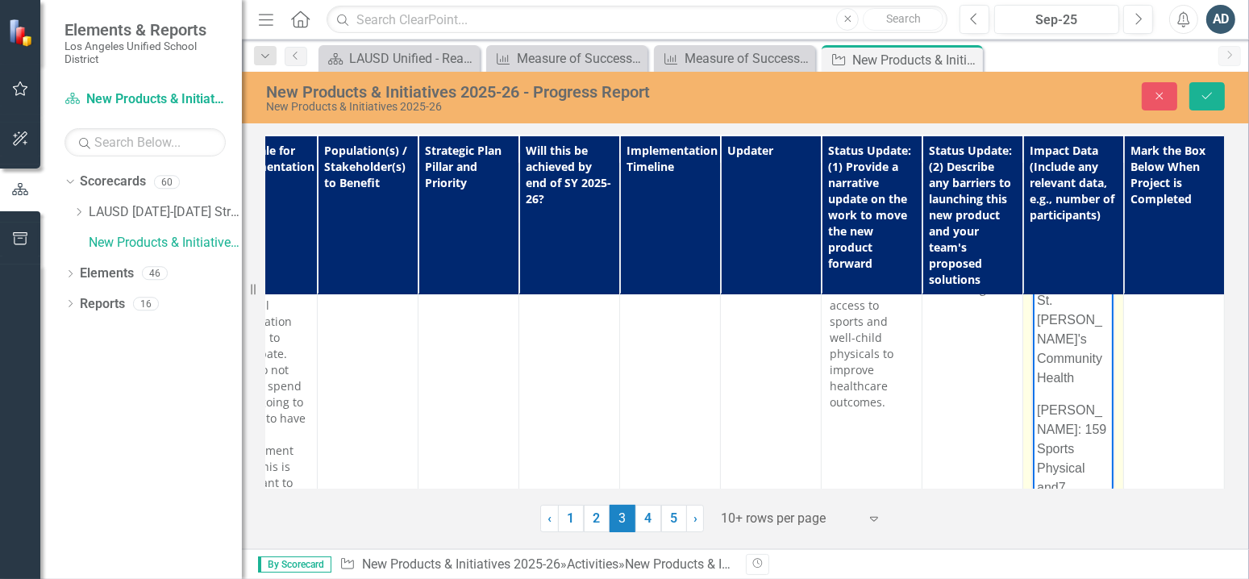
click at [1087, 428] on p "Contreras LC: 159 Sports Physical and 7 wellbeing physicals" at bounding box center [1072, 468] width 73 height 135
click at [1089, 470] on p "Contreras LC: 159 Sports Physicals UCLA Health and 7 wellbeing physicals" at bounding box center [1072, 419] width 73 height 155
click at [1040, 463] on p "Contreras LC: 159 Sports Physicals UCLA Health and 7 wellbeing physicals" at bounding box center [1072, 419] width 73 height 155
click at [1041, 451] on p "Contreras LC: 159 Sports Physicals UCLA Health and 7 wellbeing physicals" at bounding box center [1072, 419] width 73 height 155
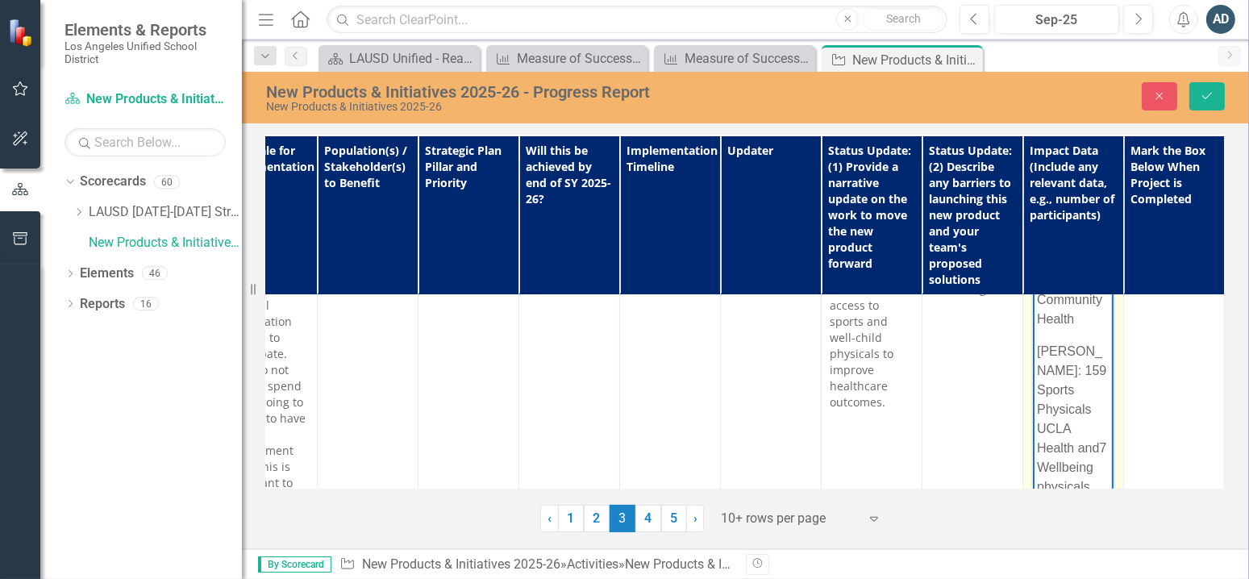
click at [1041, 465] on p "Contreras LC: 159 Sports Physicals UCLA Health and 7 Wellbeing physicals" at bounding box center [1072, 419] width 73 height 155
click at [1091, 464] on p "Contreras LC: 159 Sports Physicals UCLA Health and 7 Wellbeing Physicals" at bounding box center [1072, 419] width 73 height 155
click at [1199, 83] on button "Save" at bounding box center [1206, 96] width 35 height 28
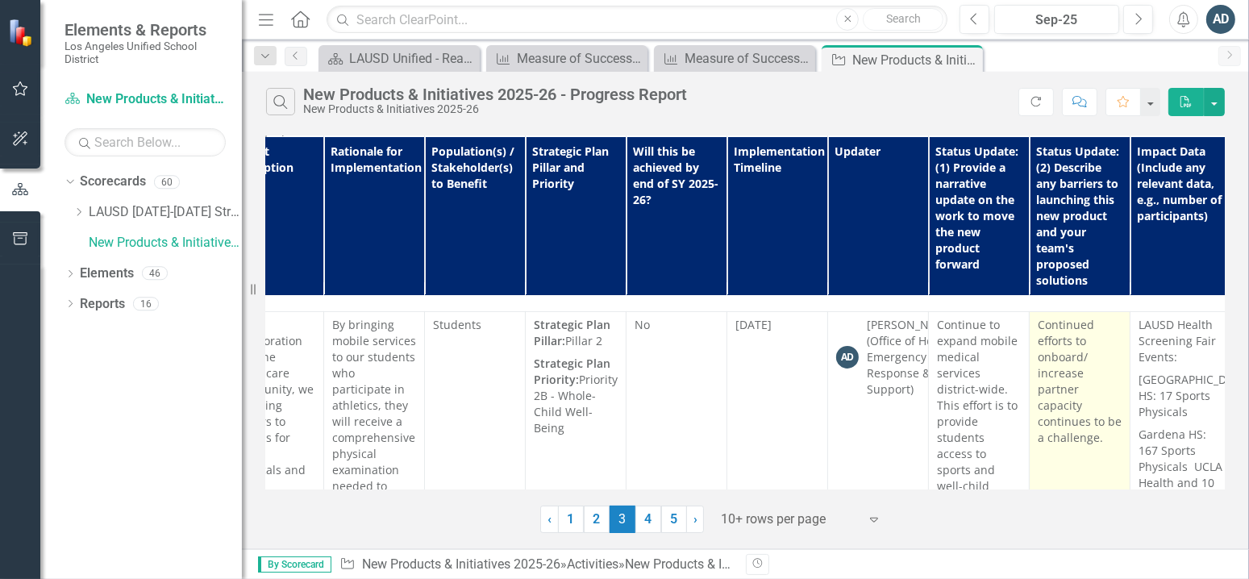
scroll to position [564, 245]
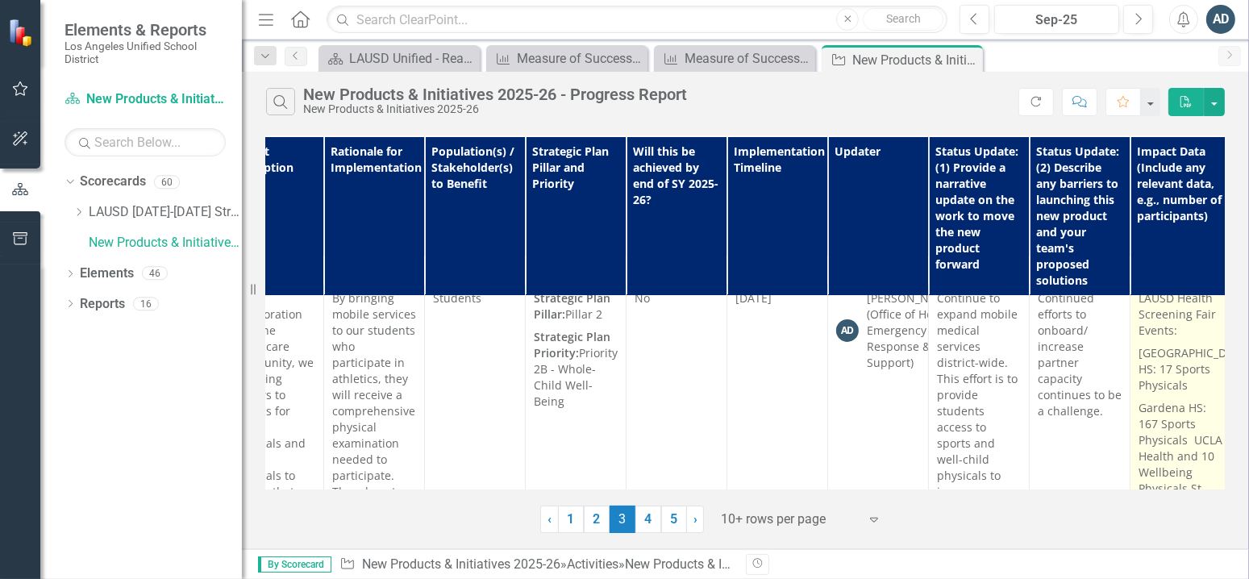
click at [1182, 355] on p "Canoga Park HS: 17 Sports Physicals" at bounding box center [1180, 369] width 84 height 55
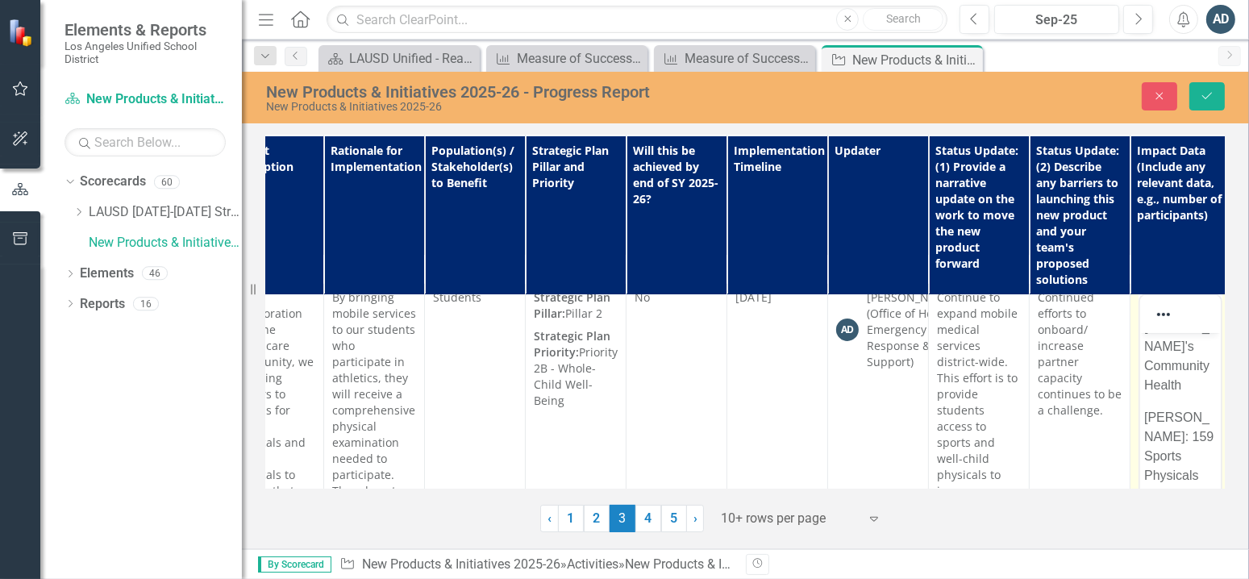
scroll to position [416, 0]
click at [1211, 105] on button "Save" at bounding box center [1206, 96] width 35 height 28
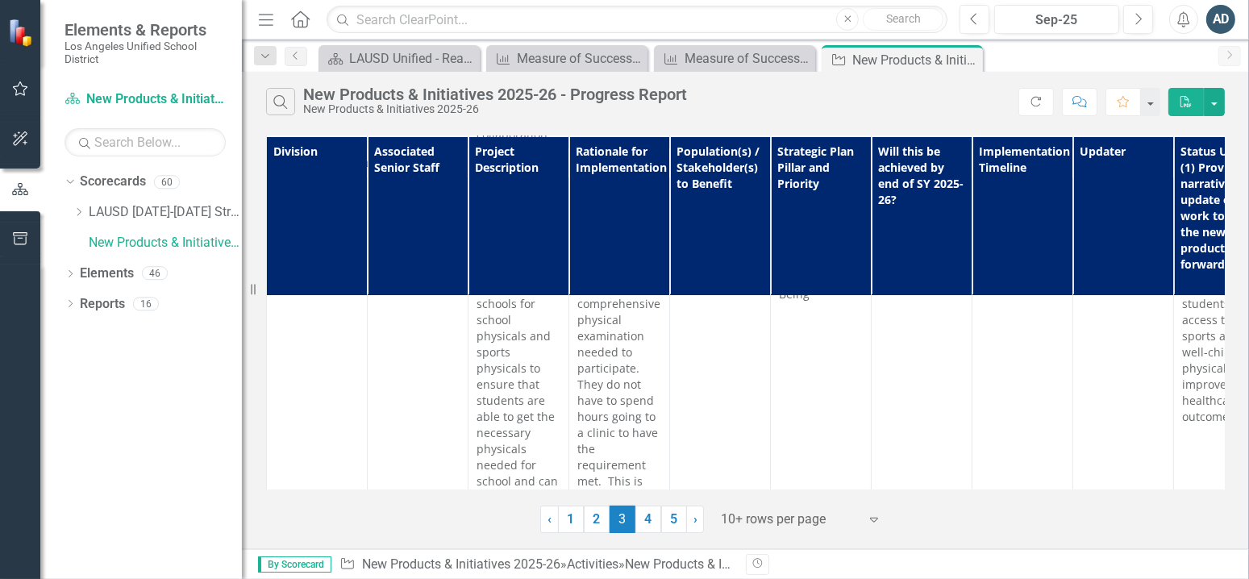
scroll to position [645, 0]
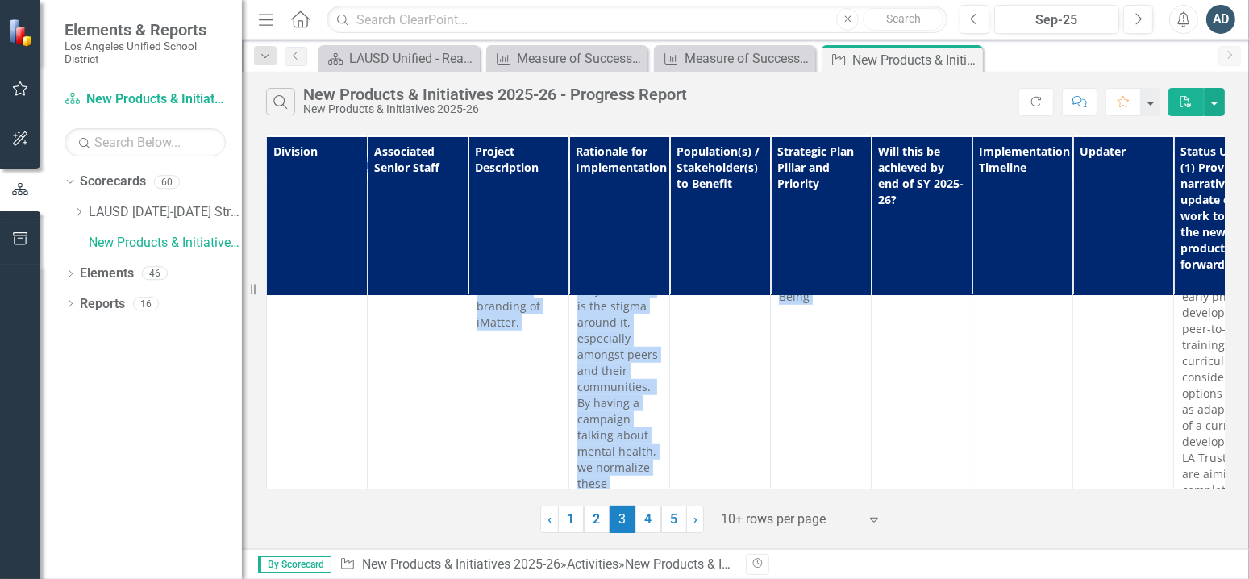
drag, startPoint x: 887, startPoint y: 476, endPoint x: 933, endPoint y: 483, distance: 47.2
click at [933, 483] on div "Division Associated Senior Staff Project Description Rationale for Implementati…" at bounding box center [745, 312] width 958 height 353
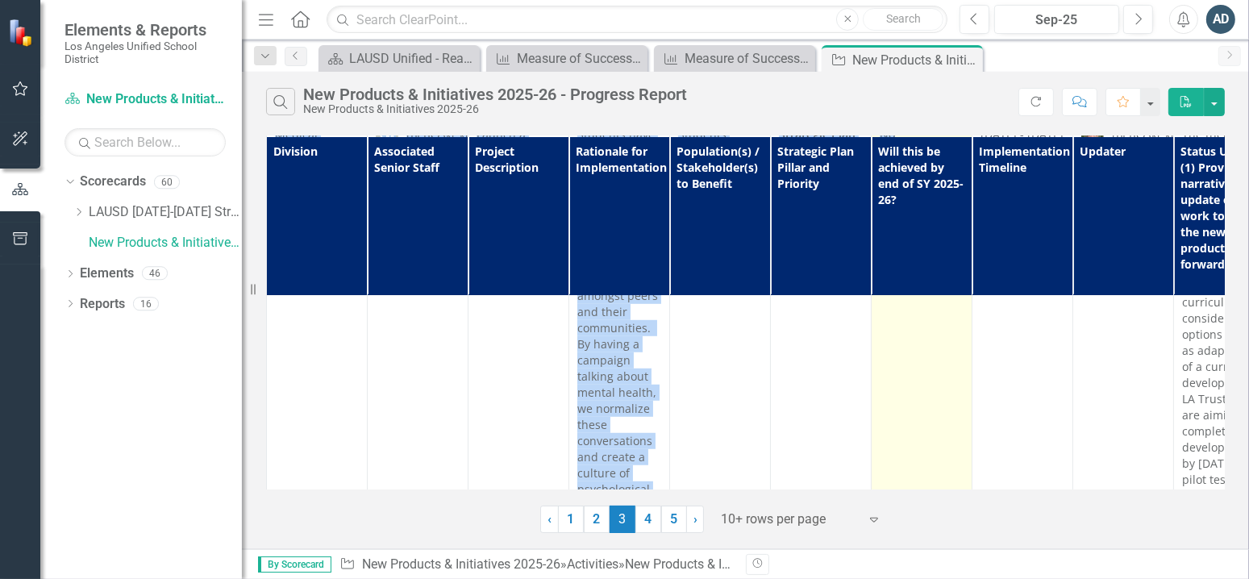
click at [931, 409] on td "No" at bounding box center [921, 328] width 101 height 413
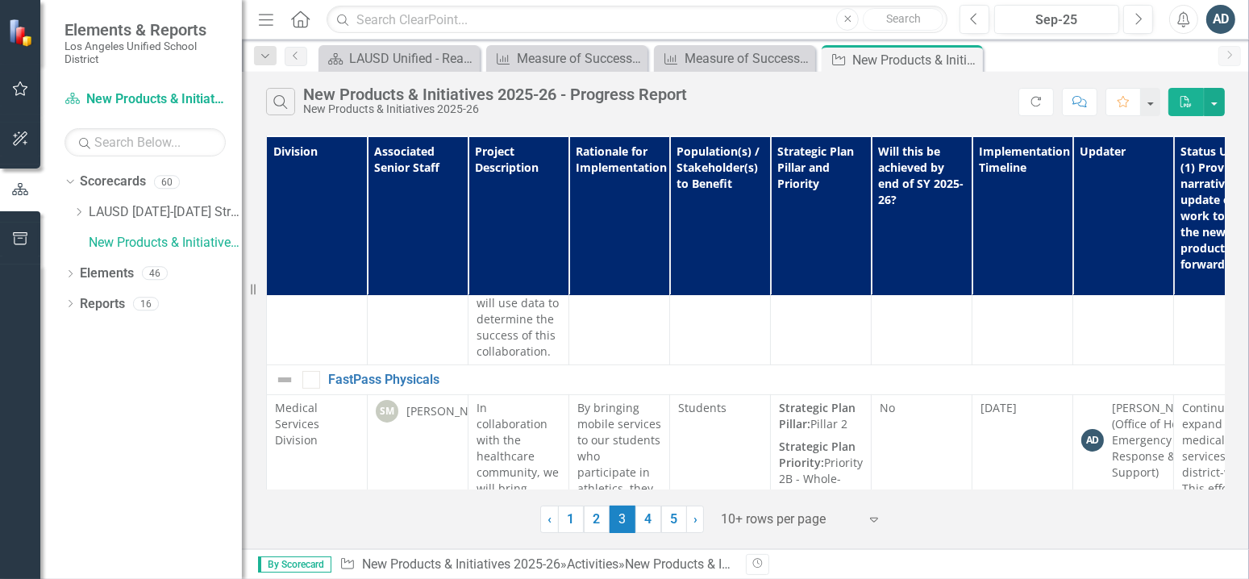
scroll to position [449, 0]
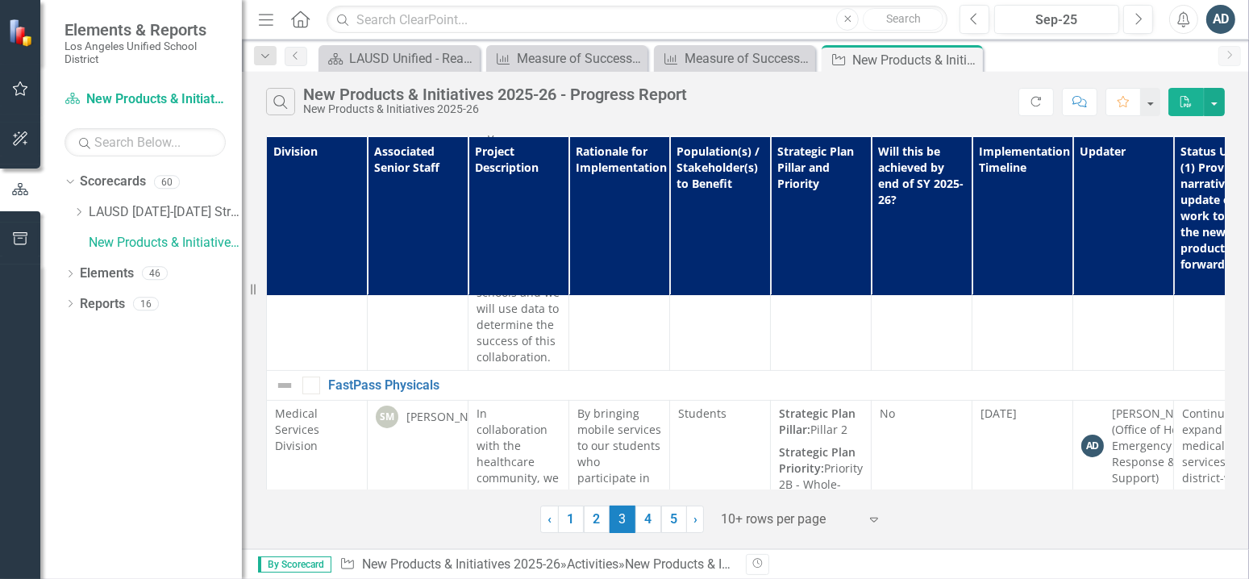
click at [1182, 94] on button "PDF" at bounding box center [1185, 102] width 35 height 28
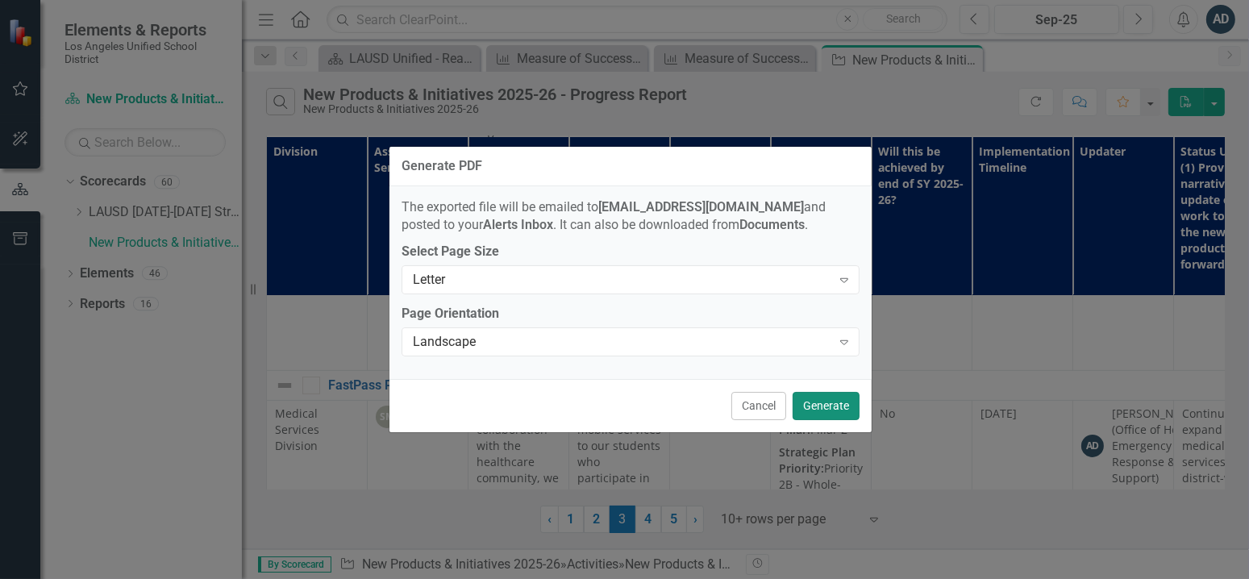
click at [812, 409] on button "Generate" at bounding box center [825, 406] width 67 height 28
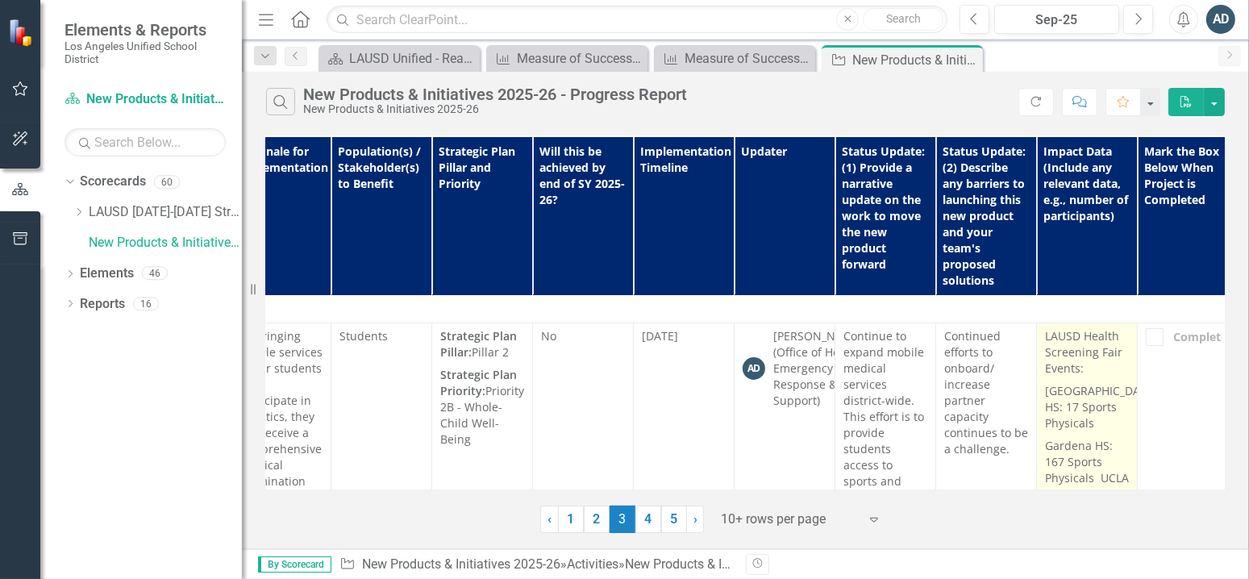
scroll to position [564, 339]
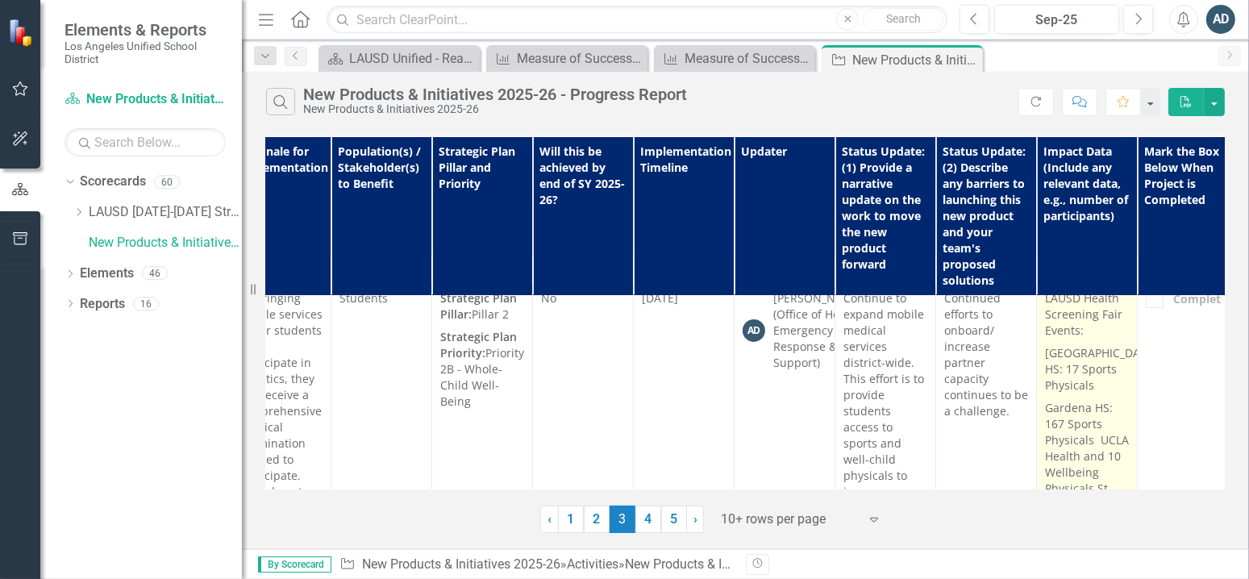
click at [1084, 411] on p "Gardena HS: 167 Sports Physicals UCLA Health and 10 Wellbeing Physicals St. Joh…" at bounding box center [1087, 473] width 84 height 152
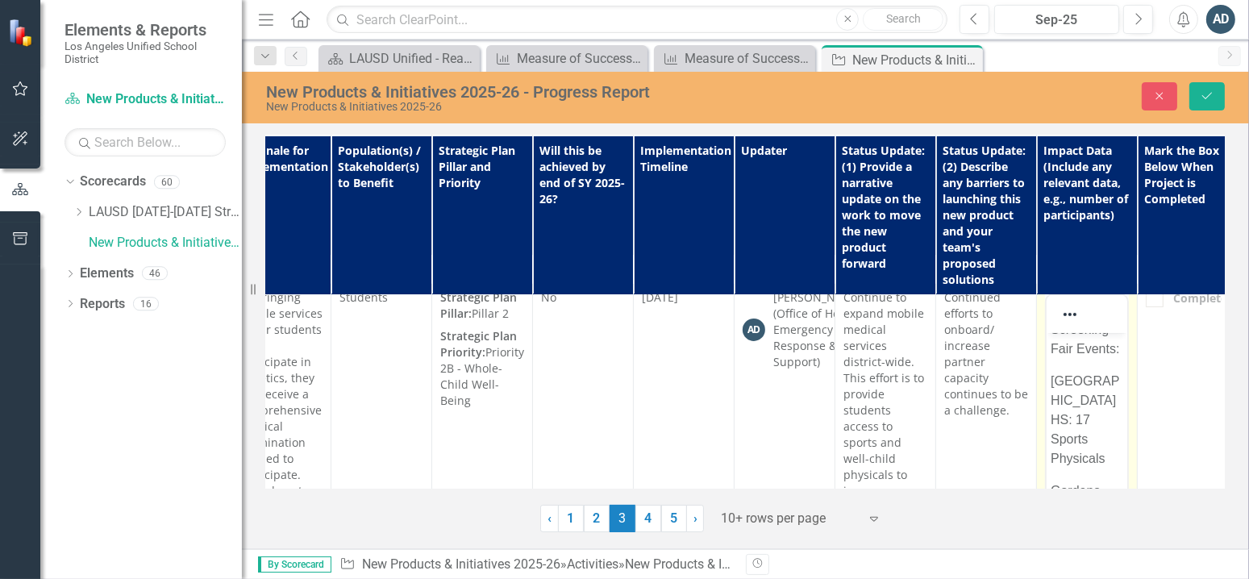
scroll to position [81, 0]
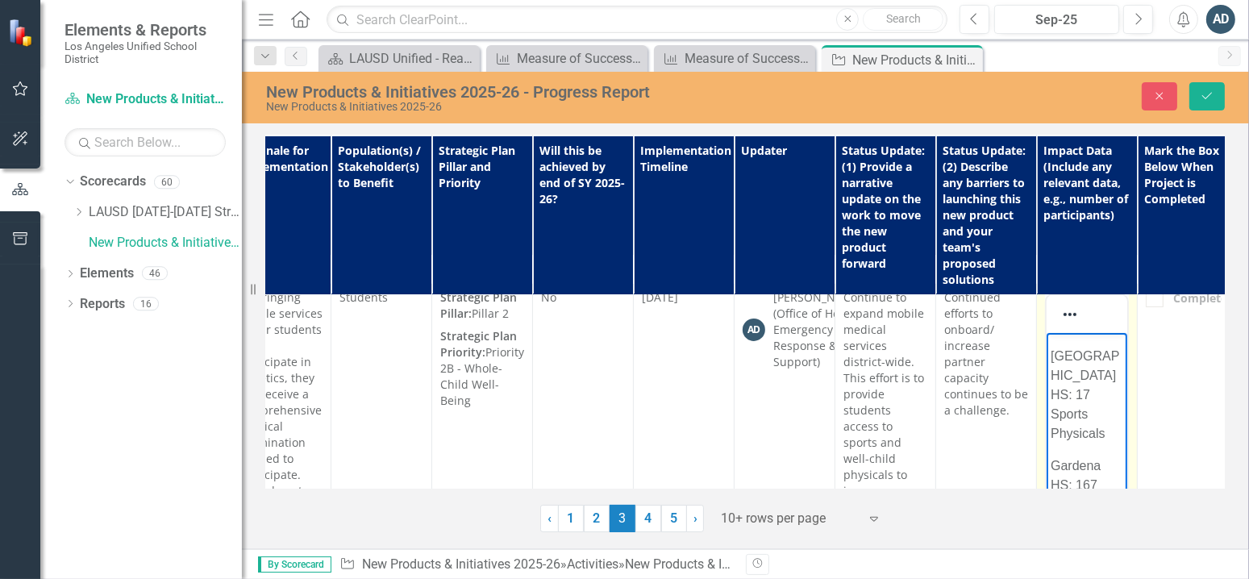
click at [1107, 436] on p "Canoga Park HS: 17 Sports Physicals" at bounding box center [1085, 395] width 73 height 97
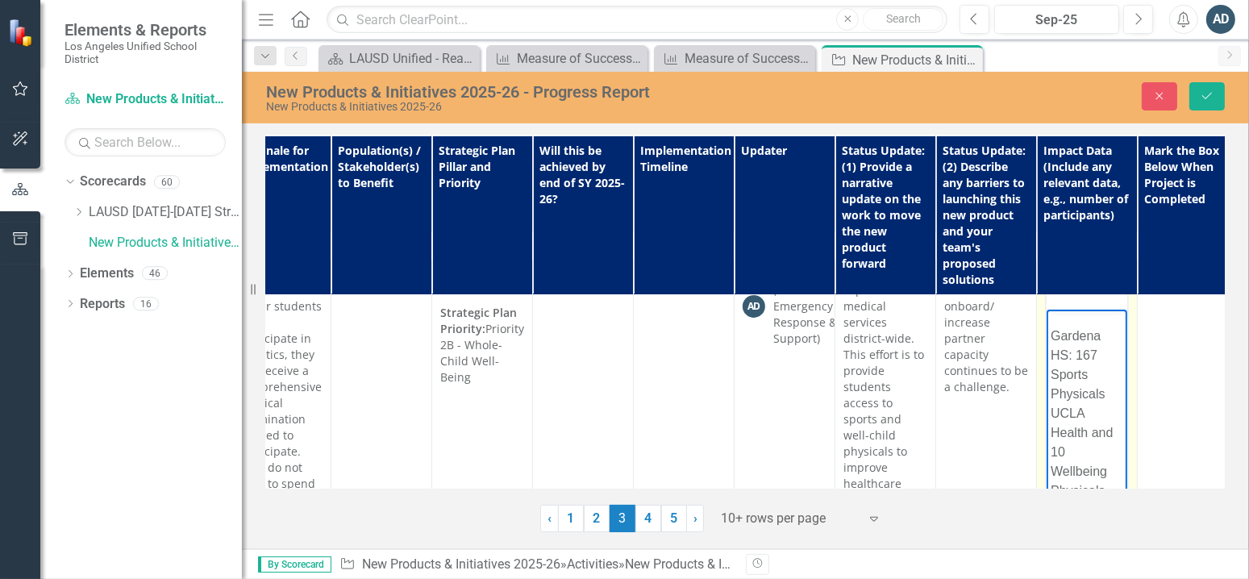
scroll to position [322, 0]
click at [1050, 354] on p "Gardena HS: 167 Sports Physicals UCLA Health and 10 Wellbeing Physicals St. Joh…" at bounding box center [1085, 423] width 73 height 271
click at [1054, 448] on p "Gardena HS: 167 Sports Physicals with UCLA Health and 10 Wellbeing Physicals St…" at bounding box center [1085, 423] width 73 height 271
click at [1050, 448] on p "Gardena HS: 167 Sports Physicals with UCLA Health and 10 Wellbeing Physicals St…" at bounding box center [1085, 423] width 73 height 271
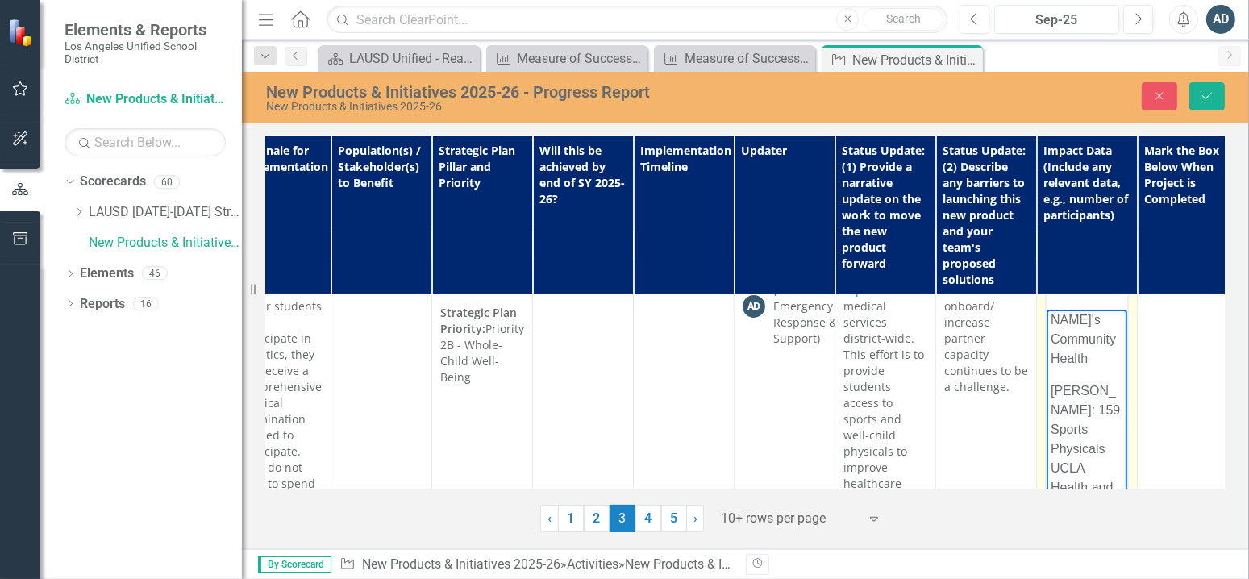
click at [1053, 430] on p "Contreras LC: 159 Sports Physicals UCLA Health and 7 Wellbeing Physicals St. Jo…" at bounding box center [1085, 506] width 73 height 251
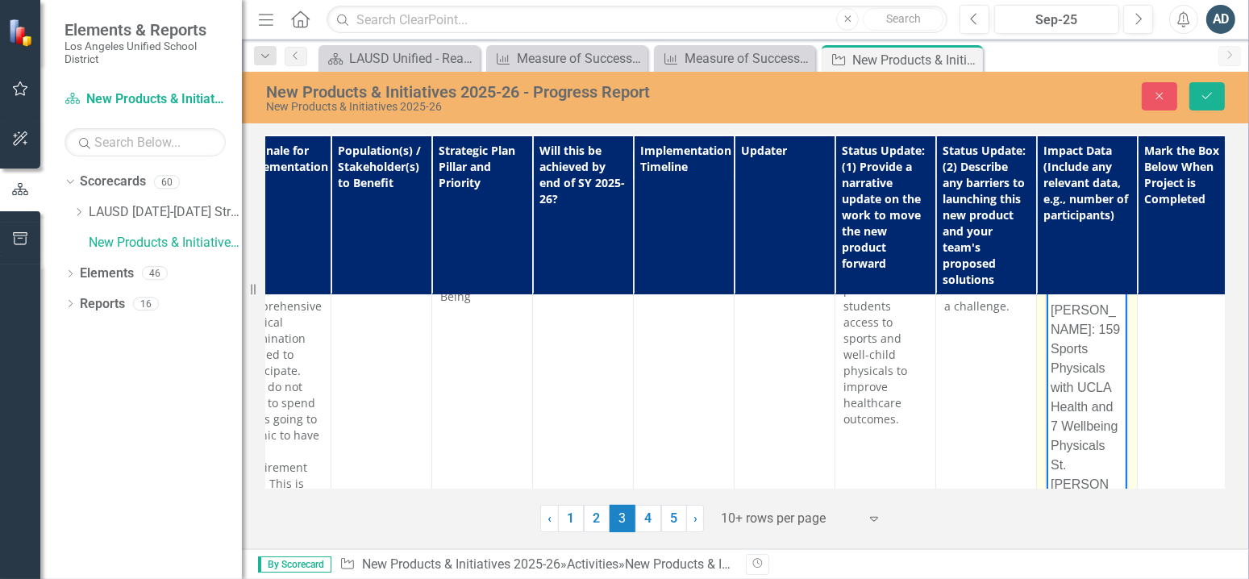
click at [1051, 440] on p "Contreras LC: 159 Sports Physicals with UCLA Health and 7 Wellbeing Physicals S…" at bounding box center [1085, 426] width 73 height 251
click at [1207, 92] on icon "Save" at bounding box center [1206, 95] width 15 height 11
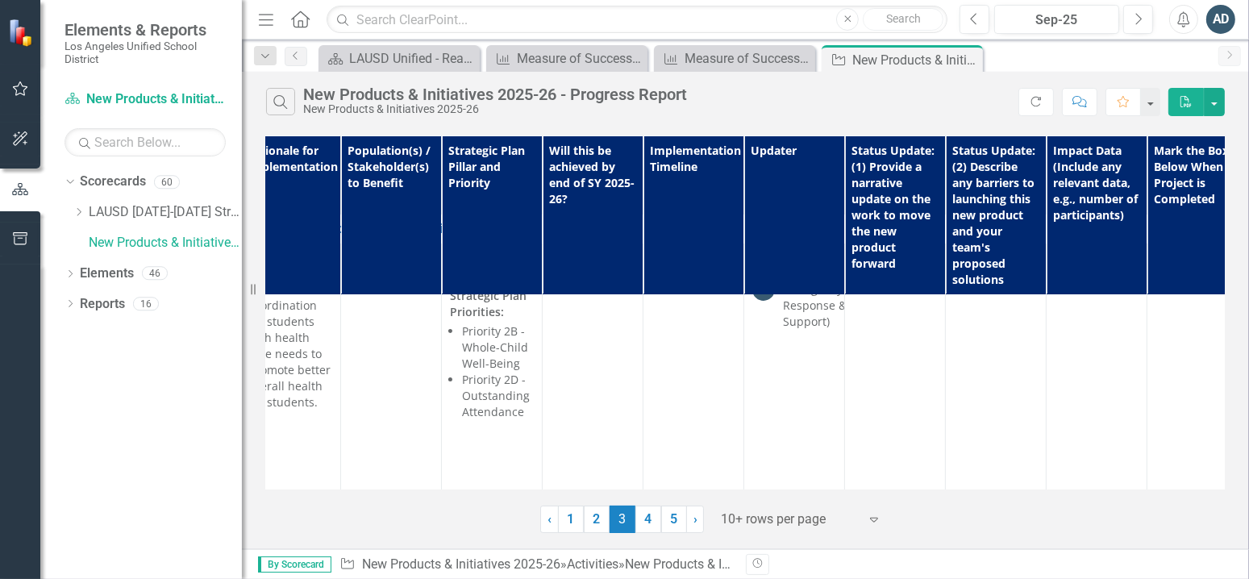
scroll to position [81, 329]
click at [1185, 106] on icon "PDF" at bounding box center [1185, 101] width 15 height 11
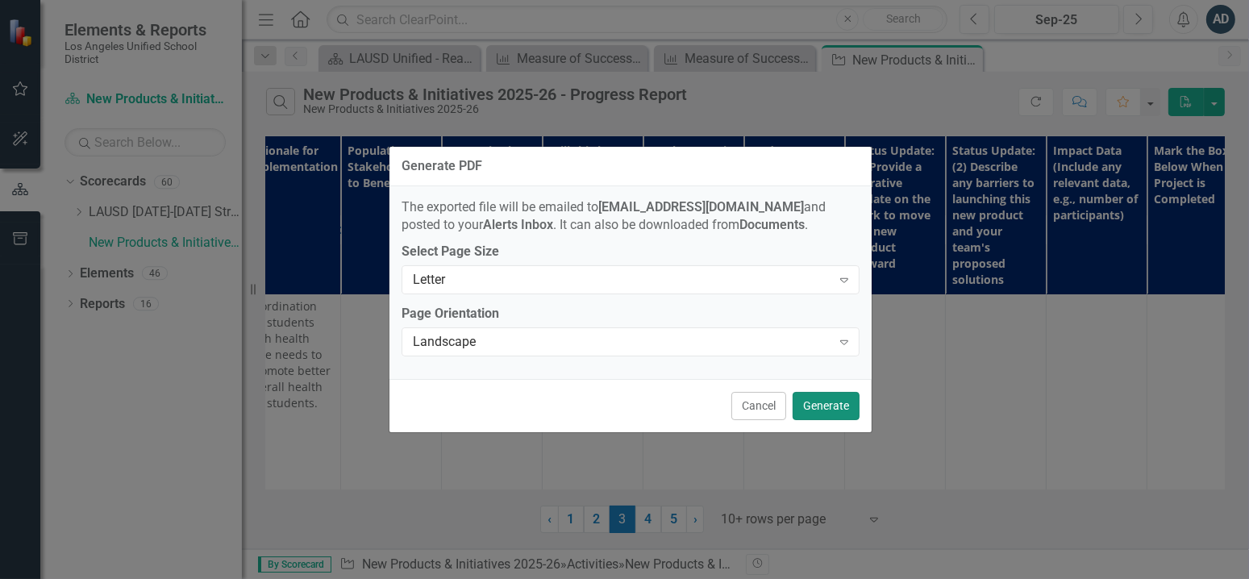
click at [816, 398] on button "Generate" at bounding box center [825, 406] width 67 height 28
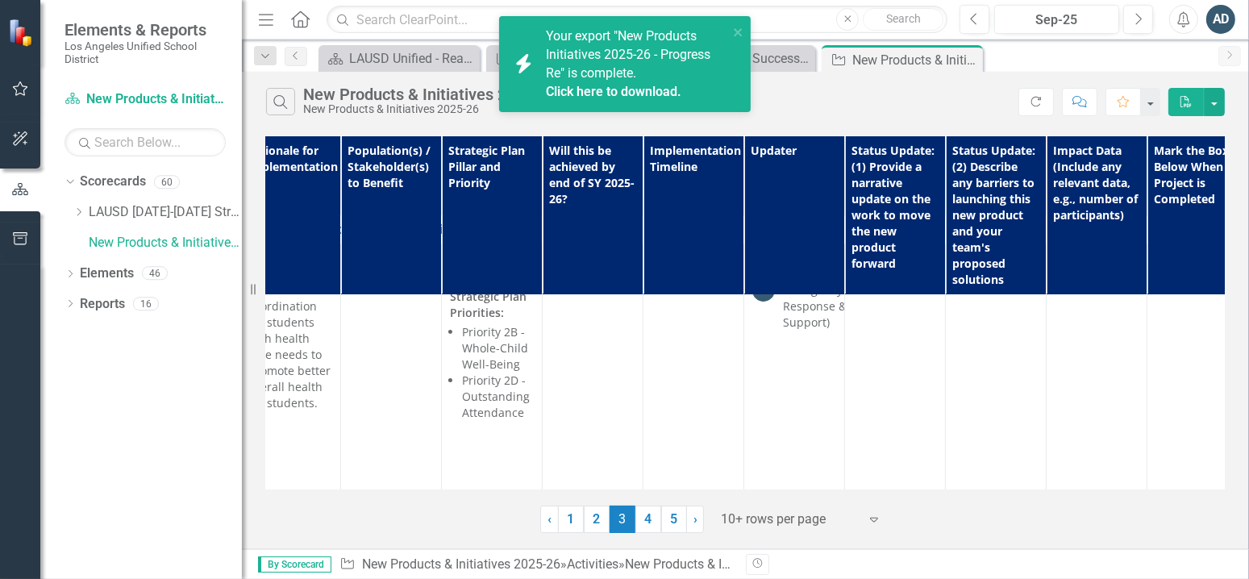
click at [584, 85] on link "Click here to download." at bounding box center [613, 91] width 135 height 15
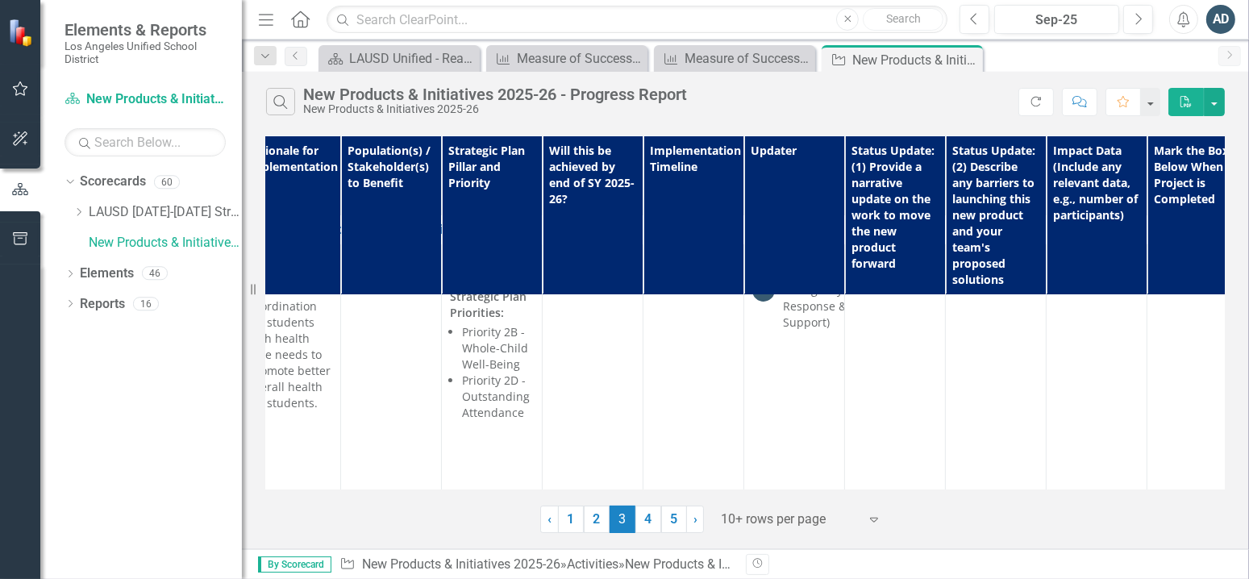
click at [1182, 100] on icon "PDF" at bounding box center [1185, 101] width 15 height 11
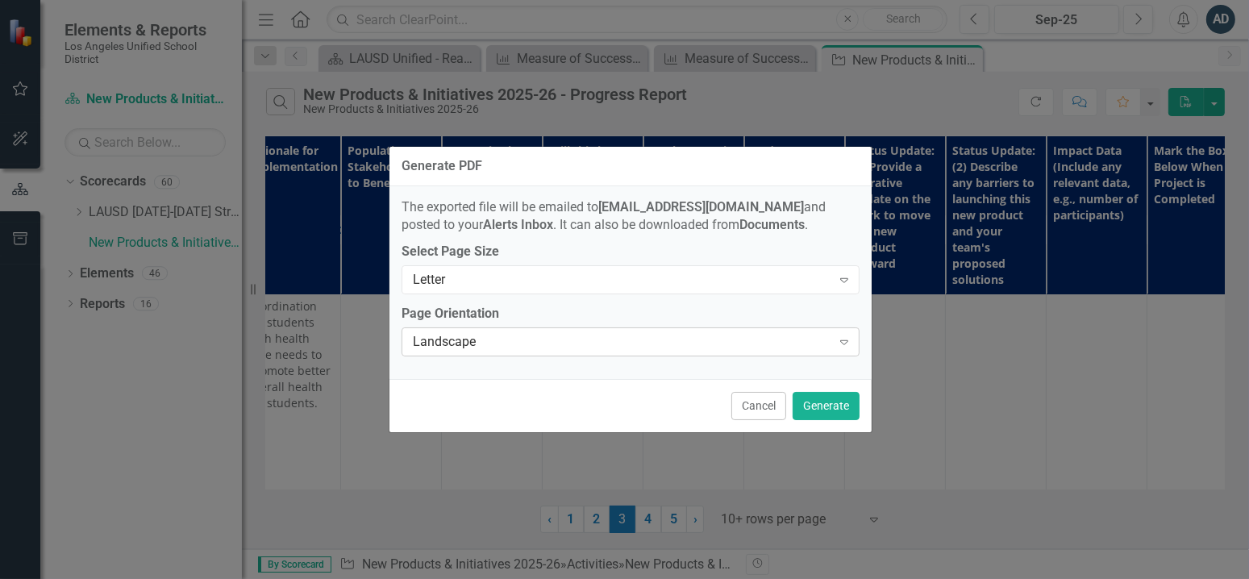
click at [751, 334] on div "Landscape" at bounding box center [622, 342] width 418 height 19
click at [776, 233] on div "The exported file will be emailed to [EMAIL_ADDRESS][DOMAIN_NAME] and posted to…" at bounding box center [630, 282] width 482 height 193
click at [708, 275] on div "Letter" at bounding box center [622, 280] width 418 height 19
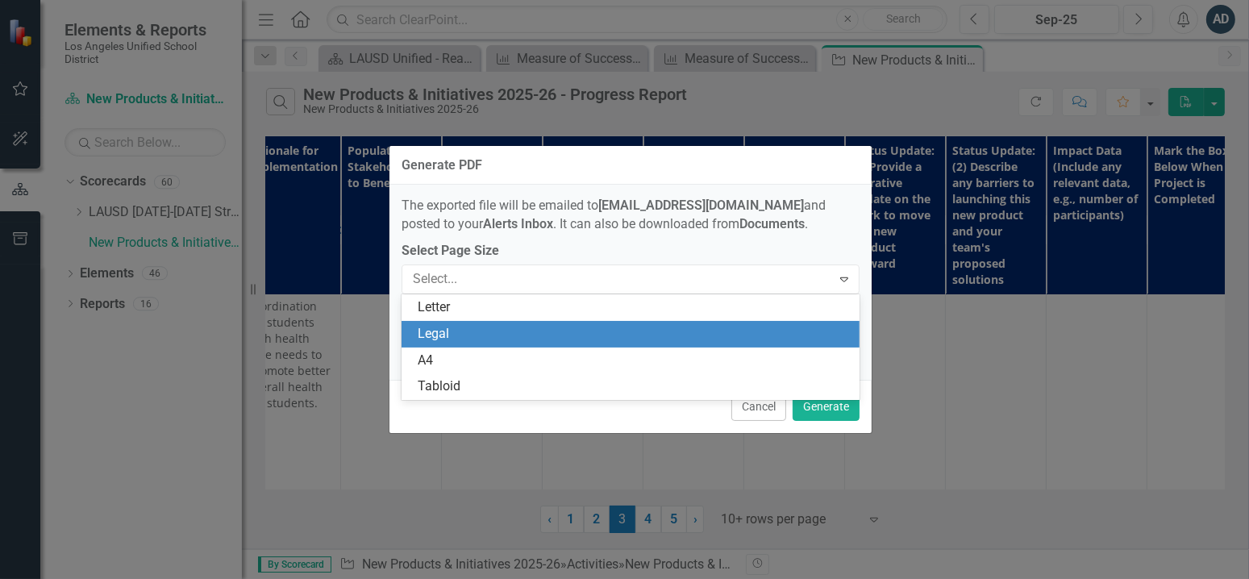
click at [614, 322] on div "Legal" at bounding box center [630, 334] width 458 height 27
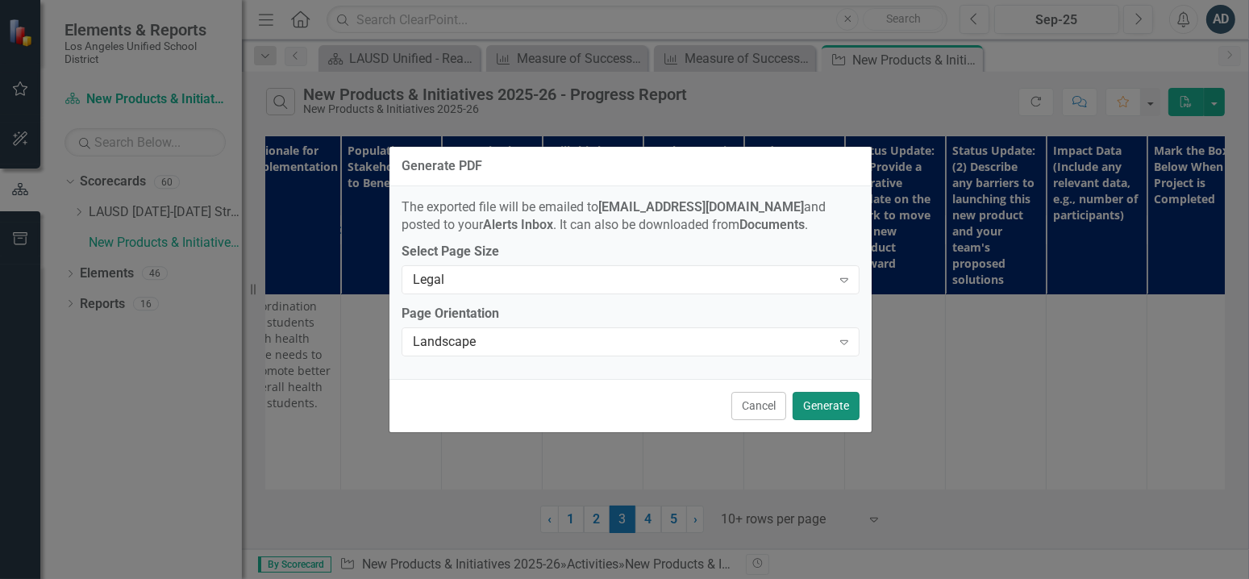
click at [850, 410] on button "Generate" at bounding box center [825, 406] width 67 height 28
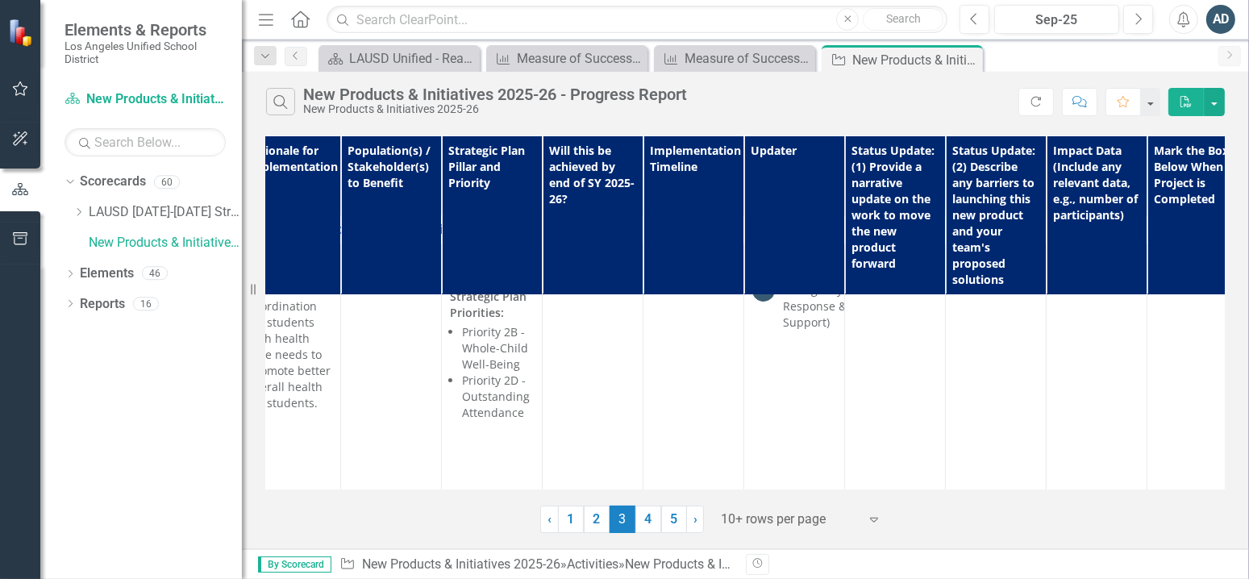
click at [762, 120] on div "Search New Products & Initiatives 2025-26 - Progress Report New Products & Init…" at bounding box center [745, 98] width 1007 height 52
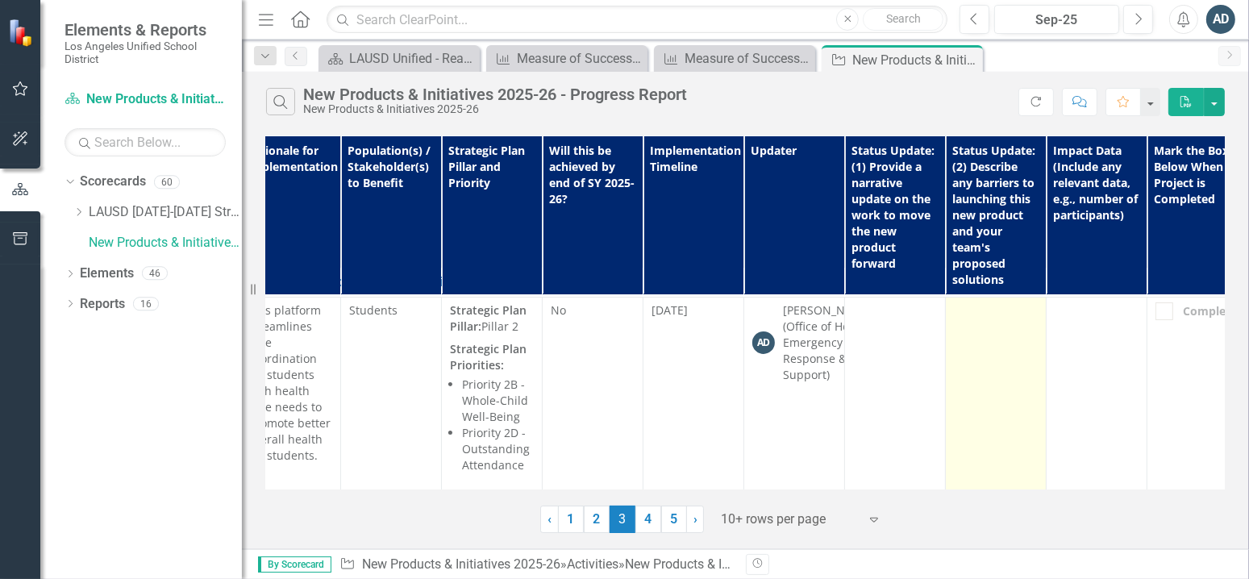
scroll to position [0, 329]
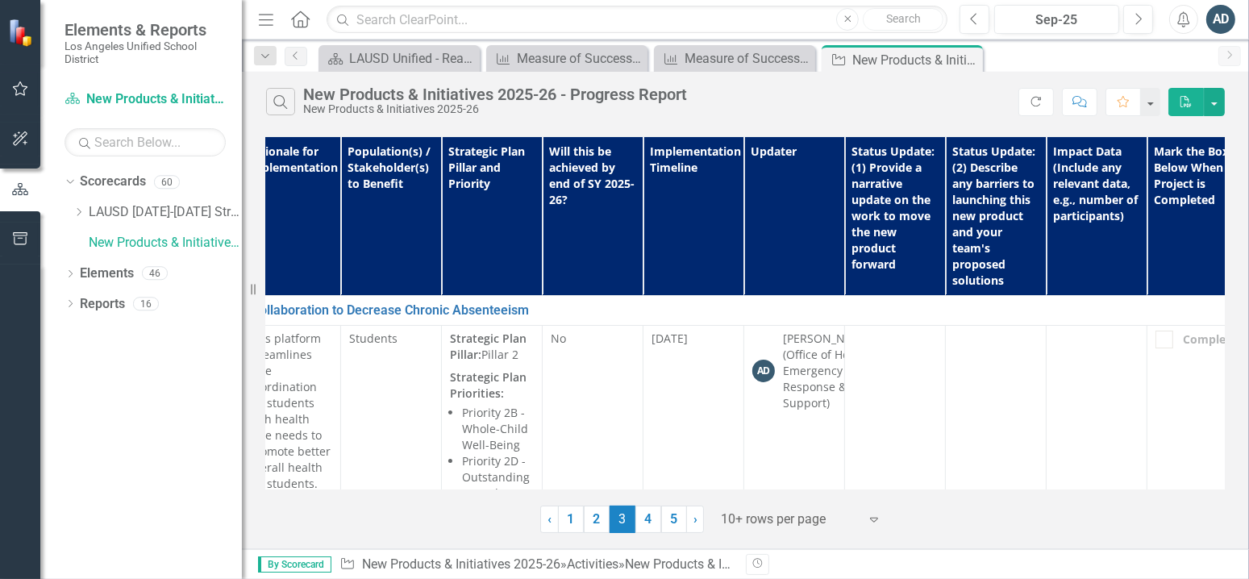
click at [1183, 94] on button "PDF" at bounding box center [1185, 102] width 35 height 28
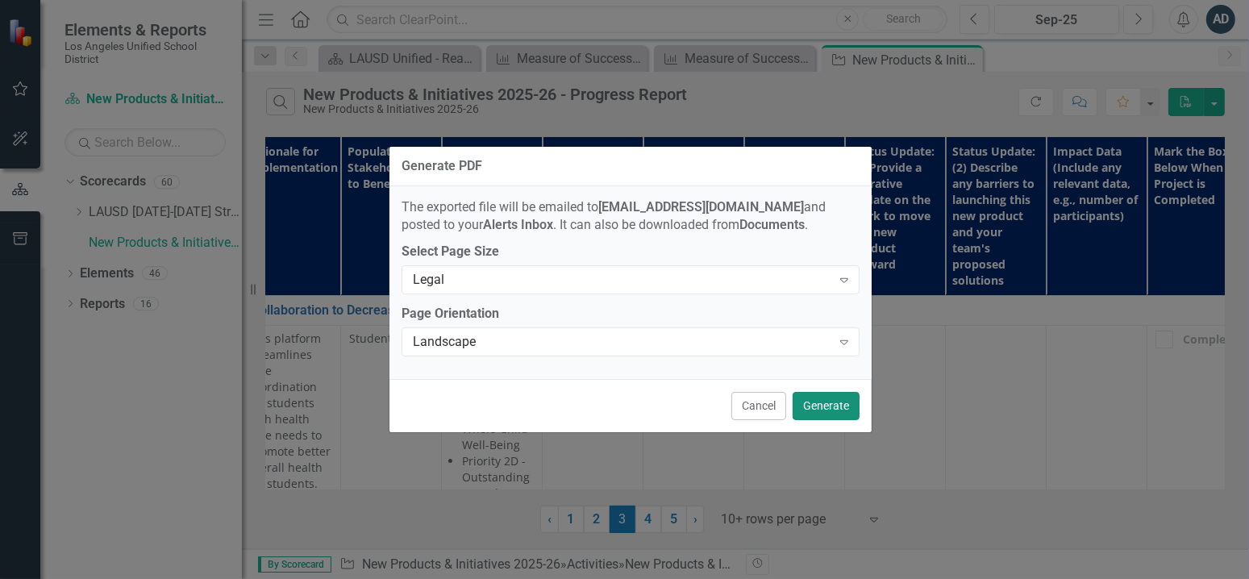
click at [837, 416] on button "Generate" at bounding box center [825, 406] width 67 height 28
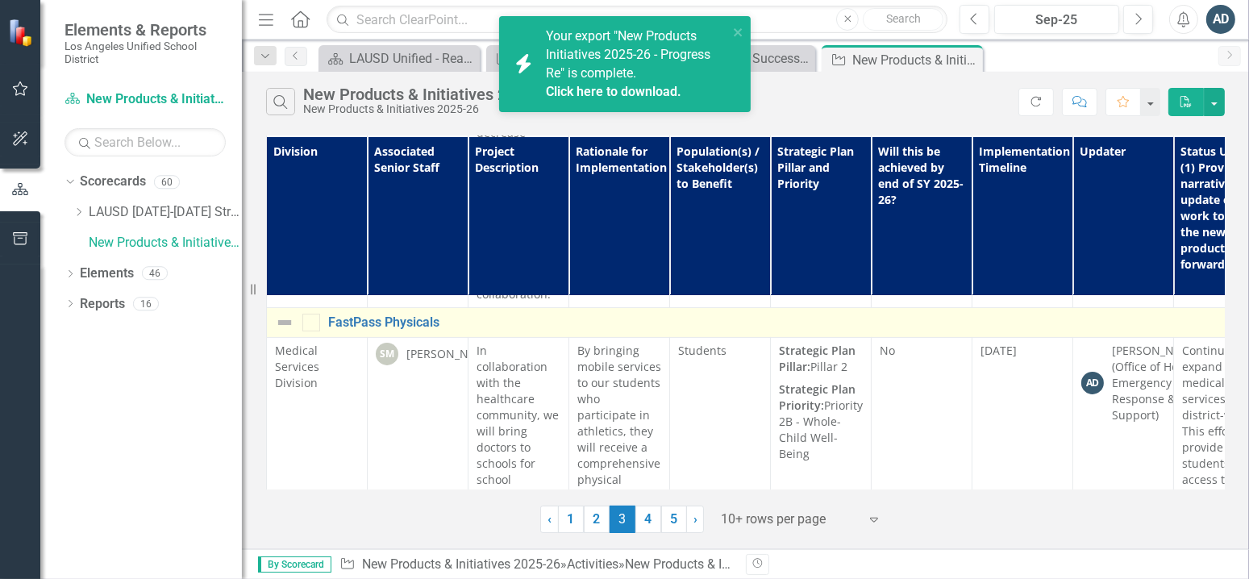
scroll to position [484, 0]
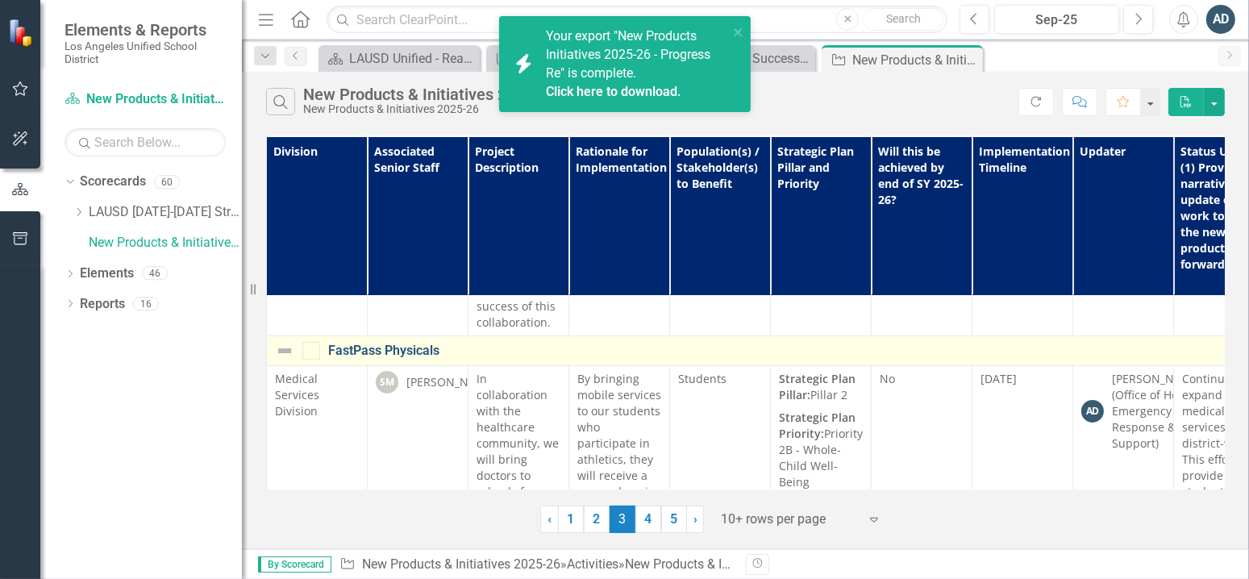
click at [421, 343] on link "FastPass Physicals" at bounding box center [948, 350] width 1240 height 15
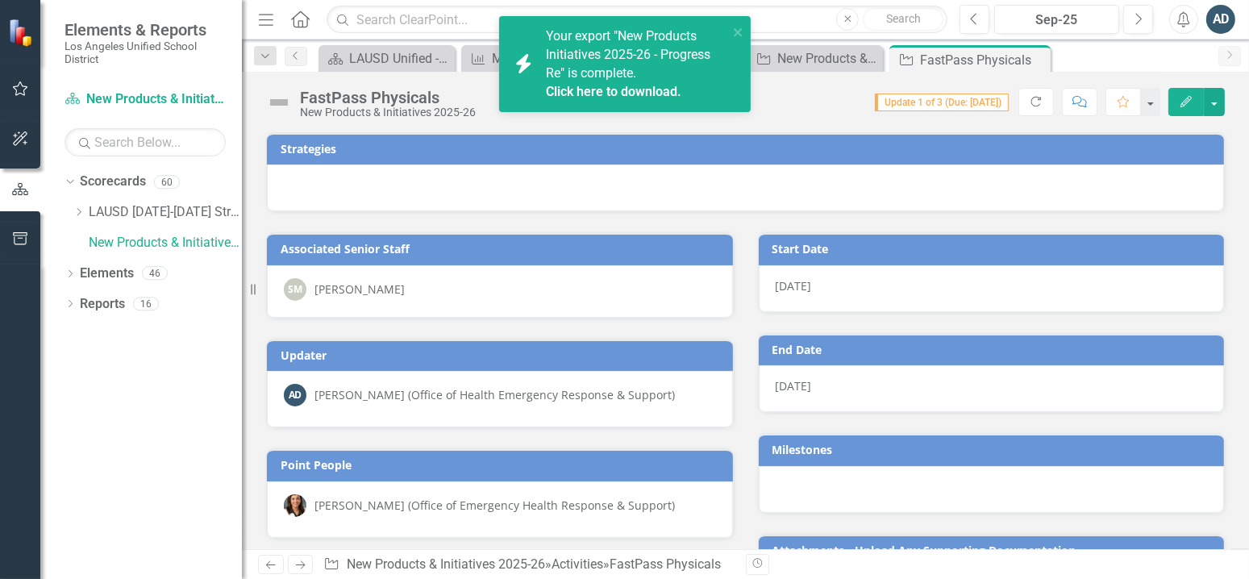
click at [582, 90] on link "Click here to download." at bounding box center [613, 91] width 135 height 15
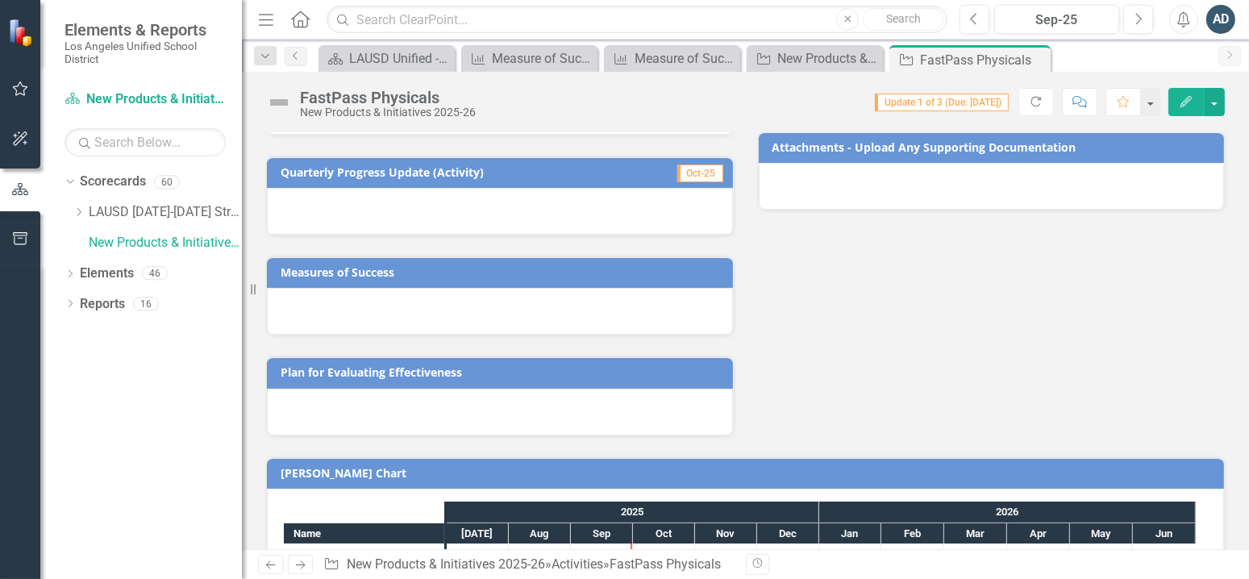
scroll to position [322, 0]
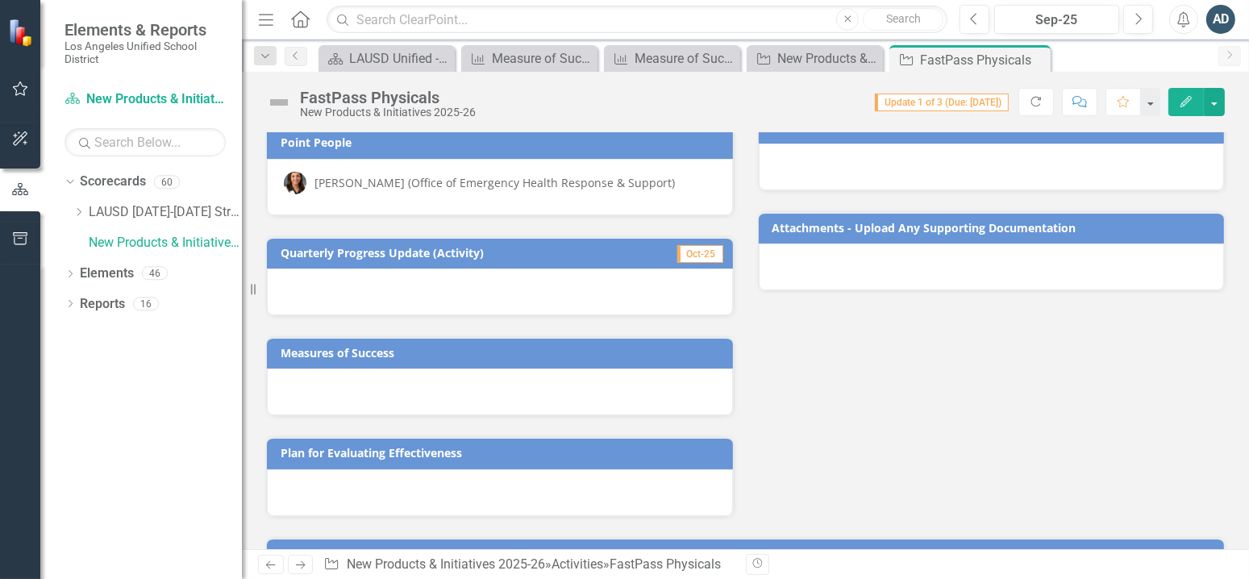
click at [520, 301] on div at bounding box center [500, 291] width 466 height 47
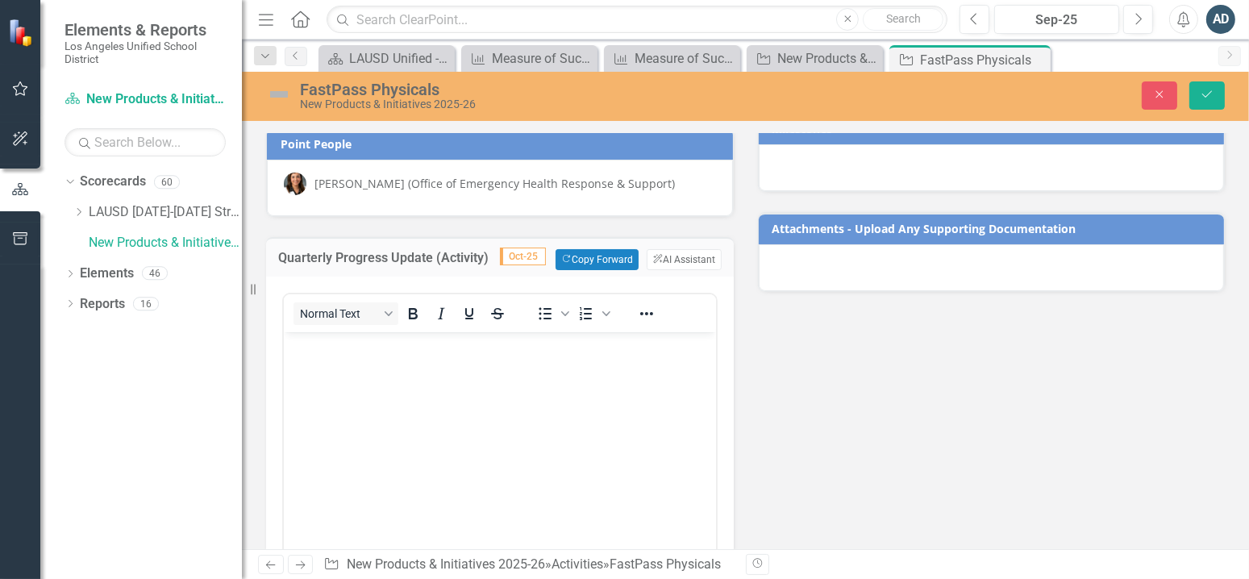
scroll to position [0, 0]
click at [1145, 98] on button "Close" at bounding box center [1158, 95] width 35 height 28
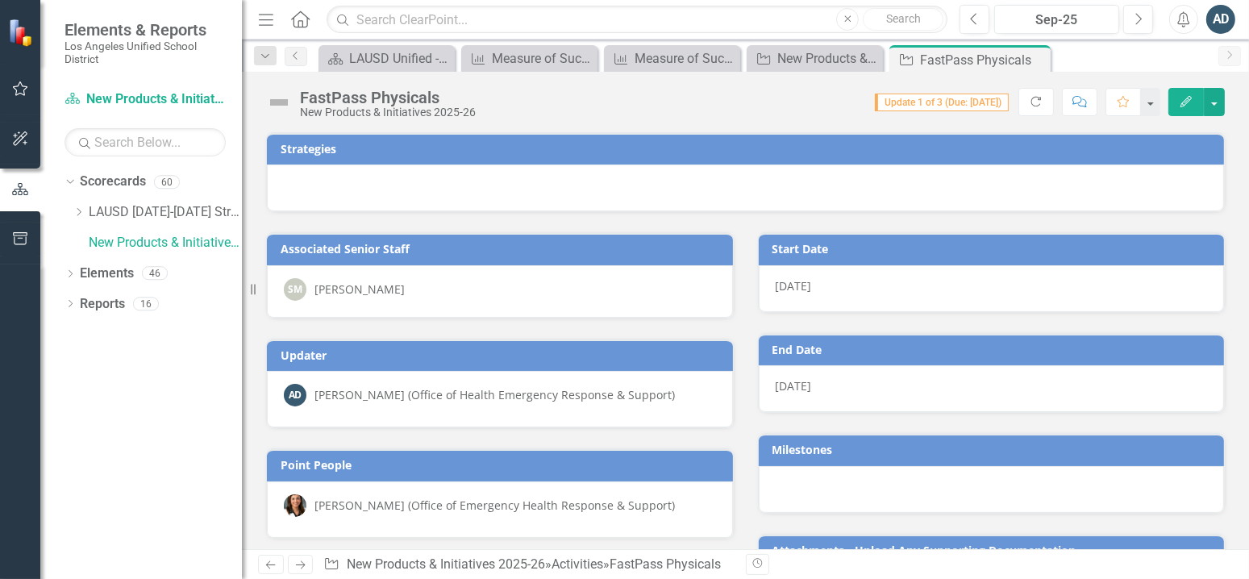
click at [1209, 13] on div "AD" at bounding box center [1220, 19] width 29 height 29
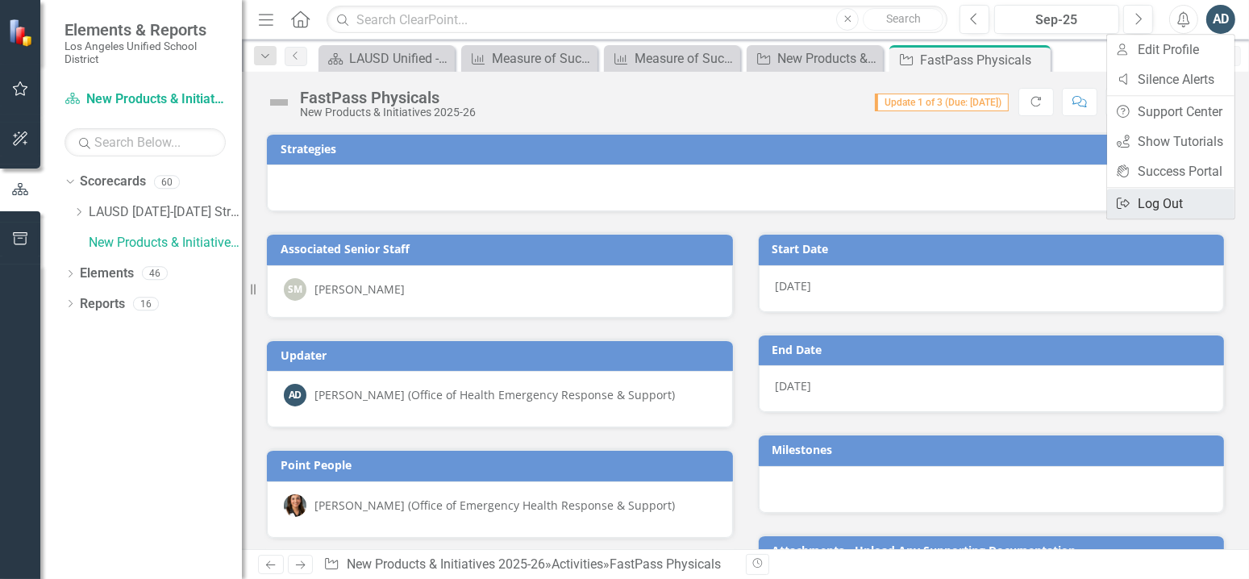
click at [1131, 201] on icon "Logout" at bounding box center [1123, 203] width 16 height 13
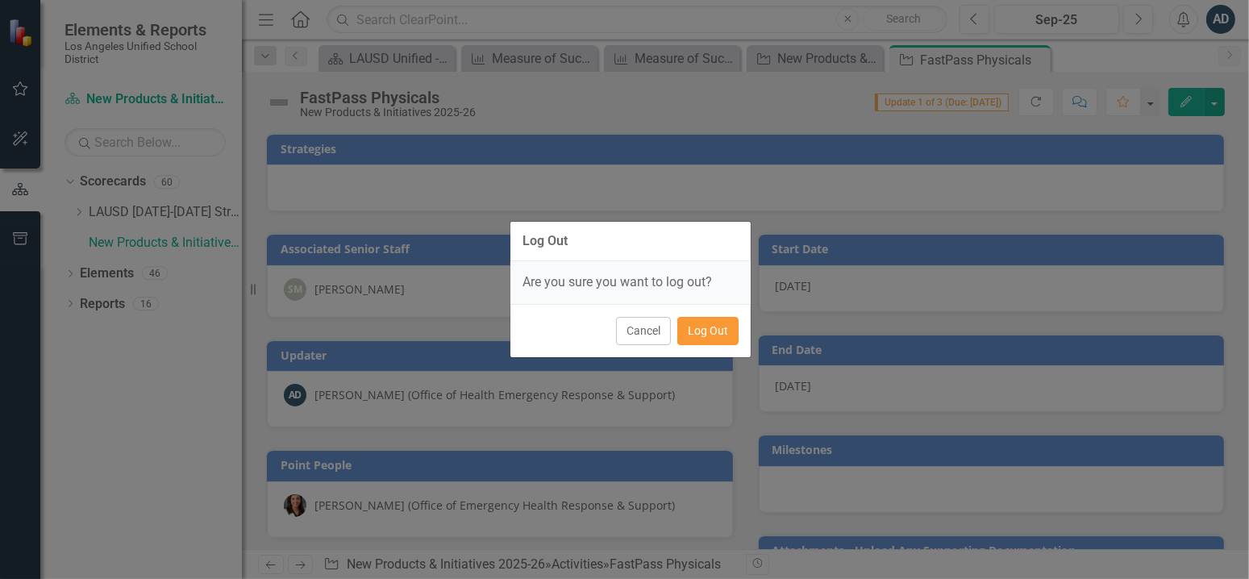
click at [700, 331] on button "Log Out" at bounding box center [707, 331] width 61 height 28
